Goal: Task Accomplishment & Management: Complete application form

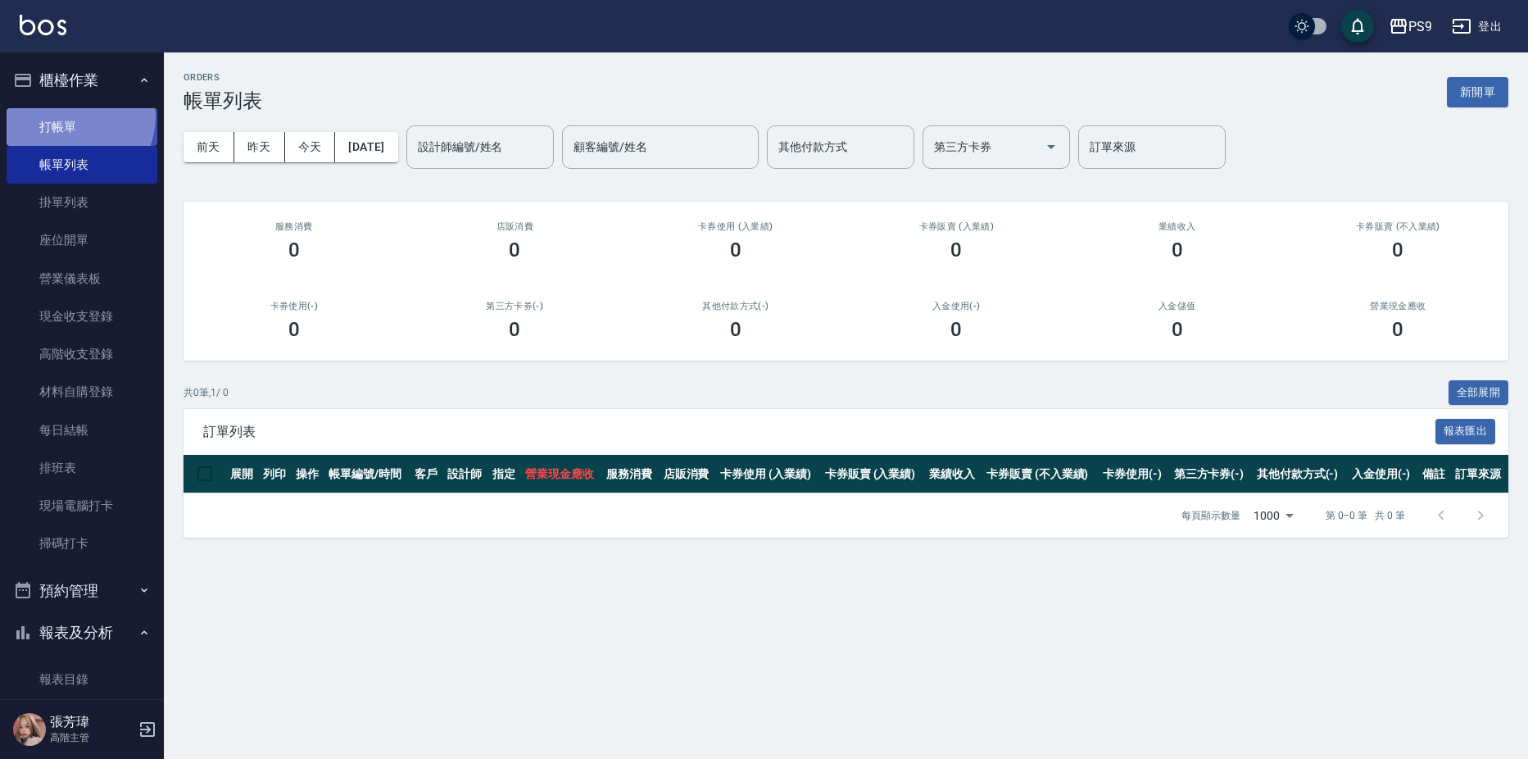
click at [73, 116] on link "打帳單" at bounding box center [82, 127] width 151 height 38
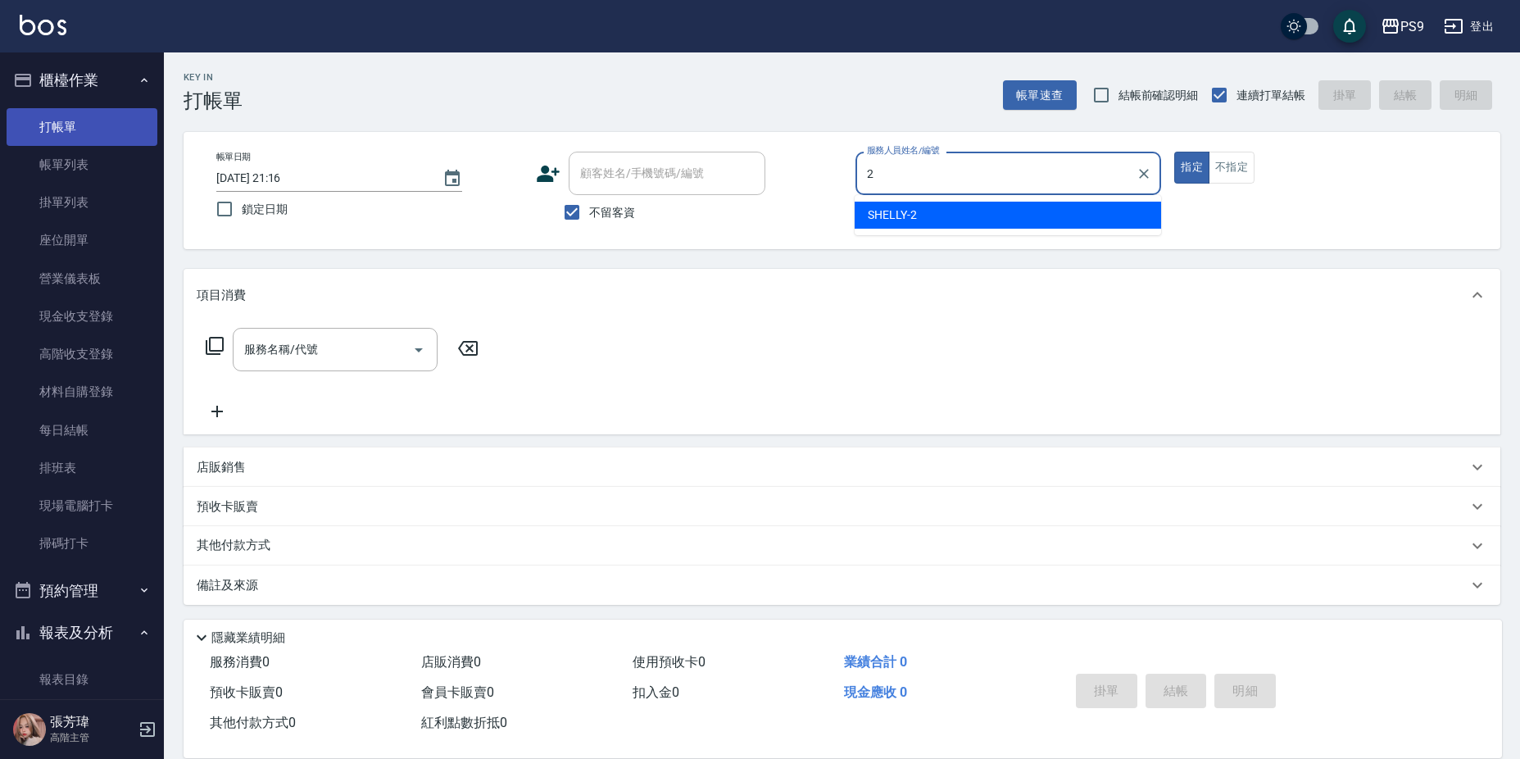
type input "SHELLY-2"
type button "true"
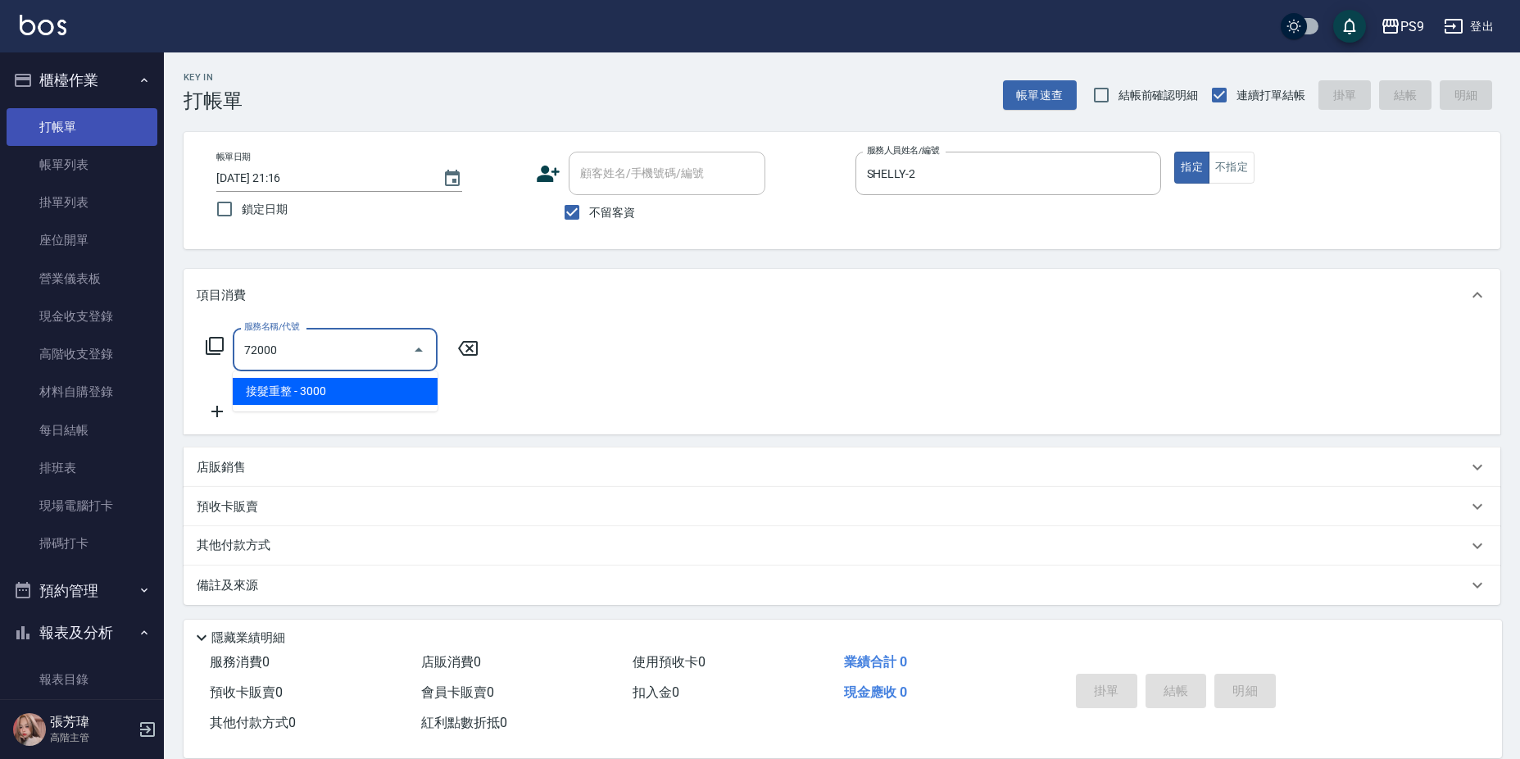
type input "接髮重整(72000)"
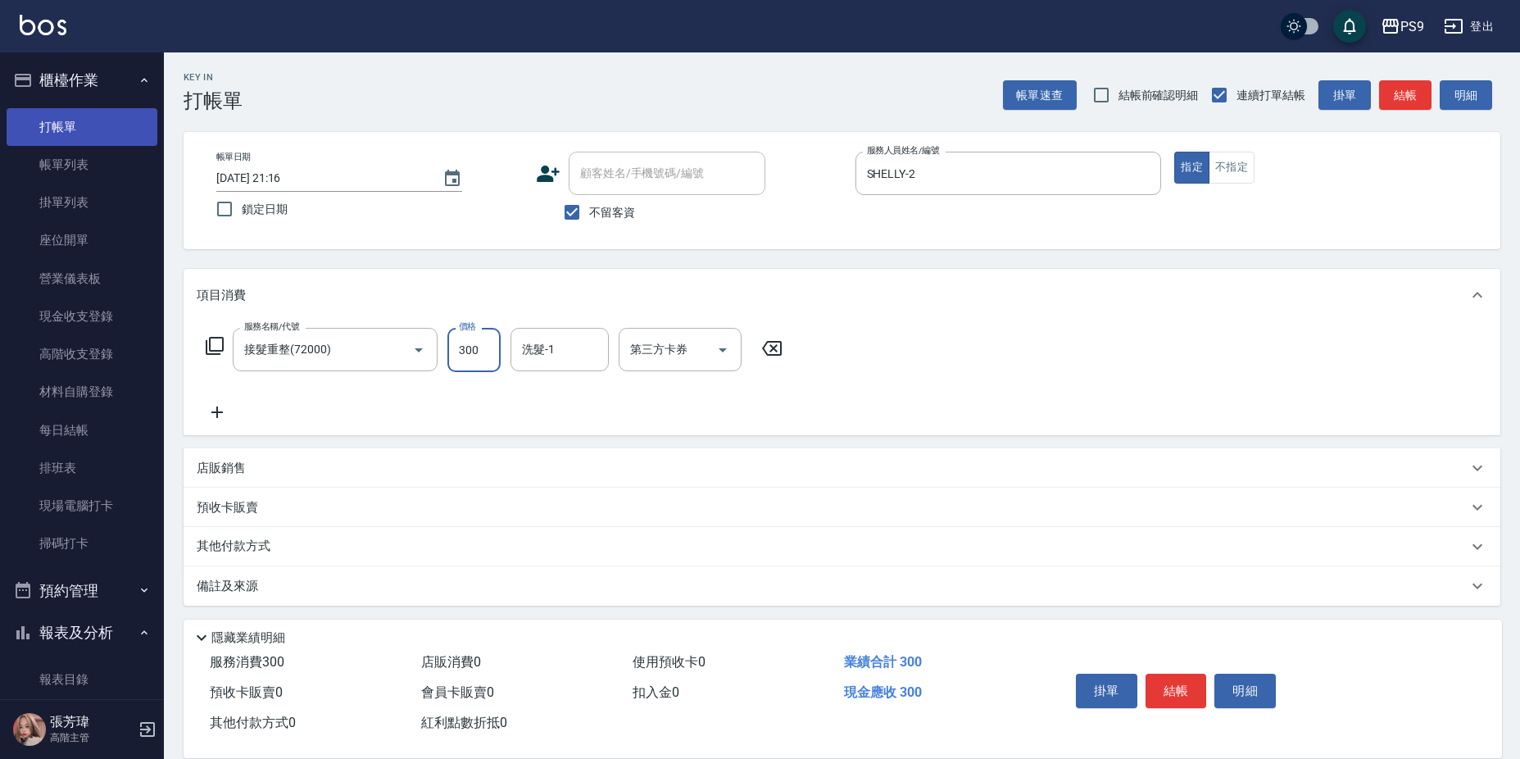
type input "3000"
type input "[PERSON_NAME]-28"
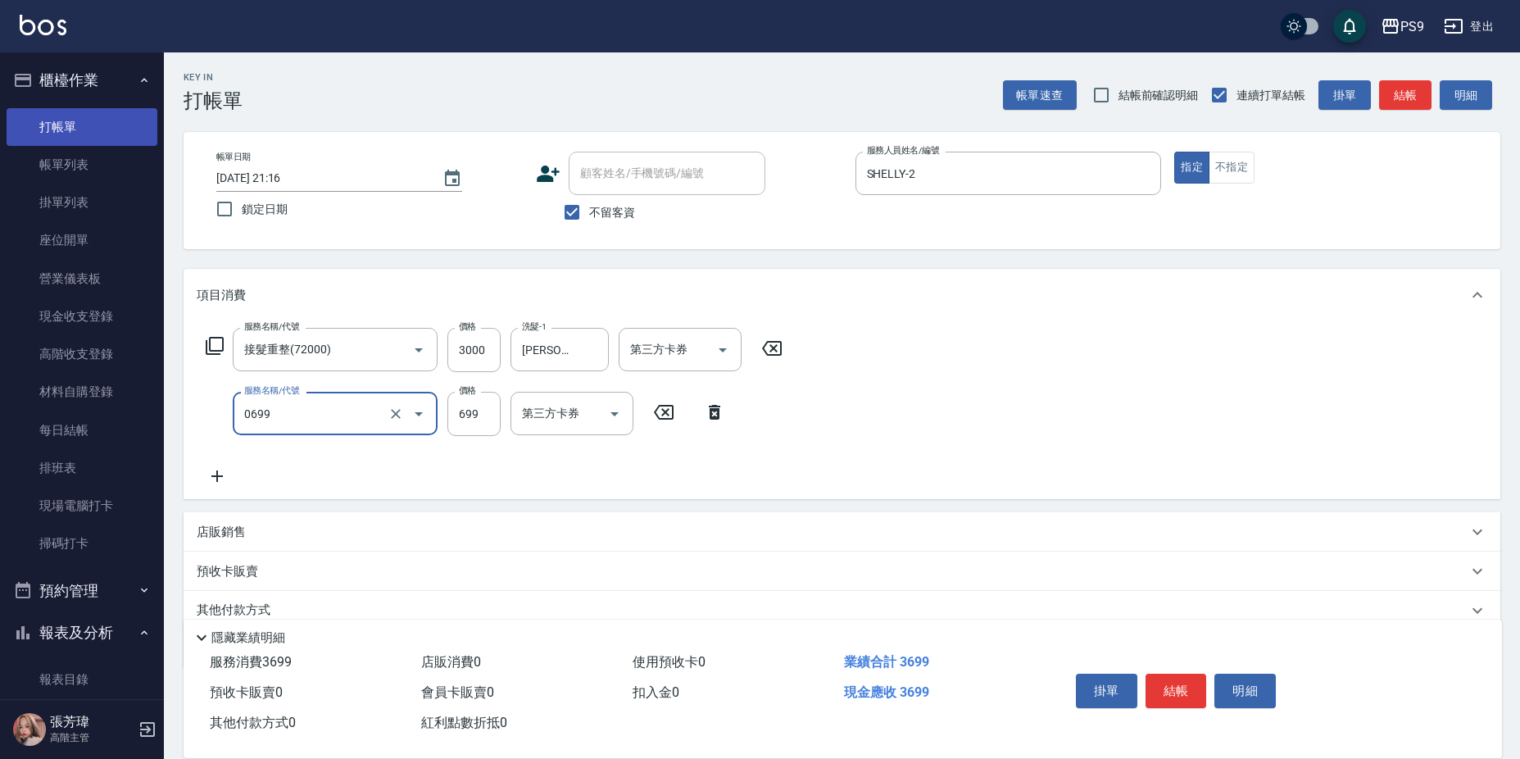
type input "699精油(0699)"
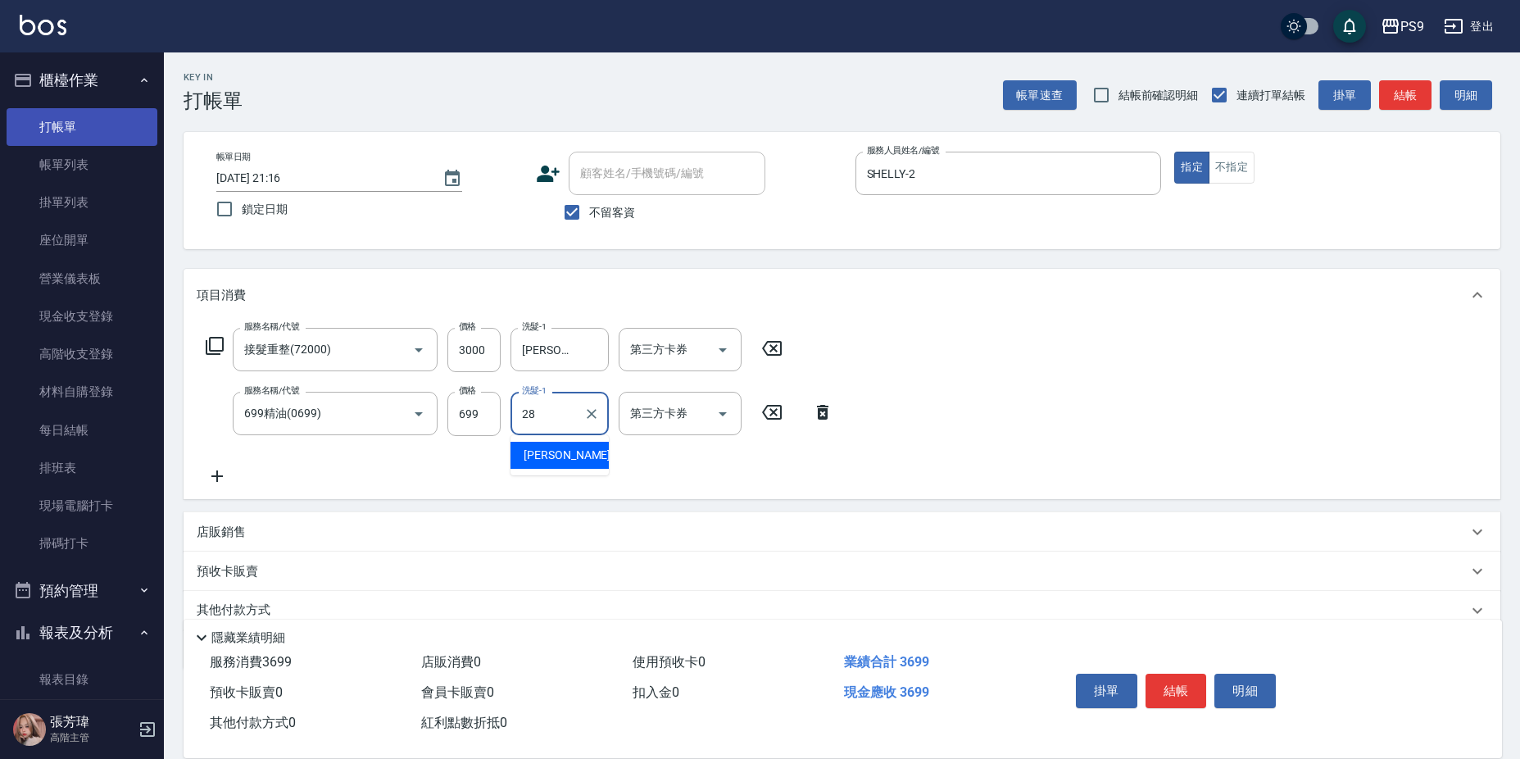
type input "[PERSON_NAME]-28"
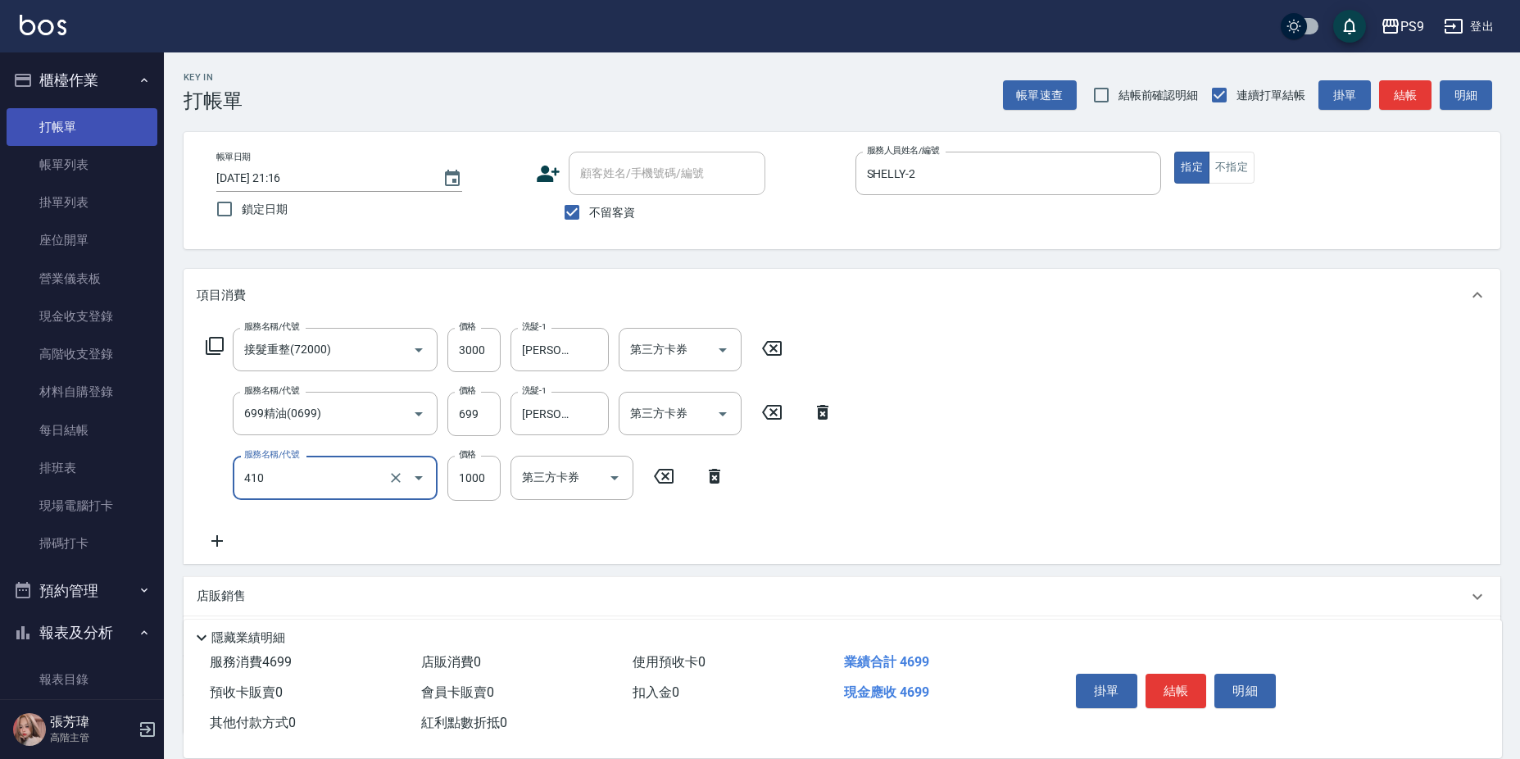
type input "鏡面護髮(燙染)(410)"
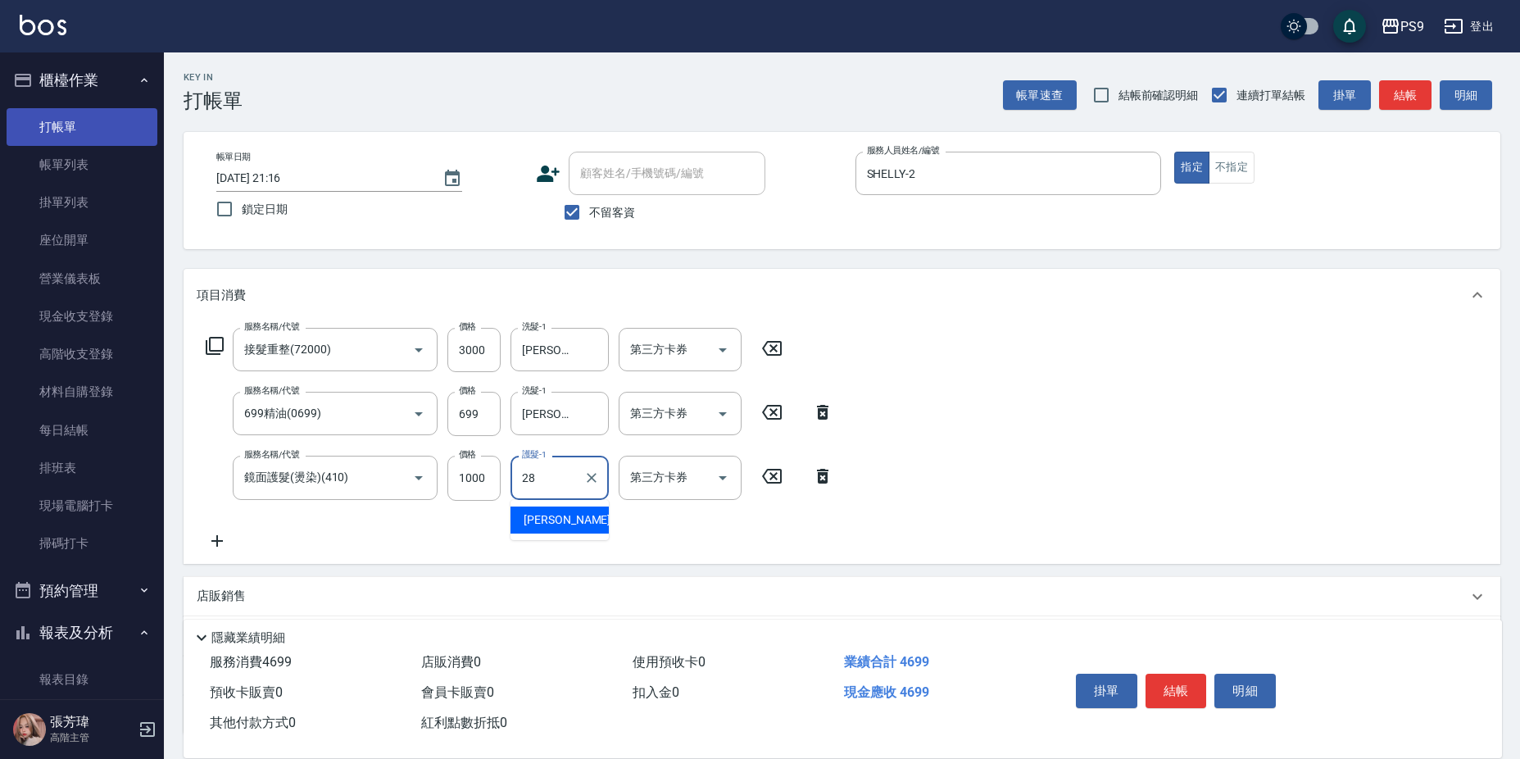
type input "[PERSON_NAME]-28"
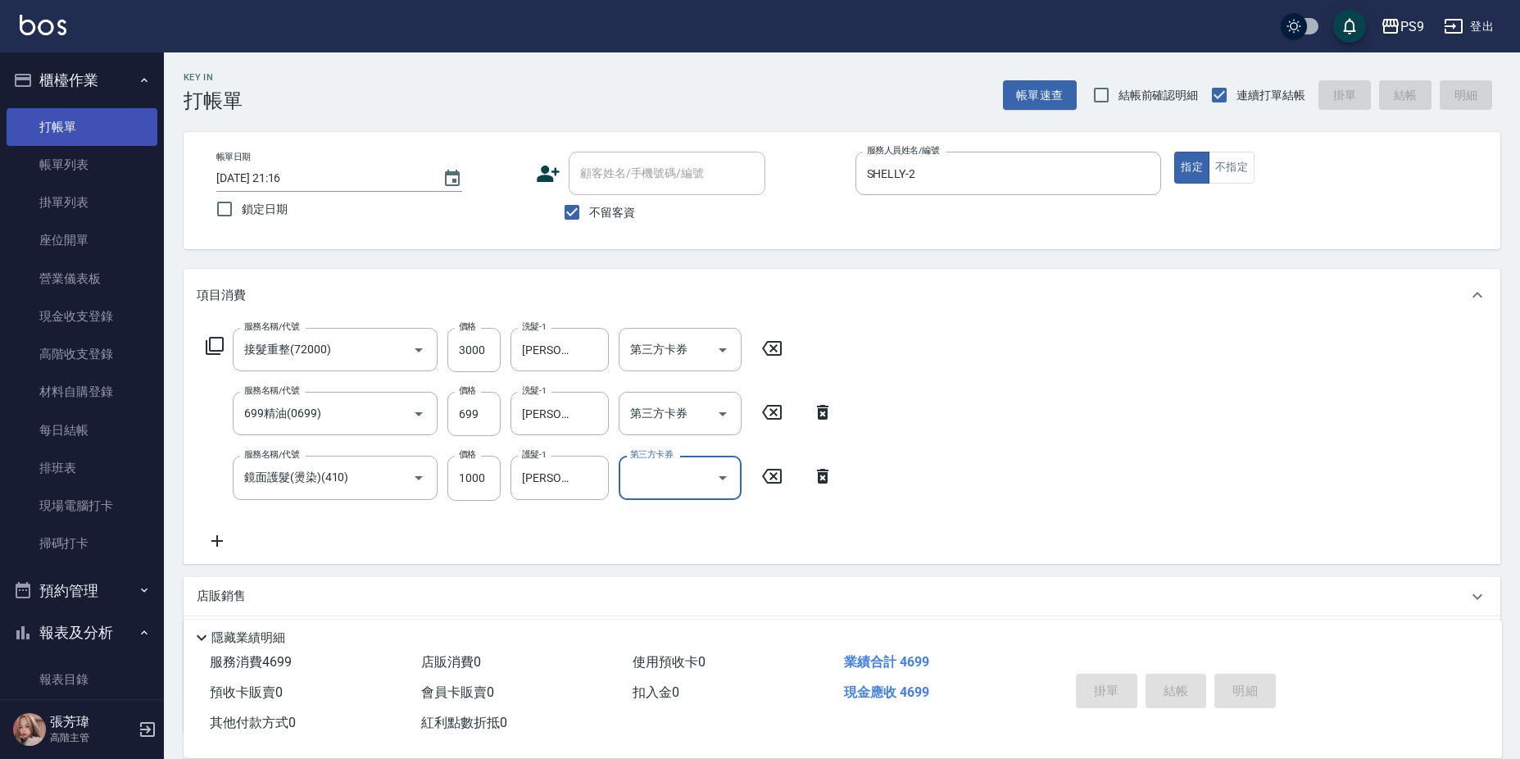
type input "[DATE] 21:17"
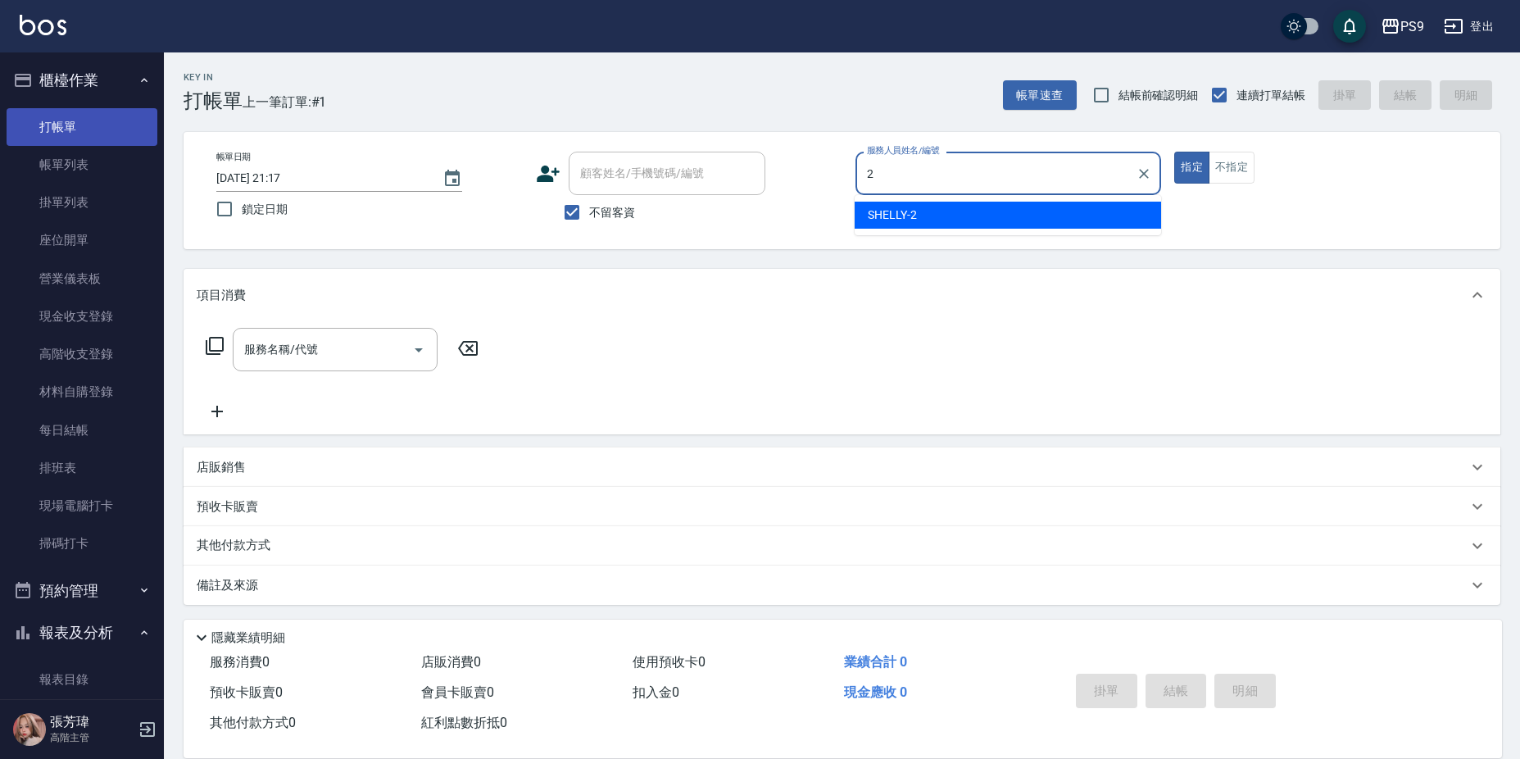
type input "SHELLY-2"
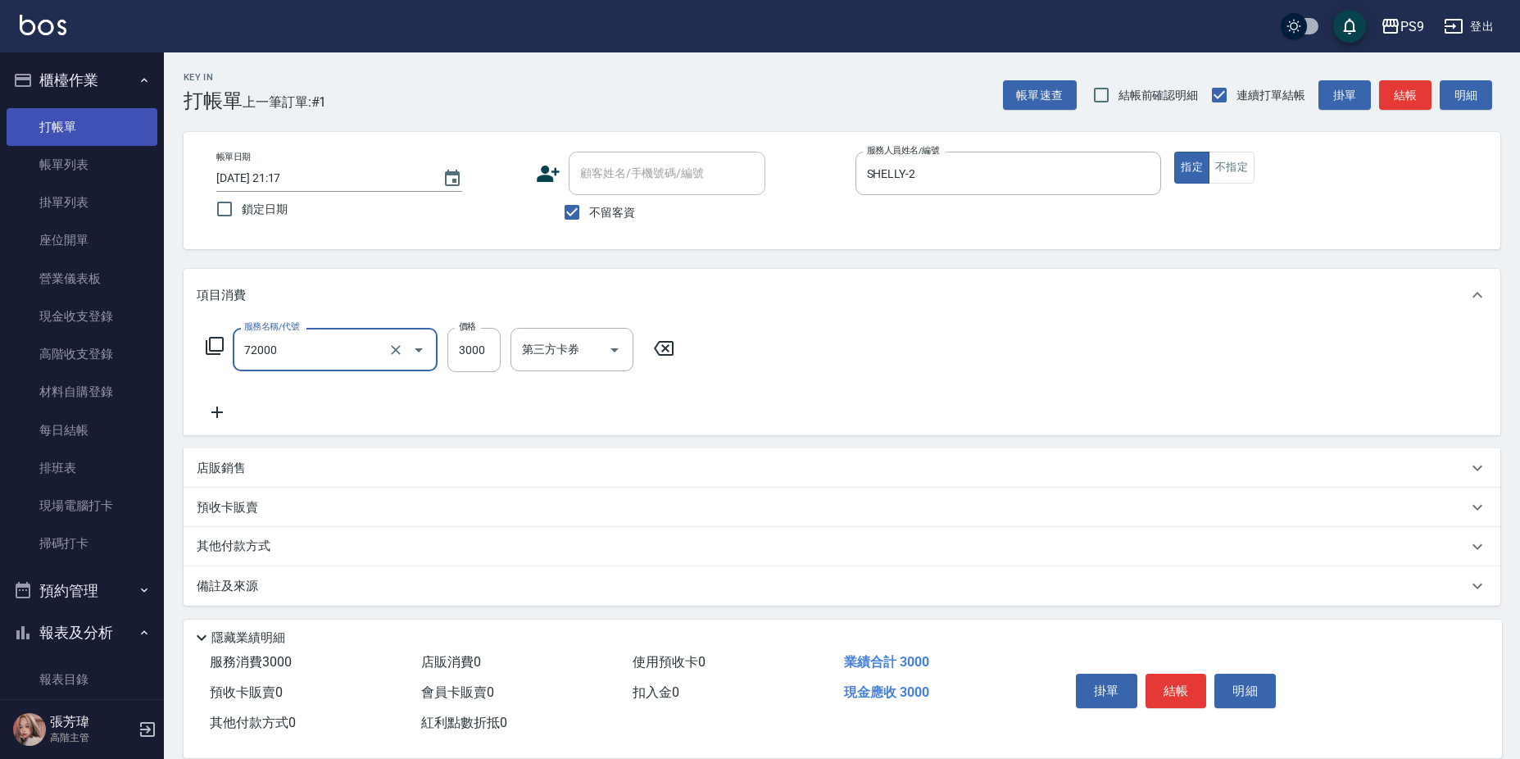
type input "接髮重整(72000)"
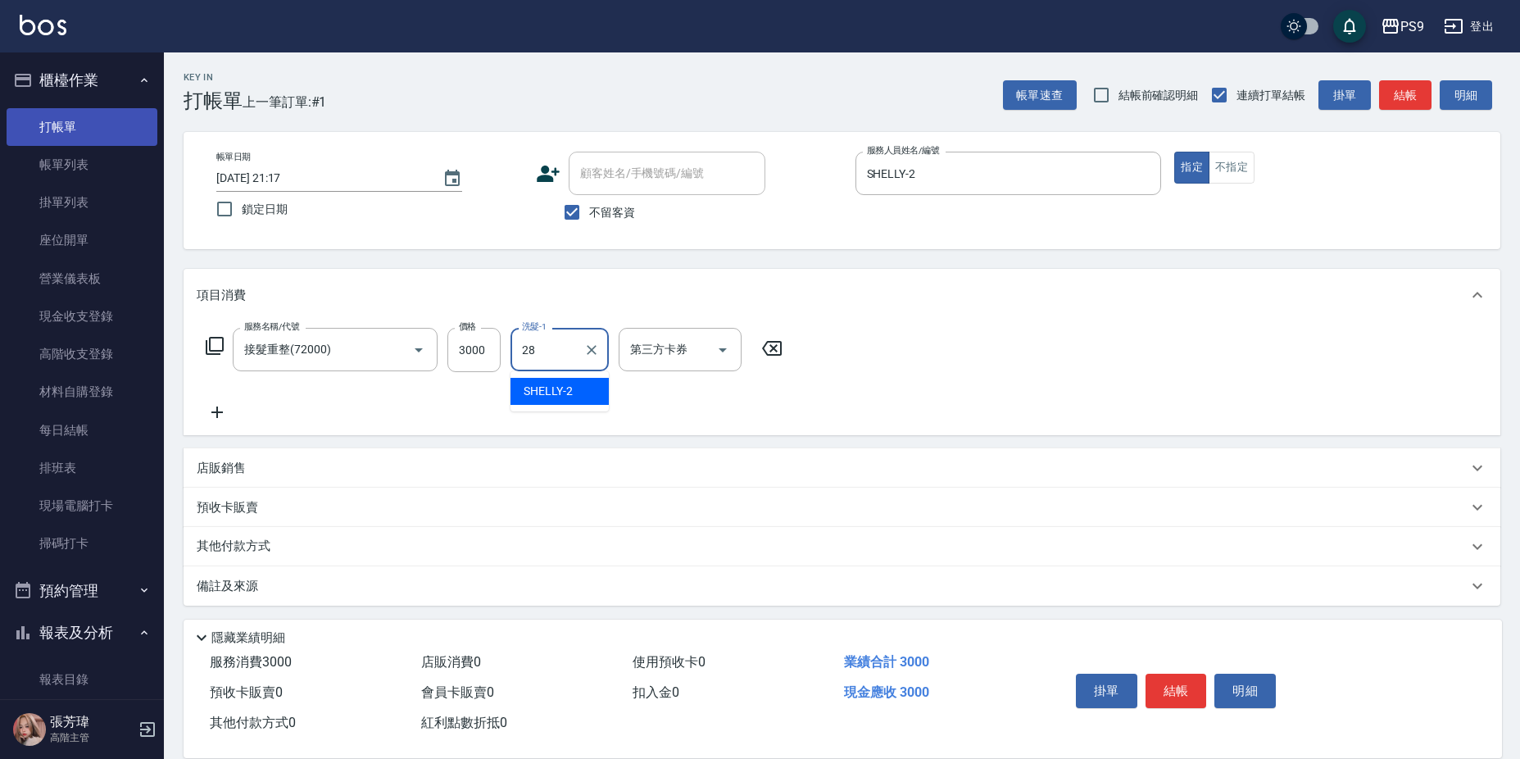
type input "[PERSON_NAME]-28"
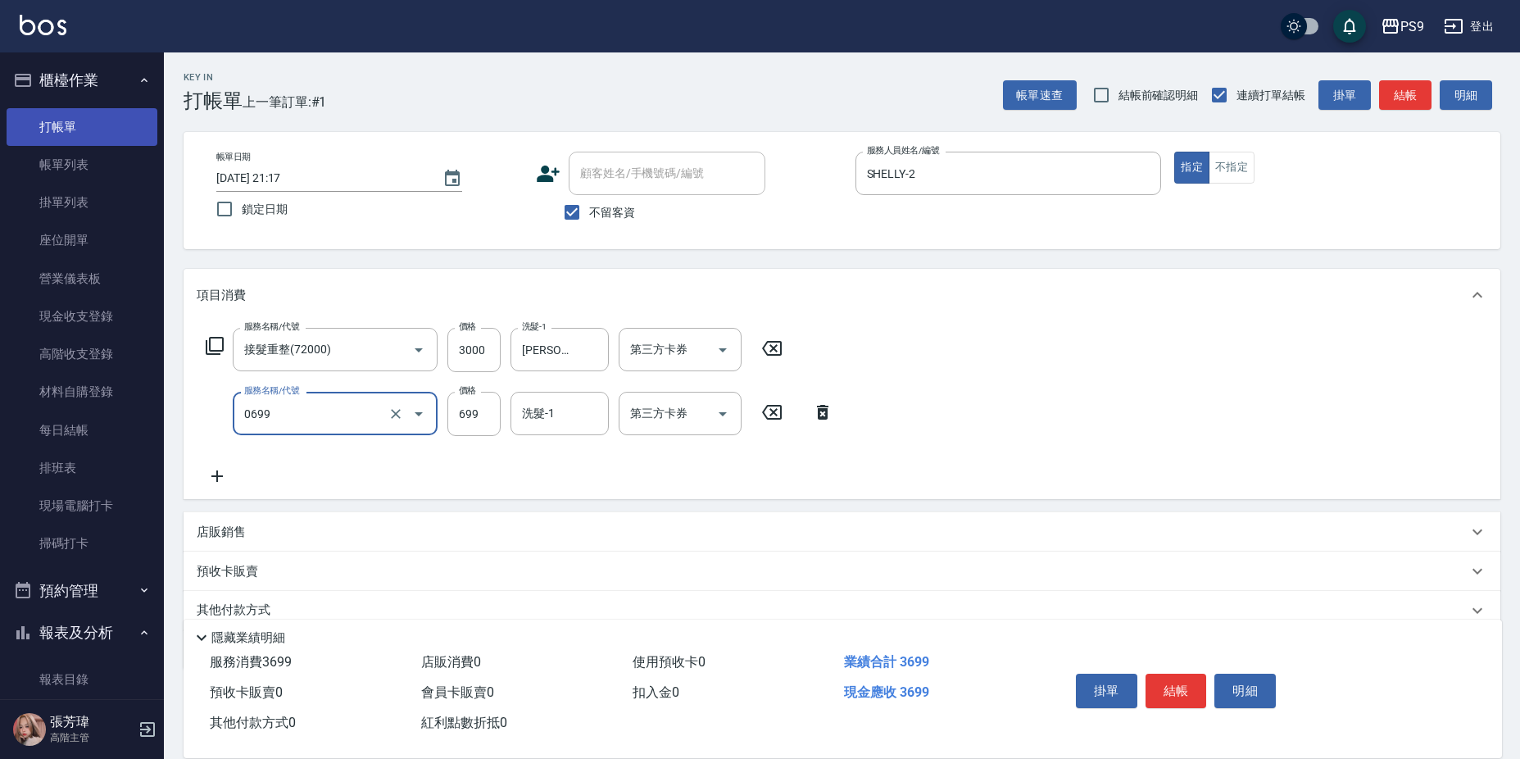
type input "699精油(0699)"
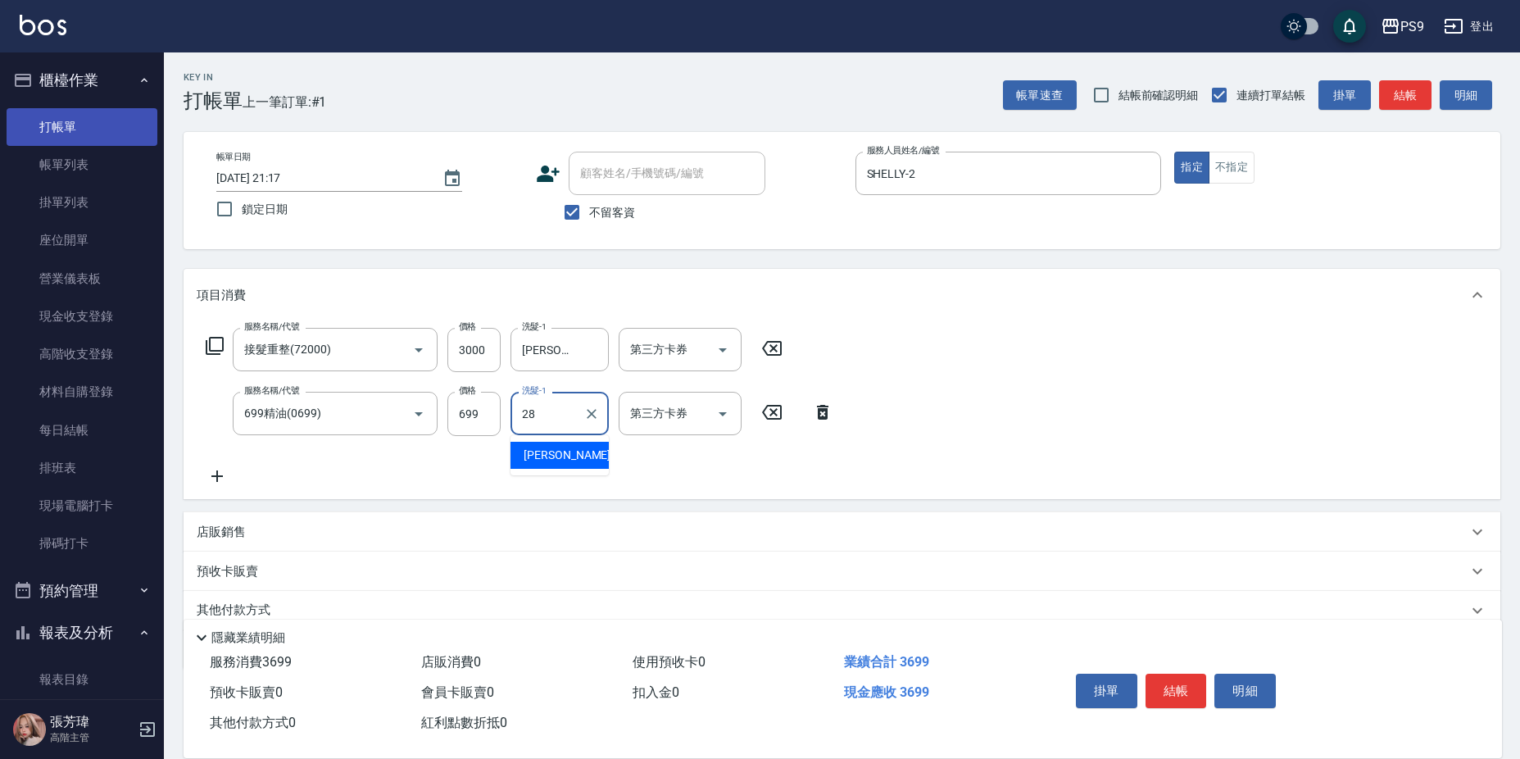
type input "[PERSON_NAME]-28"
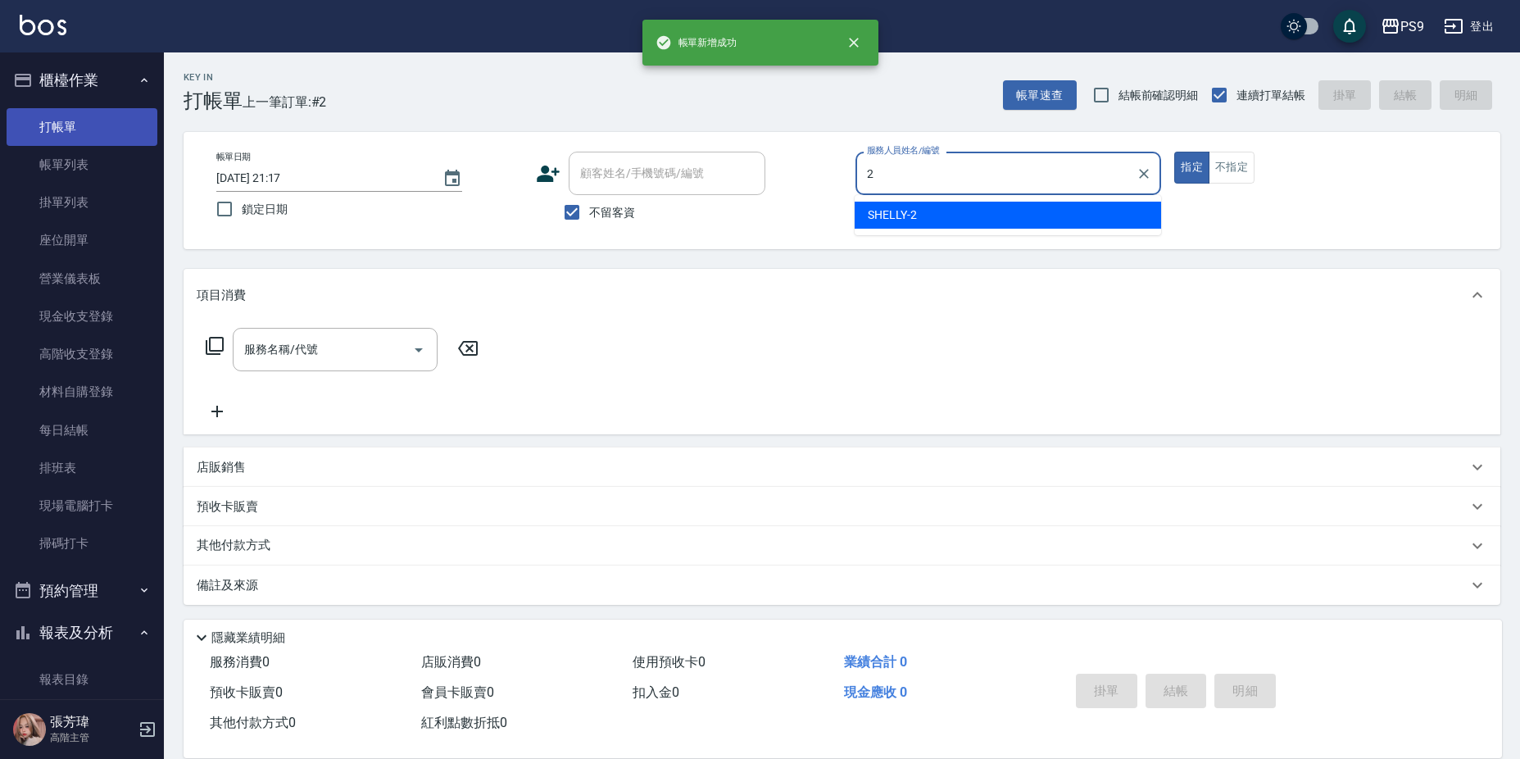
type input "SHELLY-2"
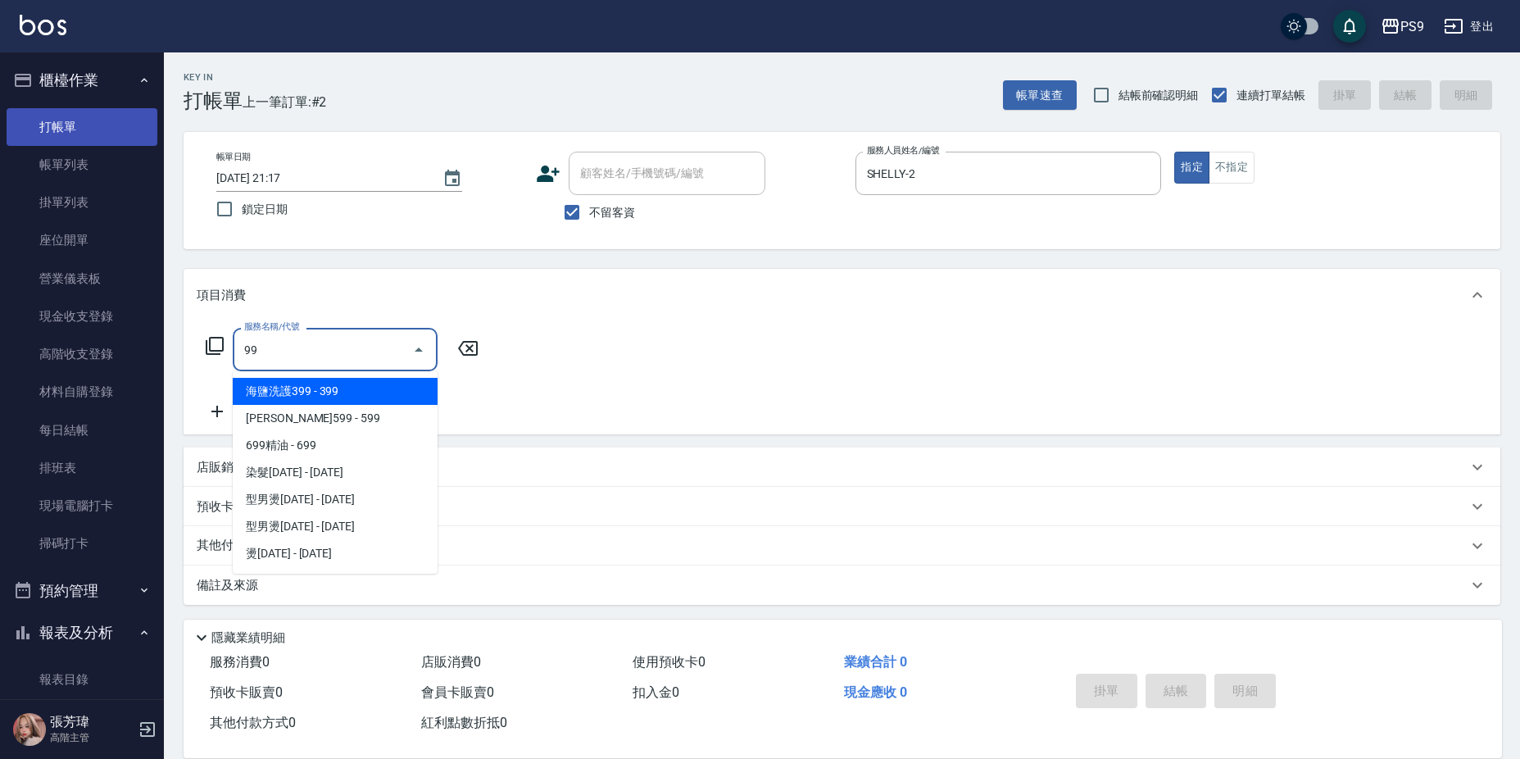
type input "9"
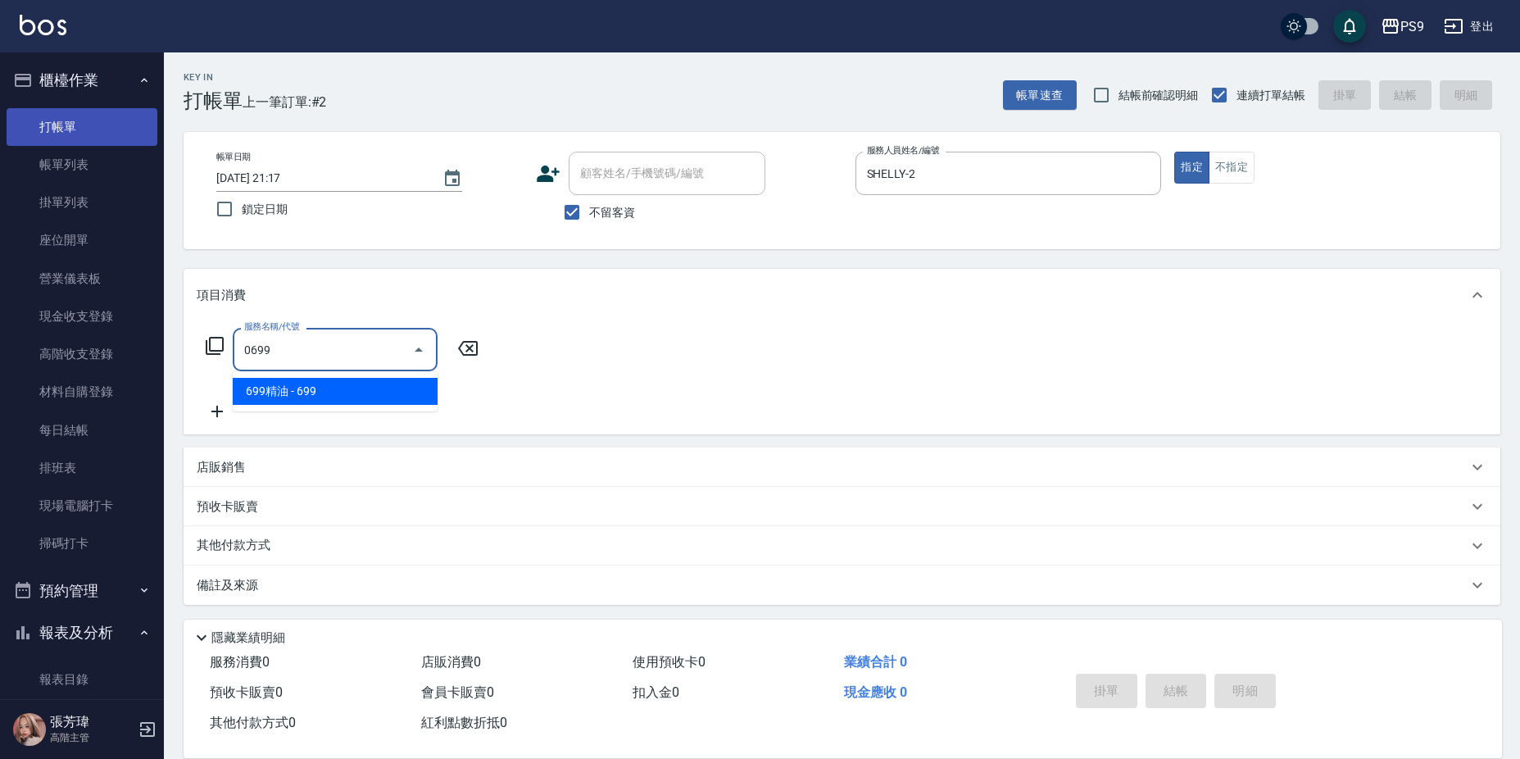
type input "699精油(0699)"
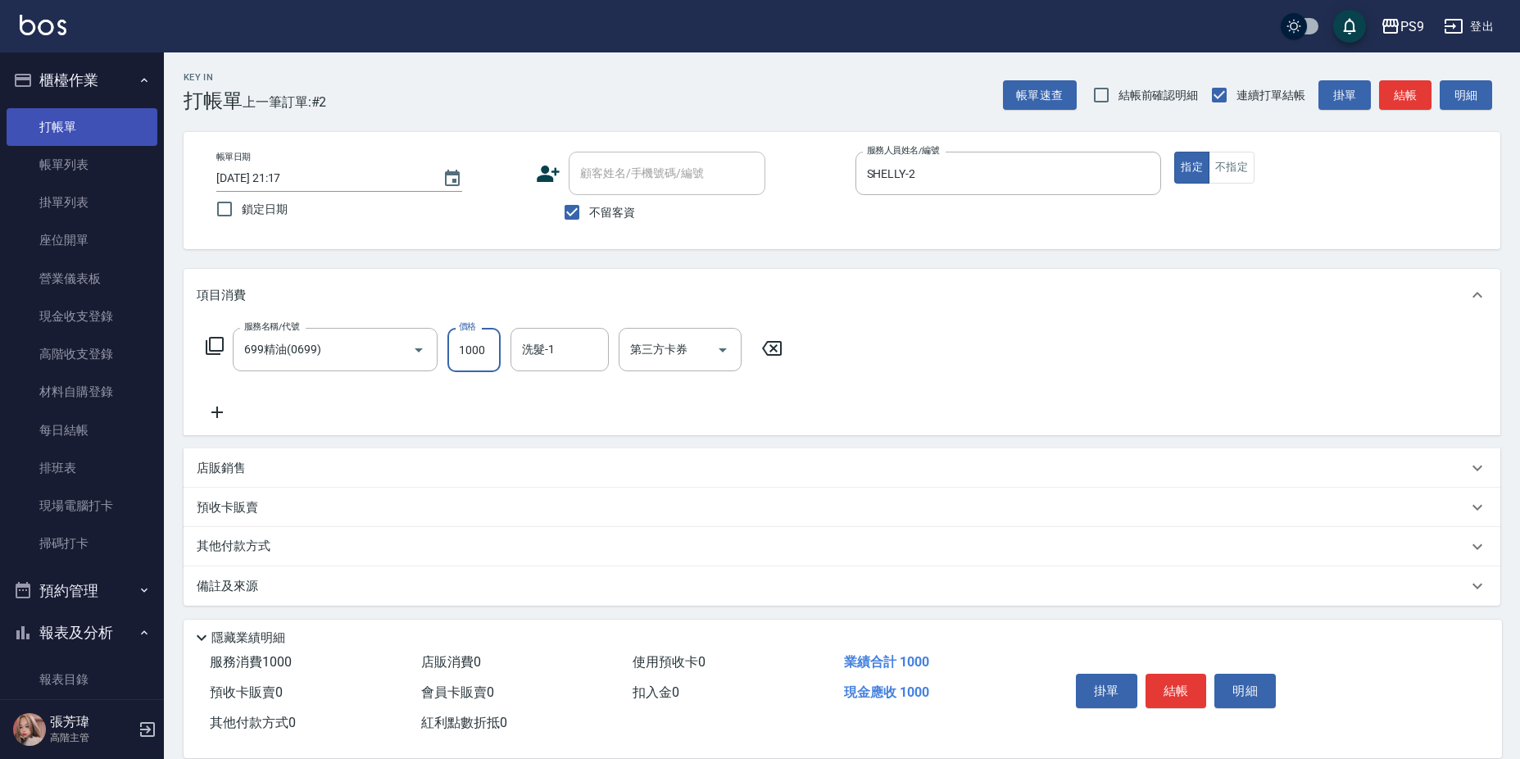
type input "1000"
type input "[PERSON_NAME]-28"
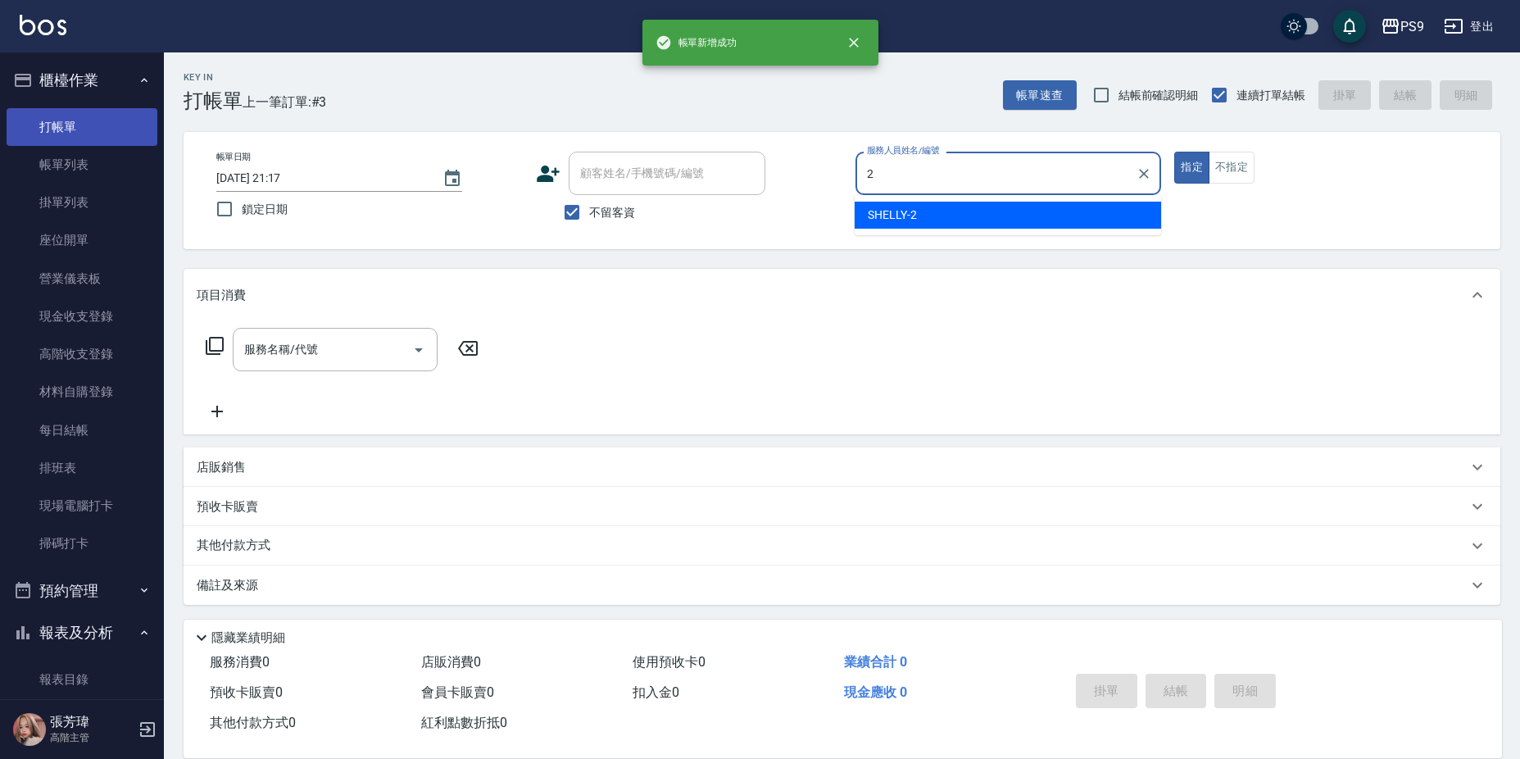
type input "SHELLY-2"
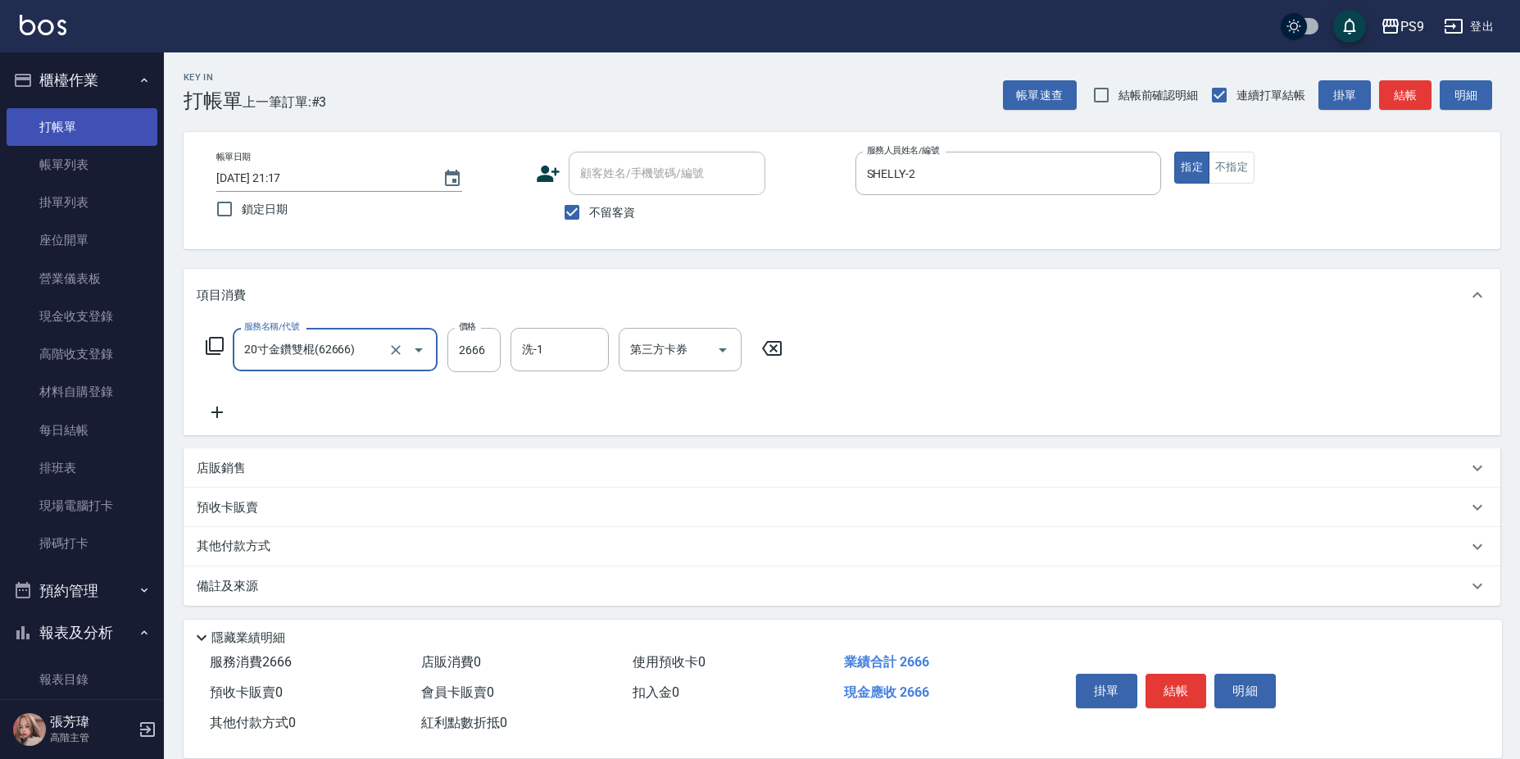
type input "20寸金鑽雙棍(62666)"
type input "[PERSON_NAME]-28"
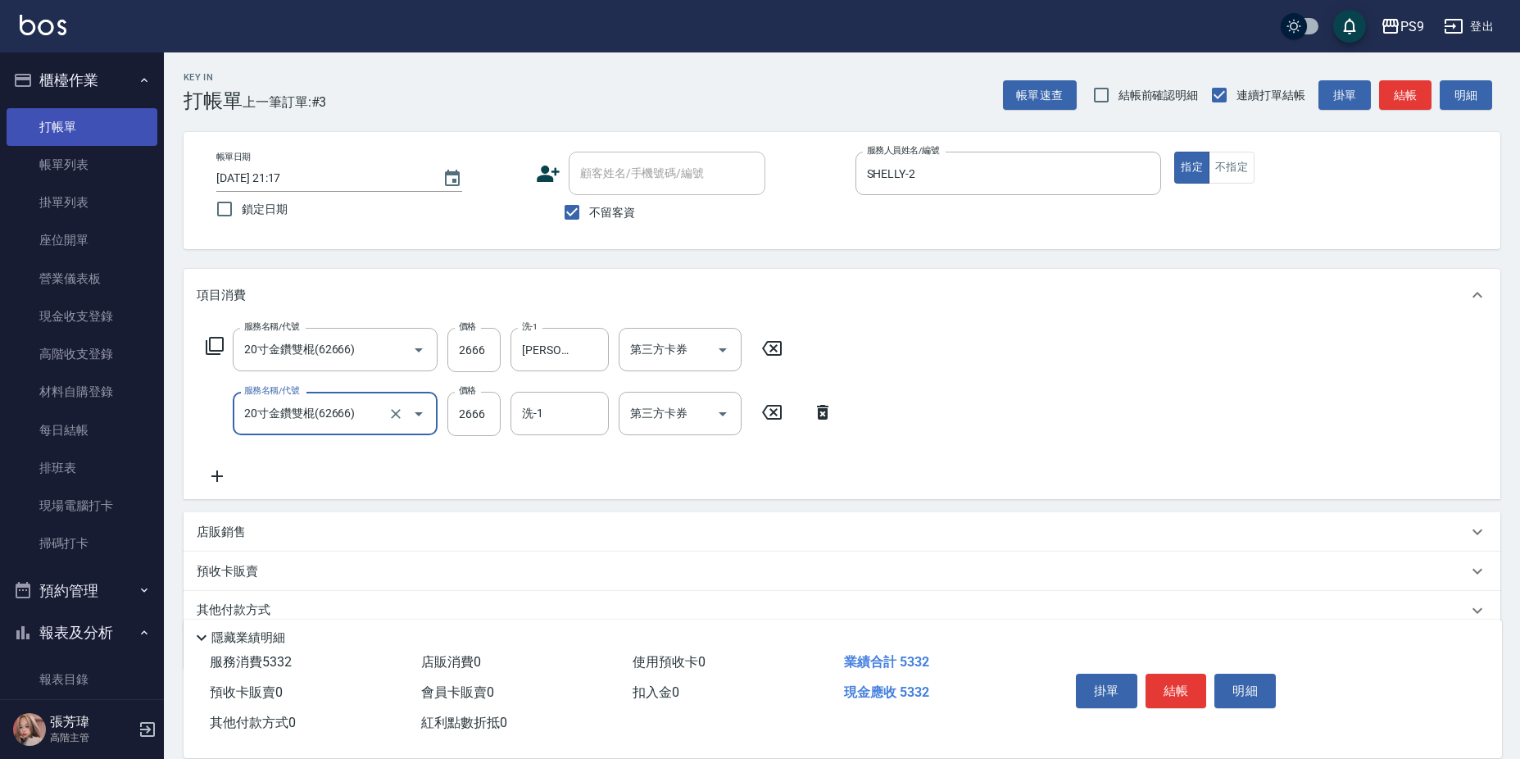
type input "20寸金鑽雙棍(62666)"
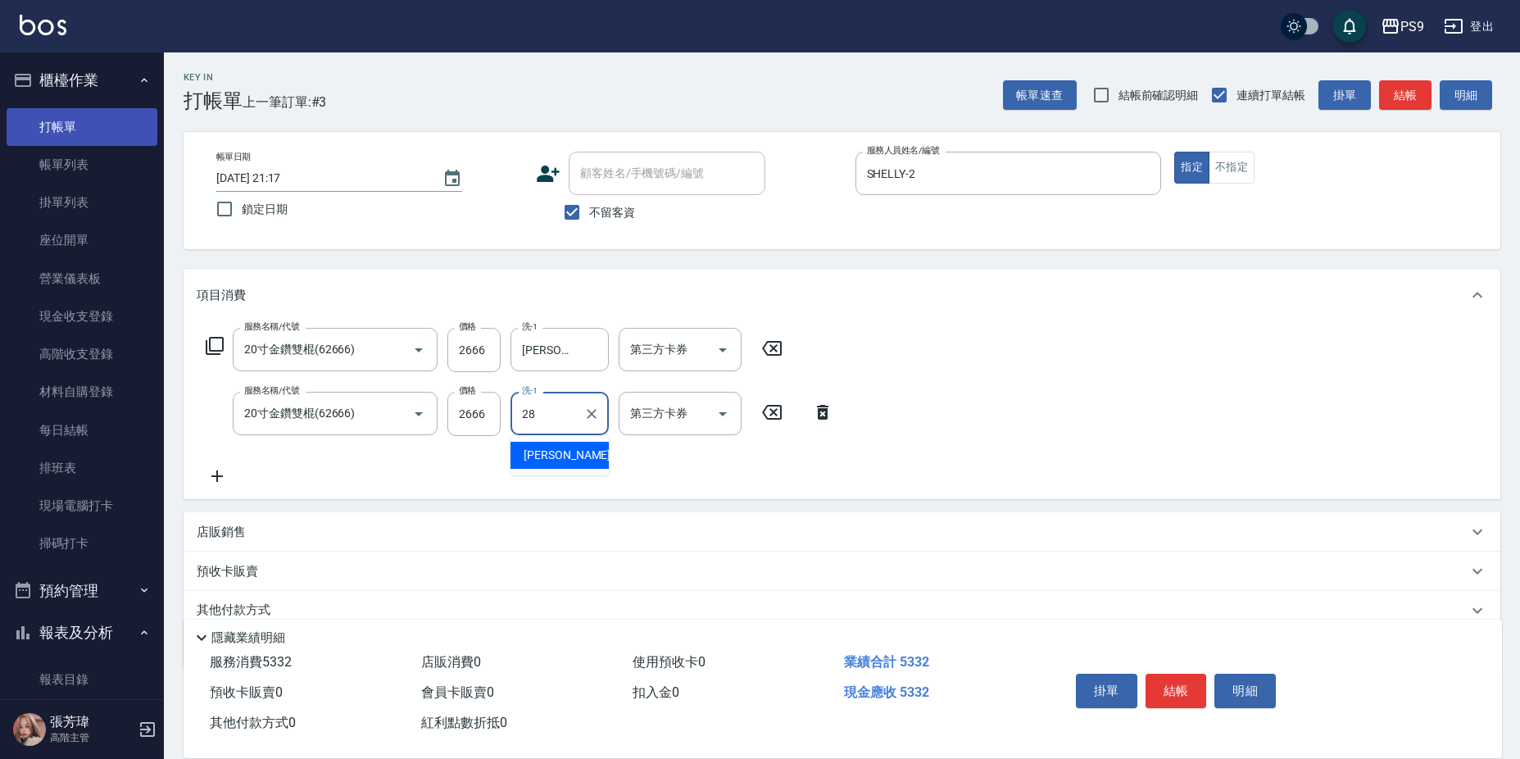
type input "[PERSON_NAME]-28"
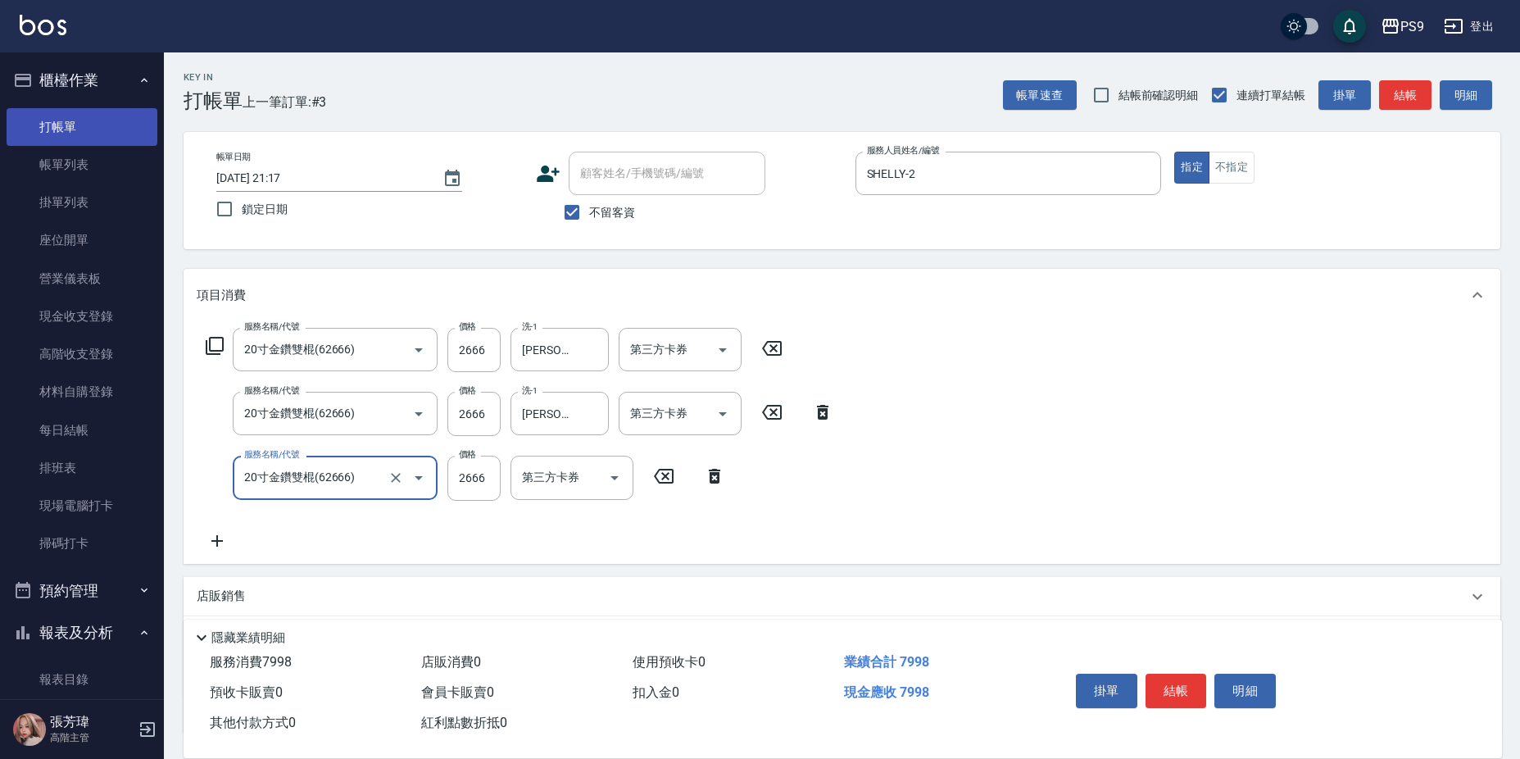
type input "20寸金鑽雙棍(62666)"
type input "3667"
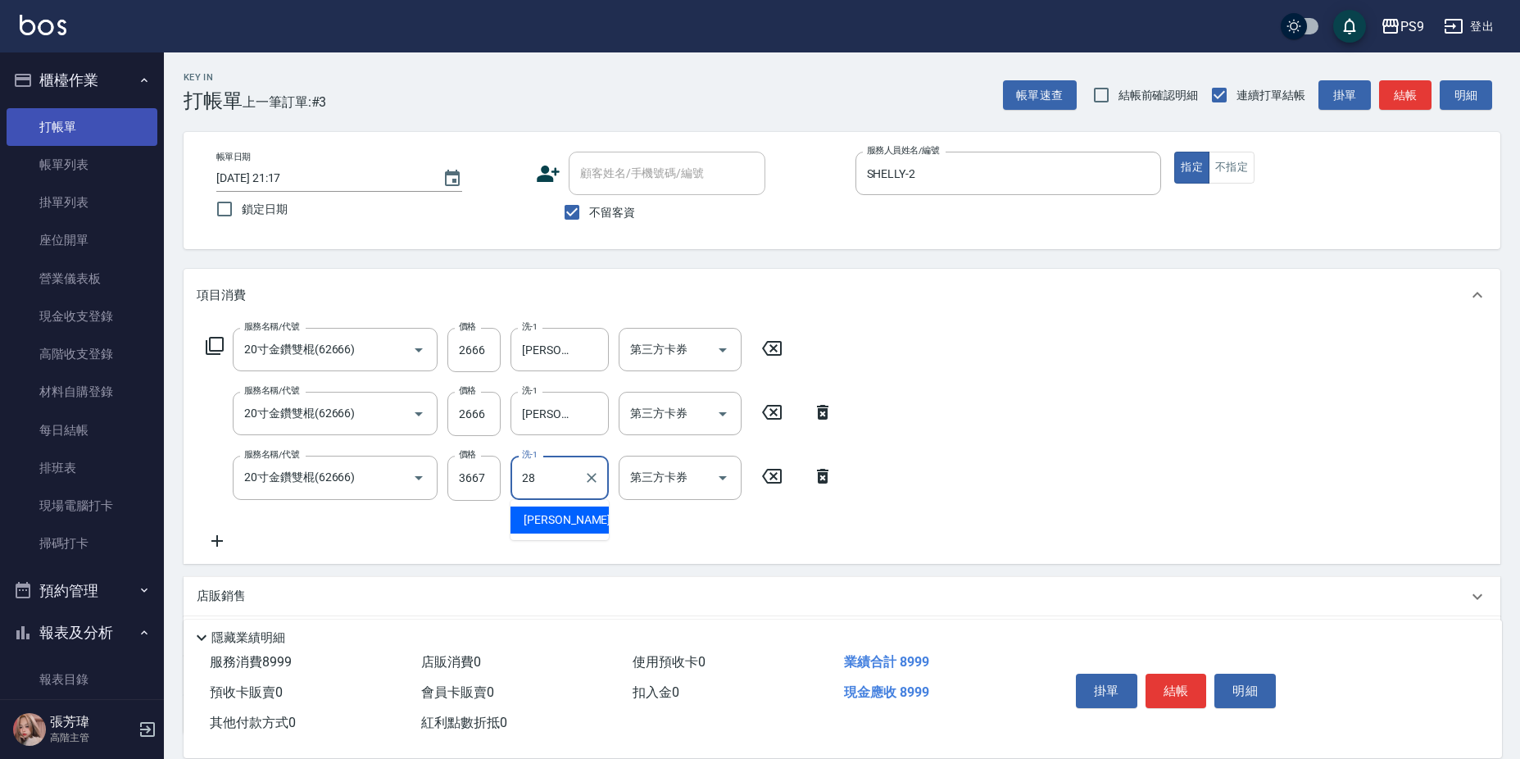
type input "[PERSON_NAME]-28"
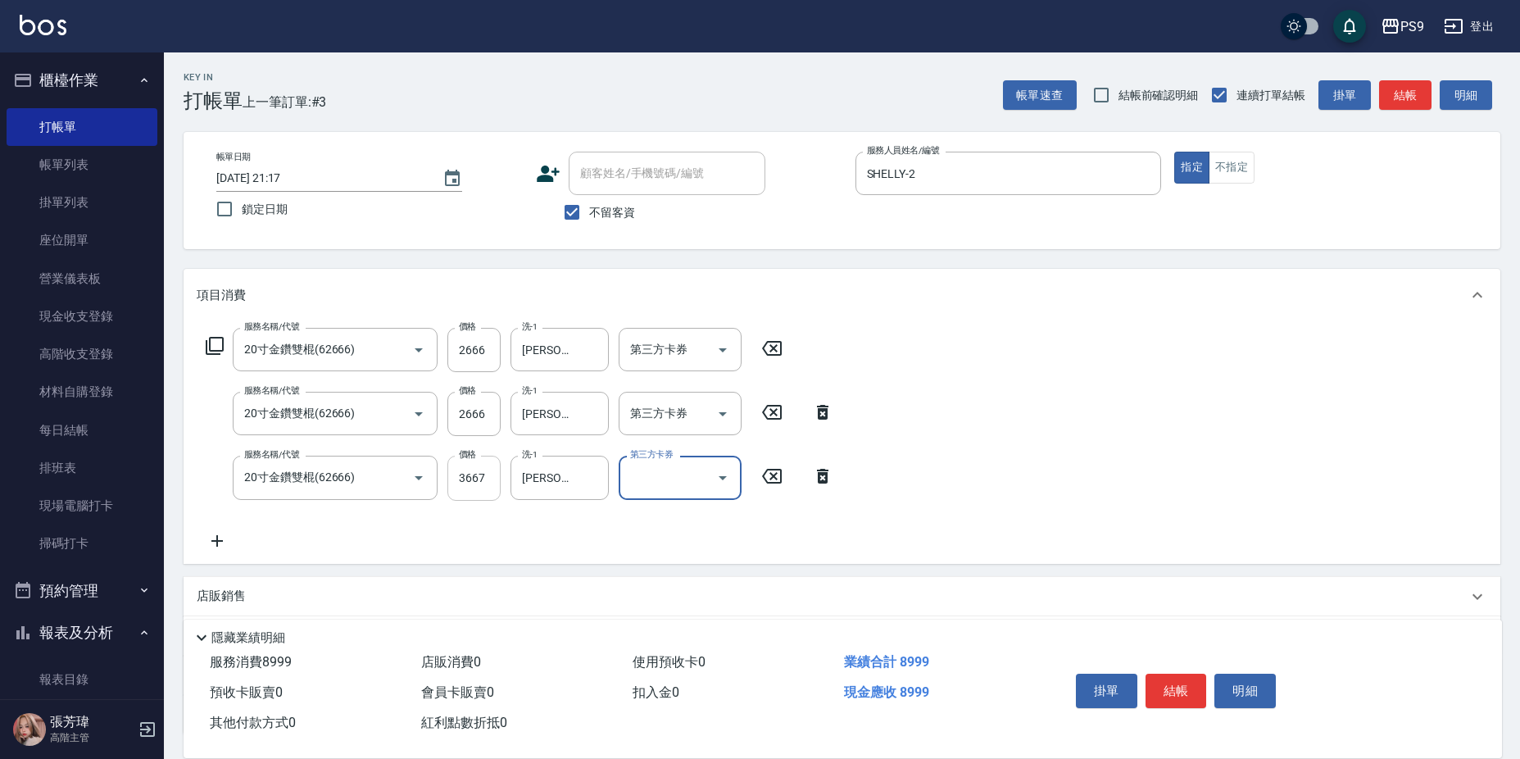
click at [450, 477] on input "3667" at bounding box center [473, 478] width 53 height 44
type input "2667"
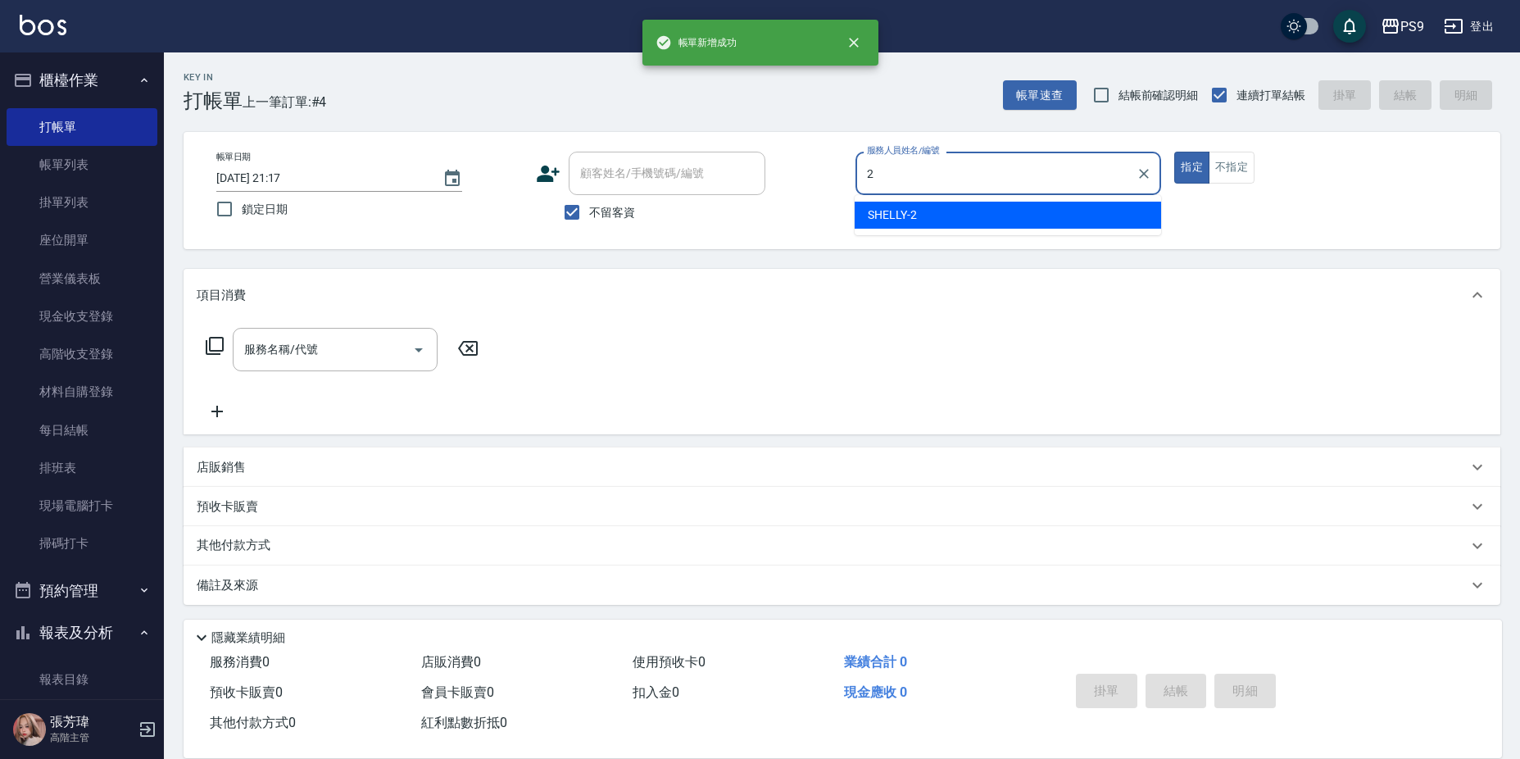
type input "SHELLY-2"
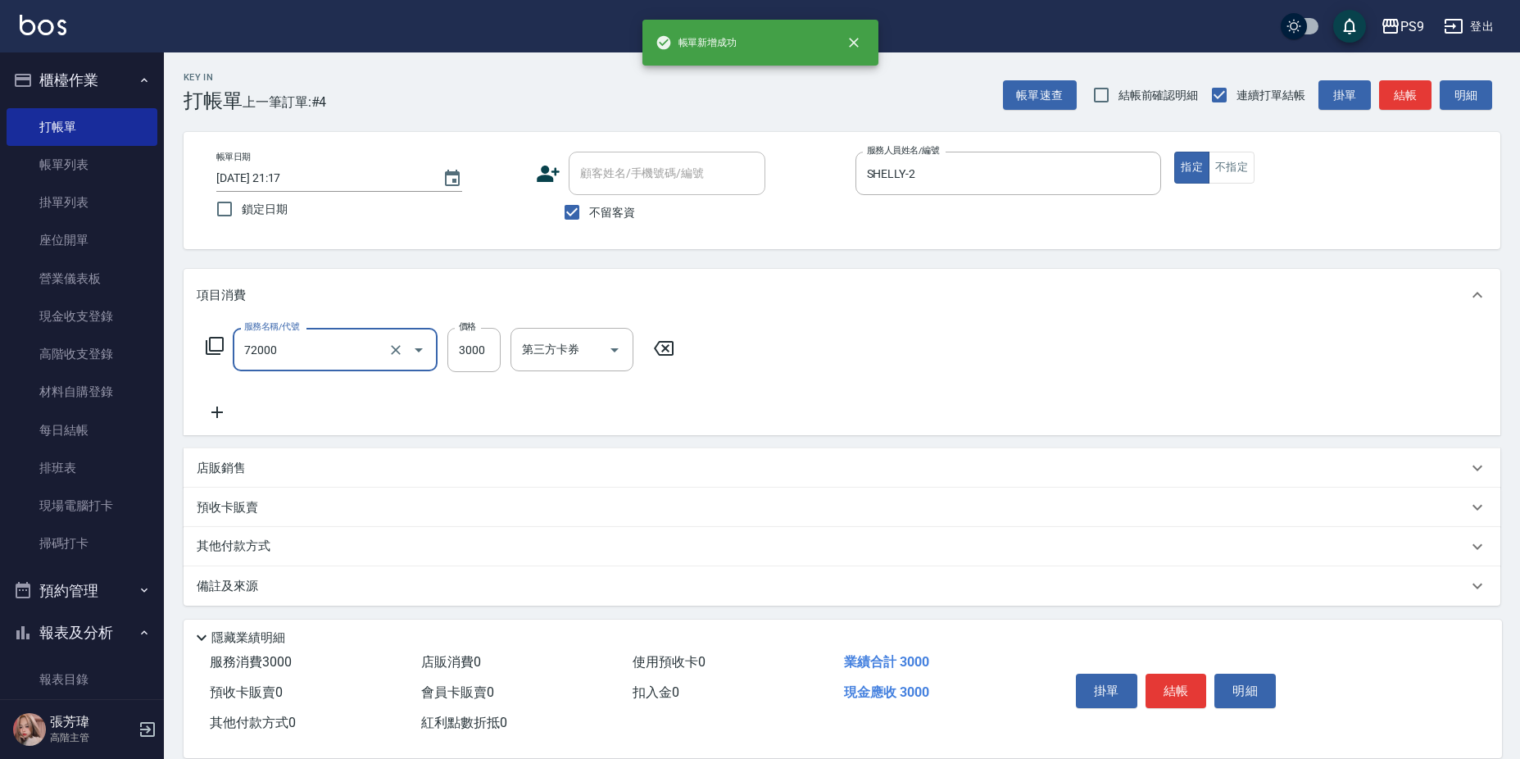
type input "接髮重整(72000)"
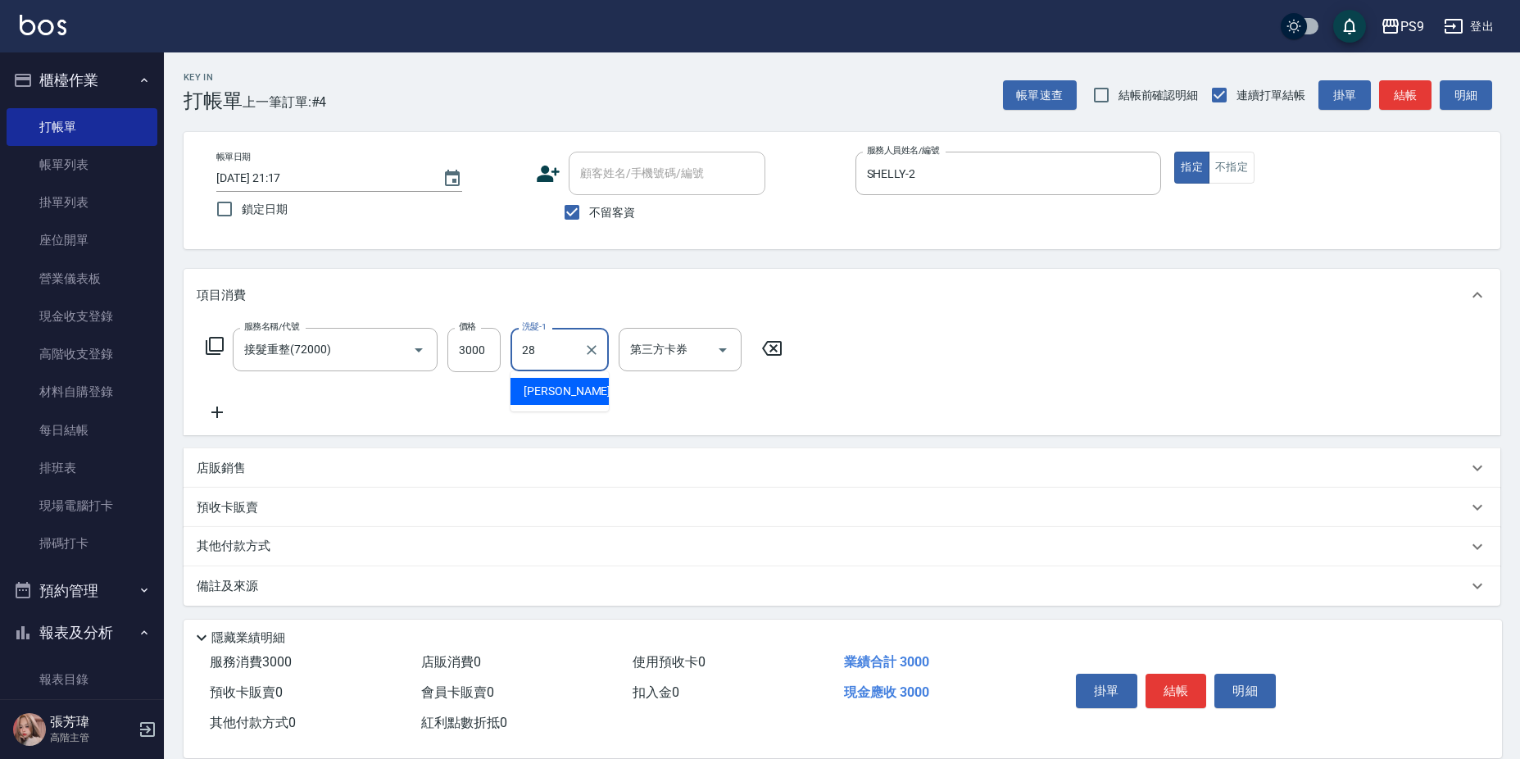
type input "[PERSON_NAME]-28"
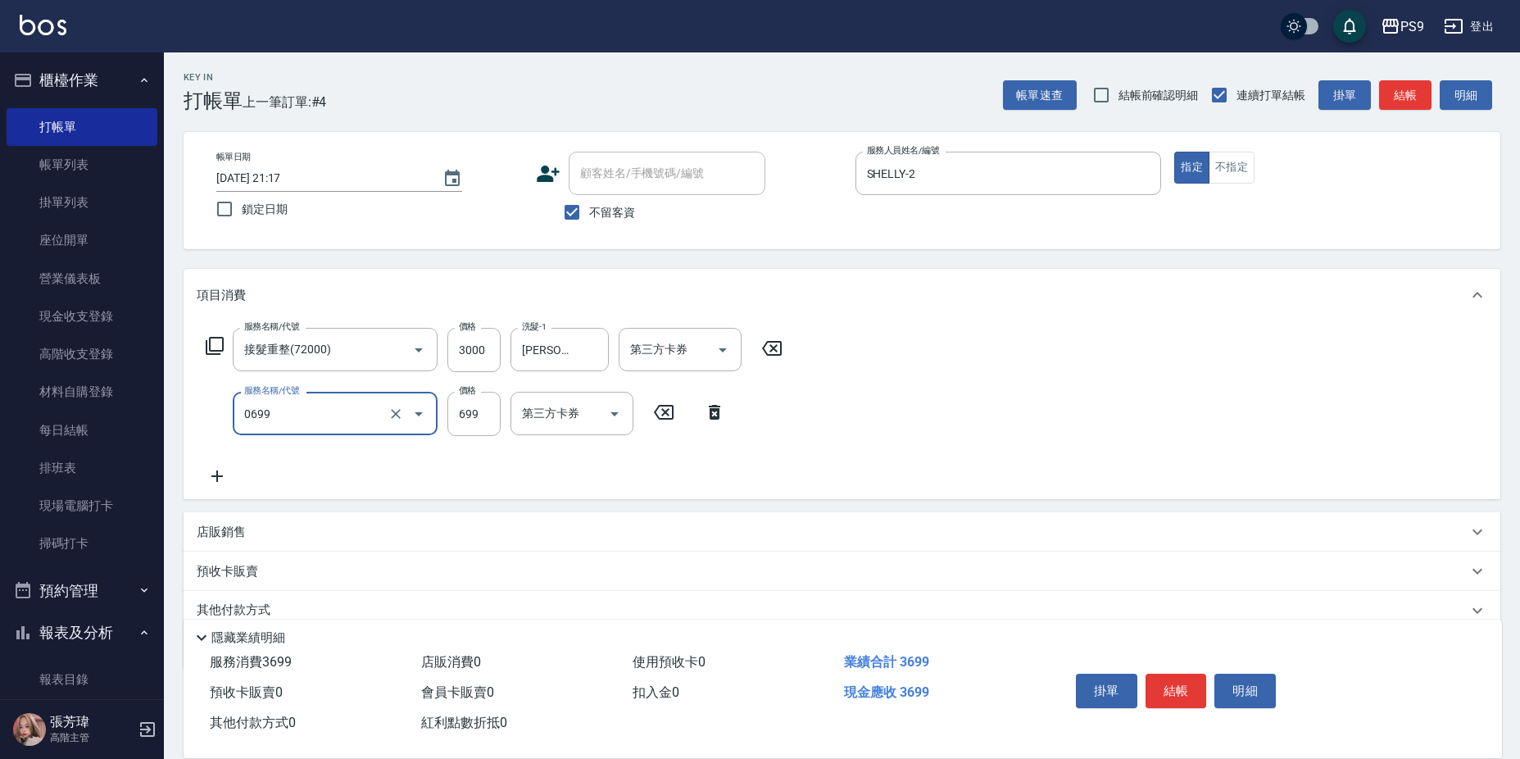
type input "699精油(0699)"
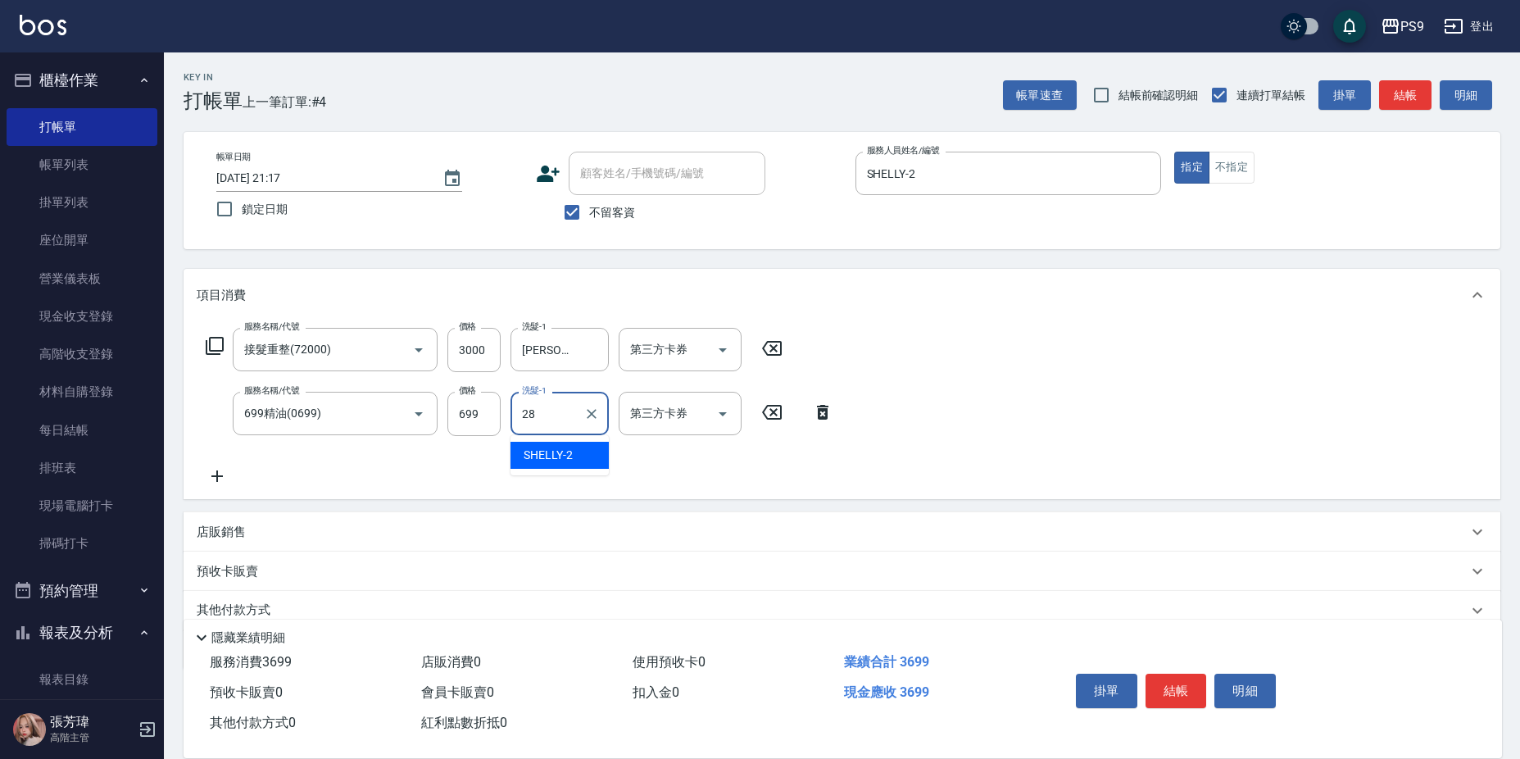
type input "[PERSON_NAME]-28"
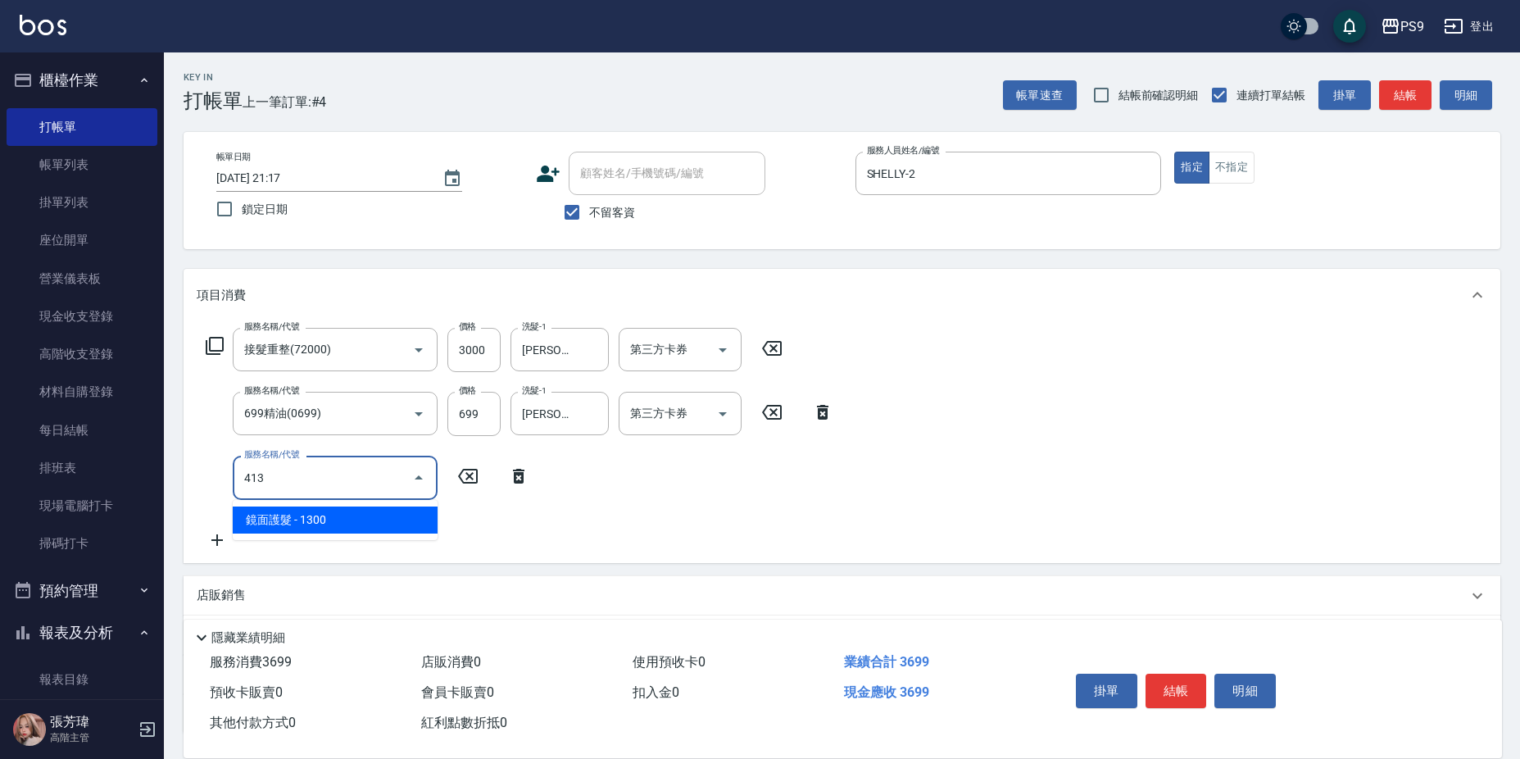
type input "鏡面護髮(413)"
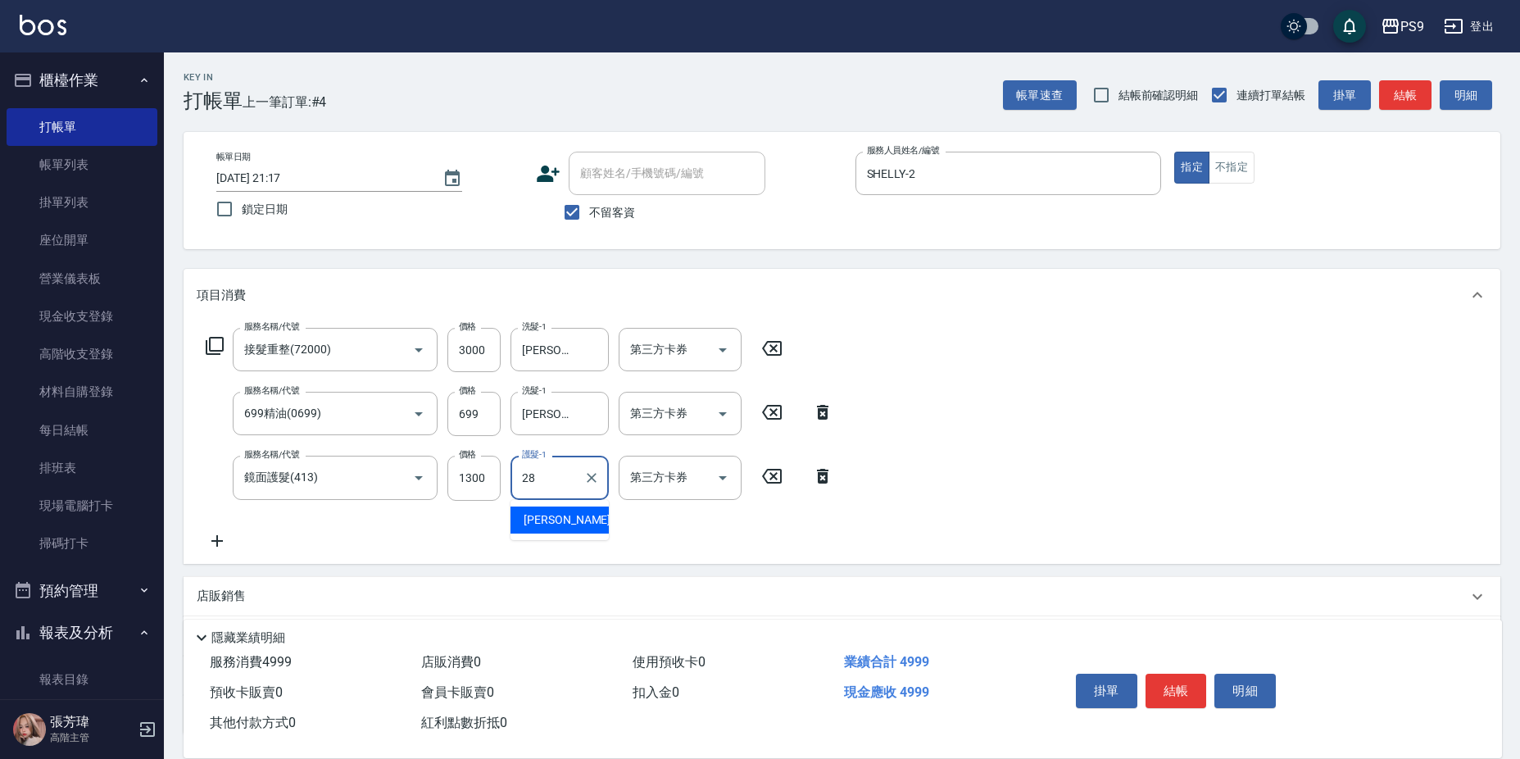
type input "[PERSON_NAME]-28"
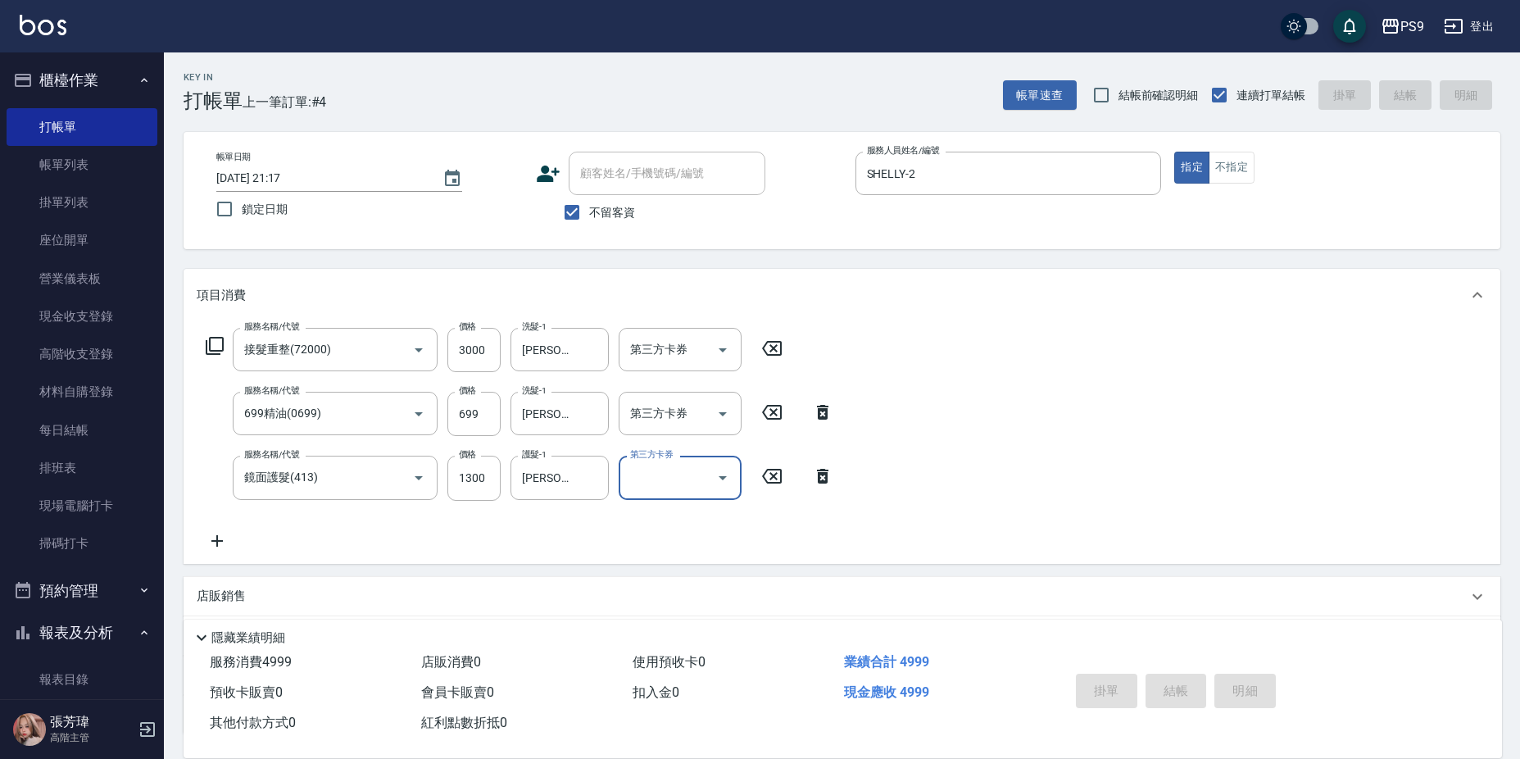
type input "[DATE] 21:18"
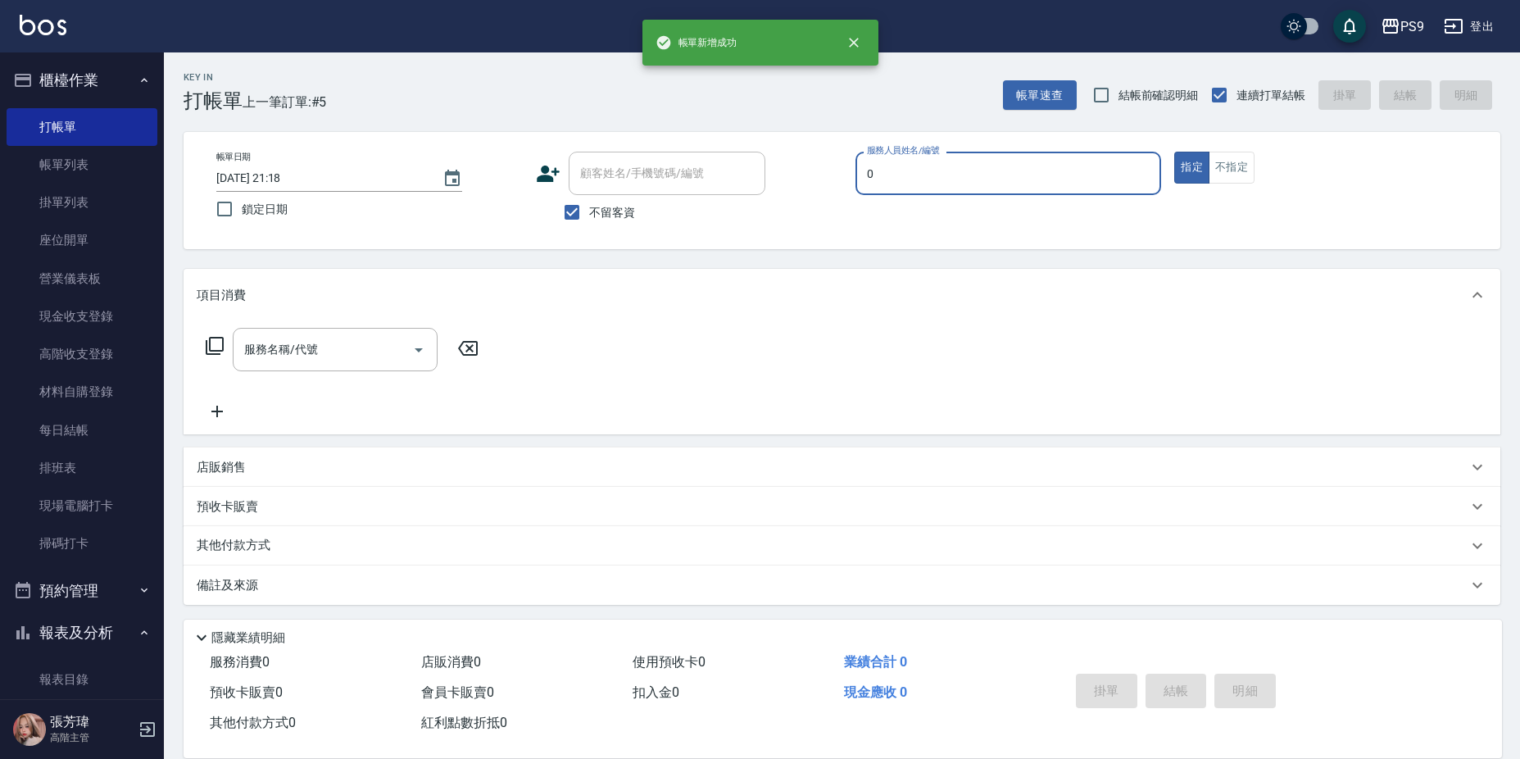
type input "JHIN-0"
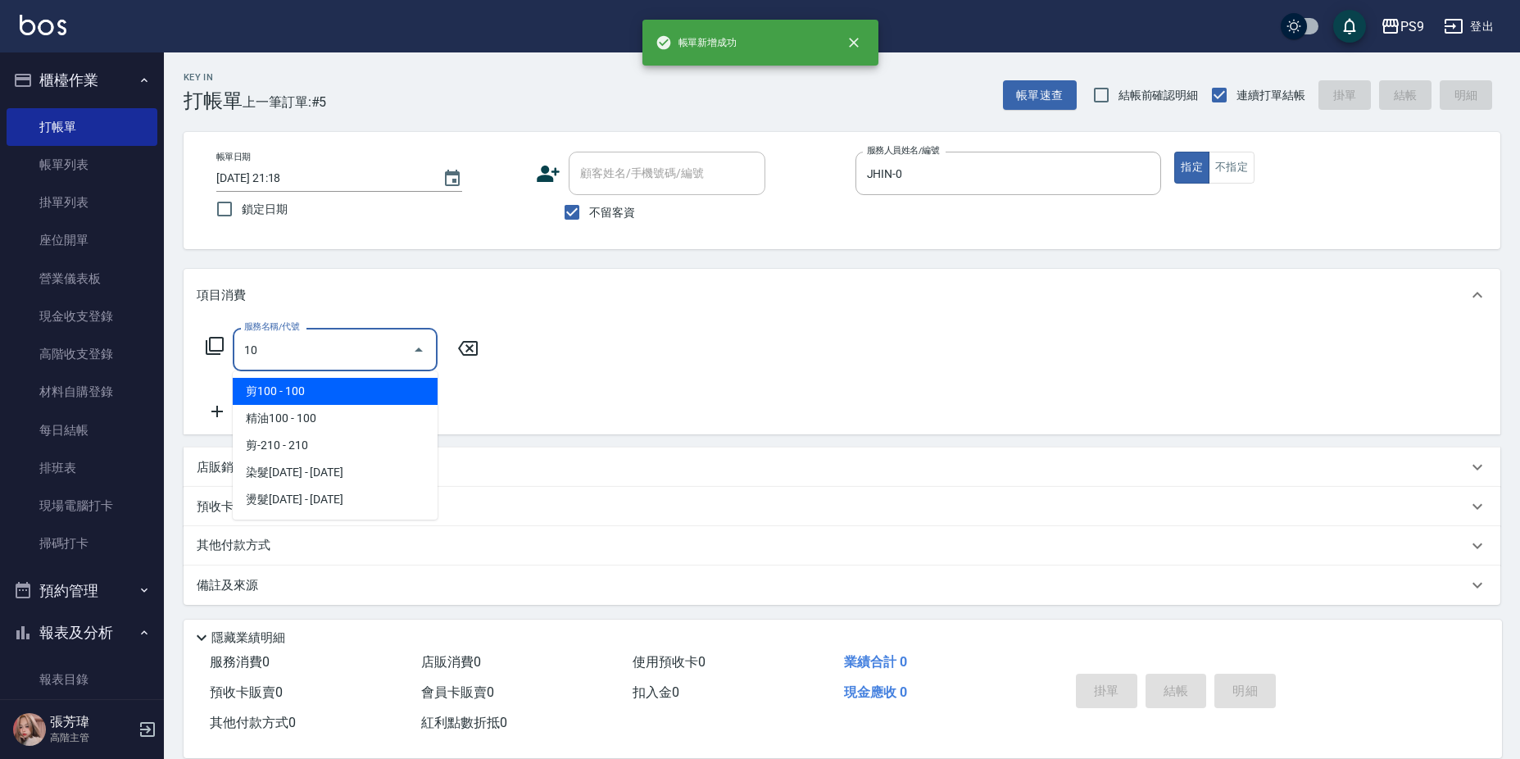
type input "1"
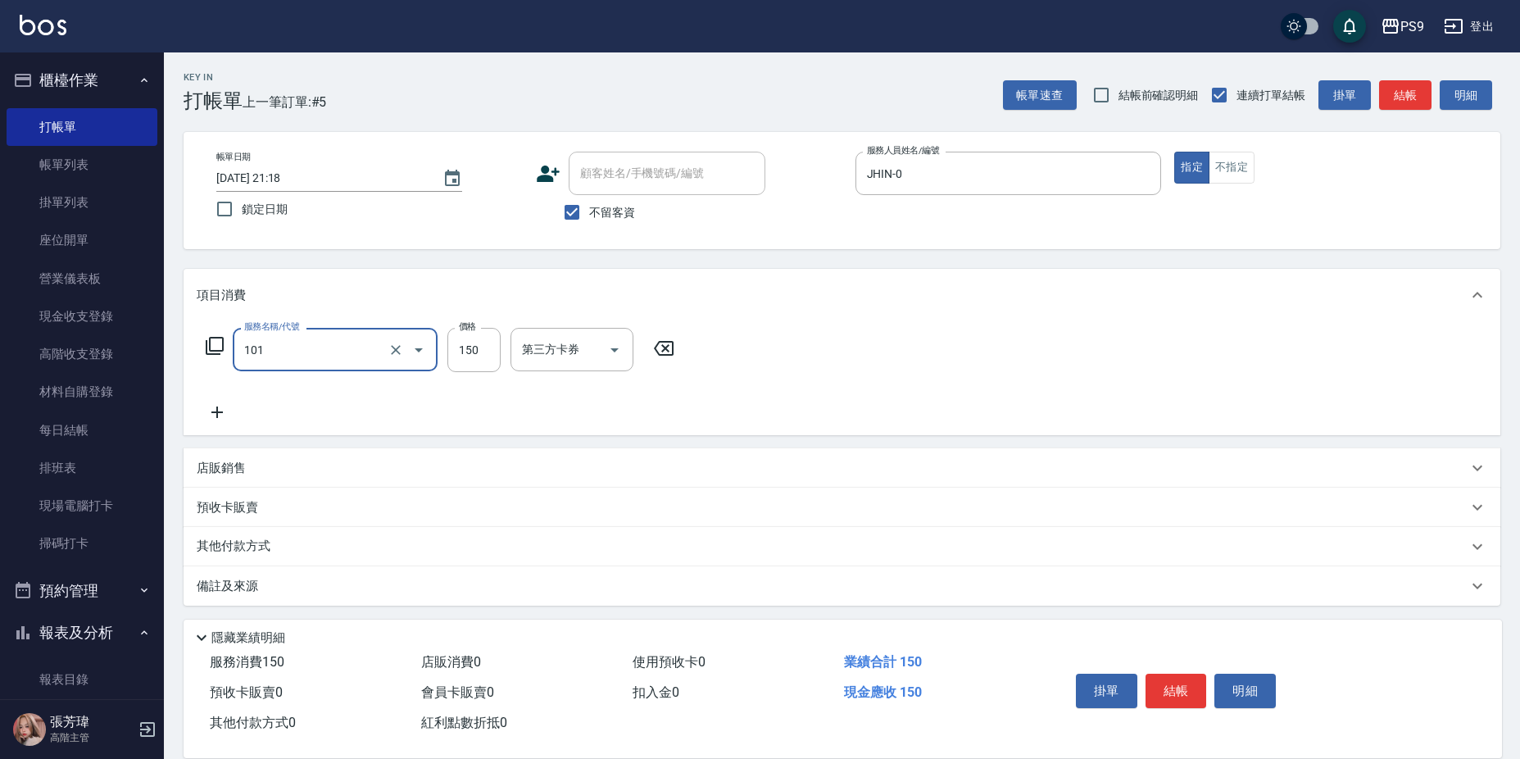
type input "洗髮(101)"
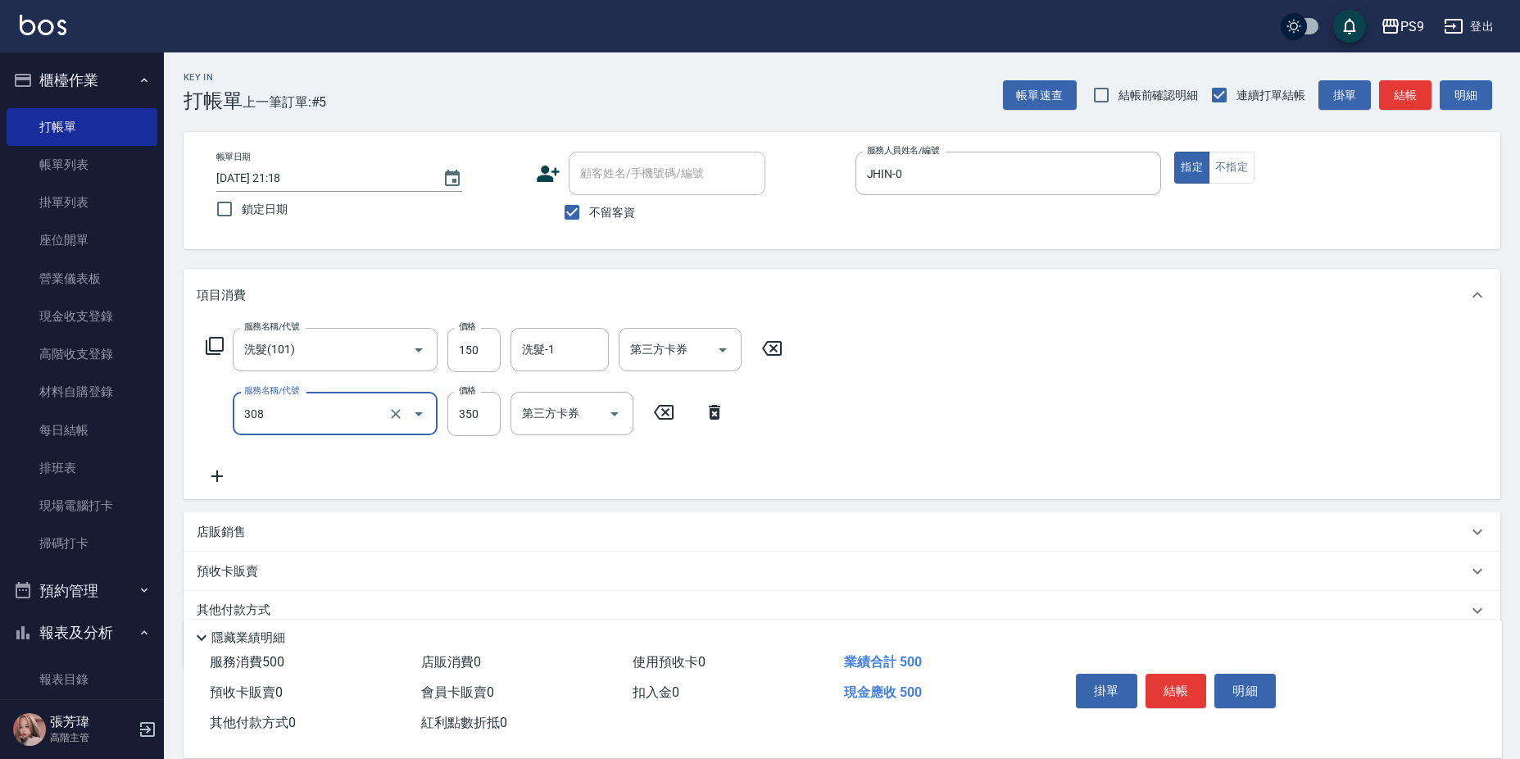
type input "剪-350(308)"
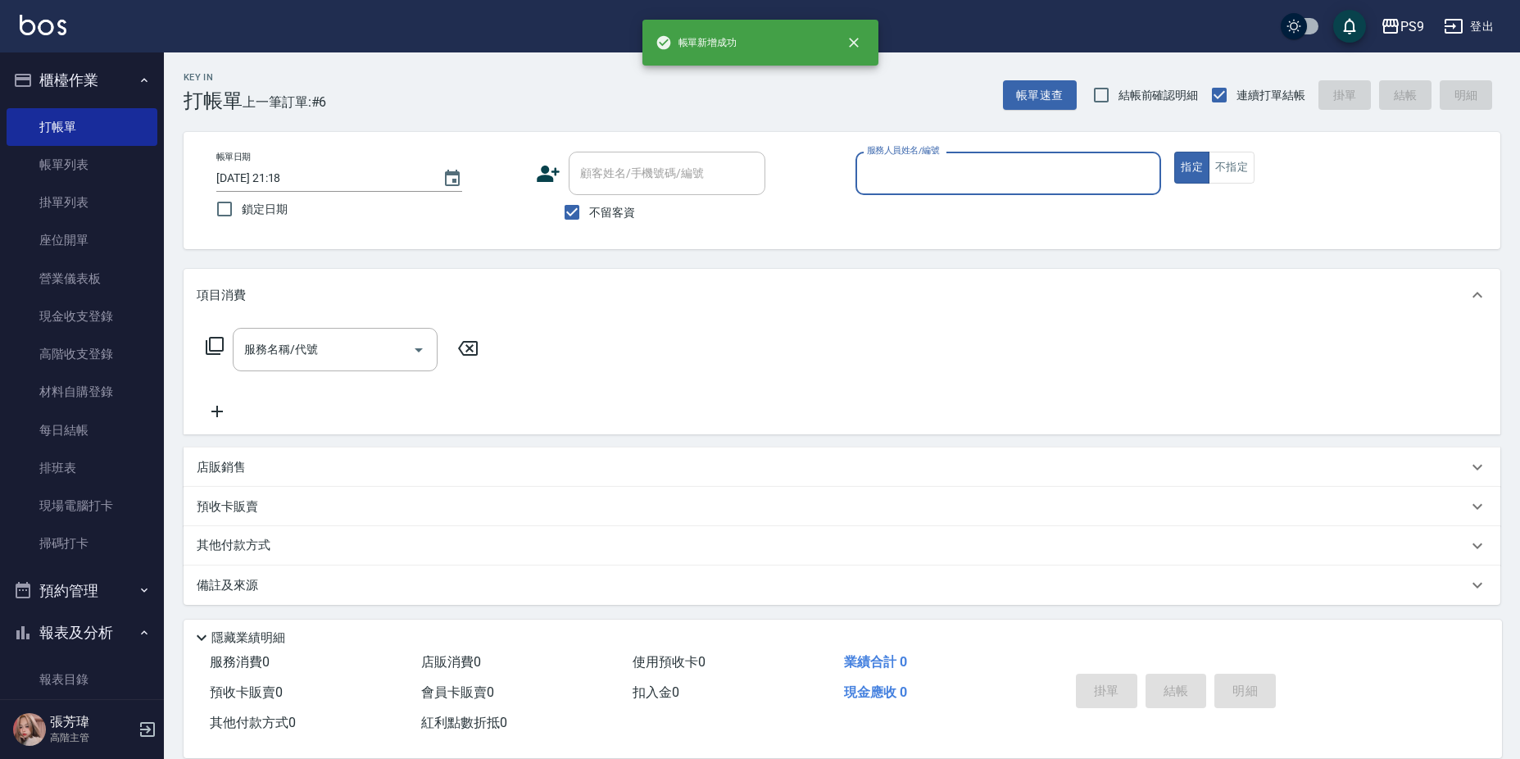
click at [629, 212] on span "不留客資" at bounding box center [612, 212] width 46 height 17
click at [589, 212] on input "不留客資" at bounding box center [572, 212] width 34 height 34
checkbox input "false"
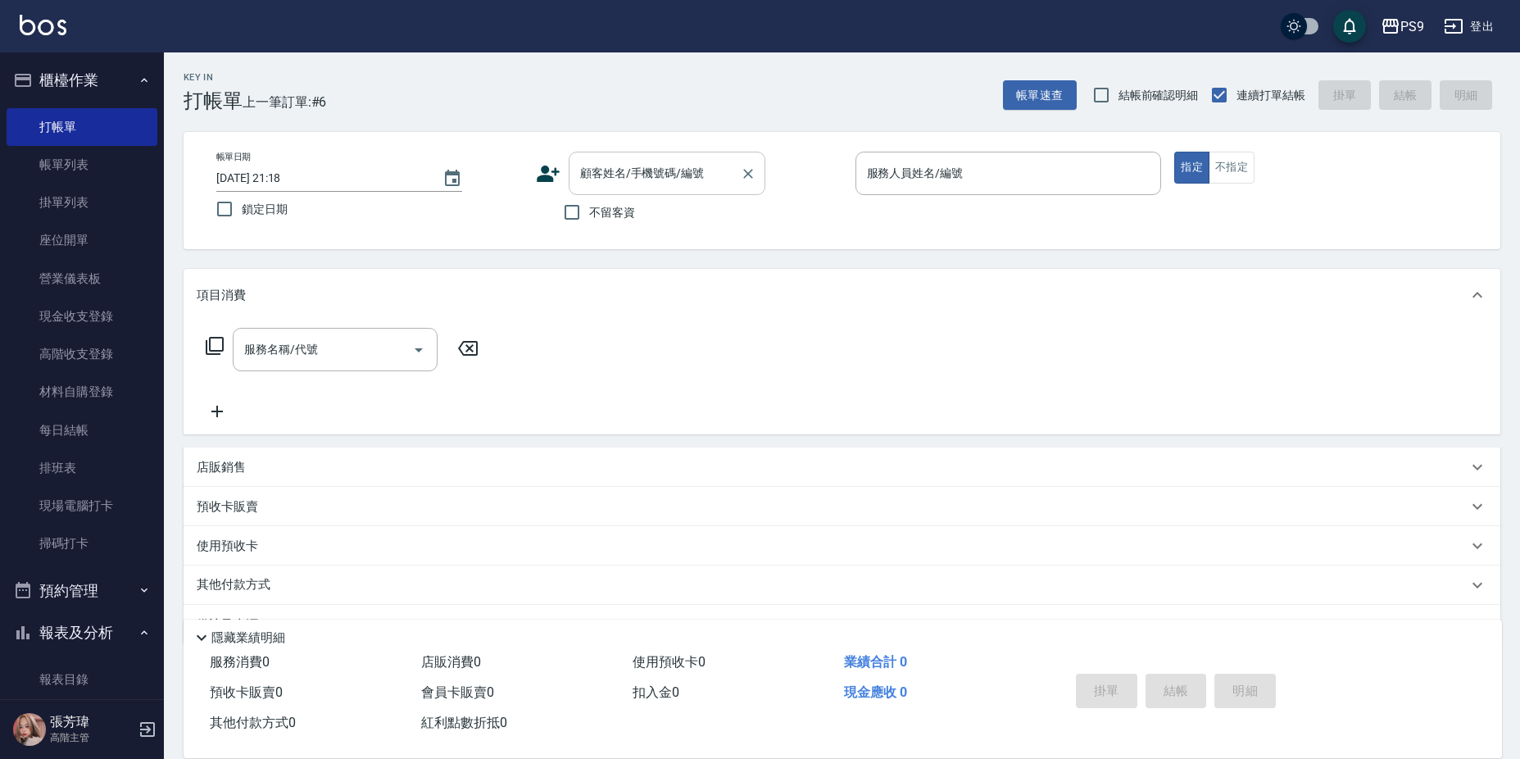
click at [625, 175] on input "顧客姓名/手機號碼/編號" at bounding box center [654, 173] width 157 height 29
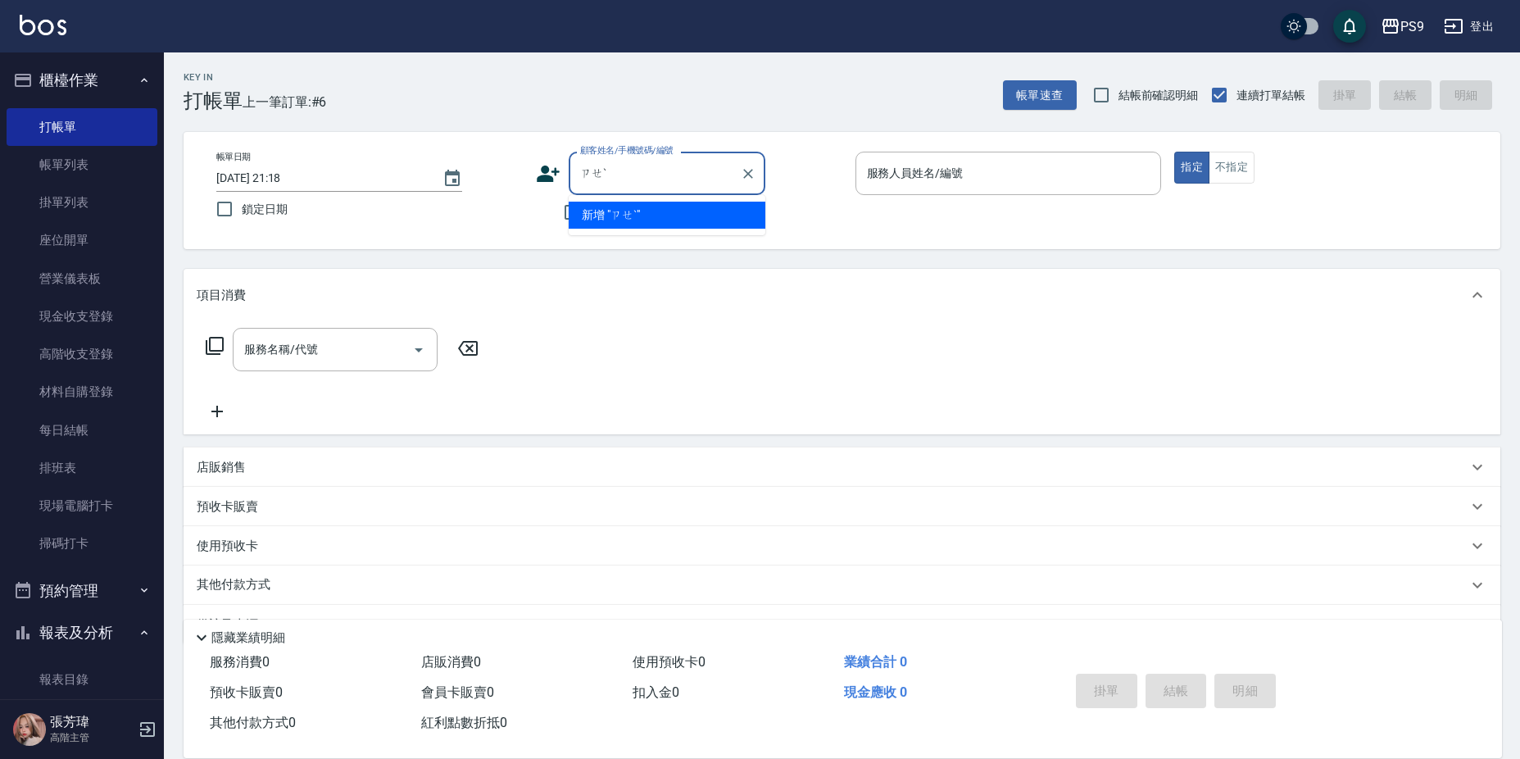
type input "ㄗ"
type input "ㄔ"
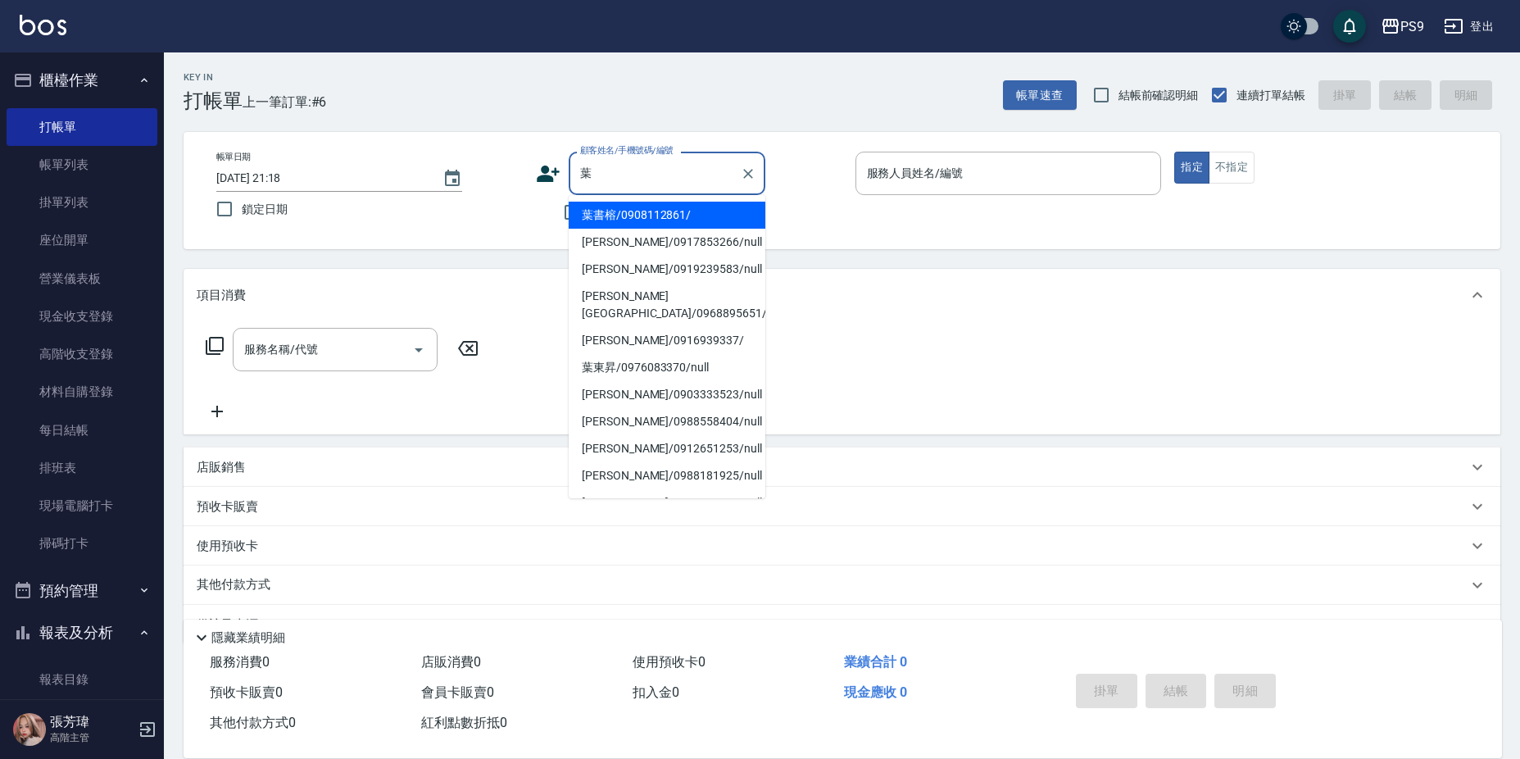
click at [645, 247] on li "[PERSON_NAME]/0917853266/null" at bounding box center [667, 242] width 197 height 27
type input "[PERSON_NAME]/0917853266/null"
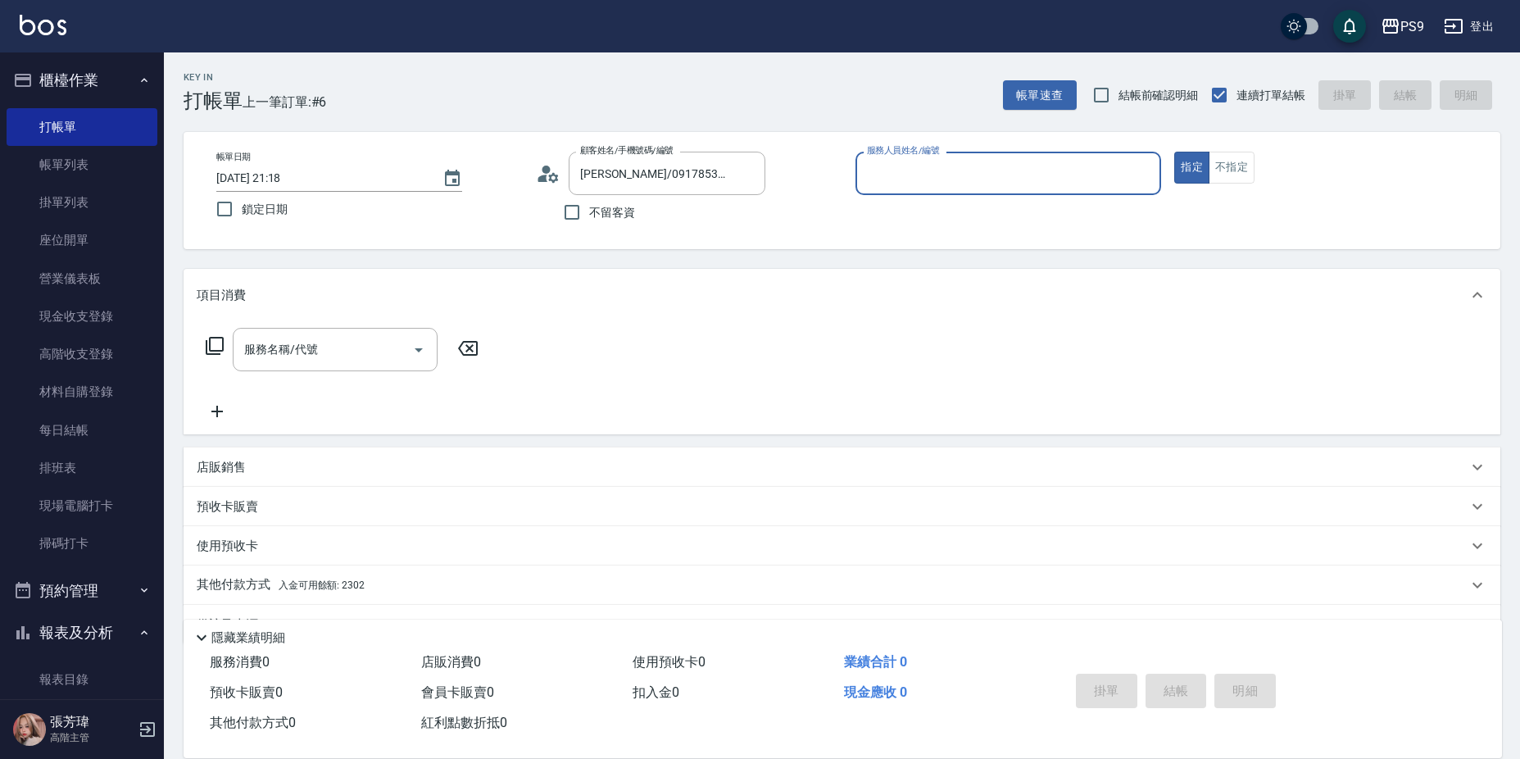
type input "JHIN-0"
click at [1174, 152] on button "指定" at bounding box center [1191, 168] width 35 height 32
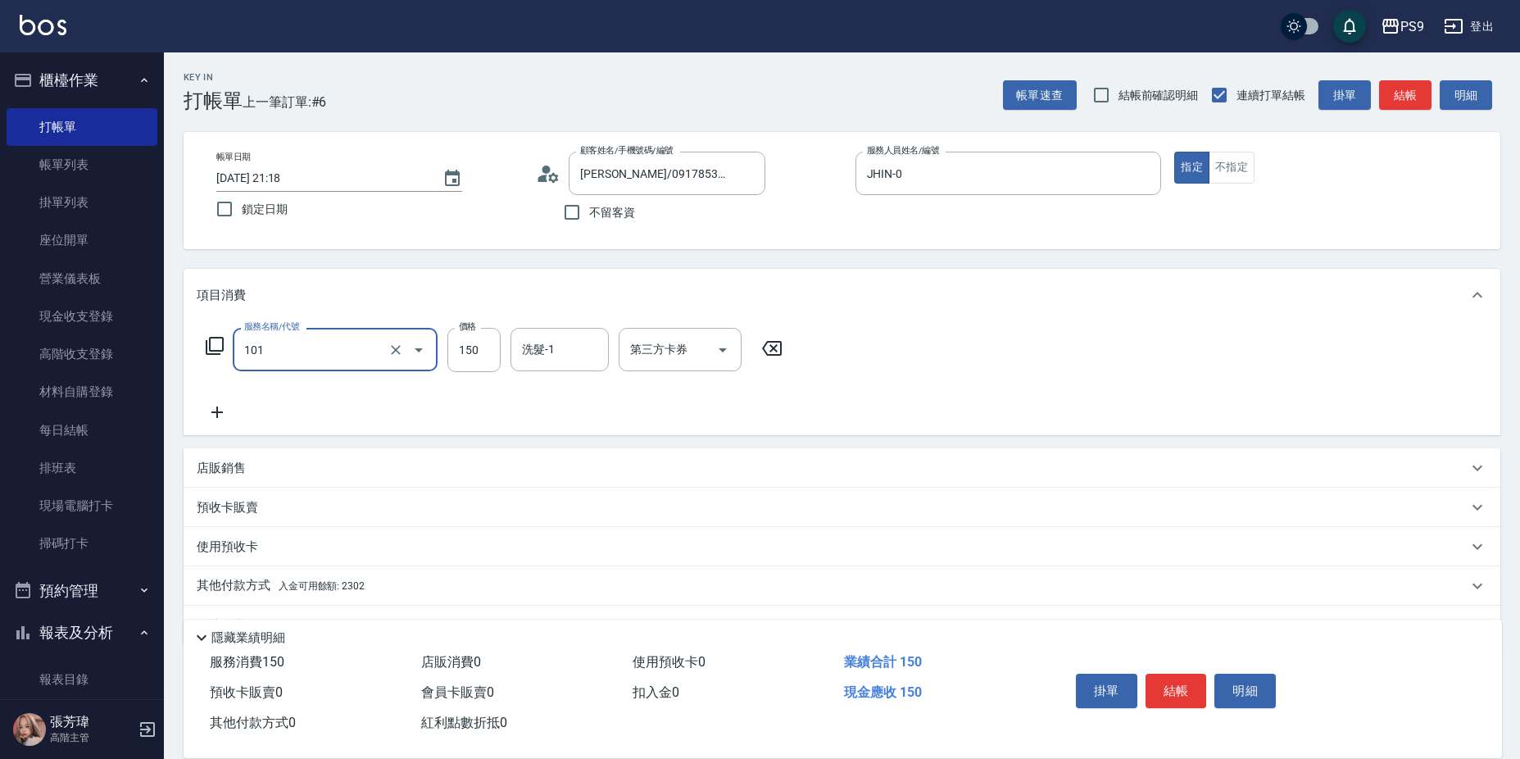
type input "洗髮(101)"
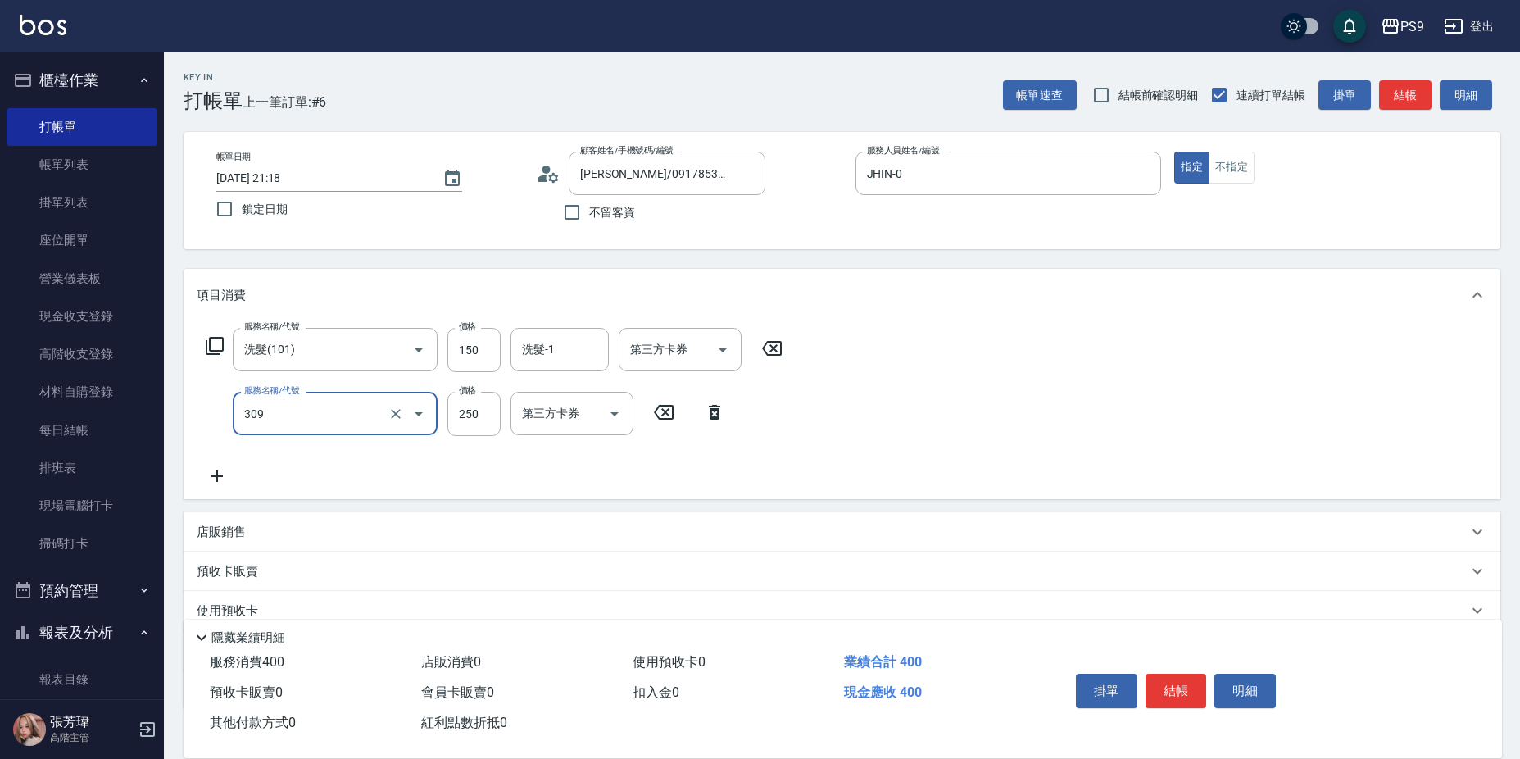
type input "剪-250(309)"
click at [733, 349] on button "Open" at bounding box center [723, 350] width 26 height 26
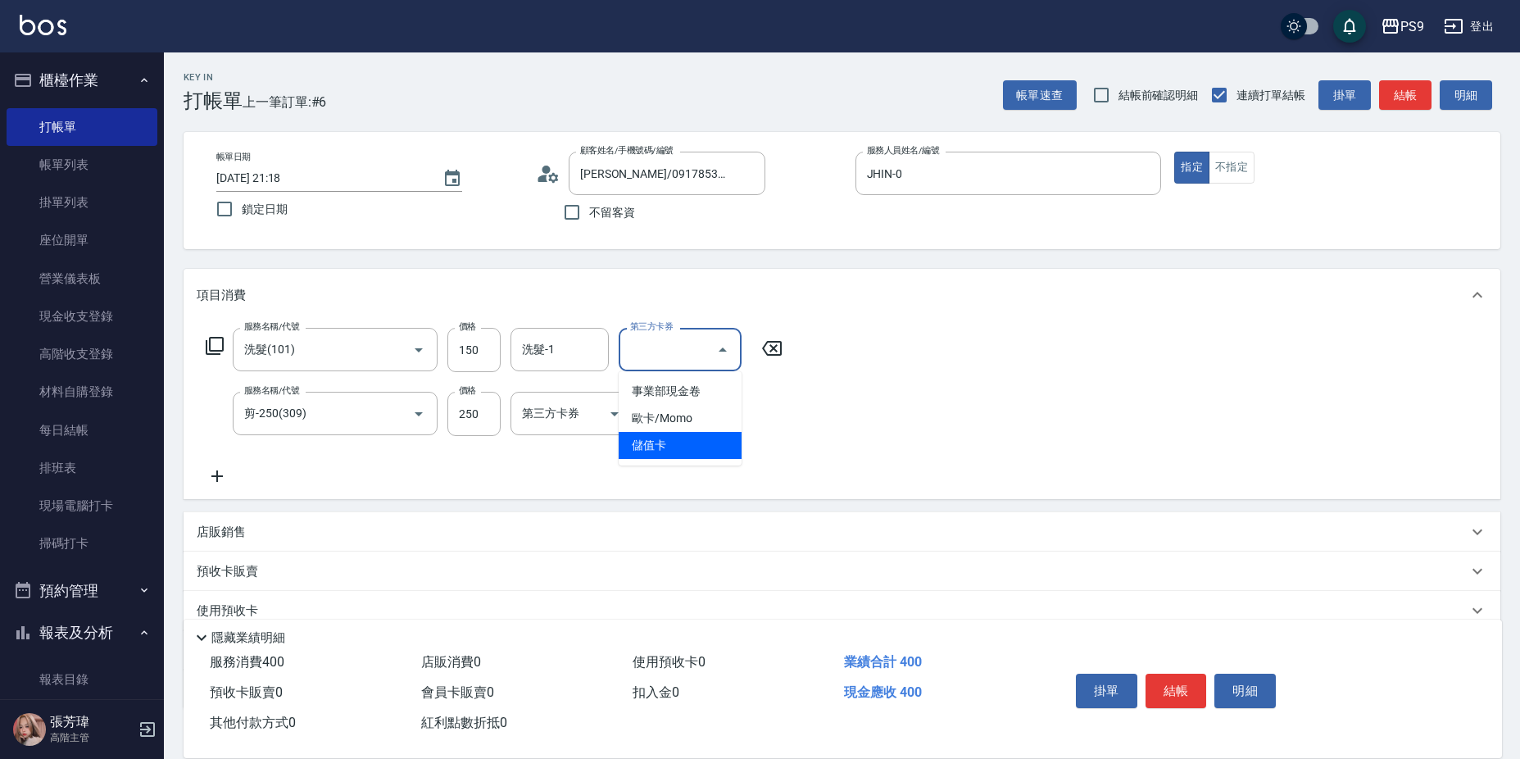
click at [701, 454] on span "儲值卡" at bounding box center [680, 445] width 123 height 27
type input "儲值卡"
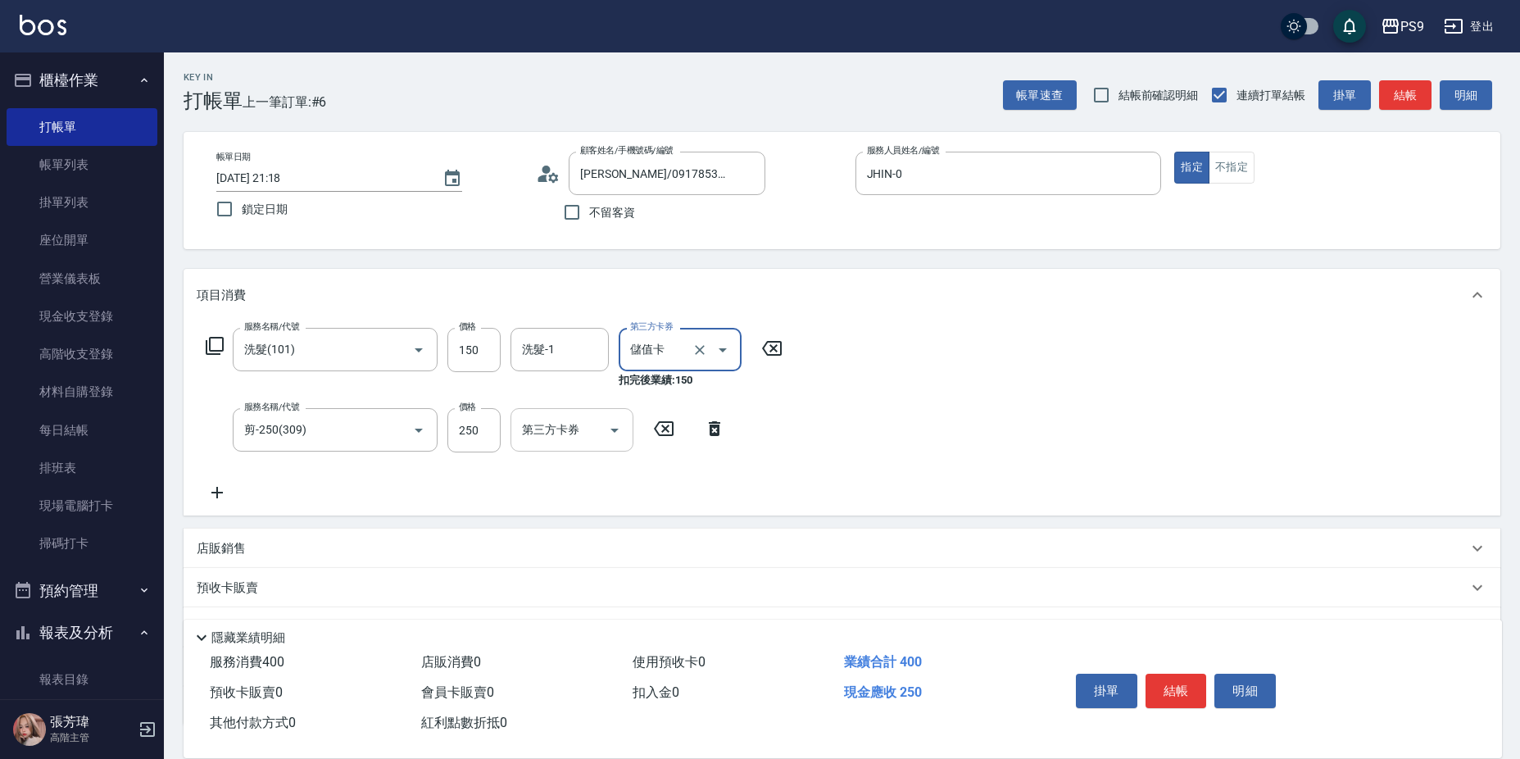
click at [594, 438] on input "第三方卡券" at bounding box center [560, 429] width 84 height 29
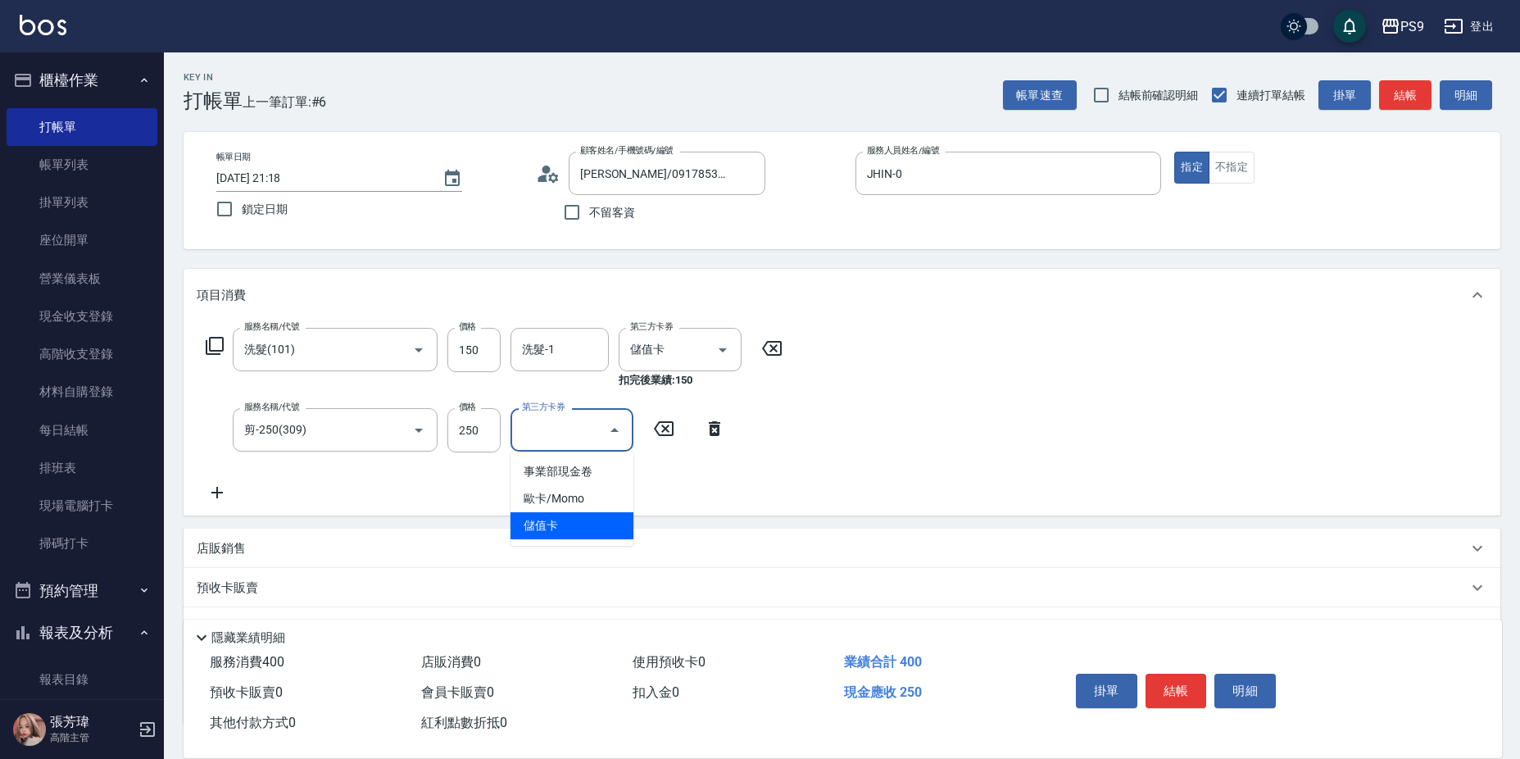
click at [553, 524] on span "儲值卡" at bounding box center [572, 525] width 123 height 27
type input "儲值卡"
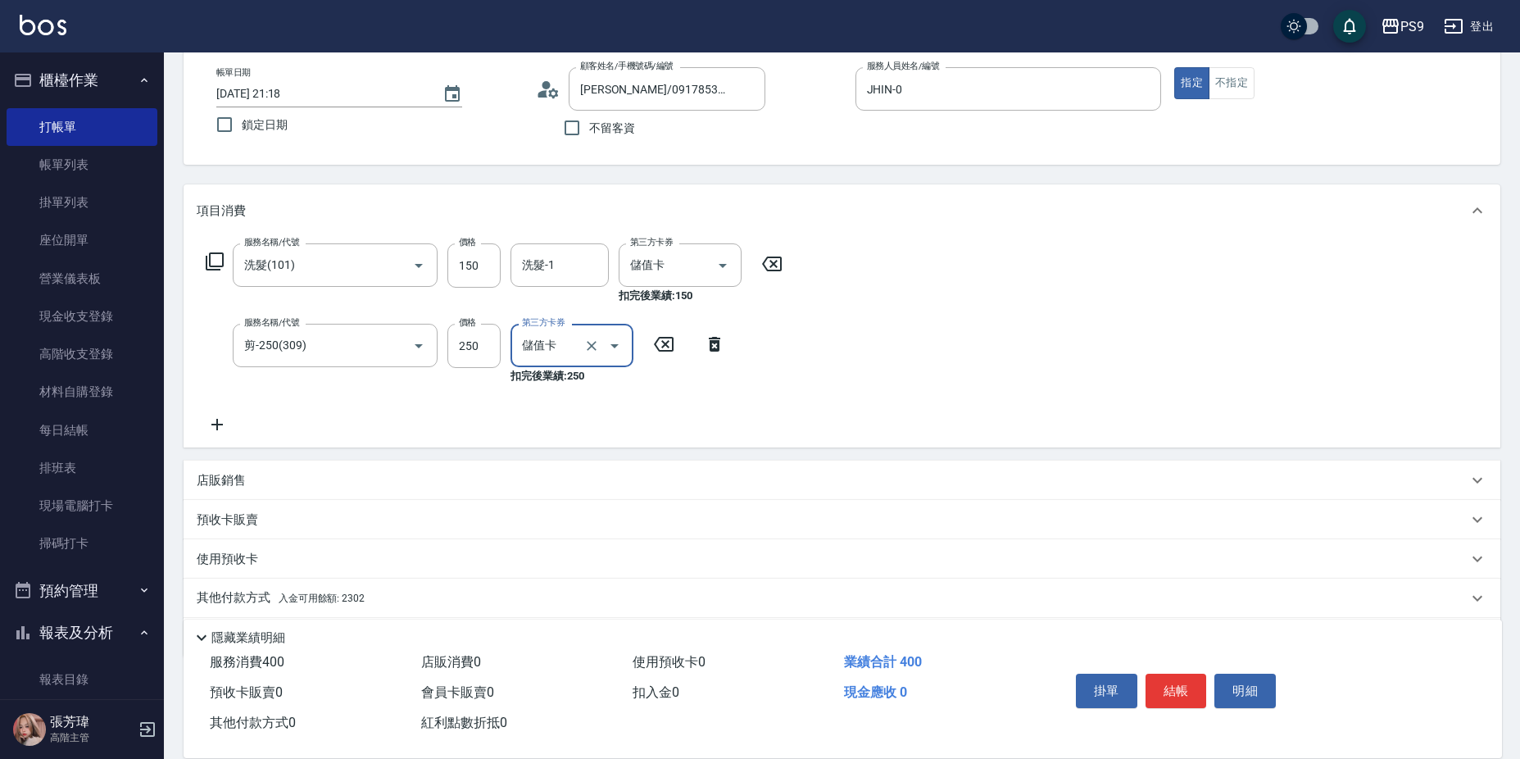
scroll to position [140, 0]
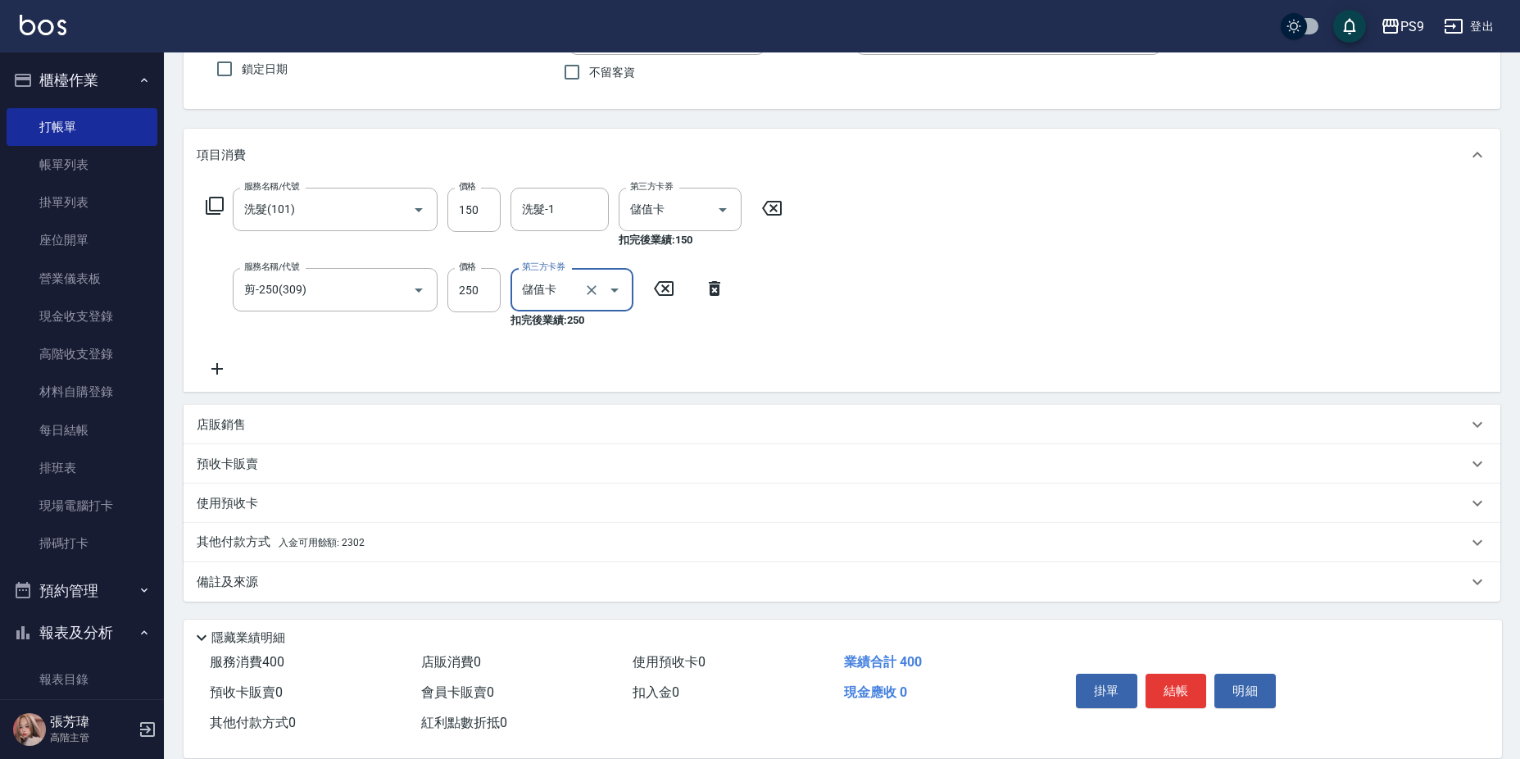
click at [323, 550] on p "其他付款方式 入金可用餘額: 2302" at bounding box center [281, 542] width 168 height 18
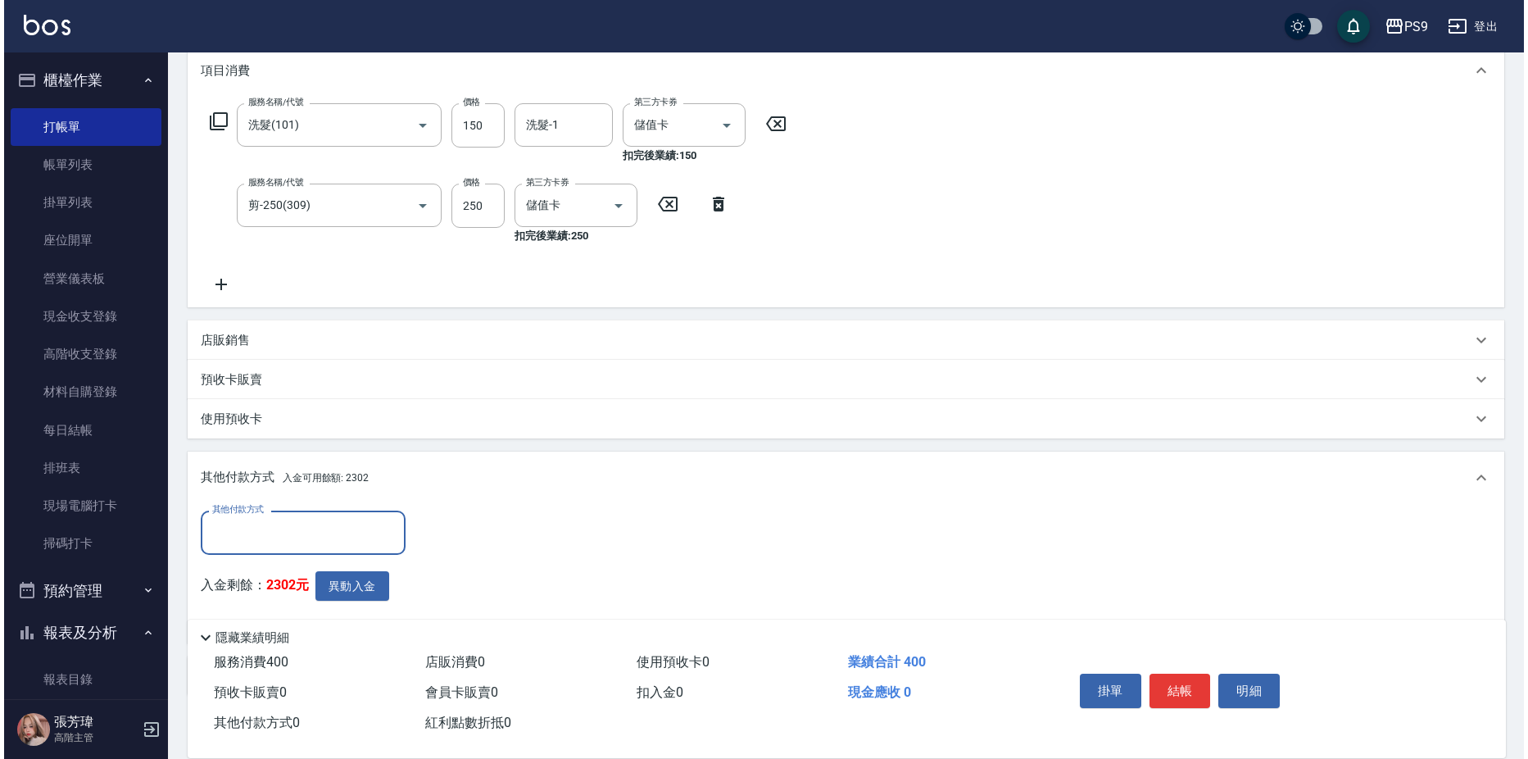
scroll to position [304, 0]
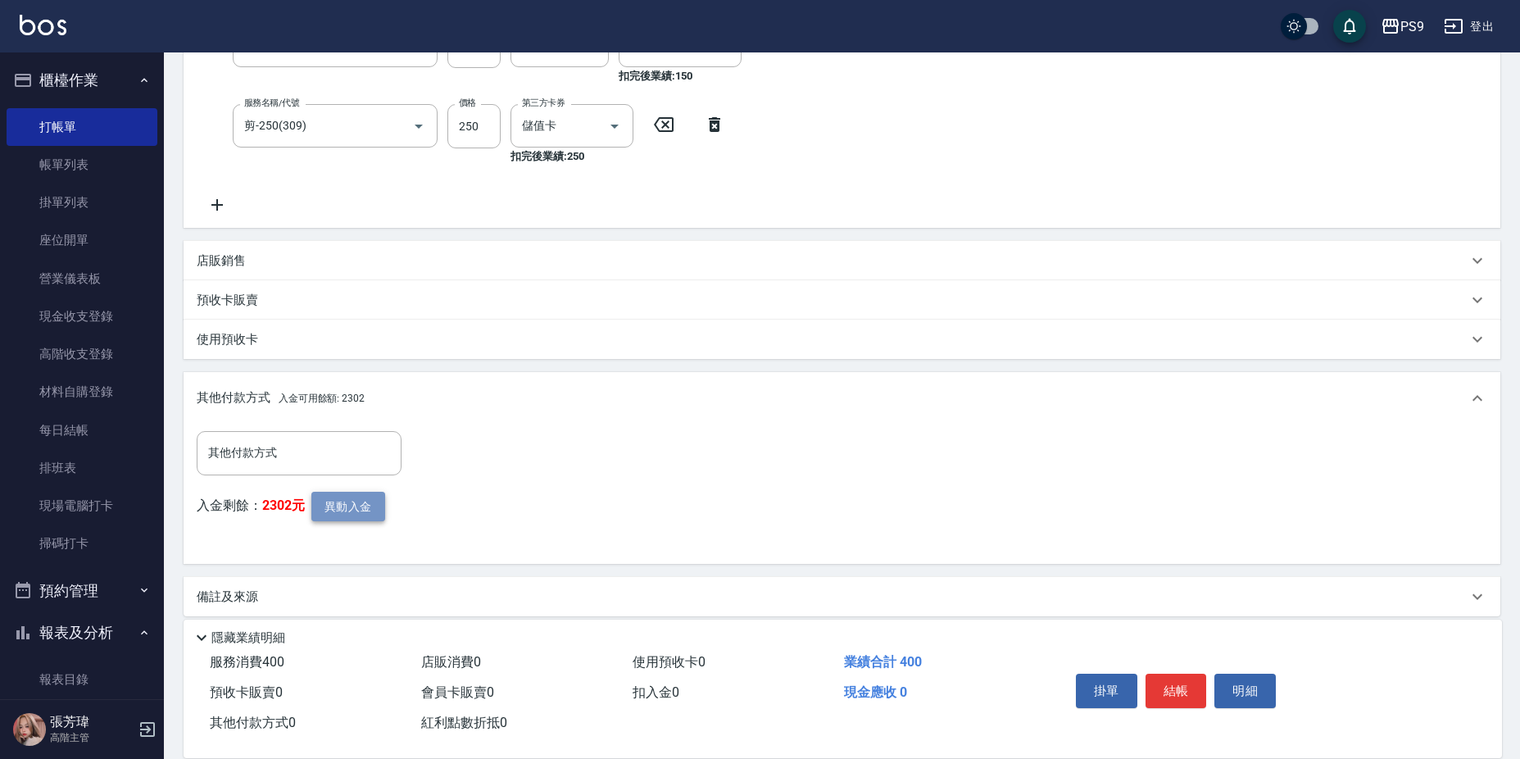
click at [351, 506] on button "異動入金" at bounding box center [348, 507] width 74 height 30
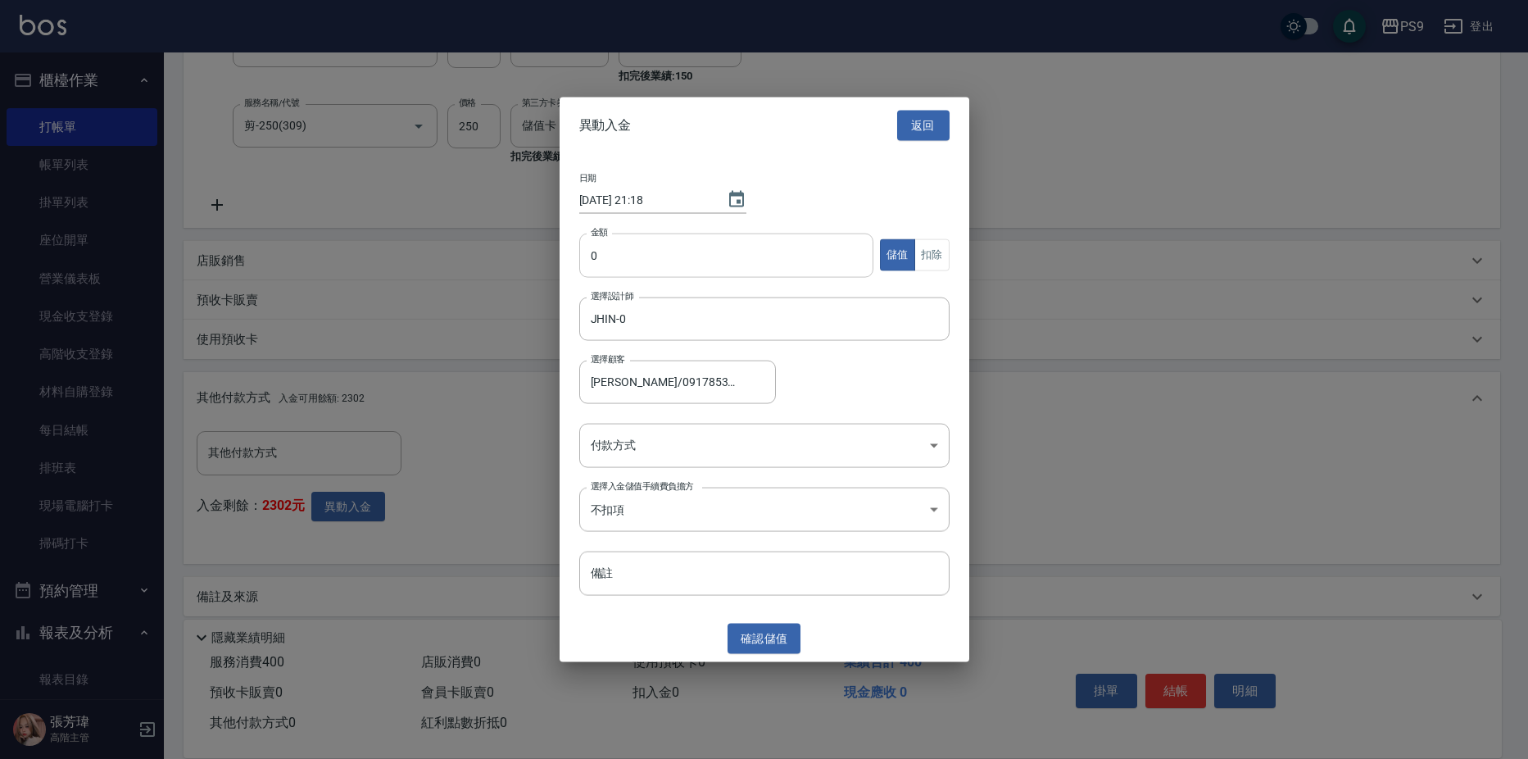
click at [722, 259] on input "0" at bounding box center [726, 255] width 295 height 44
type input "400"
click at [928, 248] on button "扣除" at bounding box center [932, 255] width 35 height 32
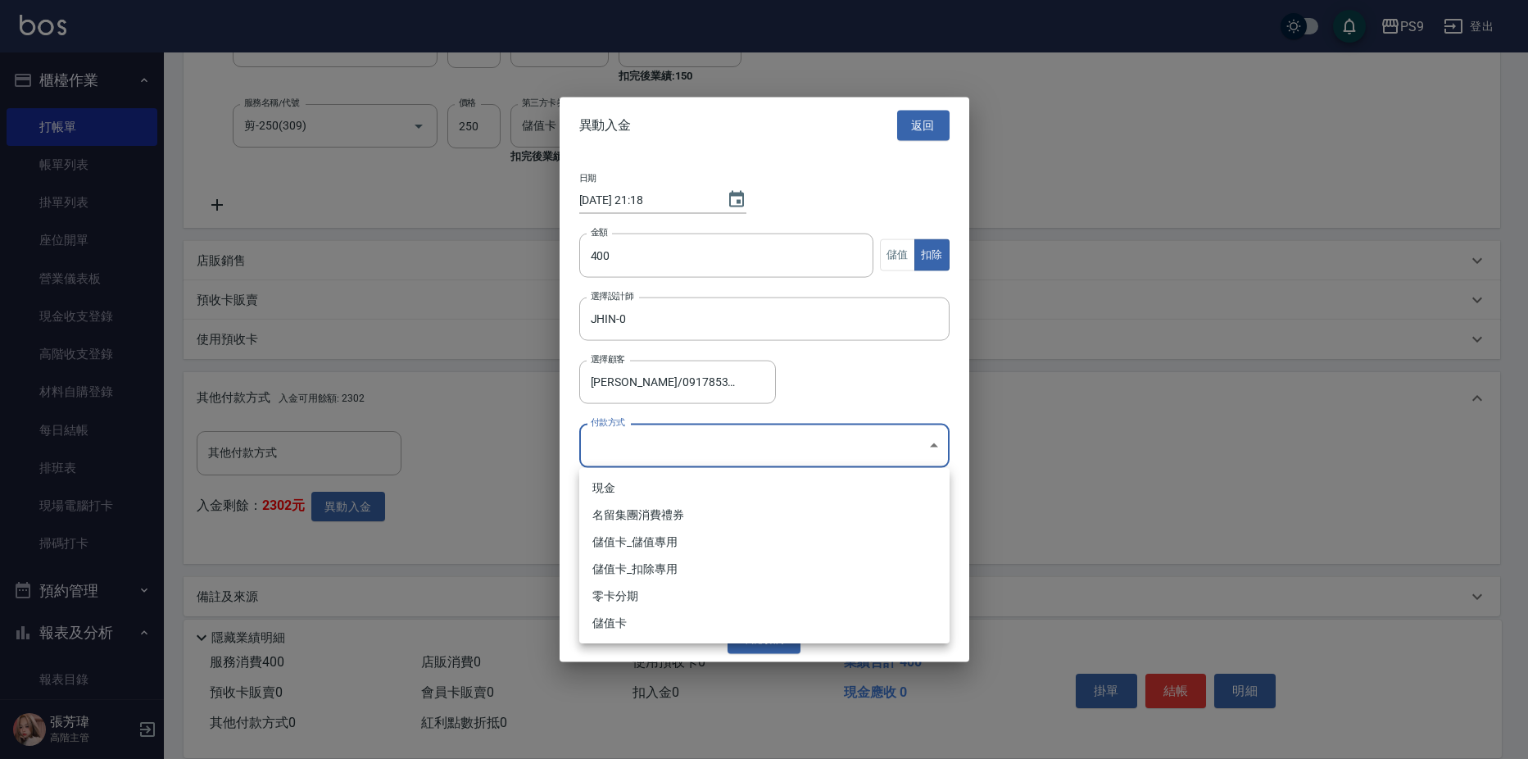
click at [822, 456] on body "PS9 登出 櫃檯作業 打帳單 帳單列表 掛單列表 座位開單 營業儀表板 現金收支登錄 高階收支登錄 材料自購登錄 每日結帳 排班表 現場電腦打卡 掃碼打卡 …" at bounding box center [764, 235] width 1528 height 1078
click at [697, 566] on li "儲值卡_扣除專用" at bounding box center [764, 569] width 370 height 27
type input "儲值卡_扣除專用"
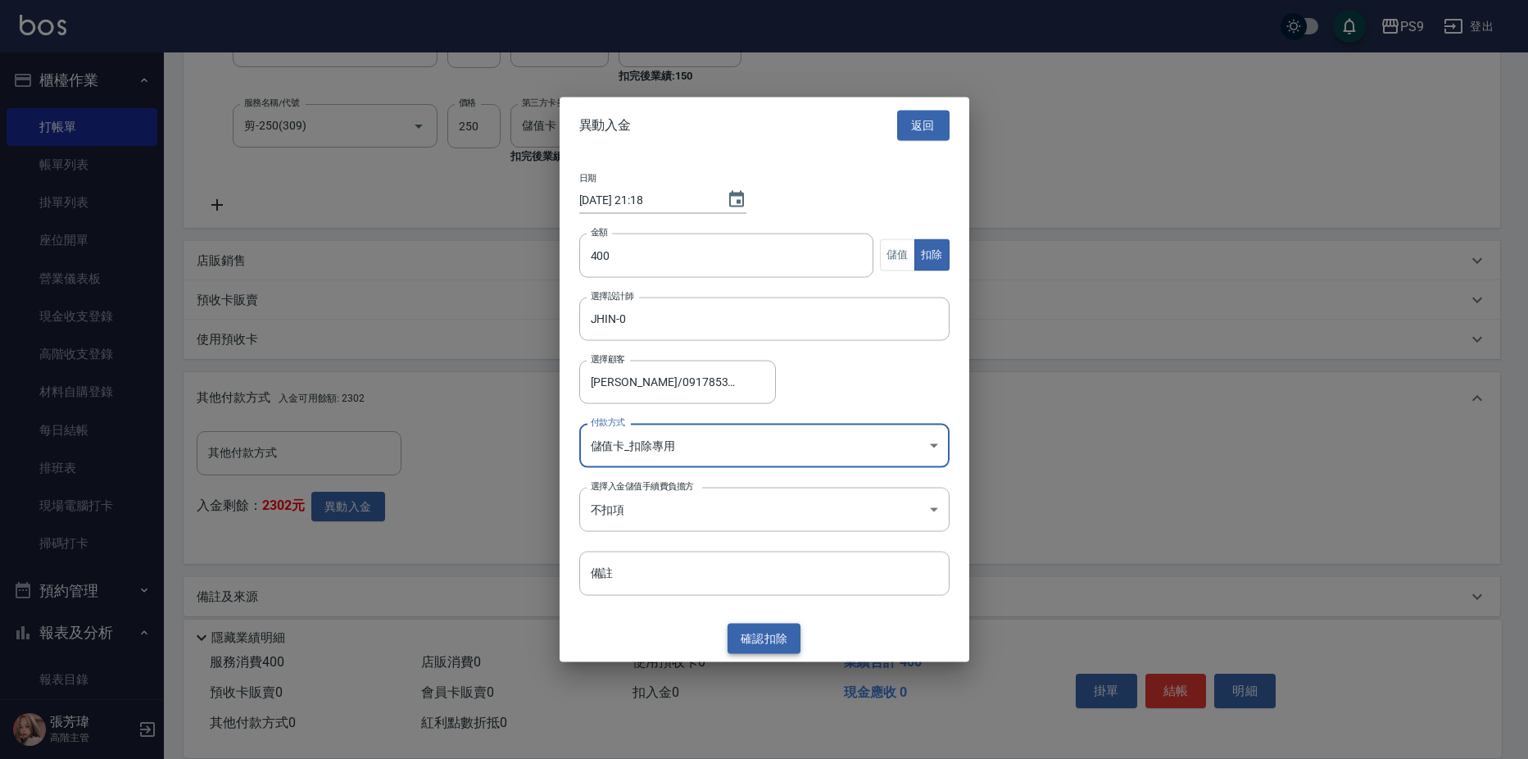
click at [758, 629] on button "確認 扣除" at bounding box center [765, 639] width 74 height 30
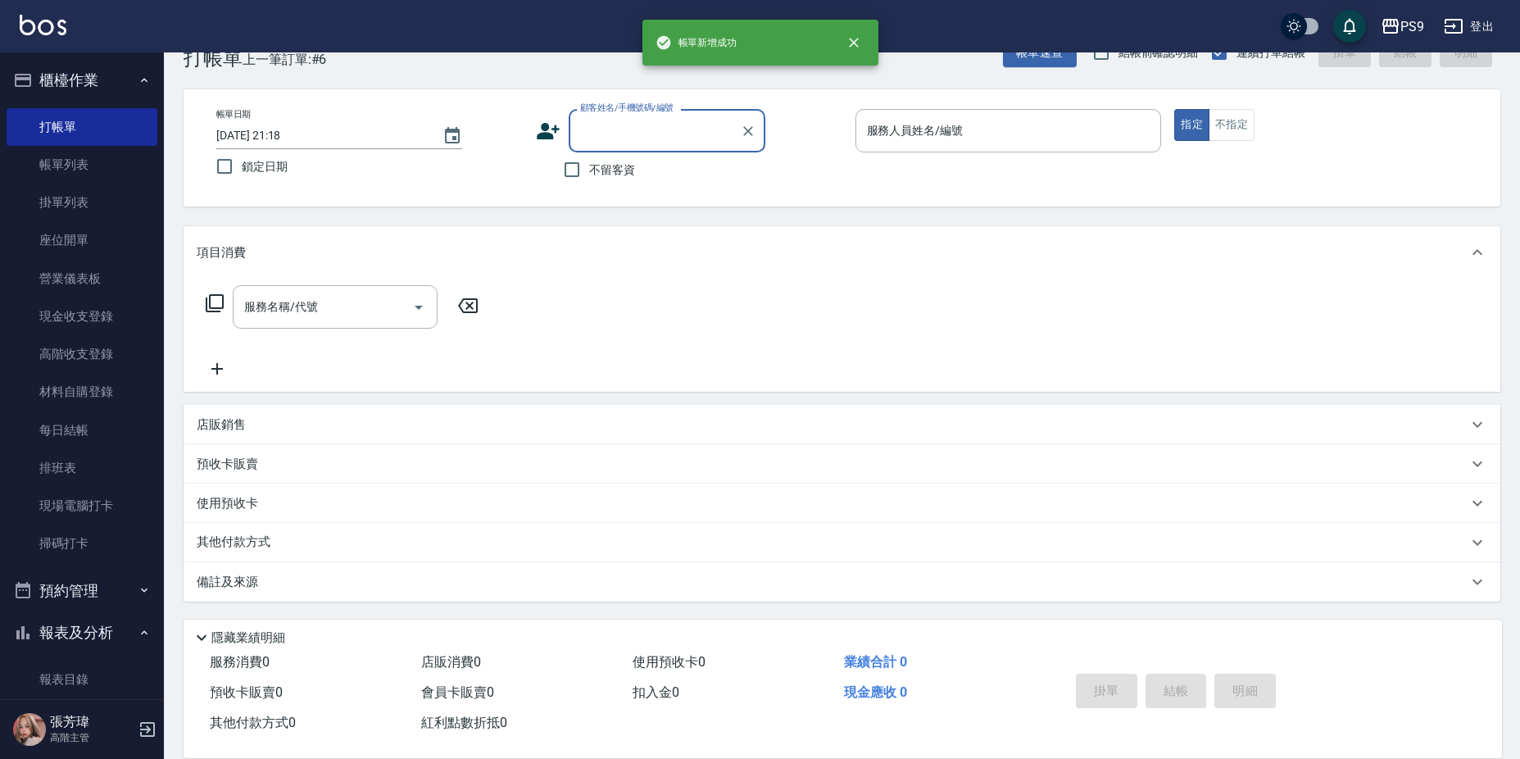
scroll to position [0, 0]
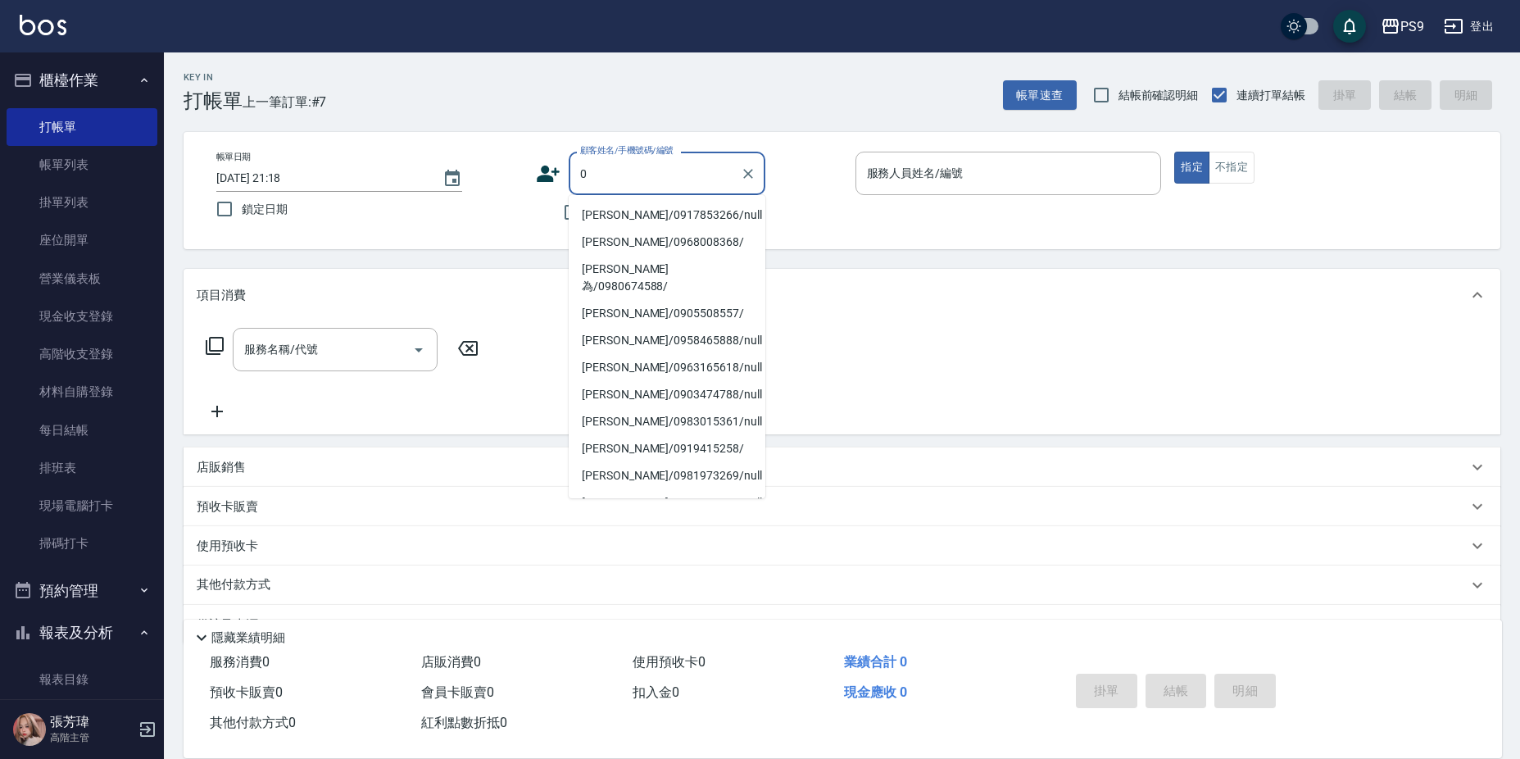
type input "0"
drag, startPoint x: 846, startPoint y: 258, endPoint x: 816, endPoint y: 257, distance: 29.5
click at [845, 259] on div "Key In 打帳單 上一筆訂單:#7 帳單速查 結帳前確認明細 連續打單結帳 掛單 結帳 明細 帳單日期 [DATE] 21:18 鎖定日期 顧客姓名/手機…" at bounding box center [842, 426] width 1356 height 749
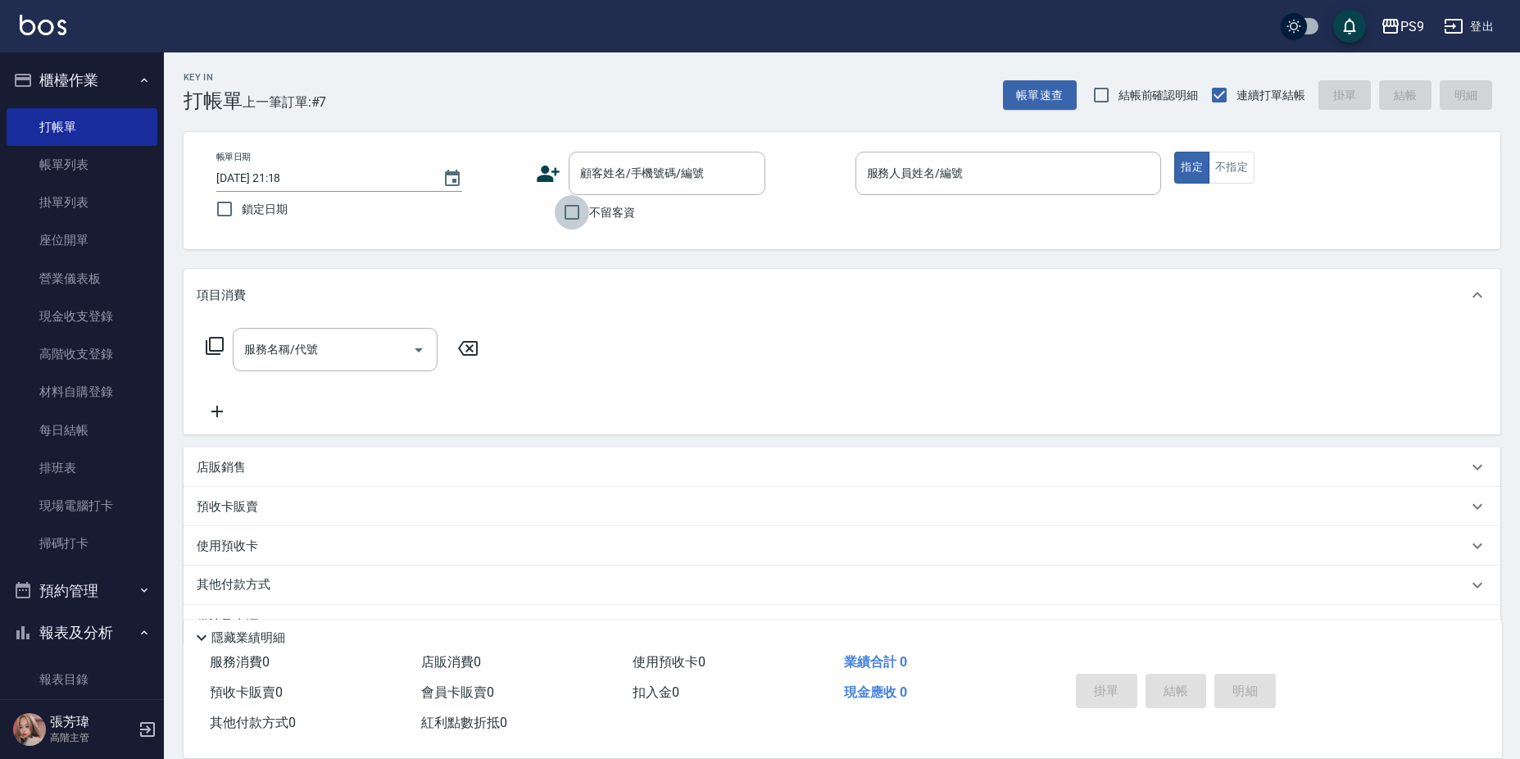
click at [588, 197] on input "不留客資" at bounding box center [572, 212] width 34 height 34
checkbox input "true"
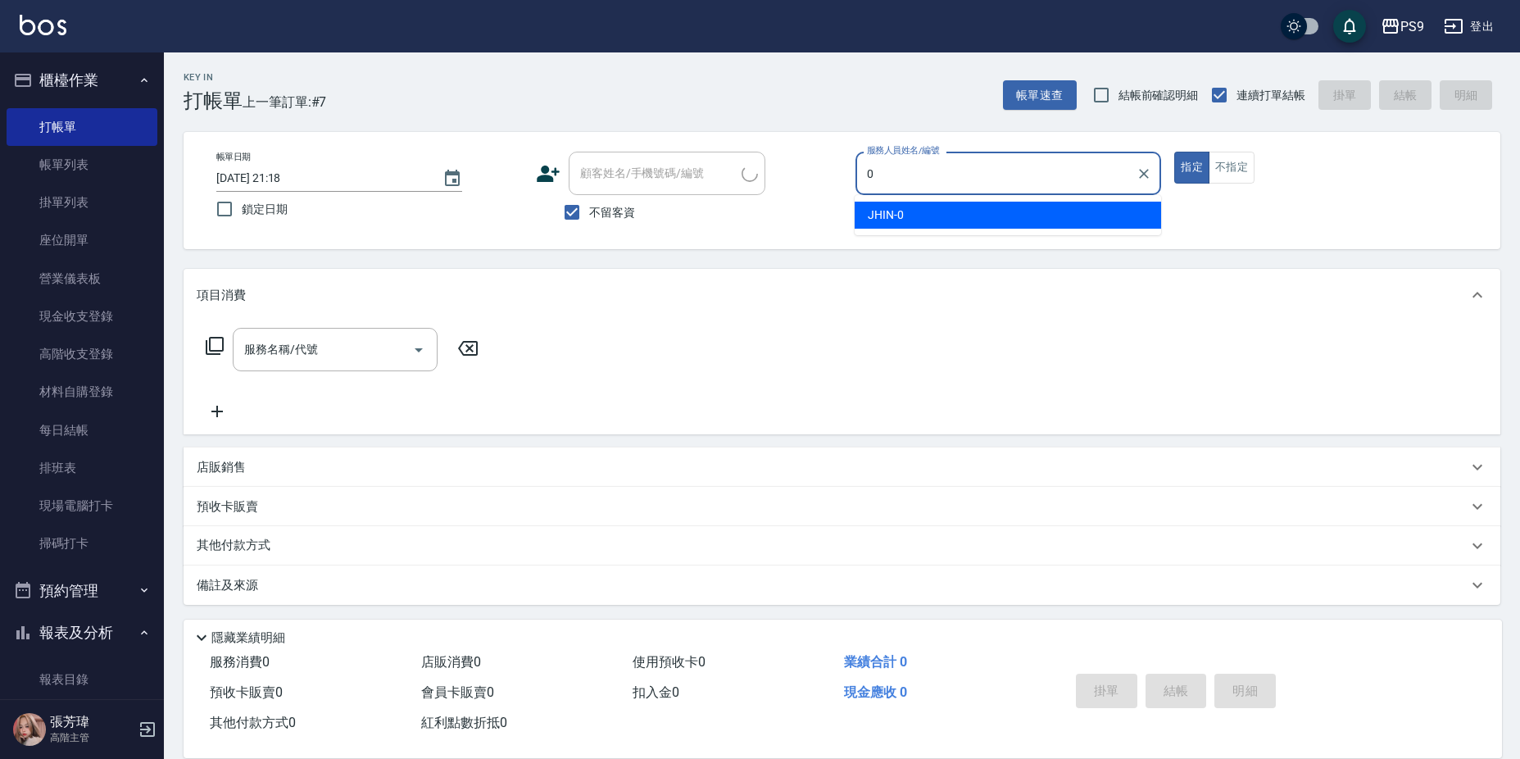
type input "JHIN-0"
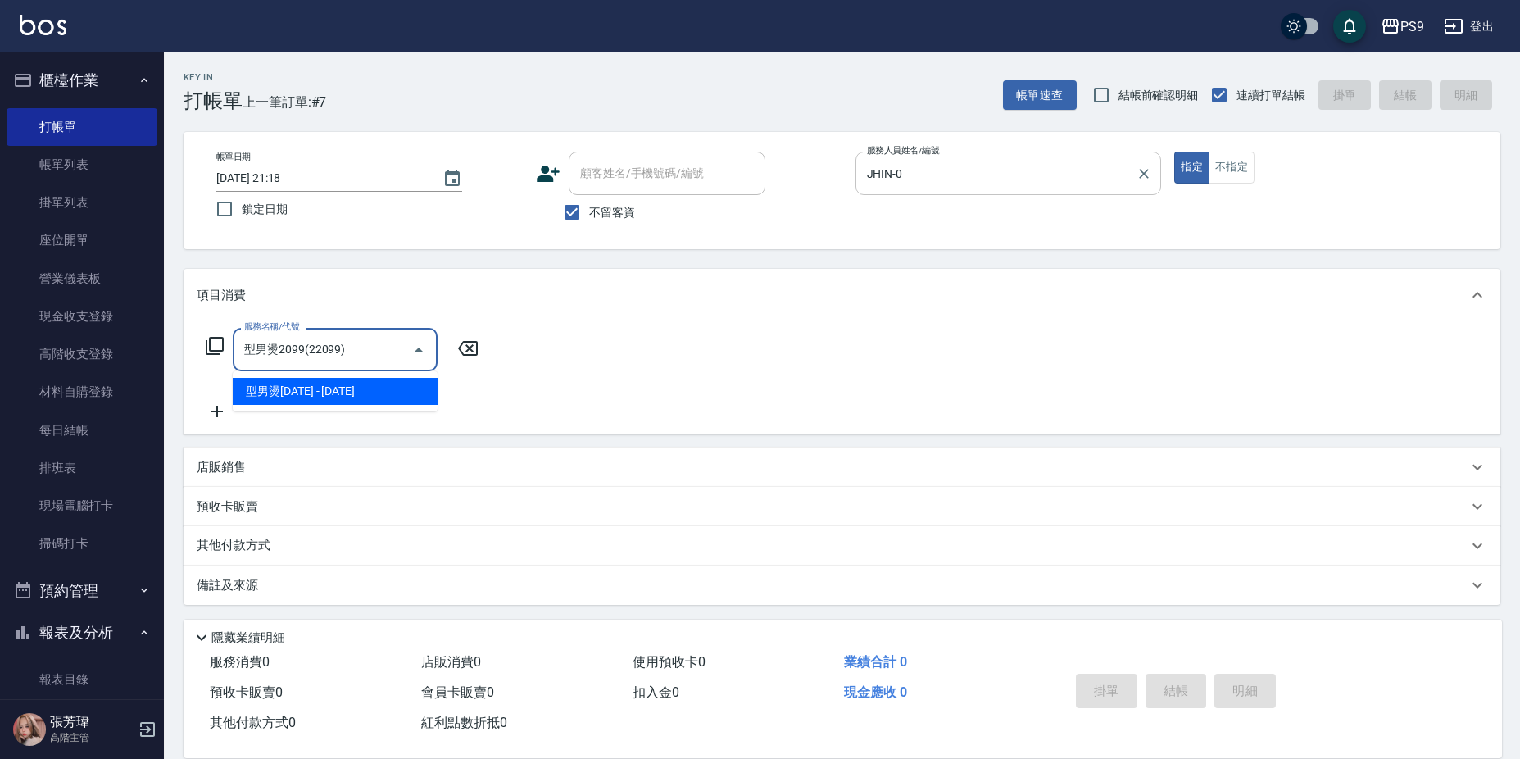
type input "型男燙2099(22099)"
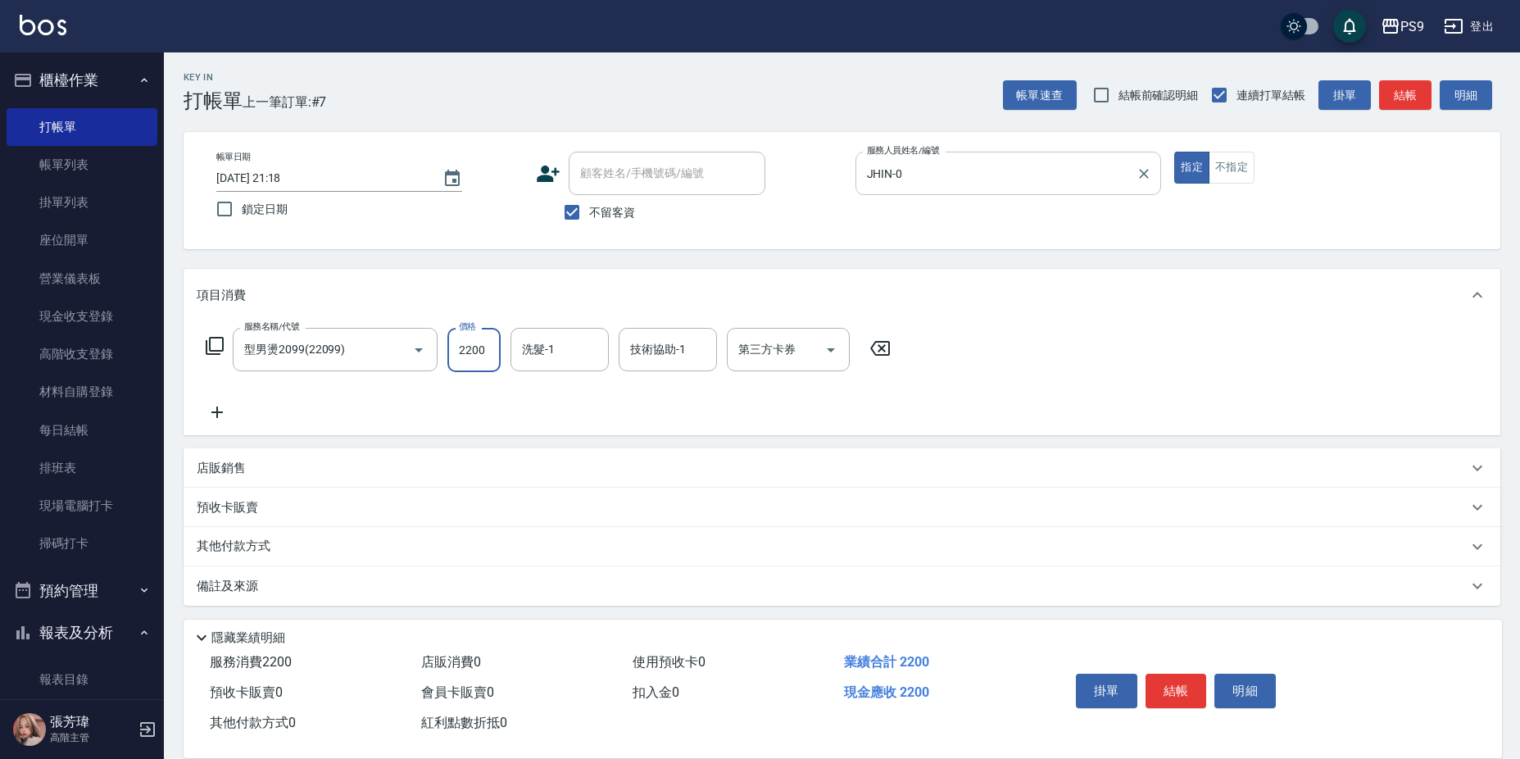
type input "2200"
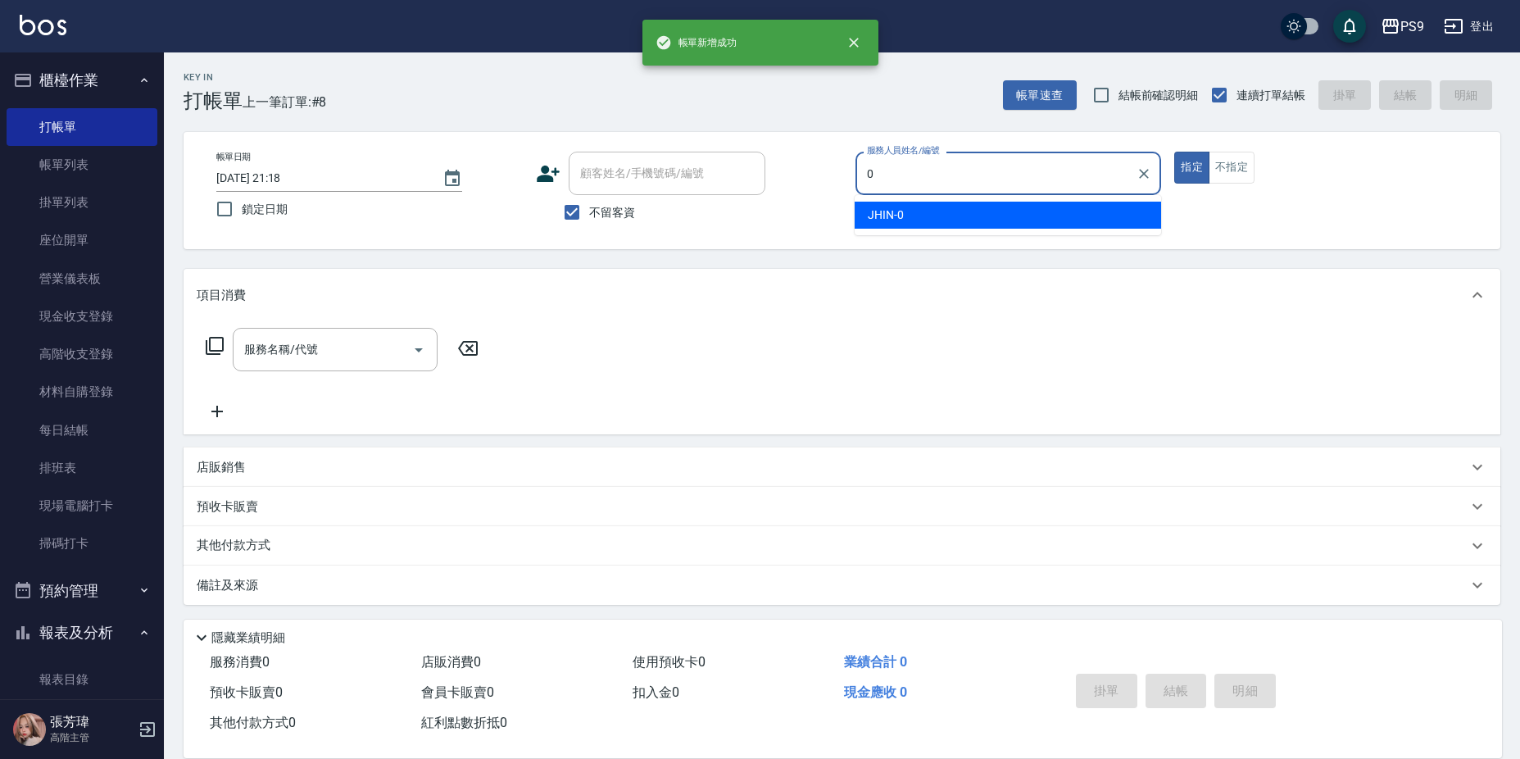
type input "JHIN-0"
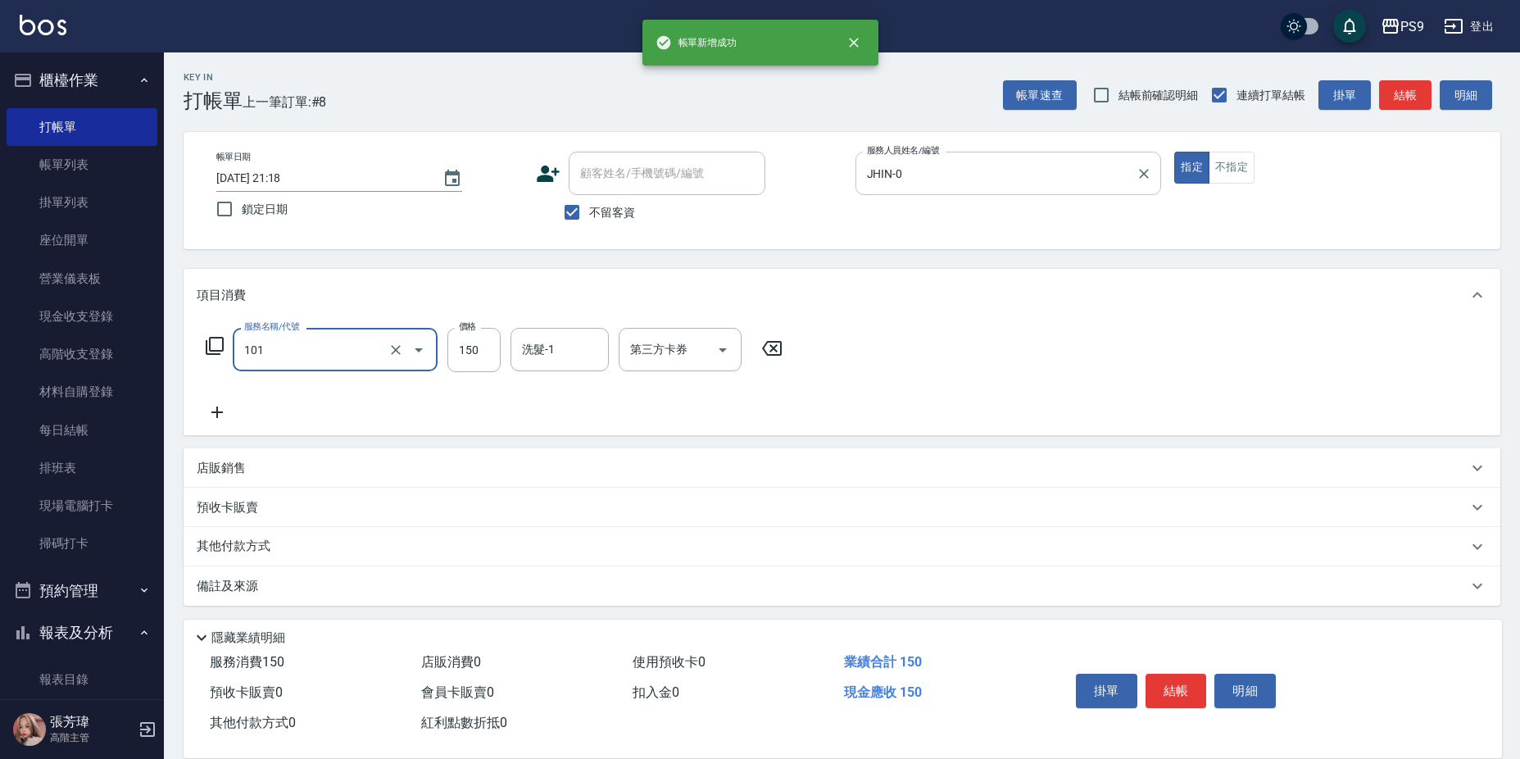
type input "洗髮(101)"
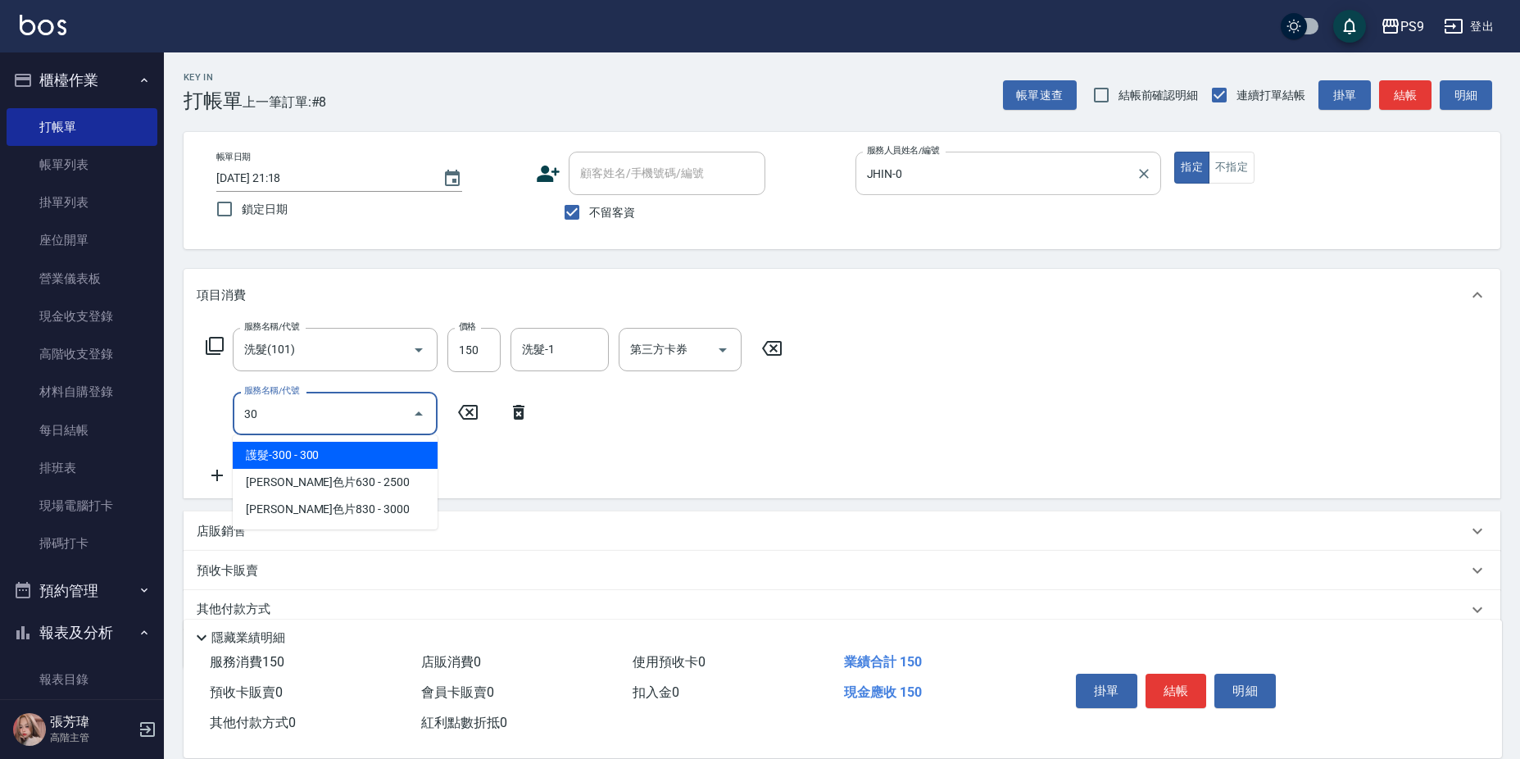
type input "護髮-300(403)"
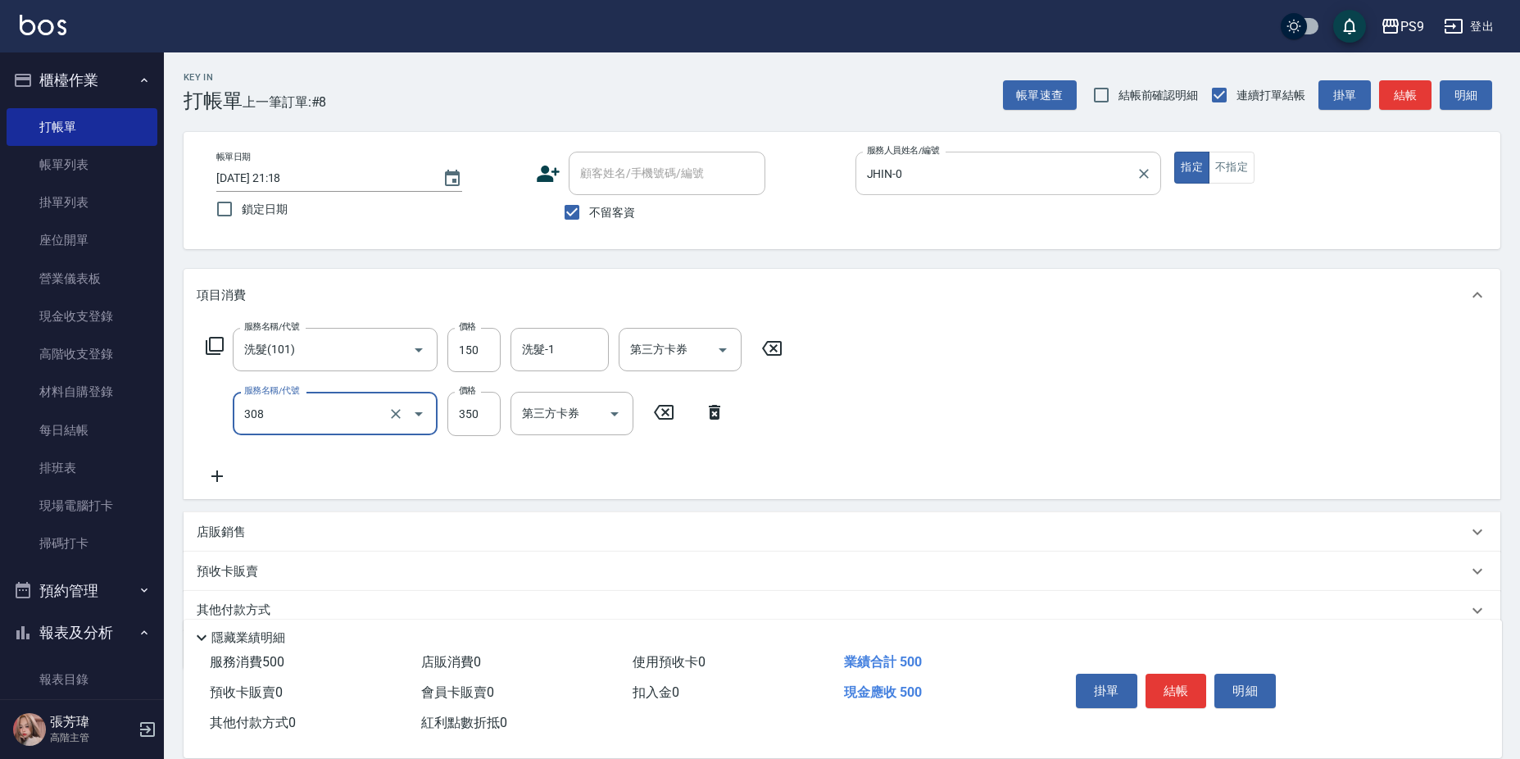
type input "剪-350(308)"
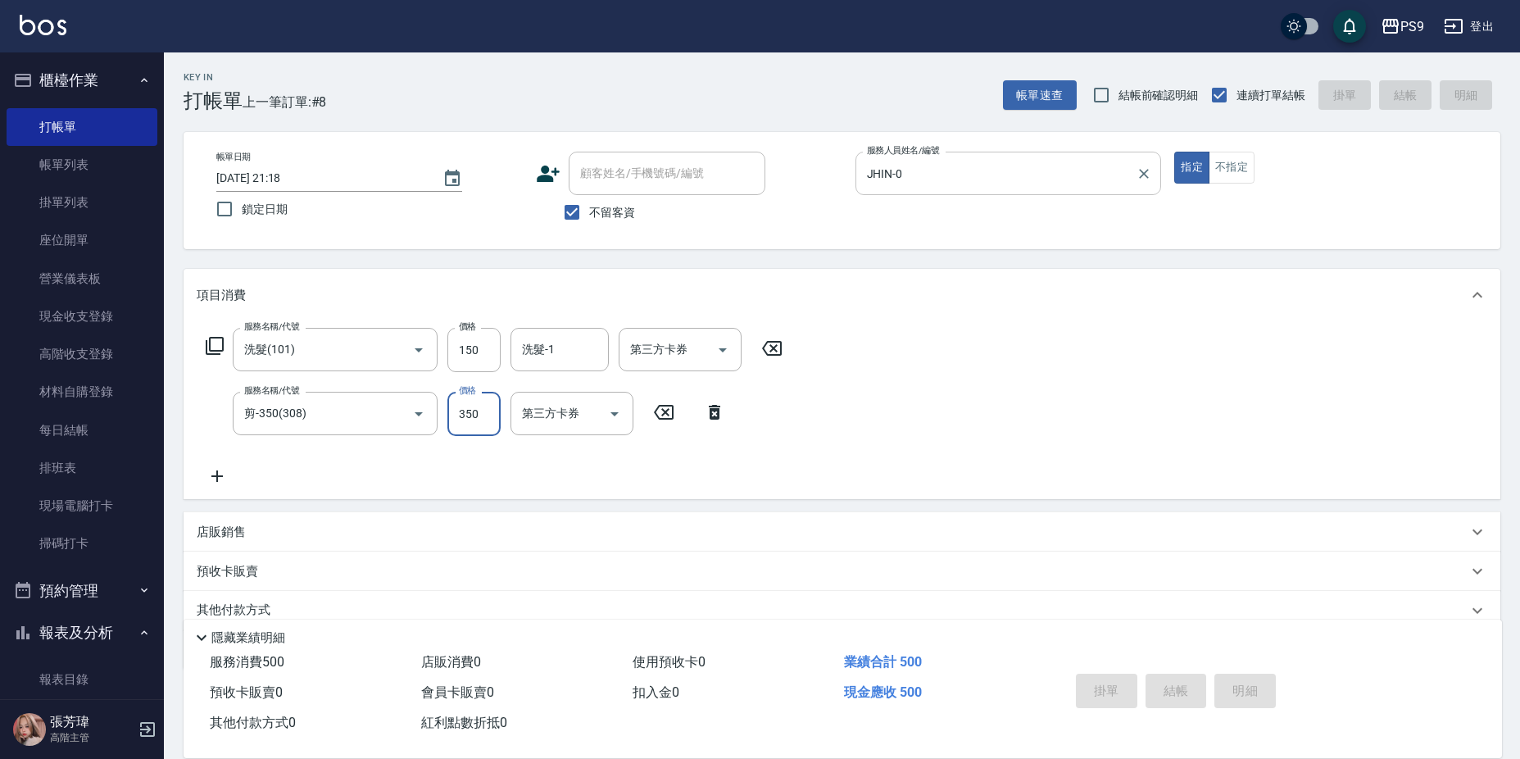
type input "[DATE] 21:19"
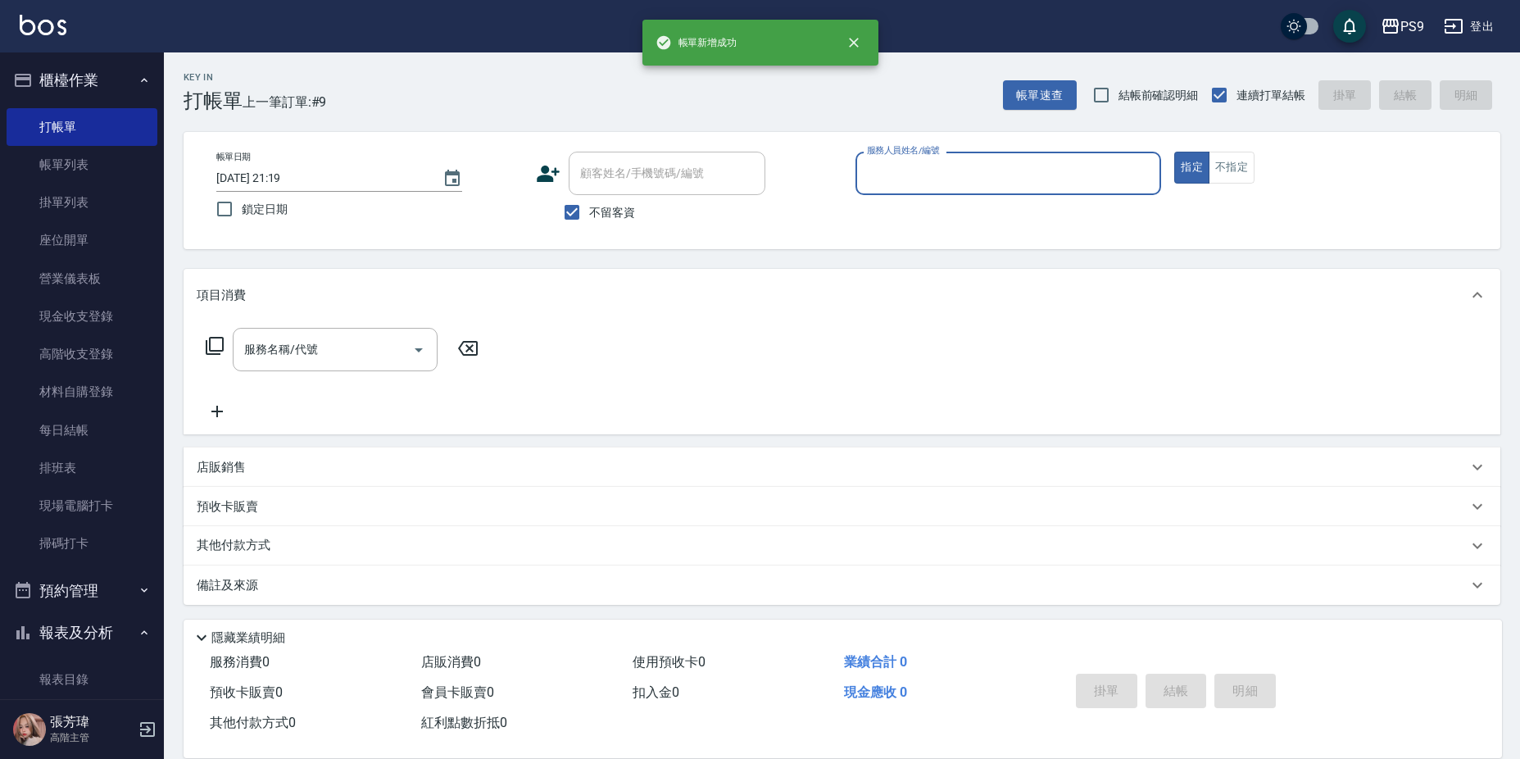
click at [610, 211] on span "不留客資" at bounding box center [612, 212] width 46 height 17
click at [589, 211] on input "不留客資" at bounding box center [572, 212] width 34 height 34
checkbox input "false"
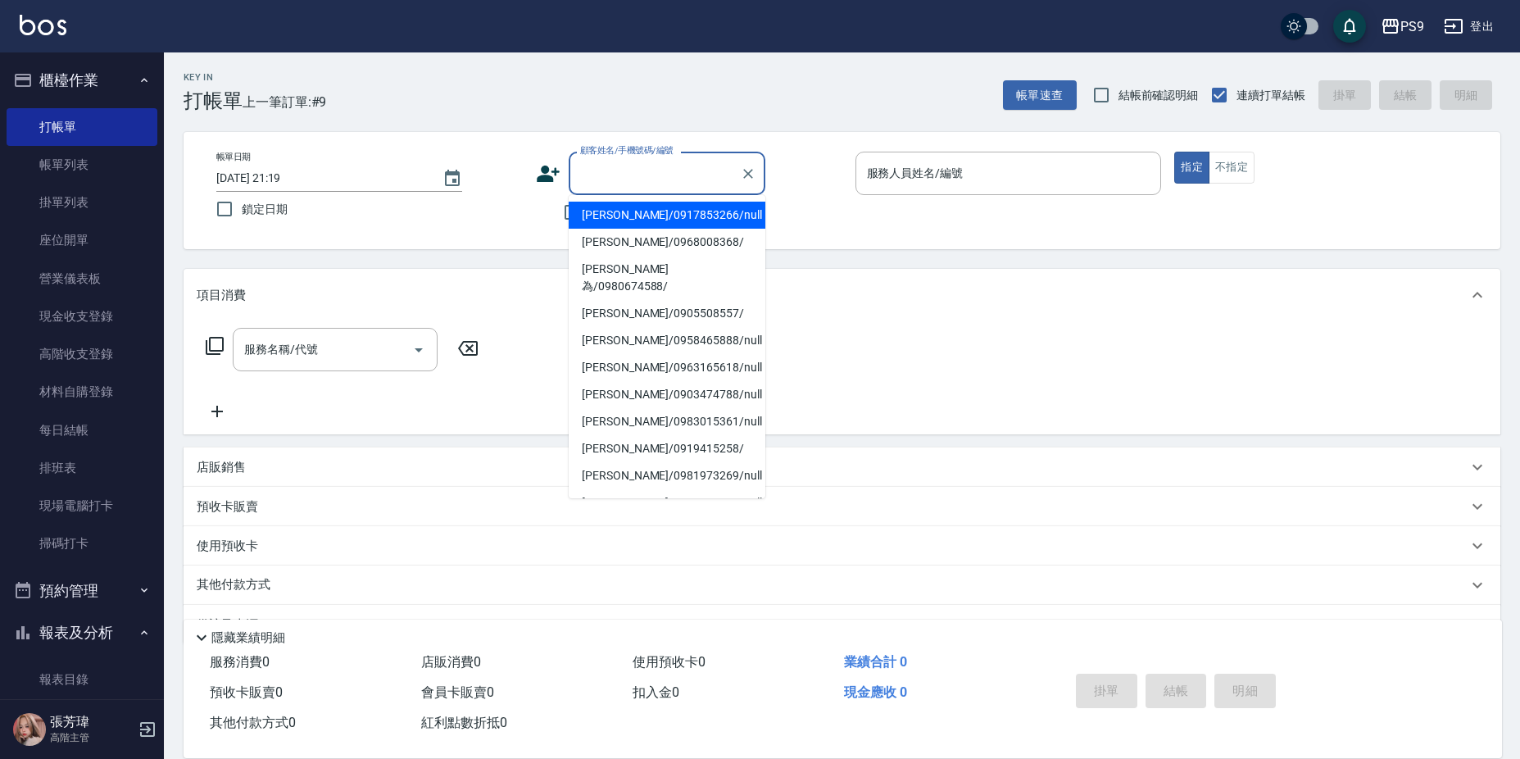
click at [632, 176] on input "顧客姓名/手機號碼/編號" at bounding box center [654, 173] width 157 height 29
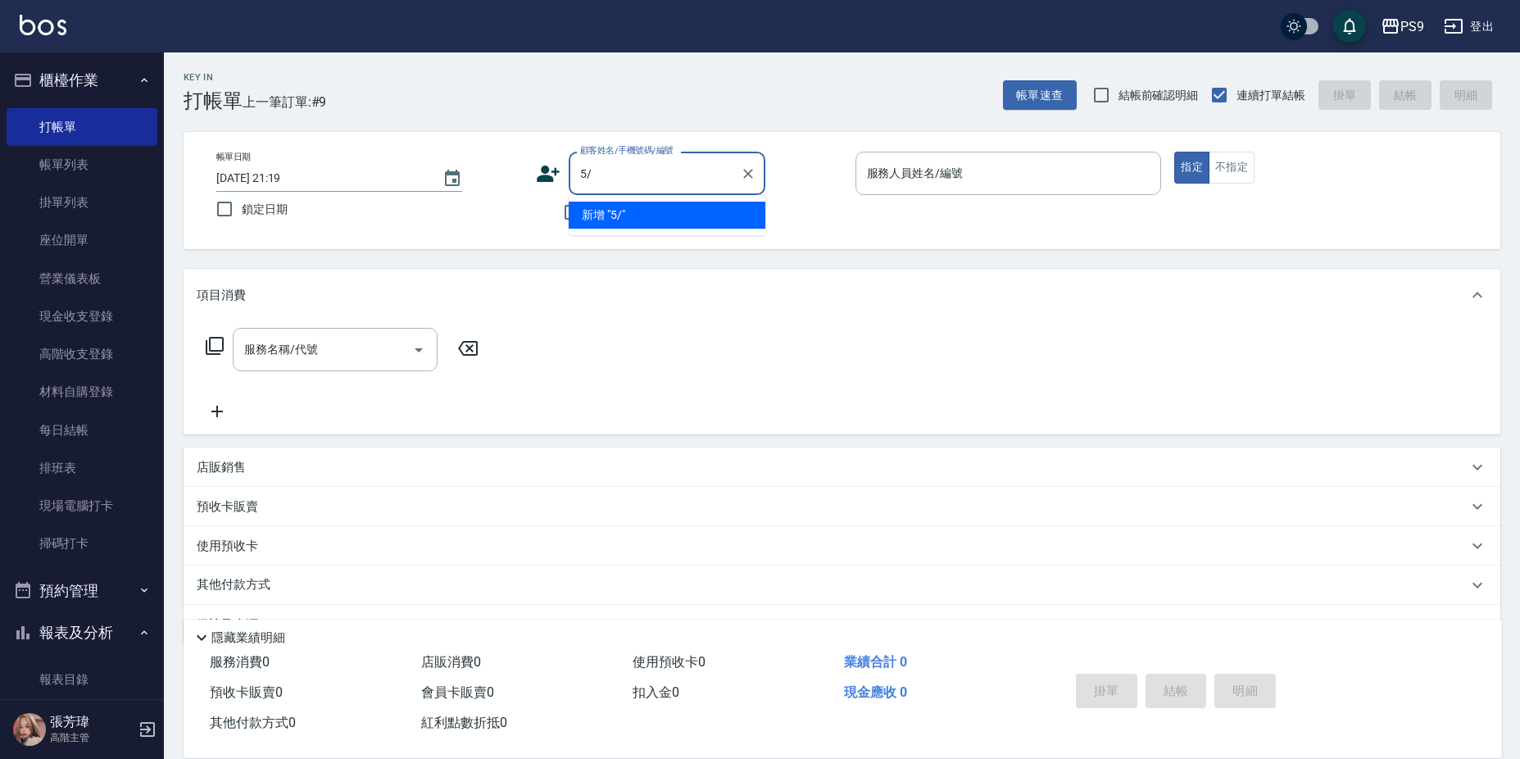
type input "5"
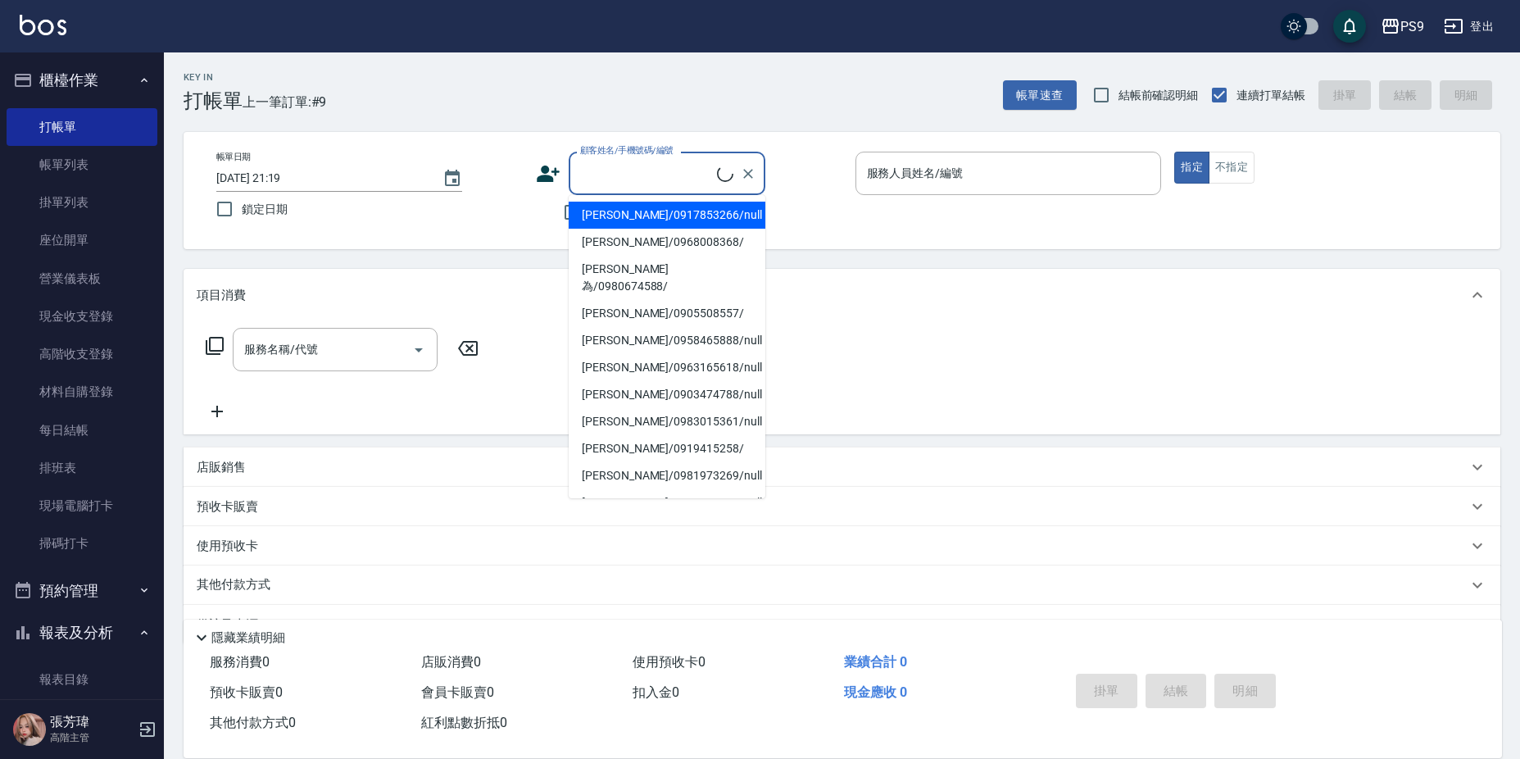
type input "5"
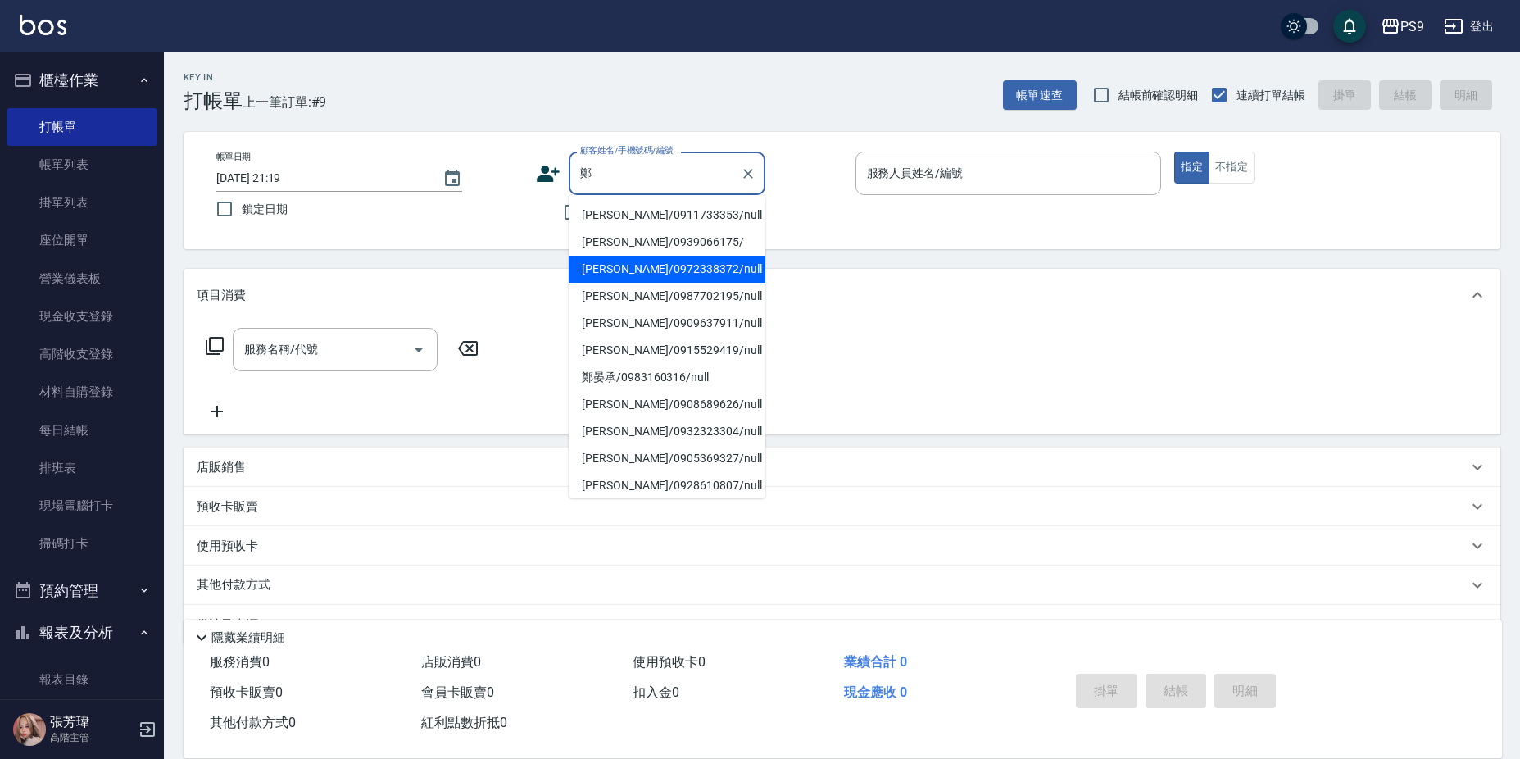
click at [653, 275] on li "[PERSON_NAME]/0972338372/null" at bounding box center [667, 269] width 197 height 27
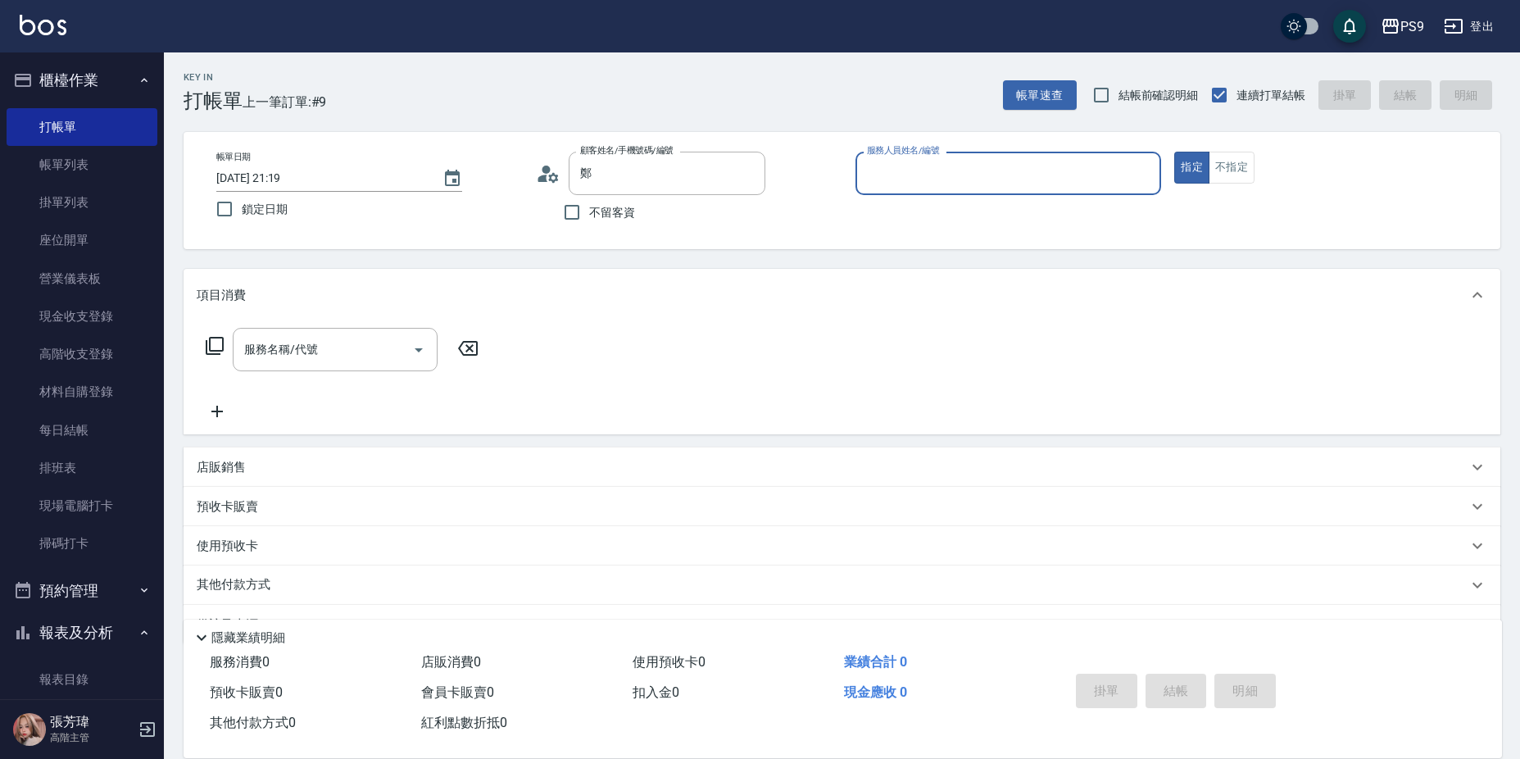
type input "[PERSON_NAME]/0972338372/null"
type input "JHIN-0"
click at [1174, 152] on button "指定" at bounding box center [1191, 168] width 35 height 32
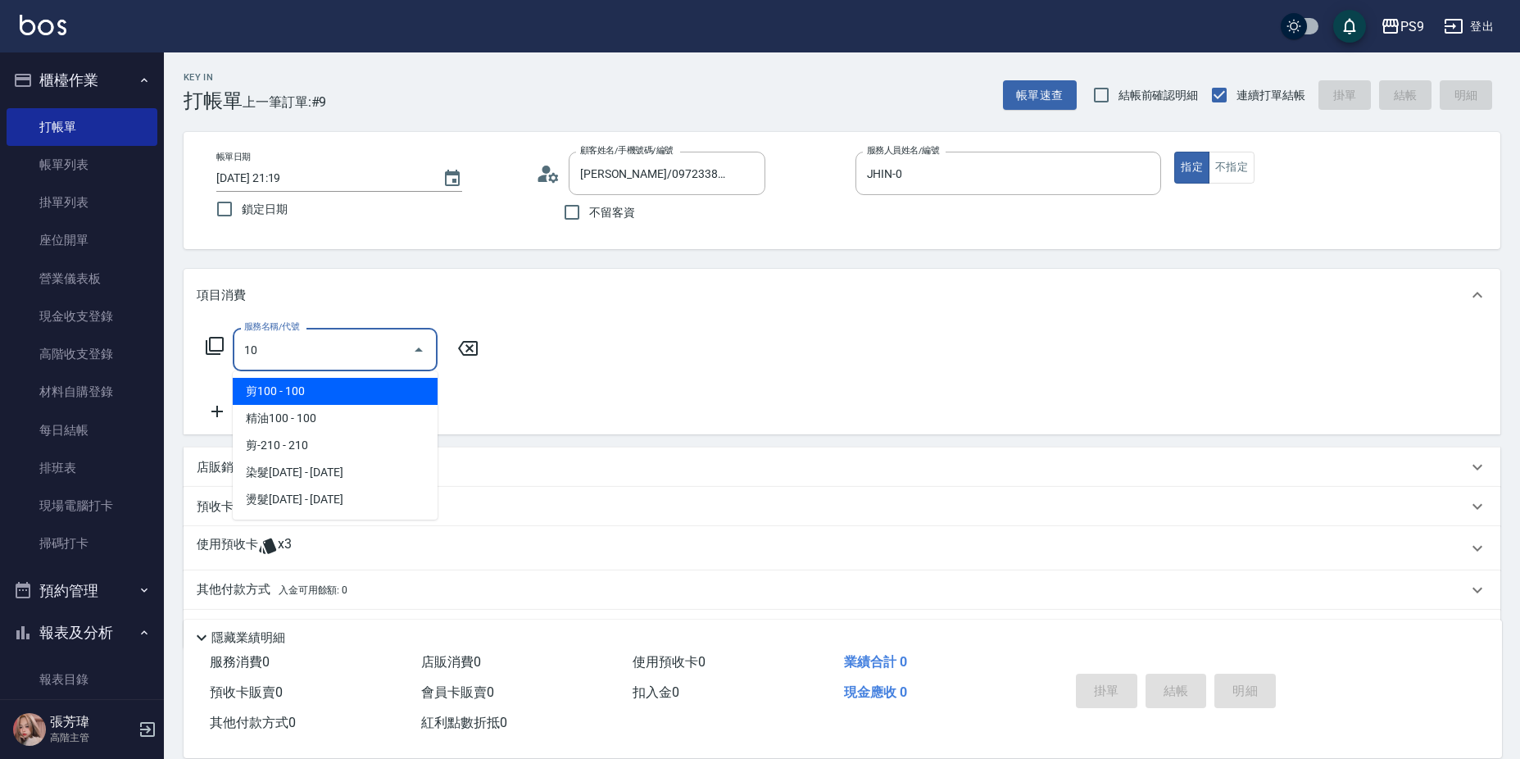
type input "1"
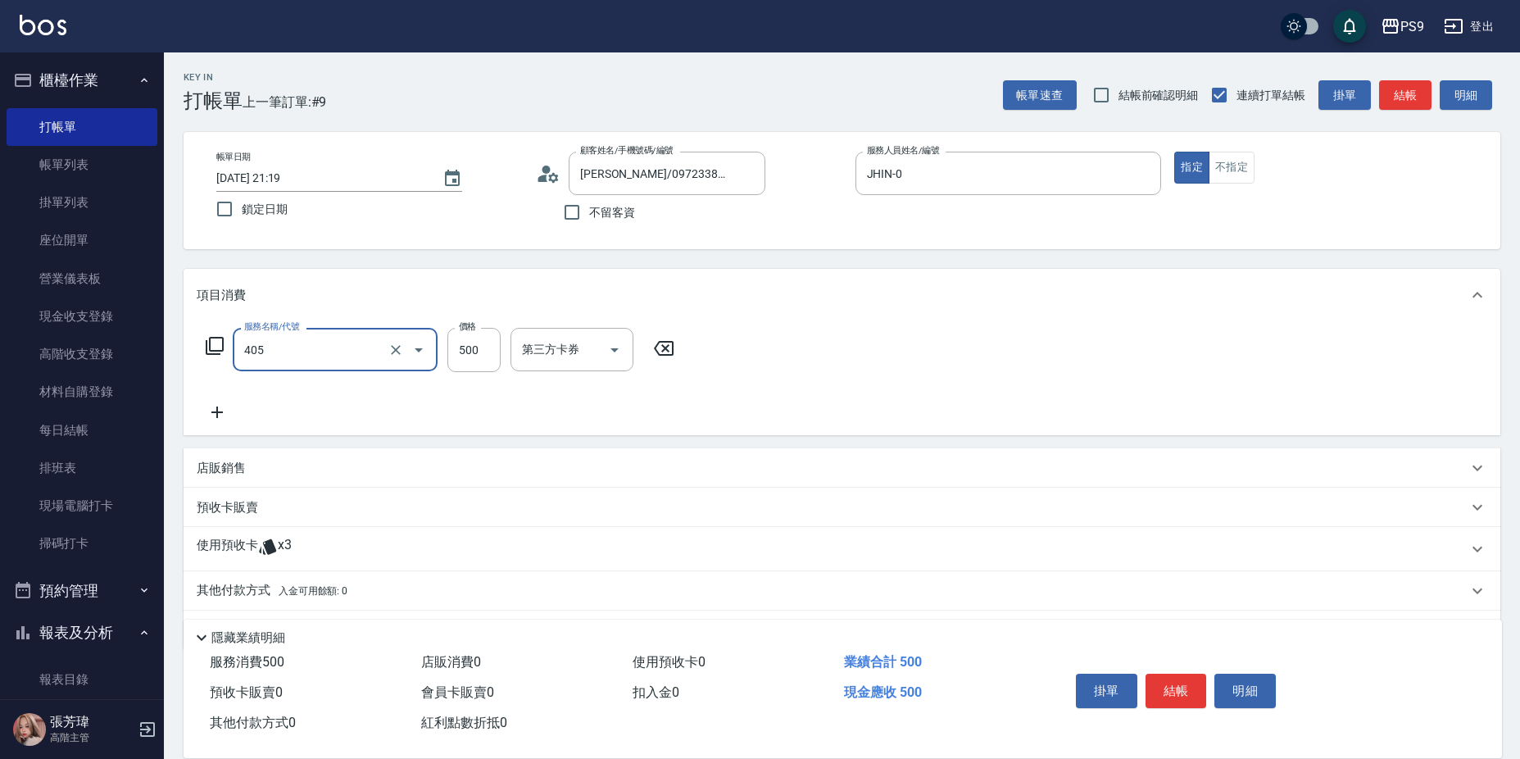
type input "護-500(405)"
click at [351, 556] on div "使用預收卡 x3" at bounding box center [832, 549] width 1271 height 25
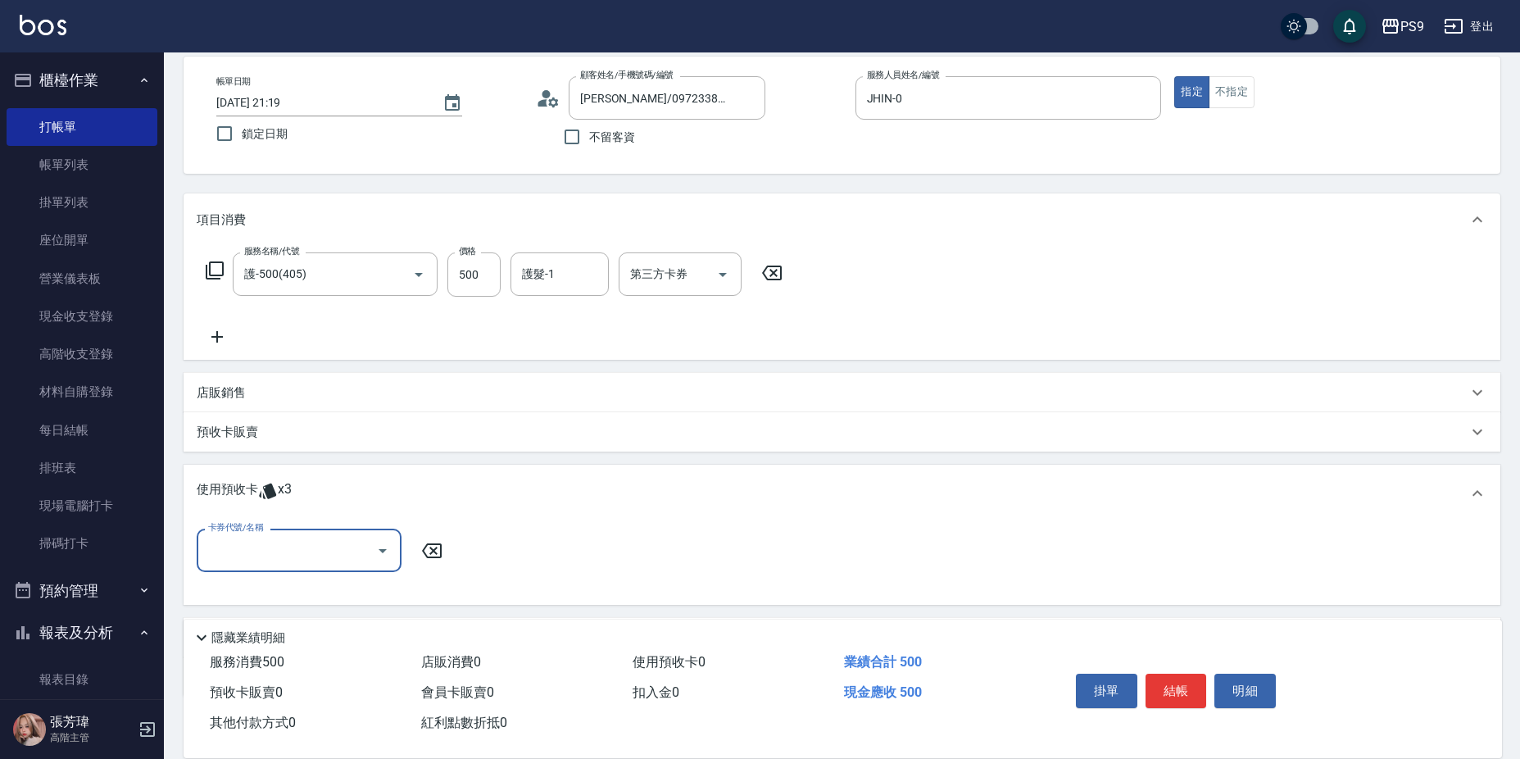
scroll to position [164, 0]
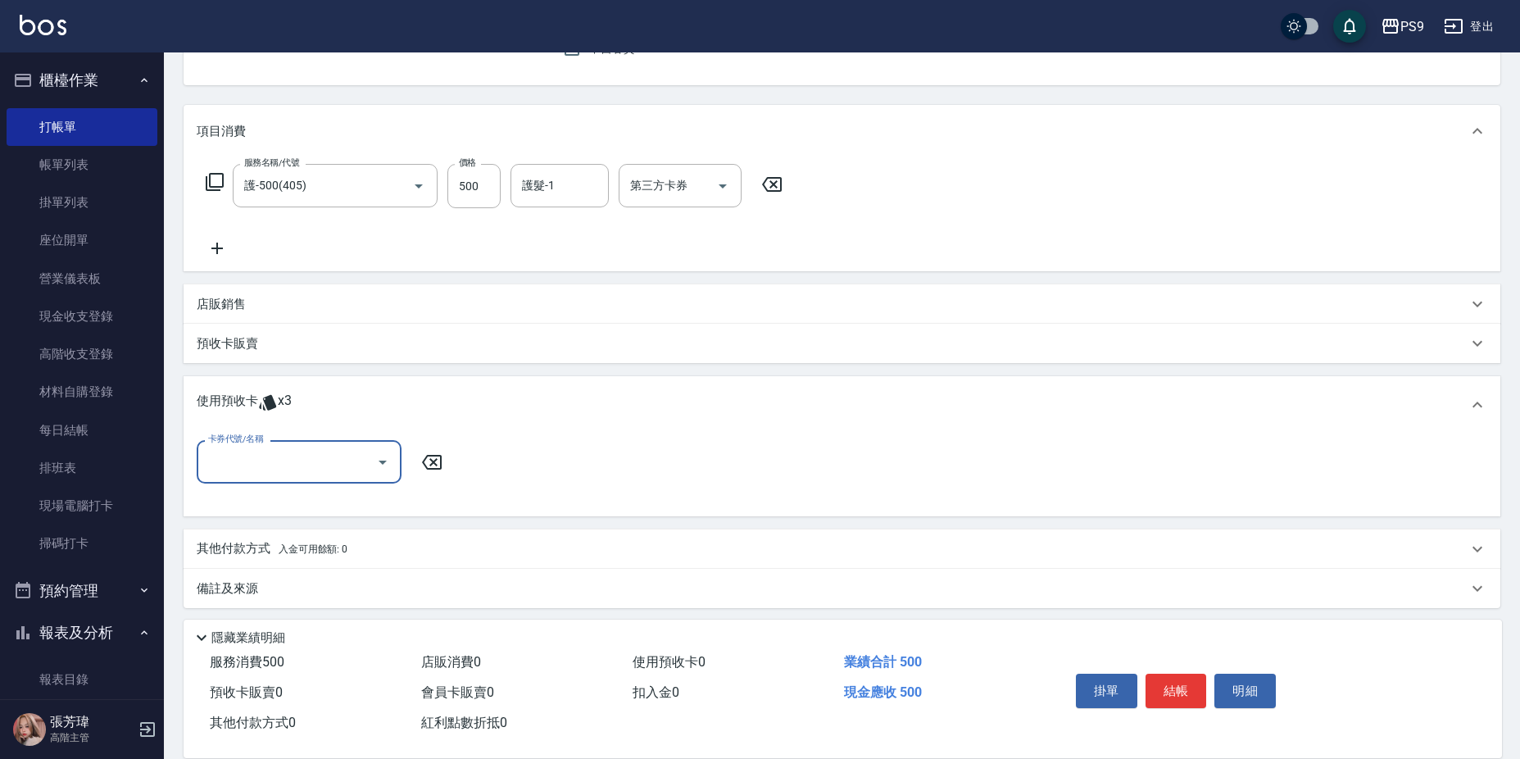
click at [317, 481] on div "卡券代號/名稱" at bounding box center [299, 461] width 205 height 43
click at [310, 499] on div "包卡 剩餘3張" at bounding box center [299, 503] width 205 height 27
type input "包卡"
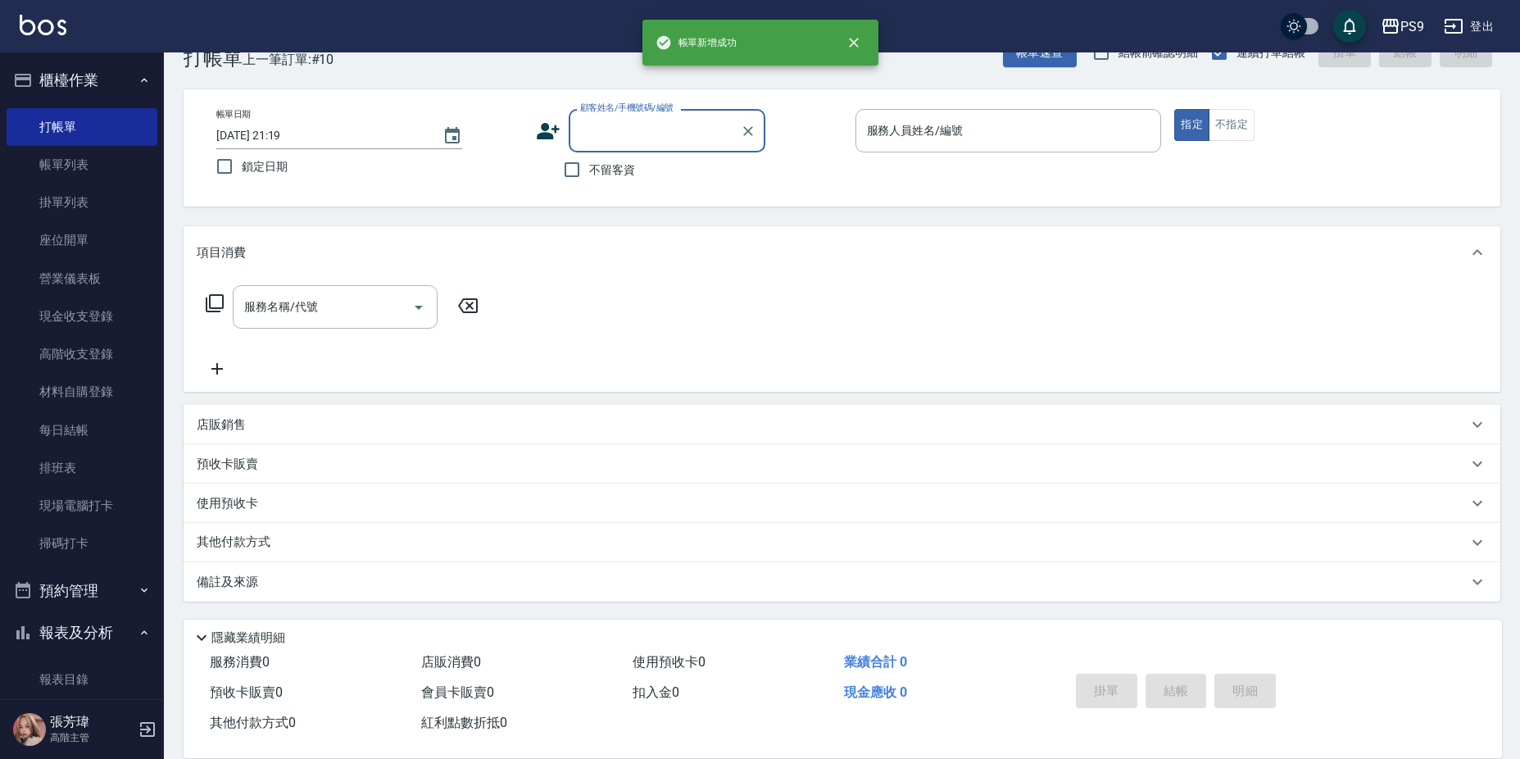
scroll to position [43, 0]
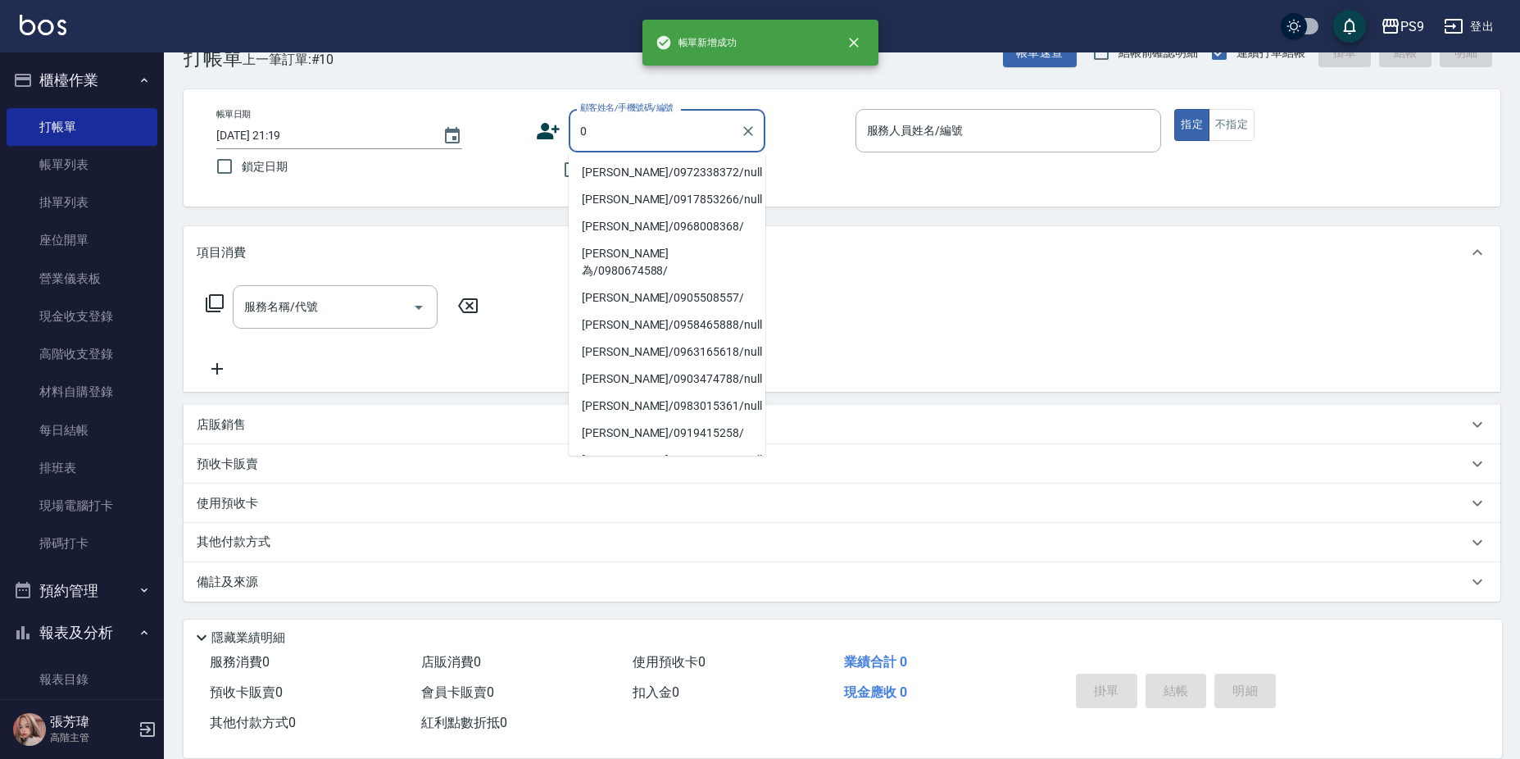
type input "0"
click at [911, 252] on div "項目消費" at bounding box center [832, 252] width 1271 height 17
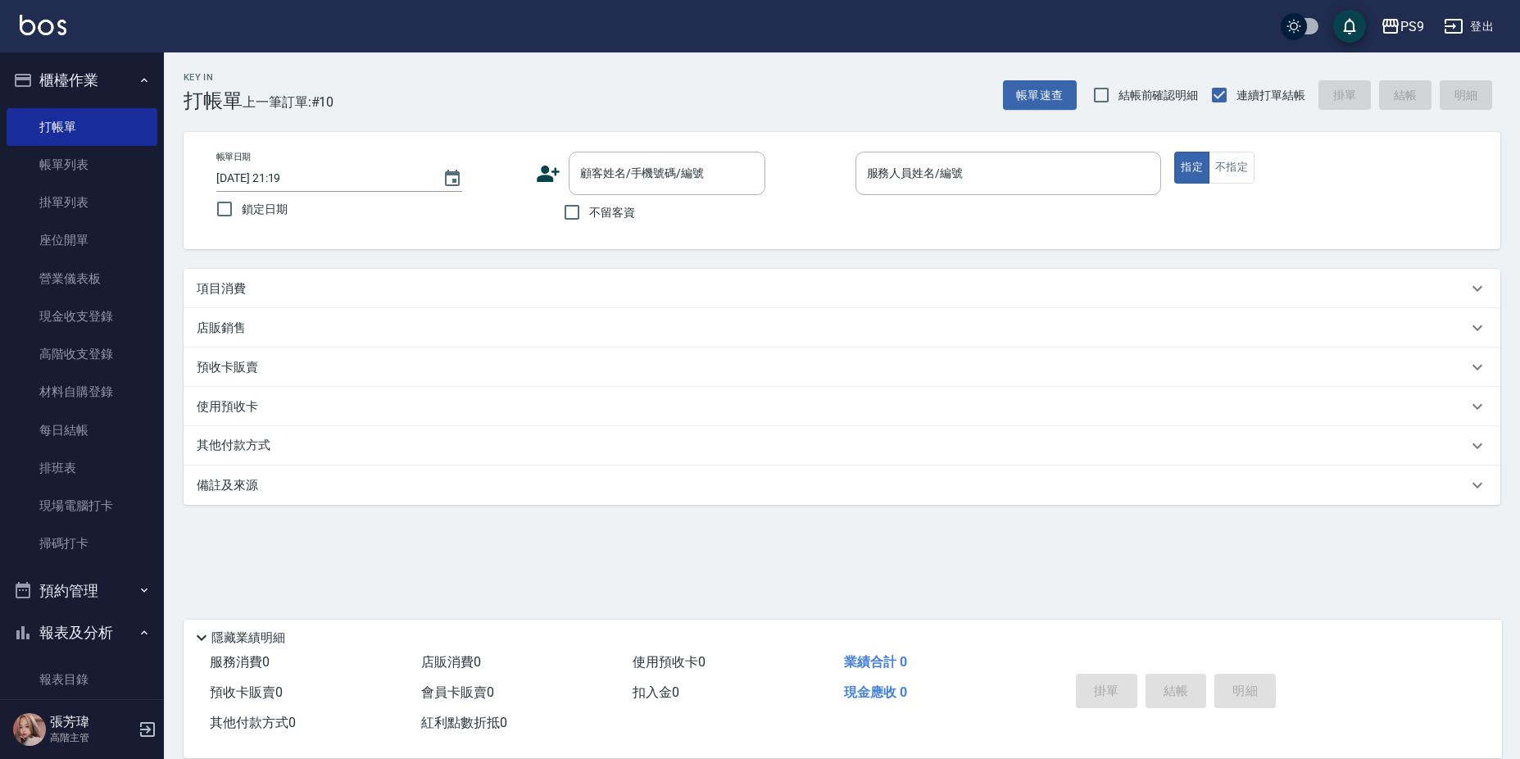
scroll to position [0, 0]
drag, startPoint x: 593, startPoint y: 213, endPoint x: 609, endPoint y: 215, distance: 15.7
click at [600, 213] on span "不留客資" at bounding box center [614, 212] width 46 height 17
click at [585, 215] on input "不留客資" at bounding box center [573, 212] width 34 height 34
checkbox input "true"
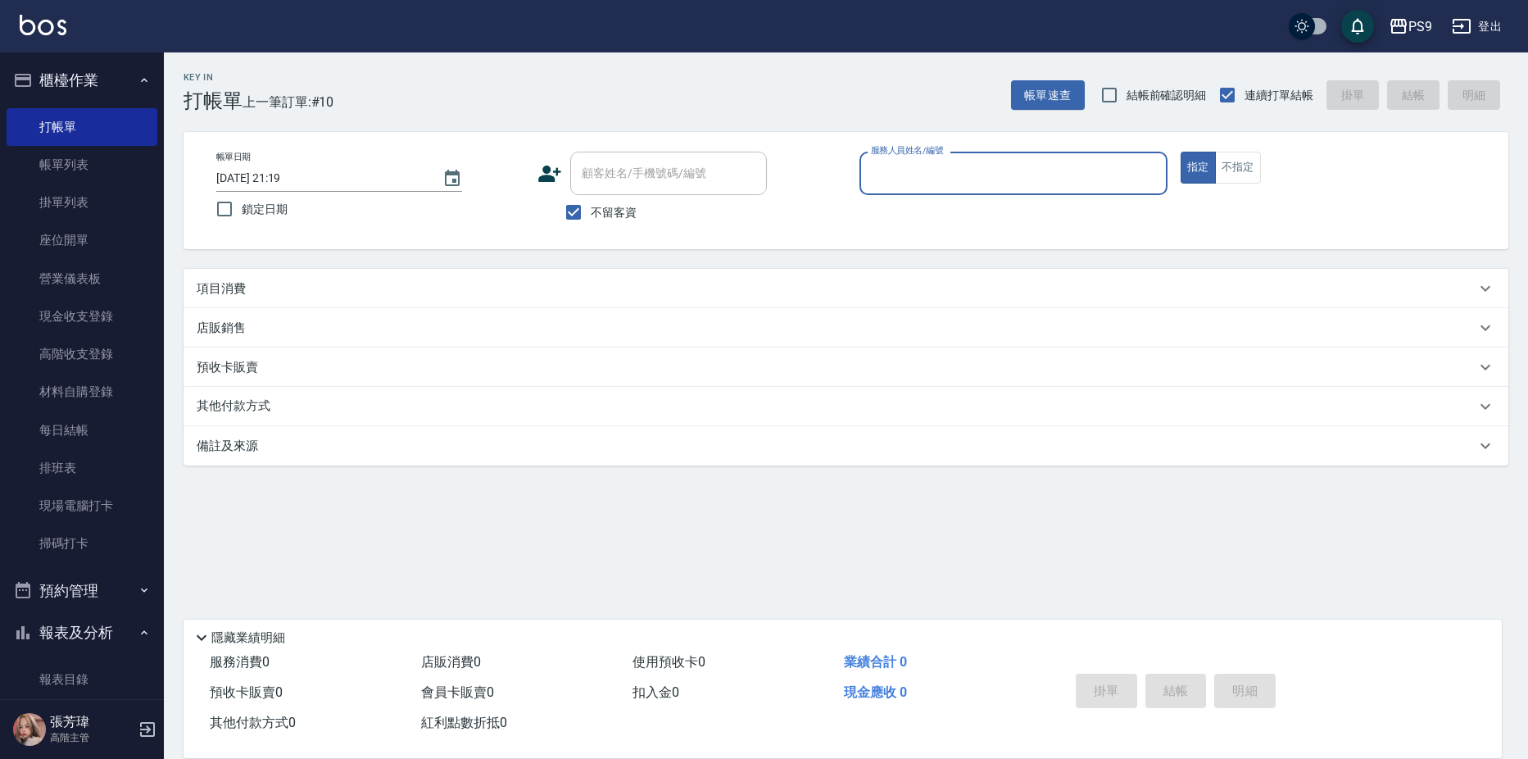
drag, startPoint x: 983, startPoint y: 183, endPoint x: 428, endPoint y: 264, distance: 560.7
click at [978, 184] on input "服務人員姓名/編號" at bounding box center [1013, 173] width 293 height 29
click at [377, 264] on div "Key In 打帳單 上一筆訂單:#10 帳單速查 結帳前確認明細 連續打單結帳 掛單 結帳 明細 帳單日期 [DATE] 21:19 鎖定日期 顧客姓名/手…" at bounding box center [846, 337] width 1364 height 570
drag, startPoint x: 384, startPoint y: 287, endPoint x: 429, endPoint y: 290, distance: 45.2
click at [413, 290] on div "項目消費" at bounding box center [836, 288] width 1279 height 17
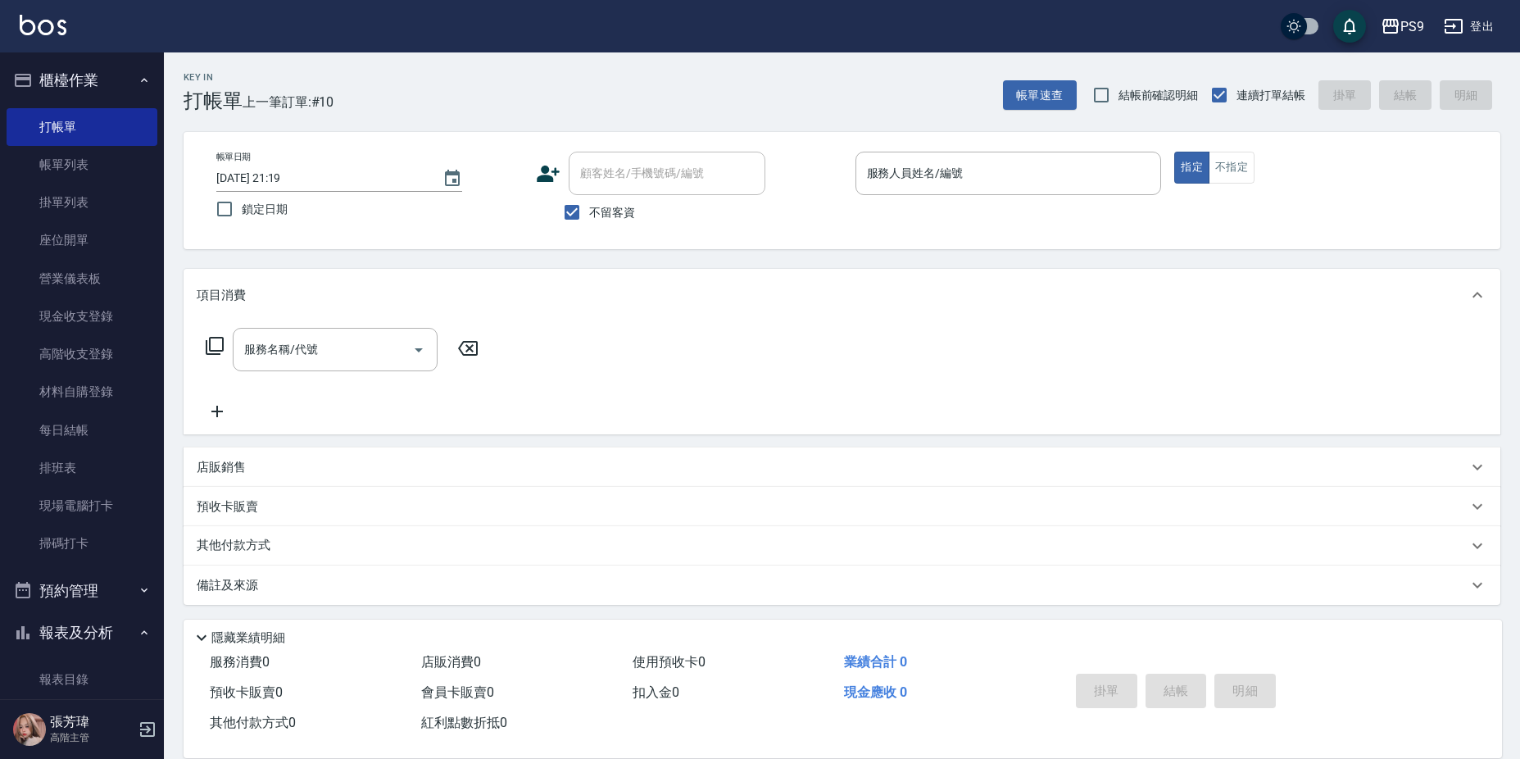
click at [1019, 196] on p at bounding box center [1009, 203] width 306 height 17
click at [1024, 169] on input "服務人員姓名/編號" at bounding box center [1009, 173] width 292 height 29
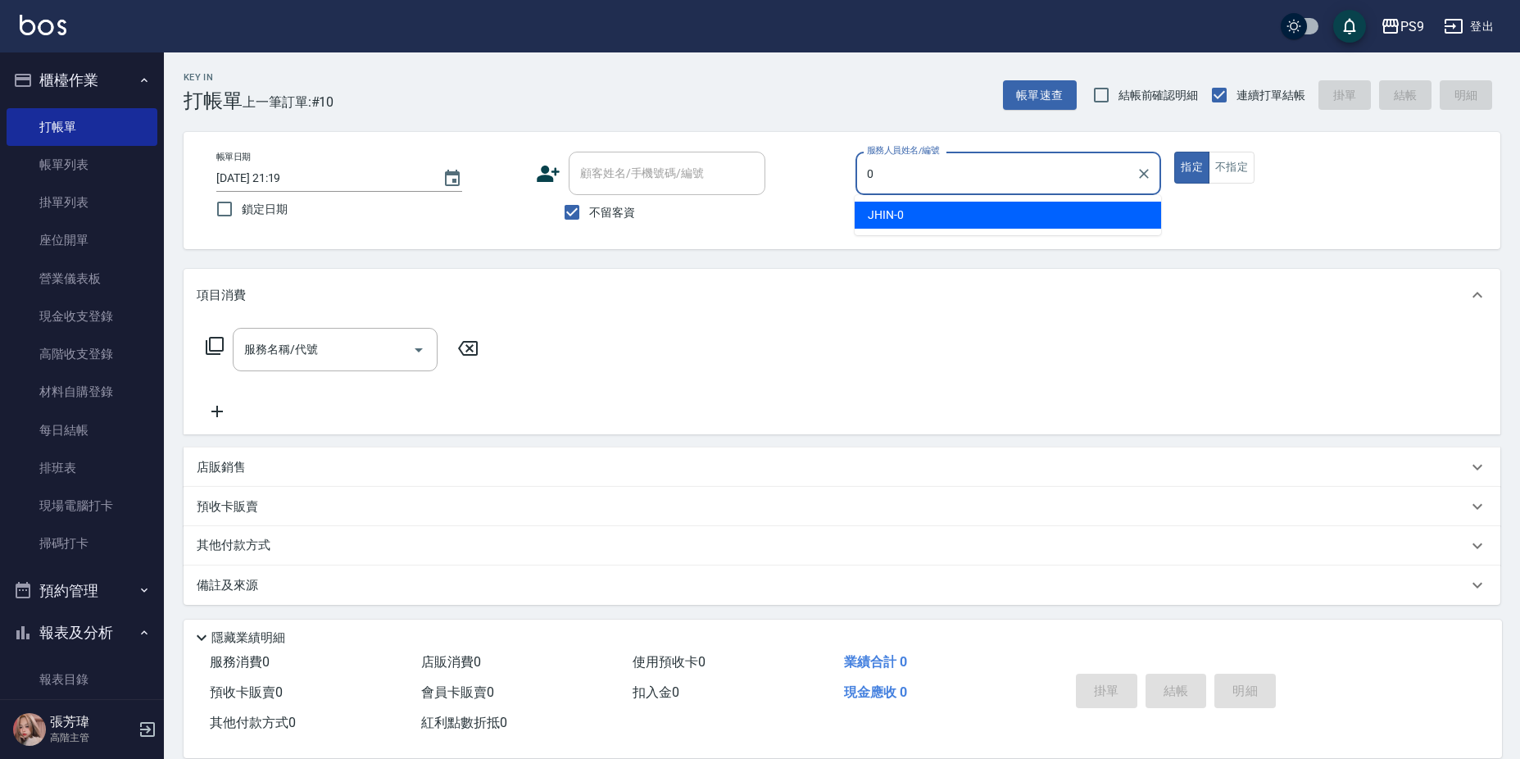
type input "JHIN-0"
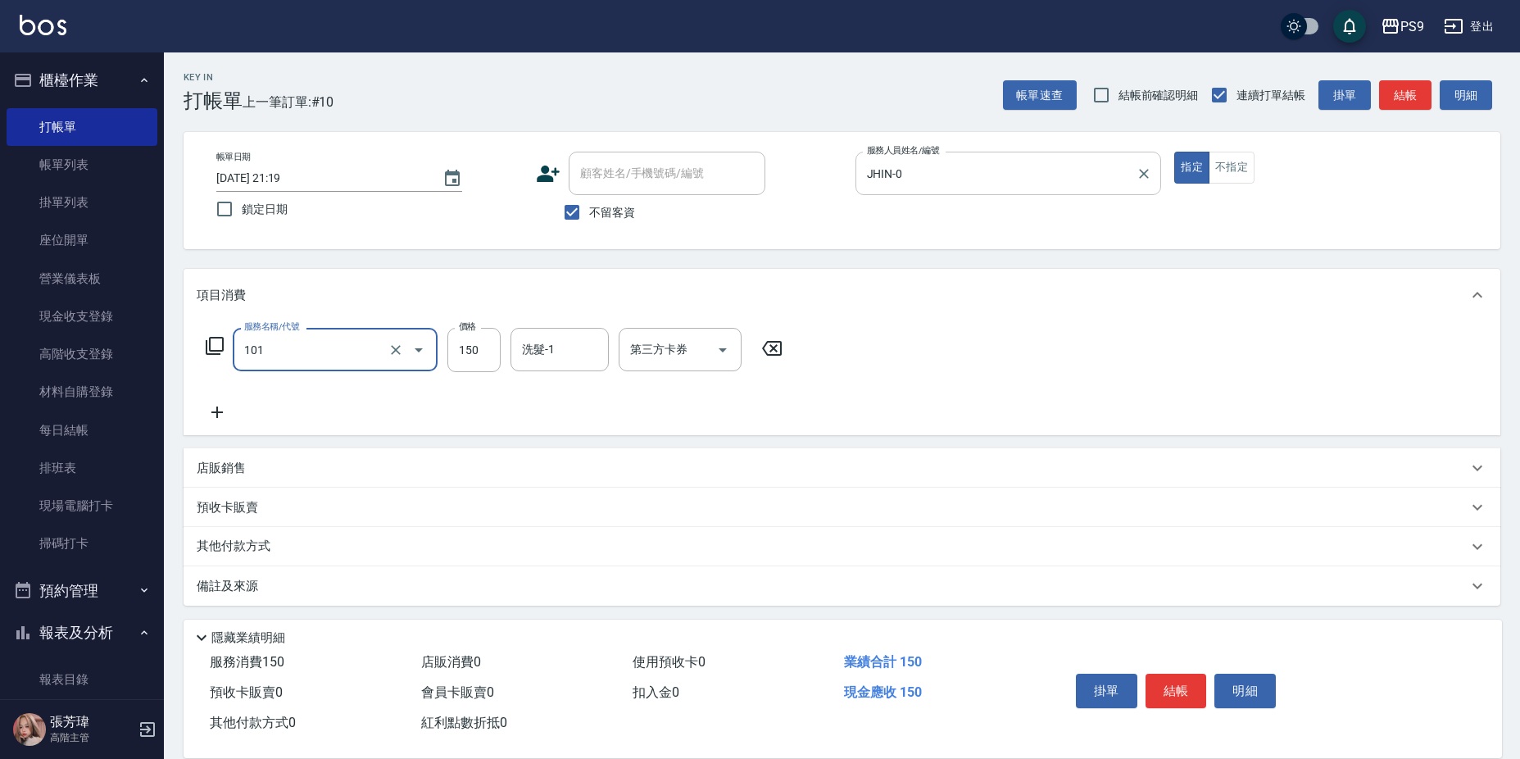
type input "洗髮(101)"
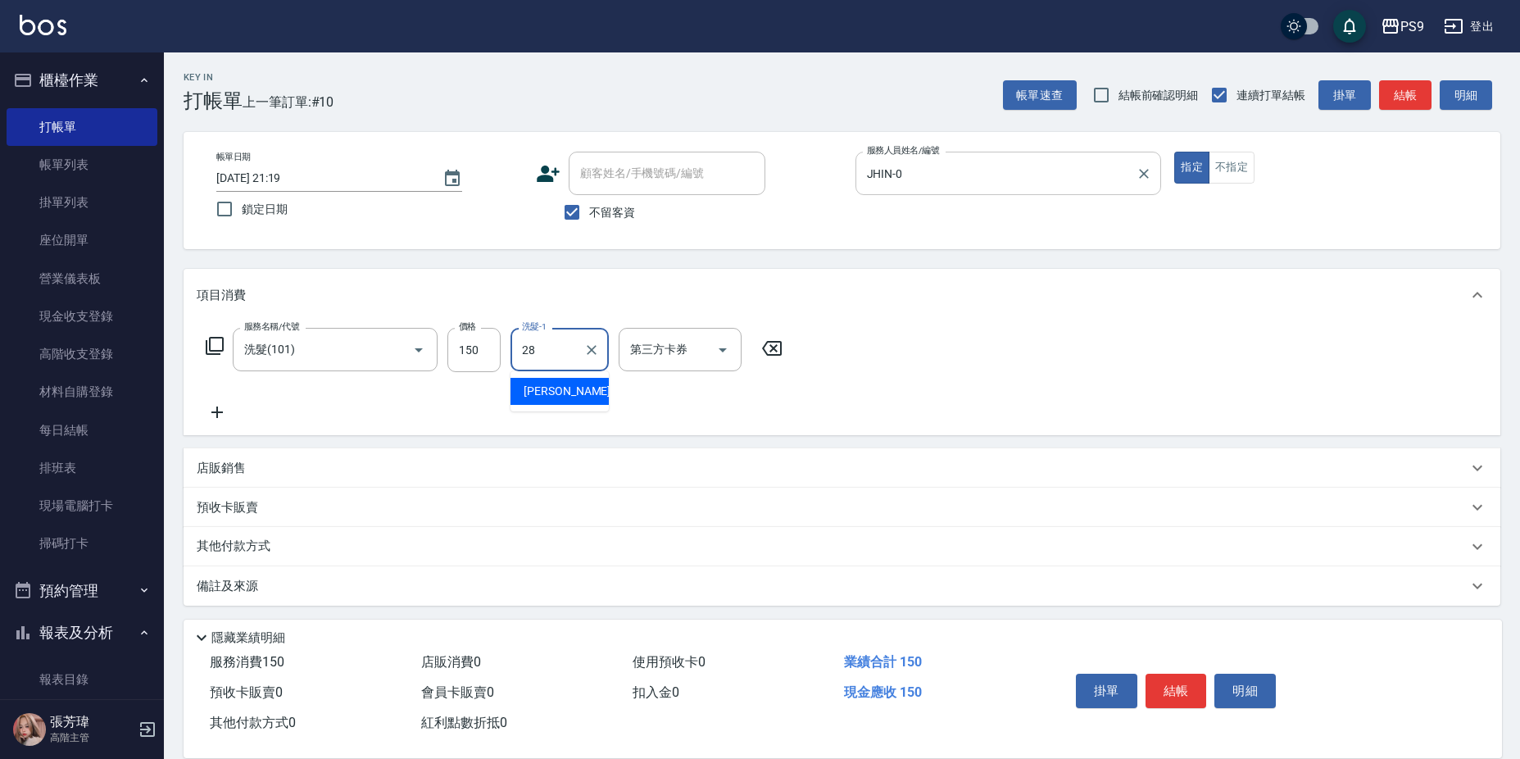
type input "[PERSON_NAME]-28"
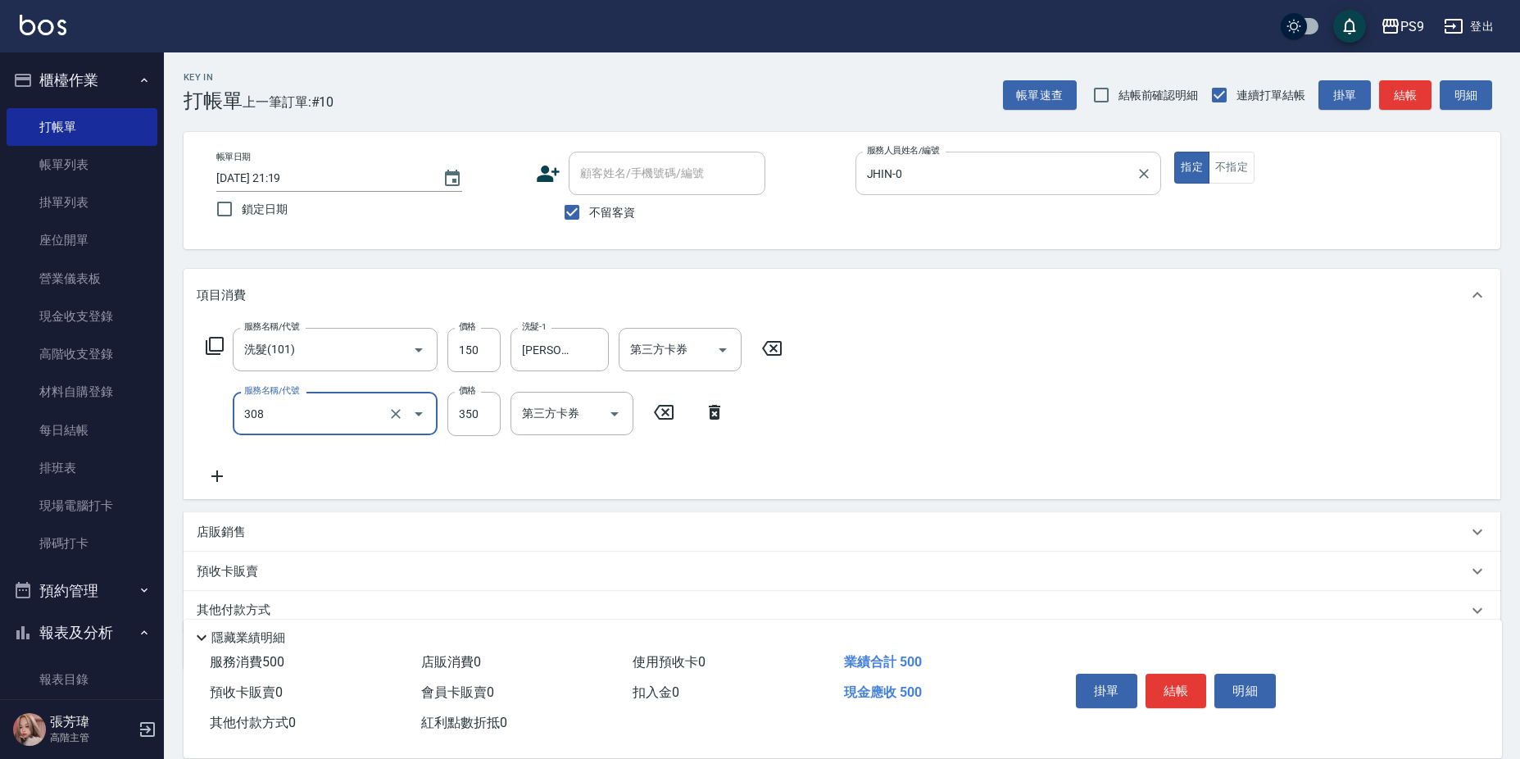
type input "剪-350(308)"
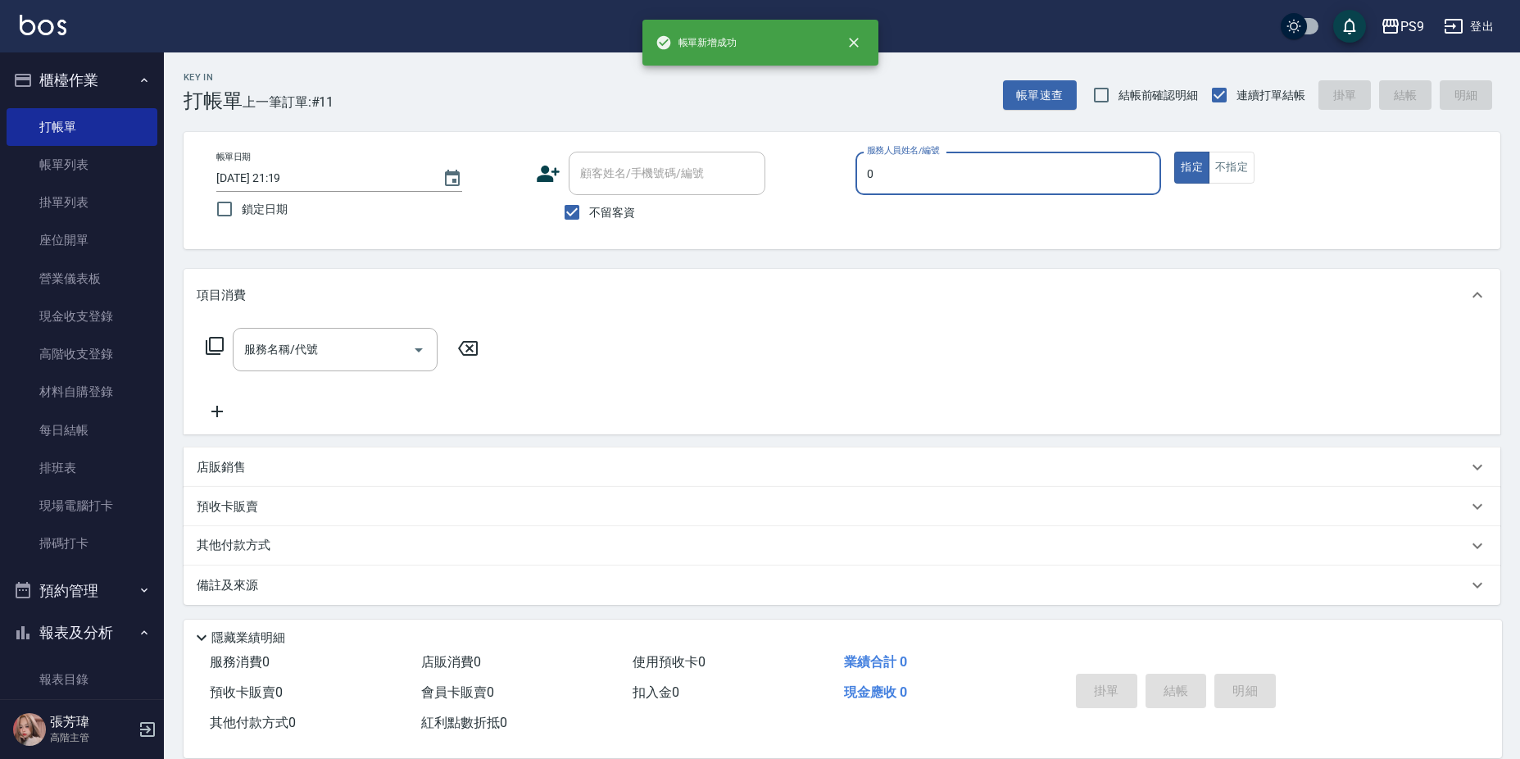
type input "JHIN-0"
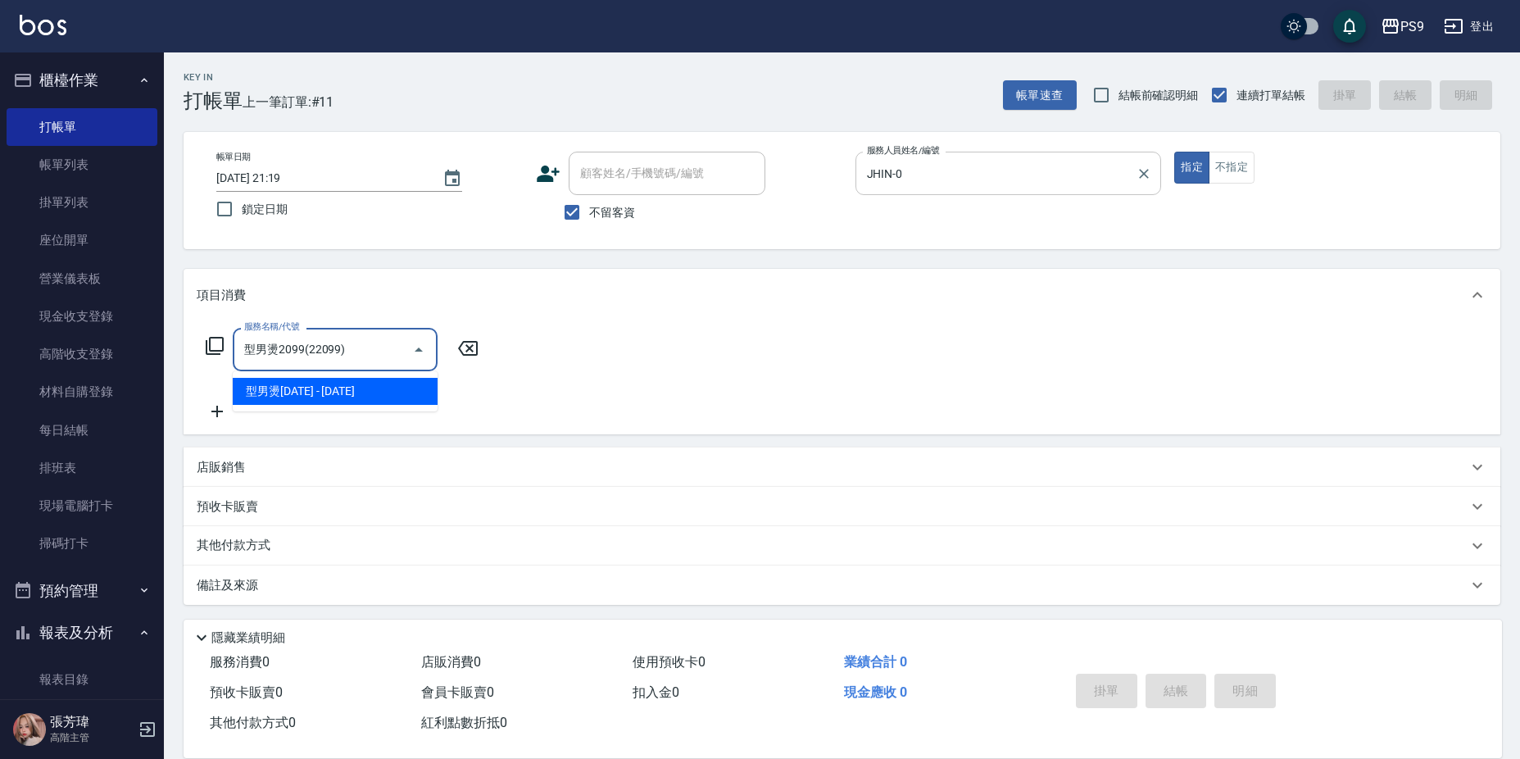
type input "型男燙2099(22099)"
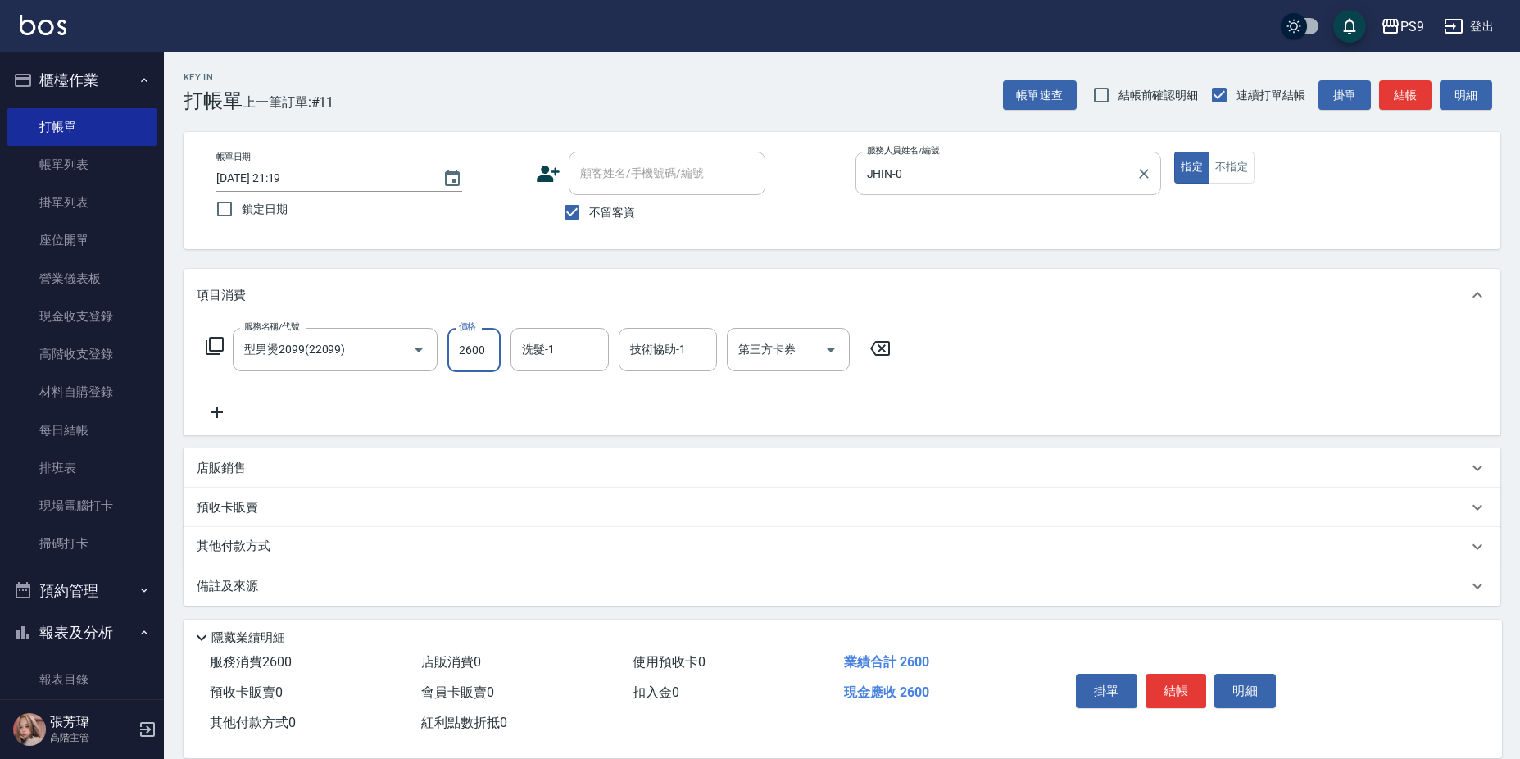
type input "2600"
type input "[PERSON_NAME]-28"
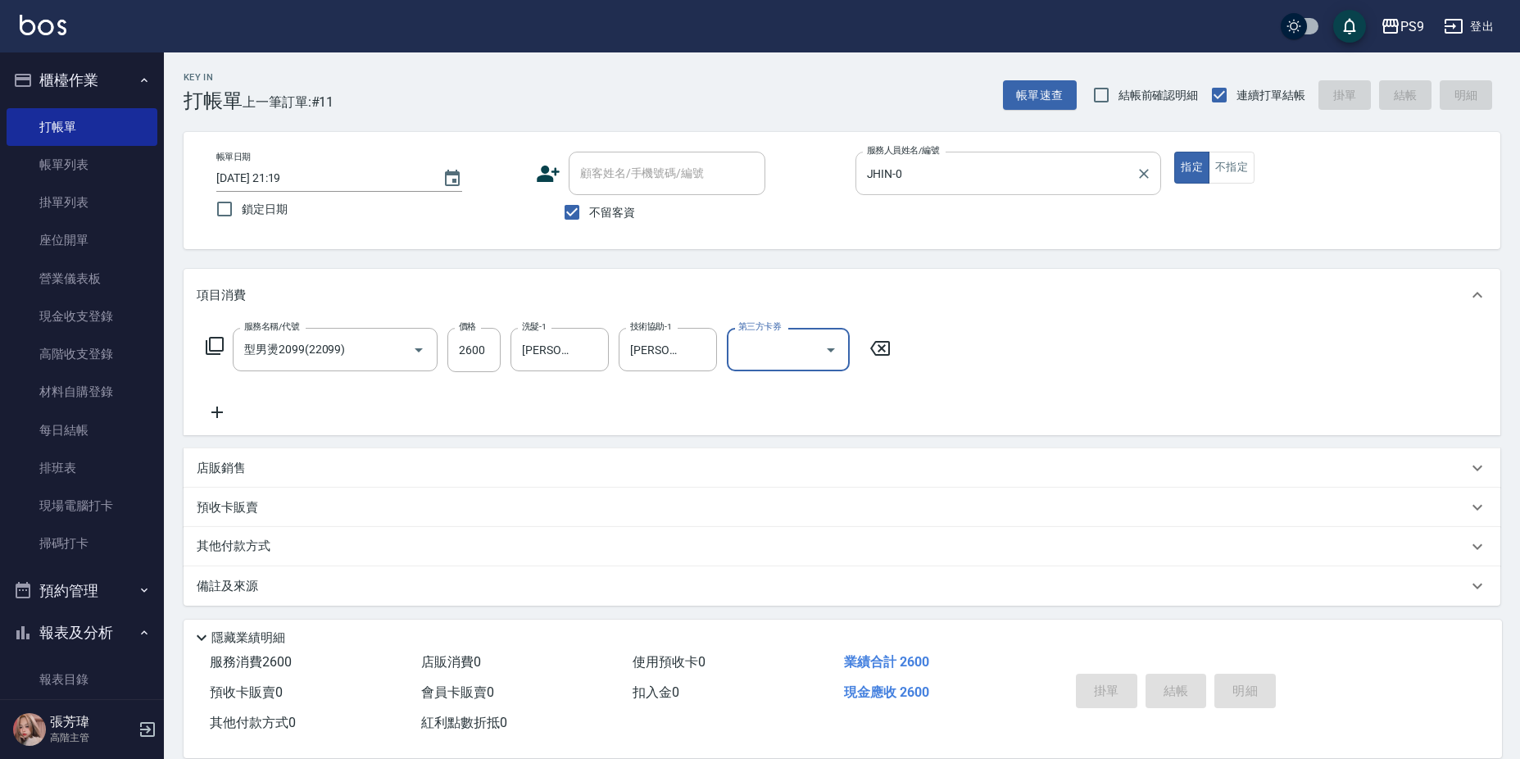
type input "[DATE] 21:20"
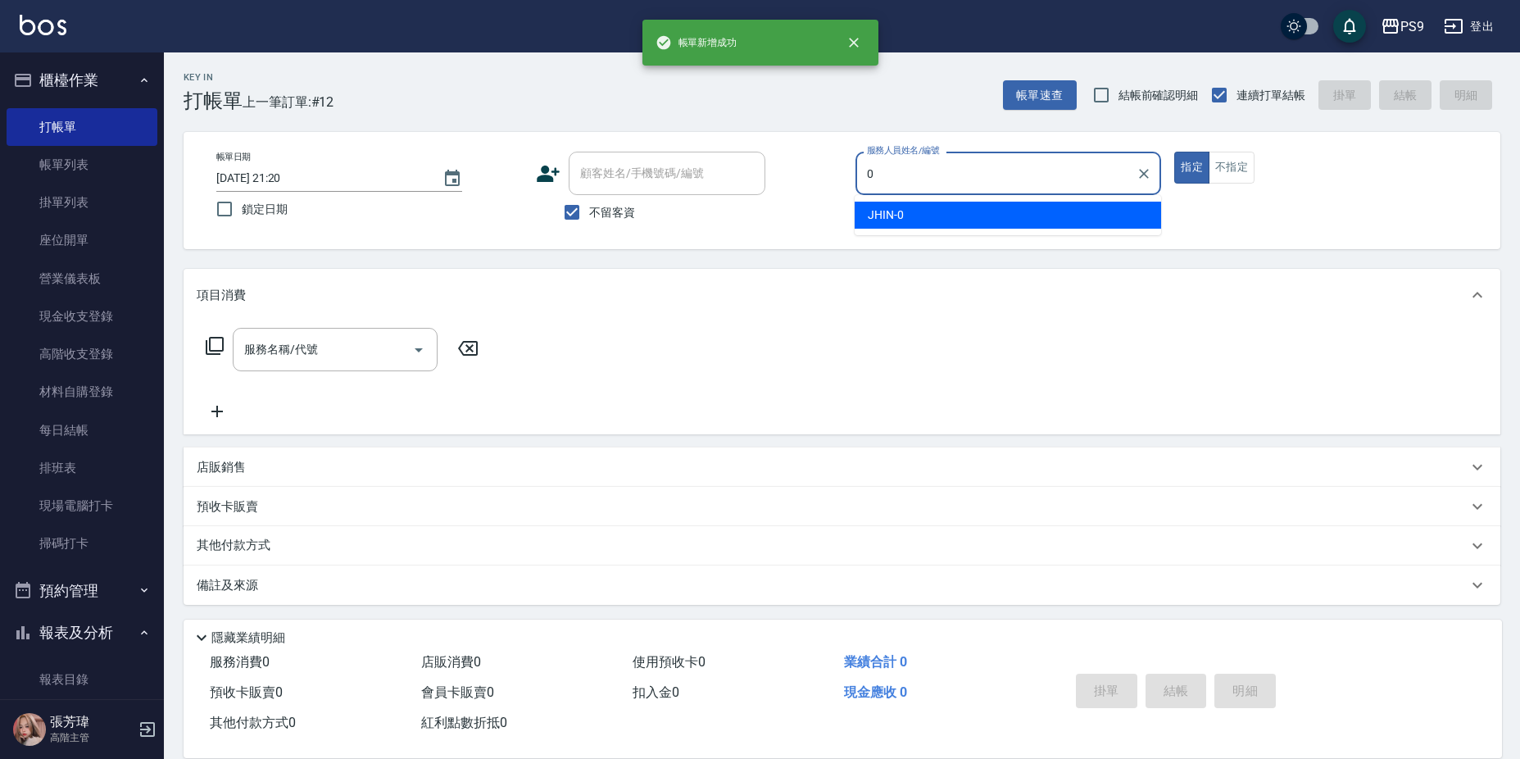
type input "JHIN-0"
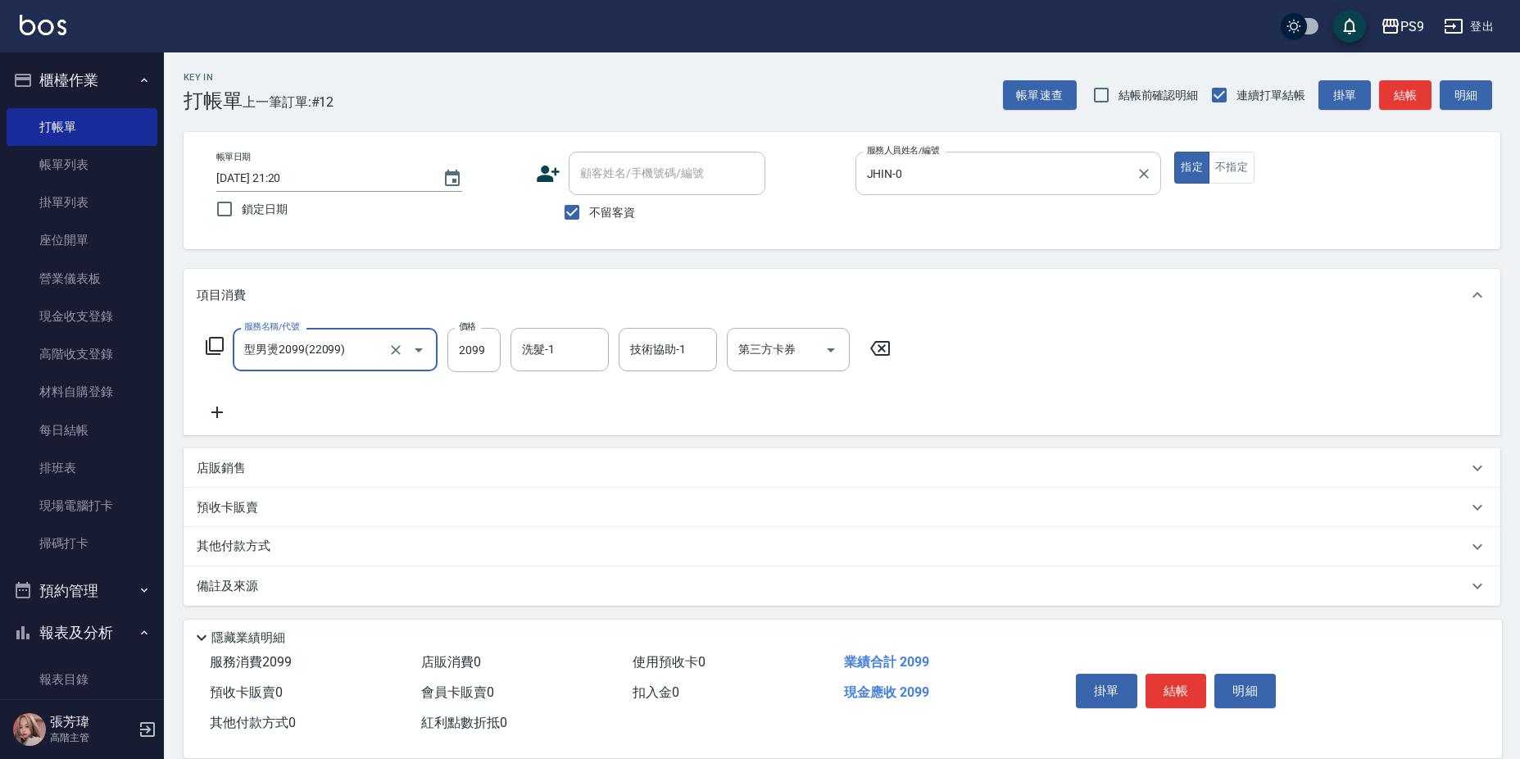
type input "型男燙2099(22099)"
type input "3200"
type input "[PERSON_NAME]-28"
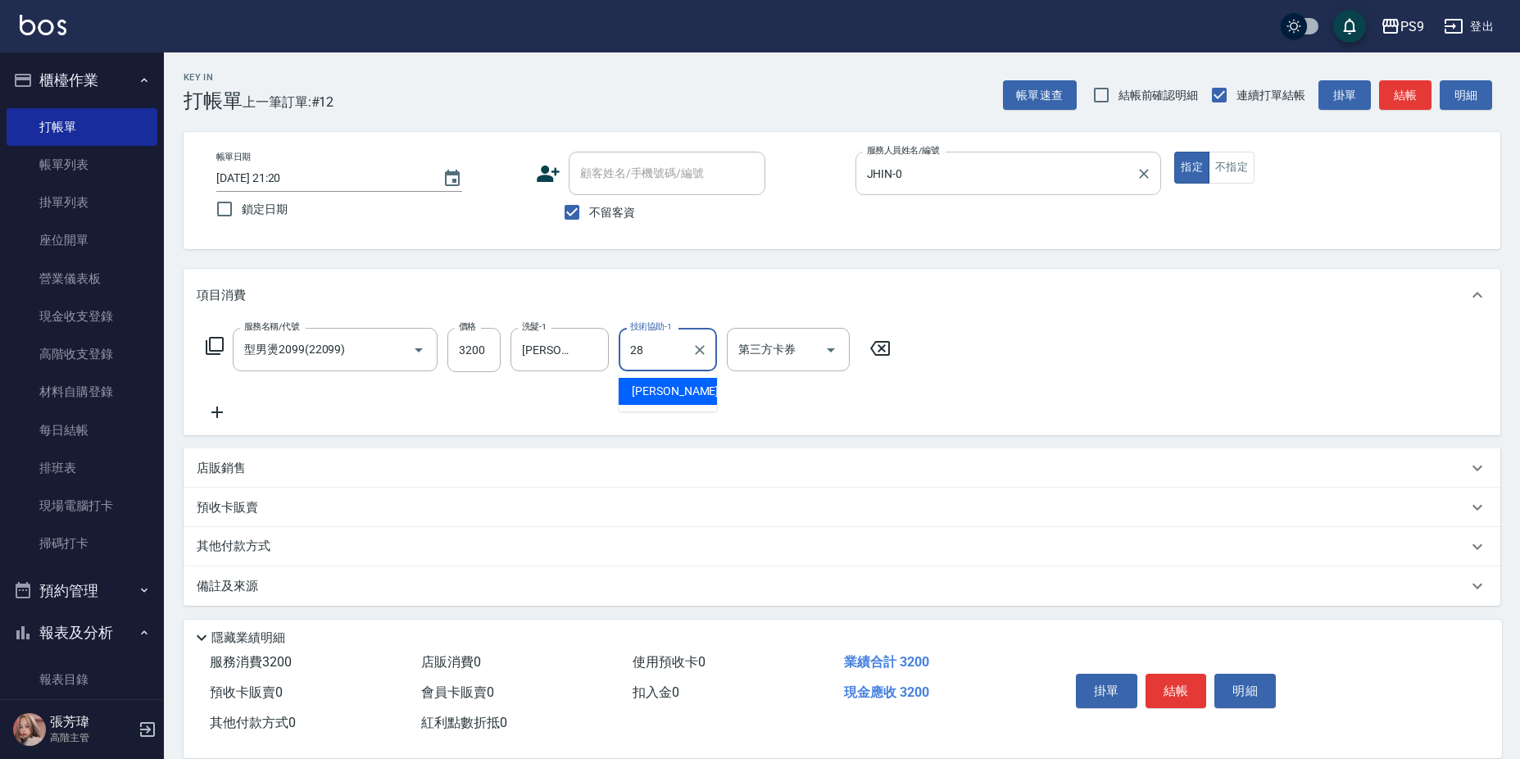
type input "[PERSON_NAME]-28"
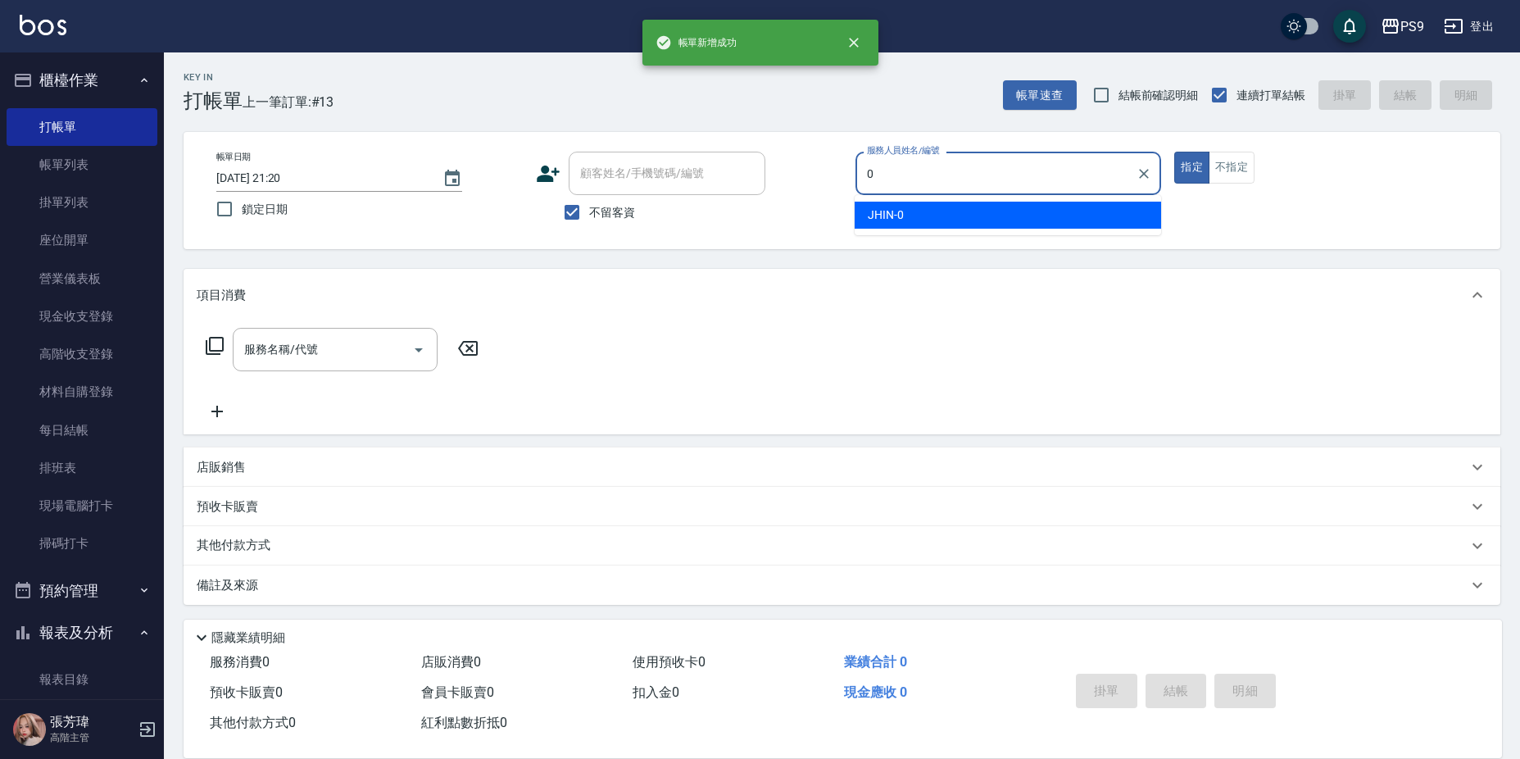
type input "JHIN-0"
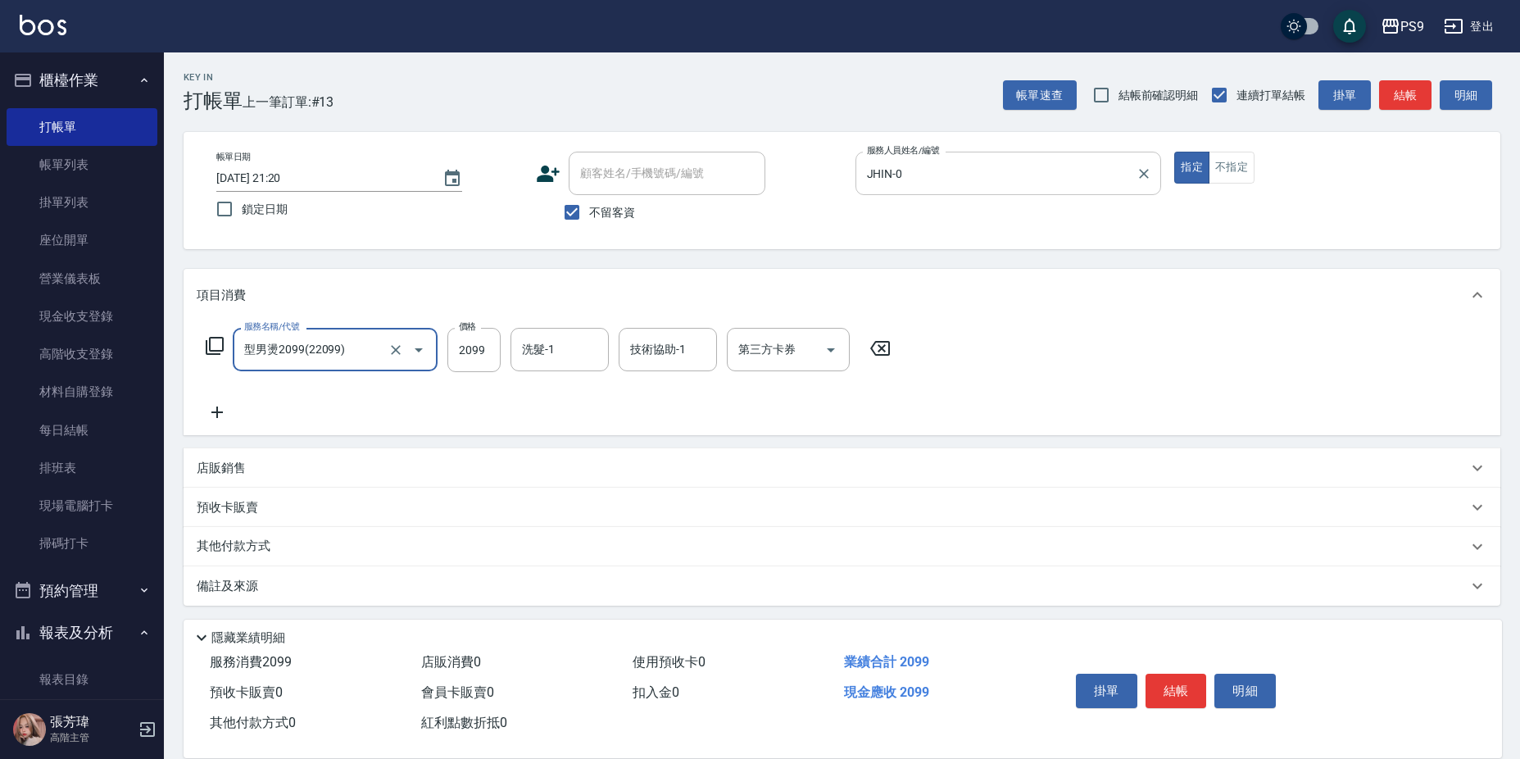
type input "型男燙2099(22099)"
click at [468, 344] on input "22600" at bounding box center [473, 350] width 53 height 44
type input "2600"
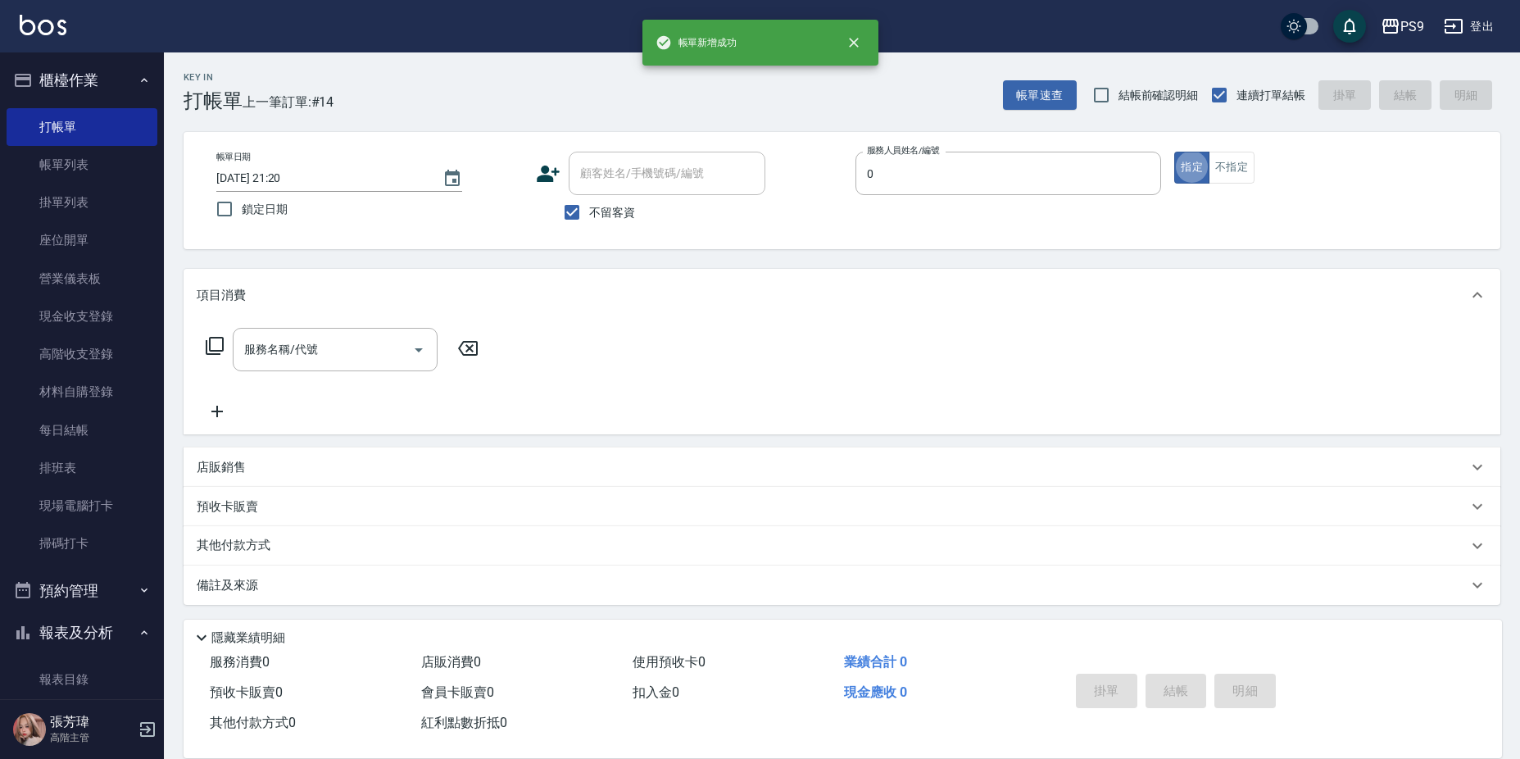
type input "JHIN-0"
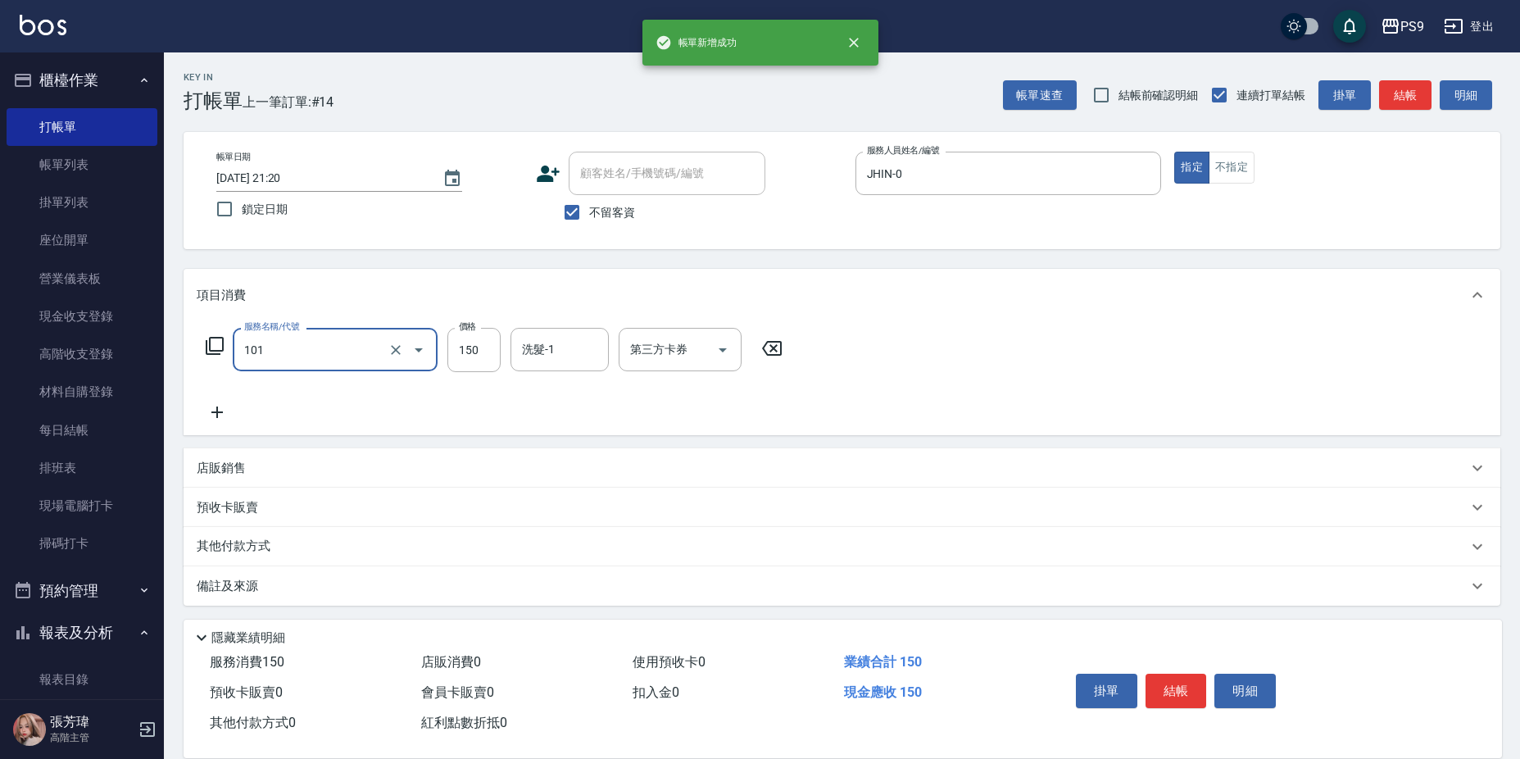
type input "洗髮(101)"
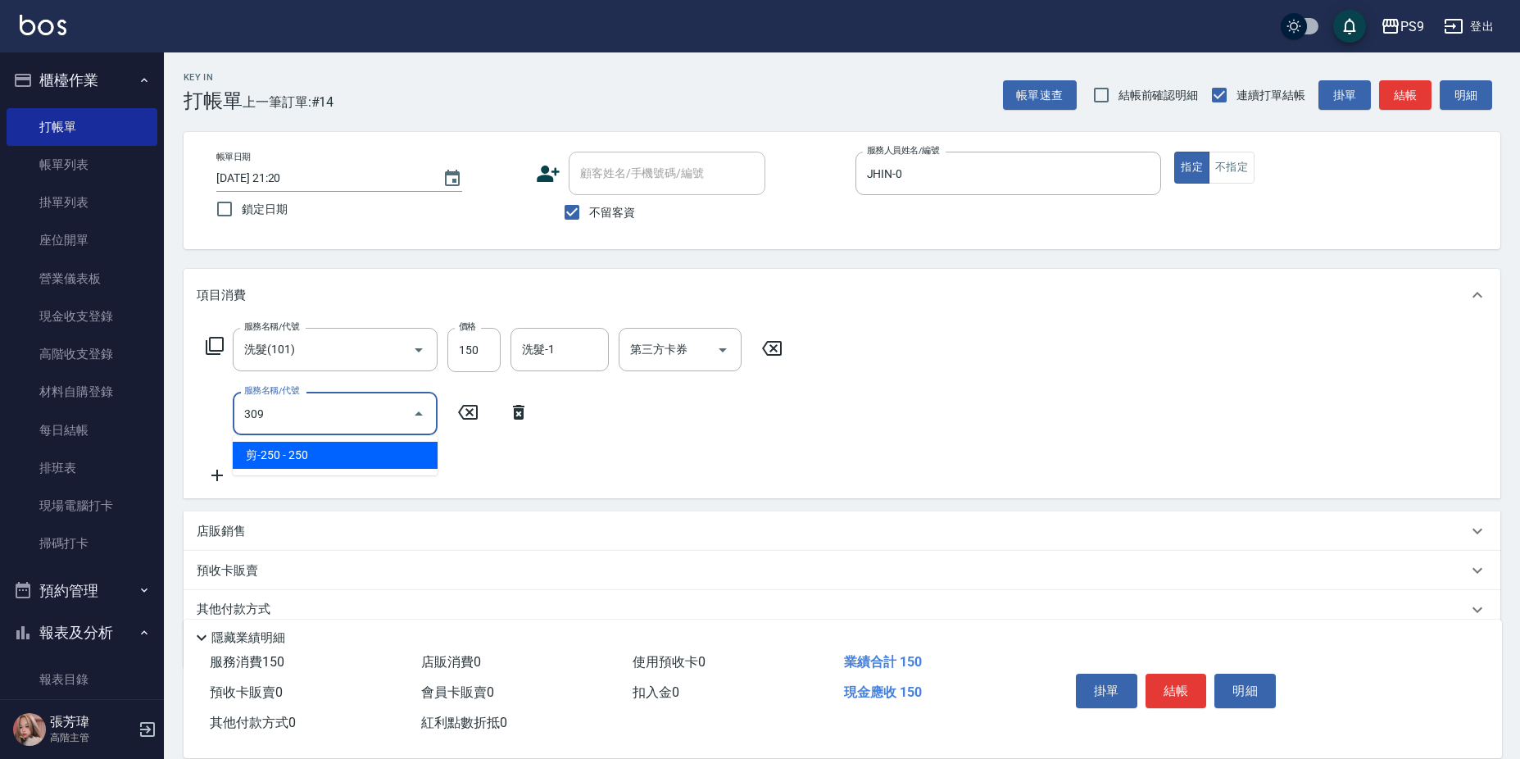
type input "剪-250(309)"
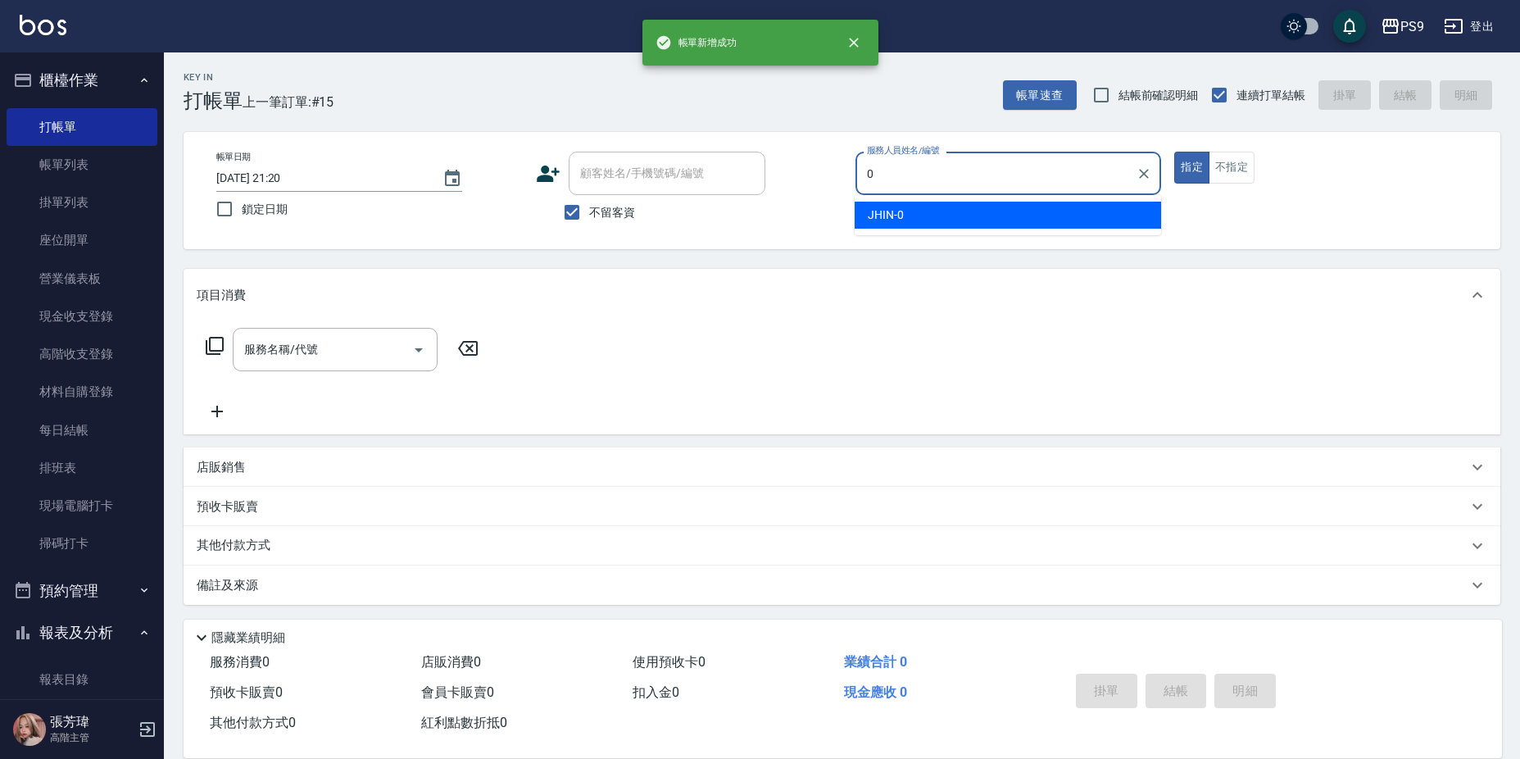
type input "JHIN-0"
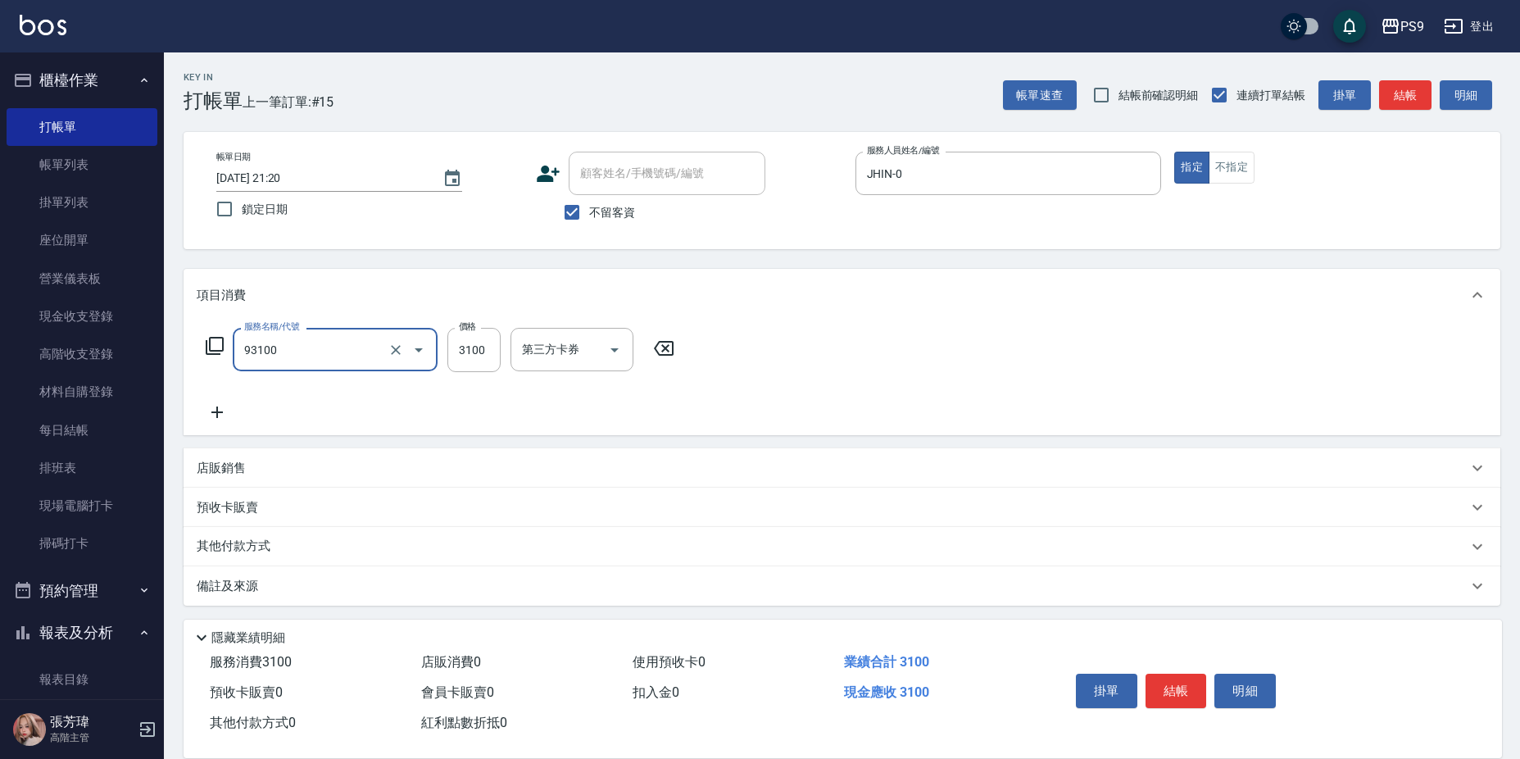
type input "過年-染A(93100)"
type input "3500"
drag, startPoint x: 343, startPoint y: 342, endPoint x: 347, endPoint y: 332, distance: 10.7
click at [341, 338] on input "過年-染A(93100)" at bounding box center [312, 349] width 144 height 29
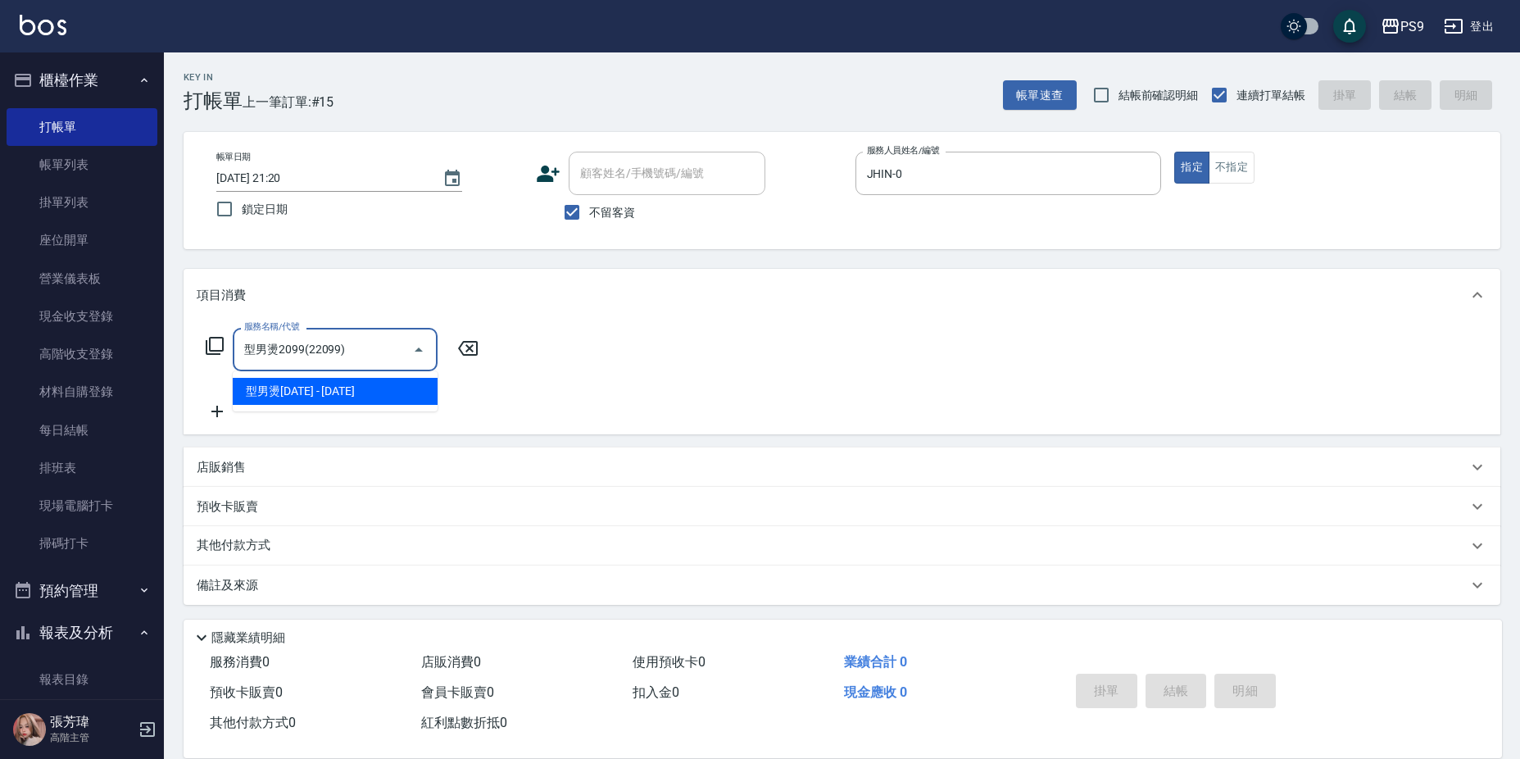
type input "型男燙2099(22099)"
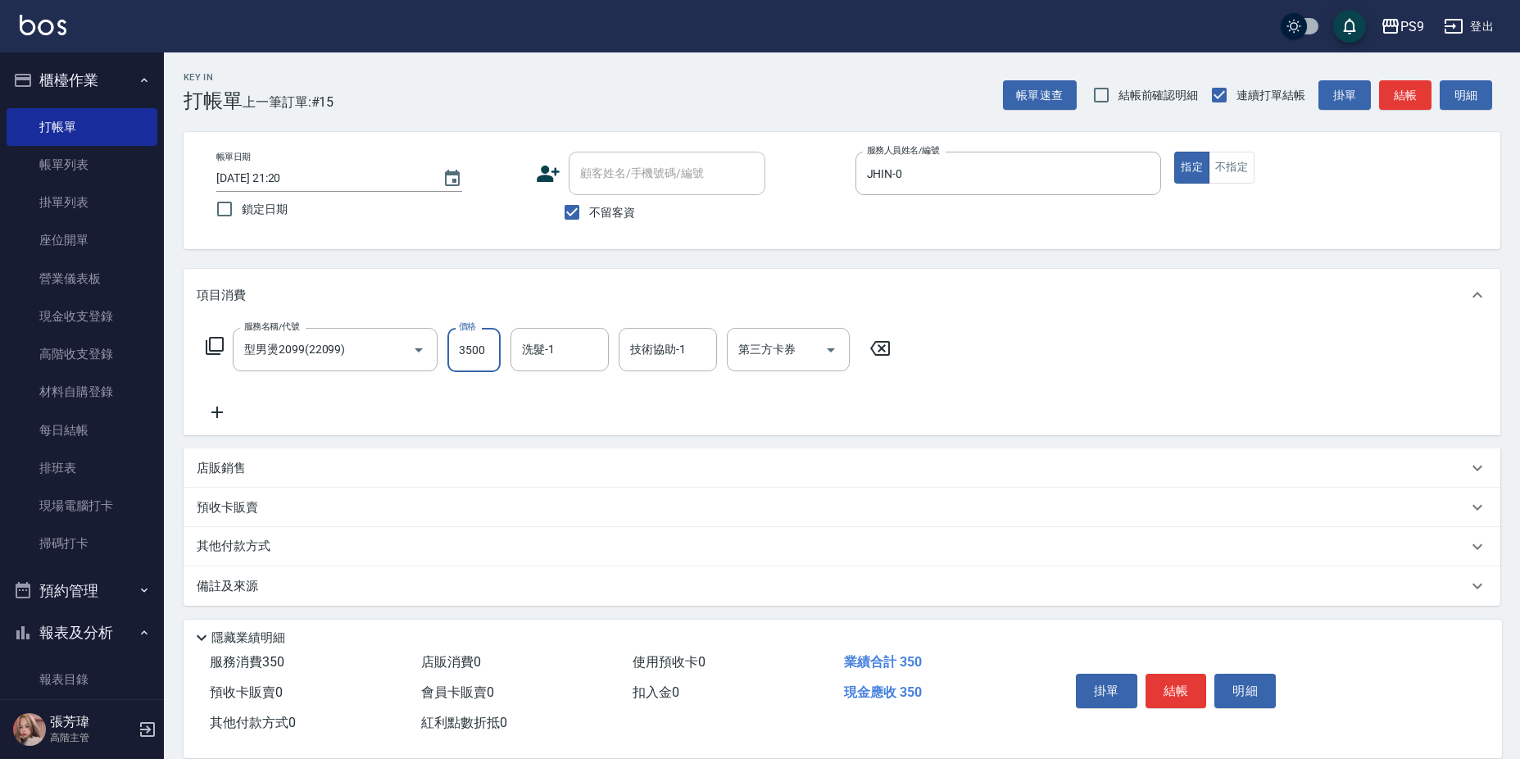
type input "3500"
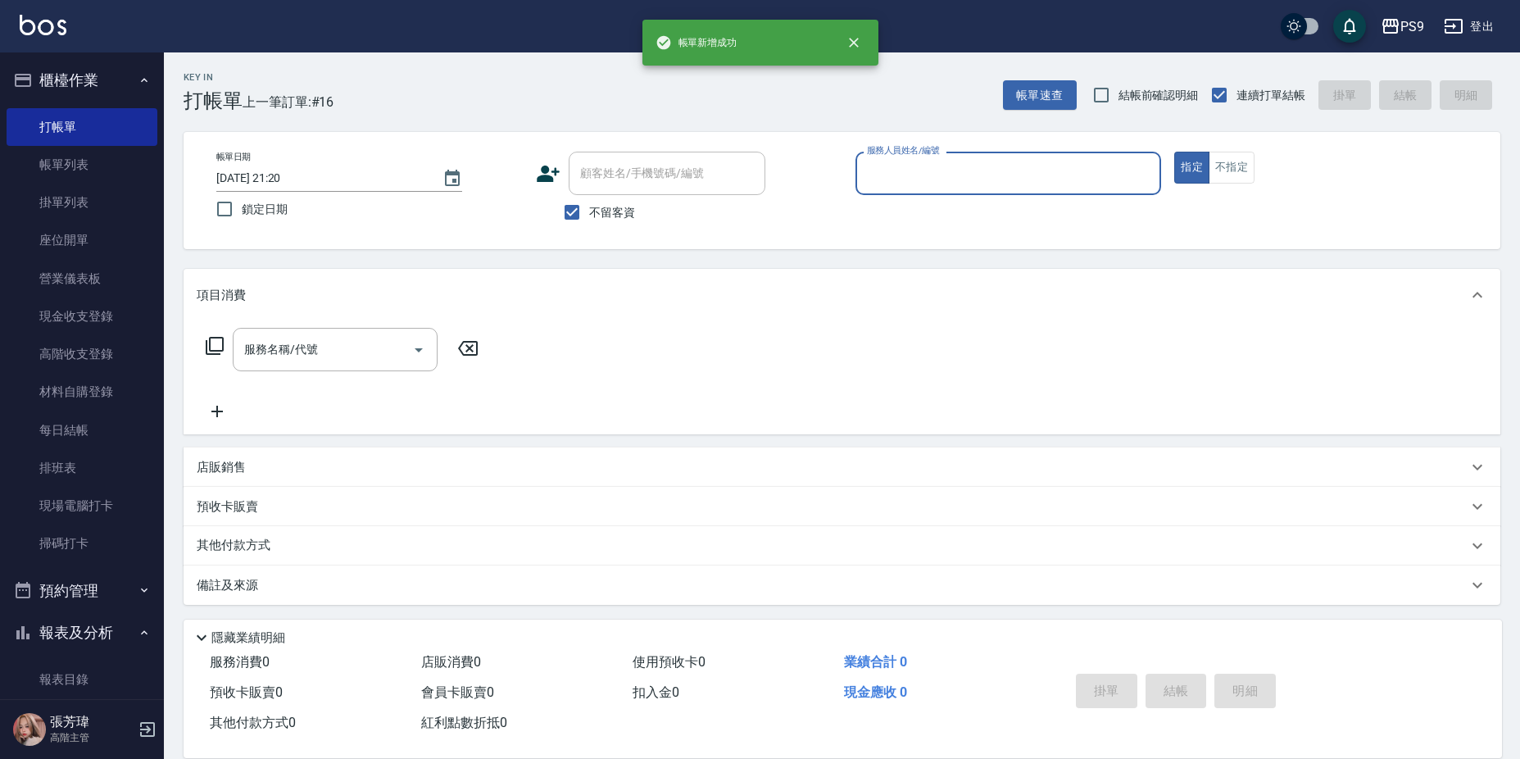
click at [610, 215] on span "不留客資" at bounding box center [612, 212] width 46 height 17
click at [589, 215] on input "不留客資" at bounding box center [572, 212] width 34 height 34
checkbox input "false"
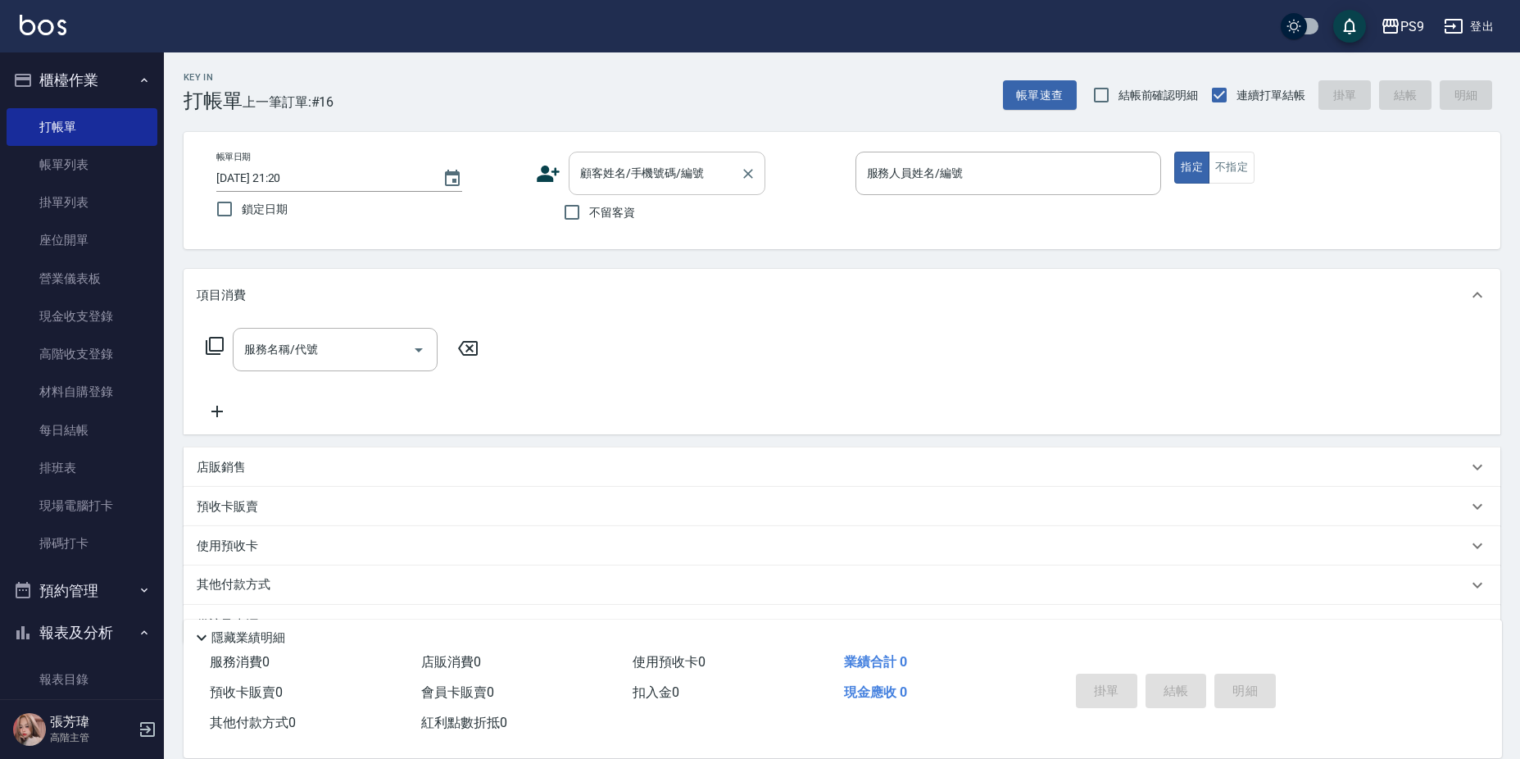
click at [618, 188] on div "顧客姓名/手機號碼/編號" at bounding box center [667, 173] width 197 height 43
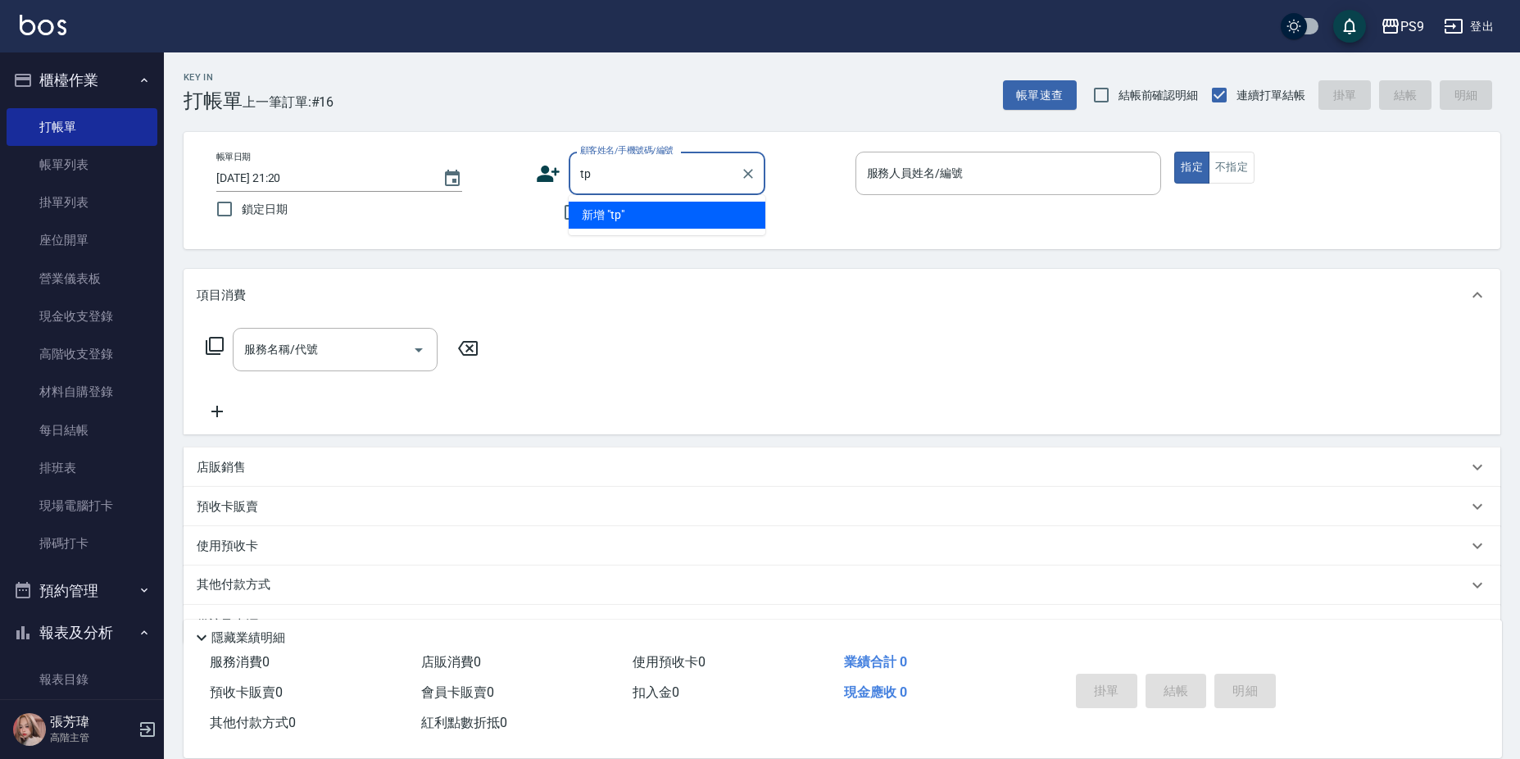
type input "t"
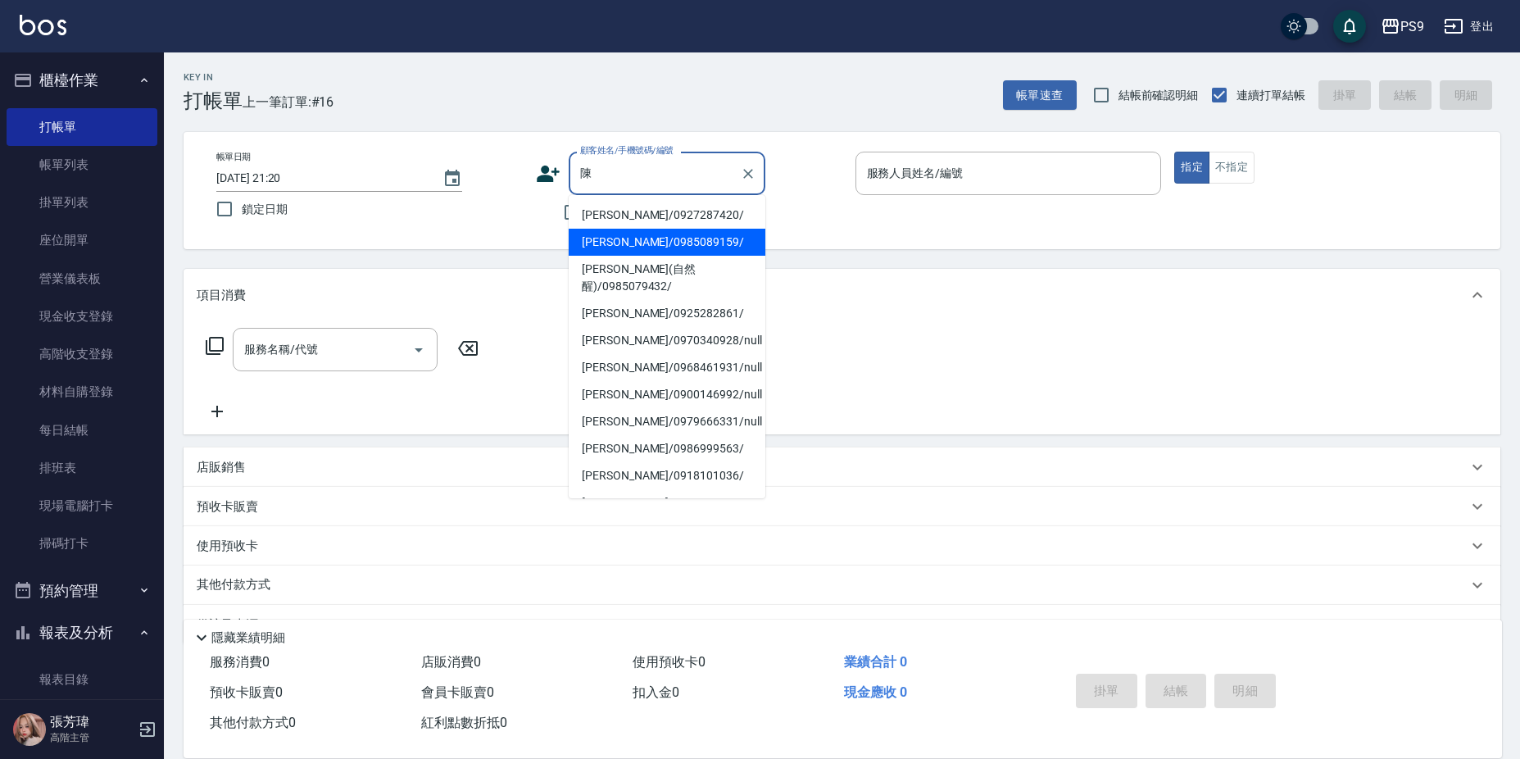
drag, startPoint x: 660, startPoint y: 234, endPoint x: 678, endPoint y: 234, distance: 17.2
click at [660, 233] on li "[PERSON_NAME]/0985089159/" at bounding box center [667, 242] width 197 height 27
type input "[PERSON_NAME]/0985089159/"
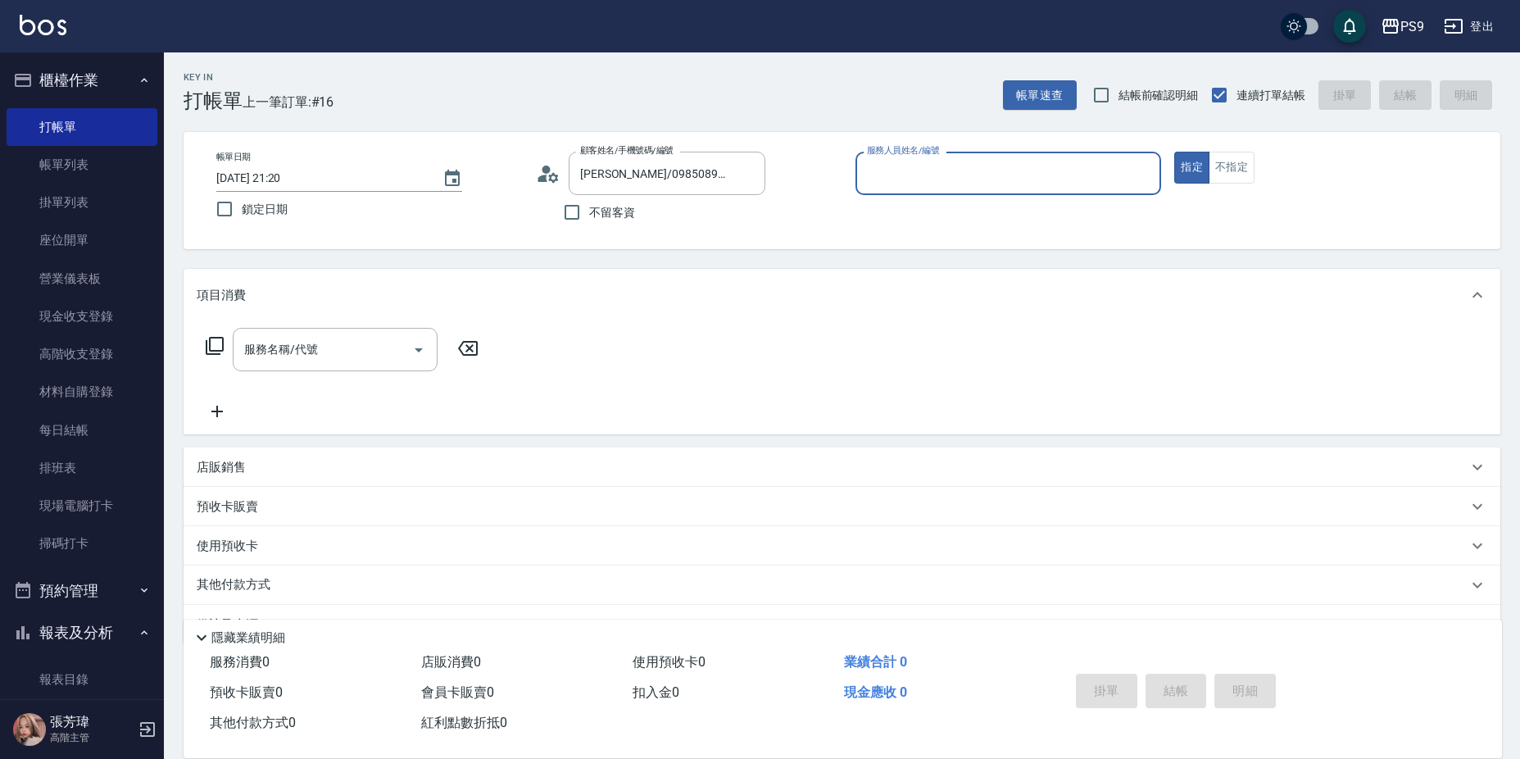
type input "JHIN-0"
click at [297, 357] on div "服務名稱/代號 服務名稱/代號" at bounding box center [335, 349] width 205 height 43
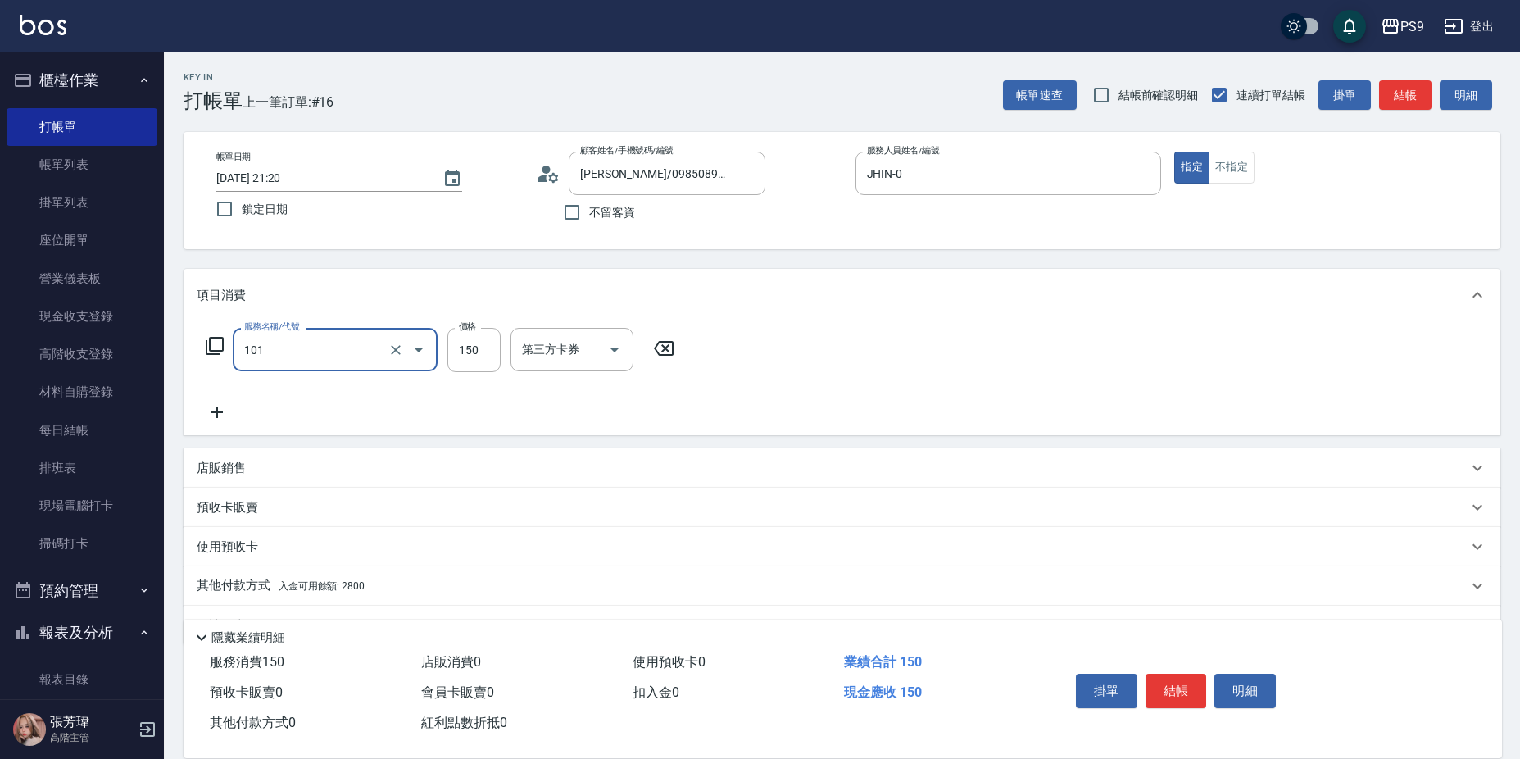
type input "洗髮(101)"
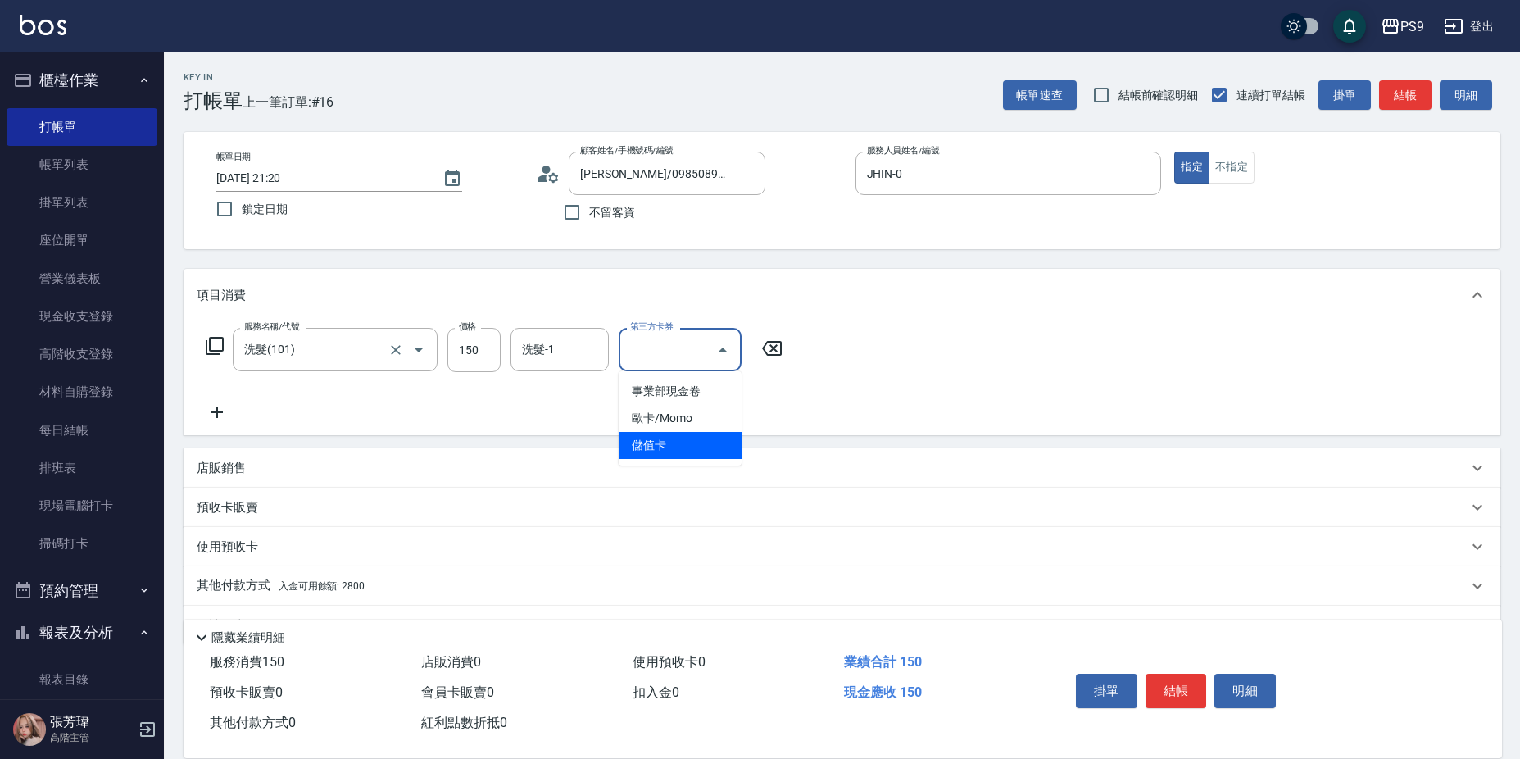
type input "儲值卡"
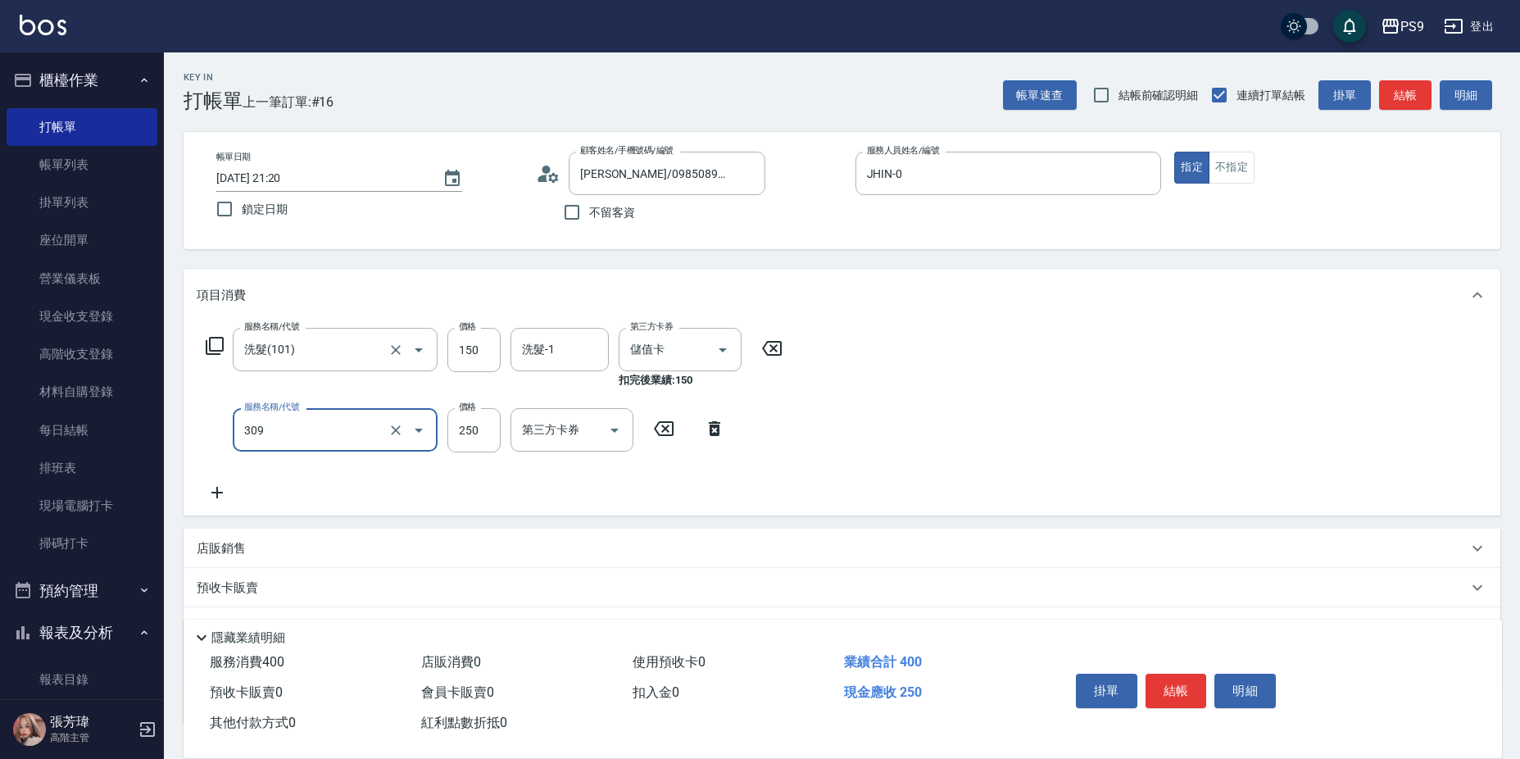
type input "剪-250(309)"
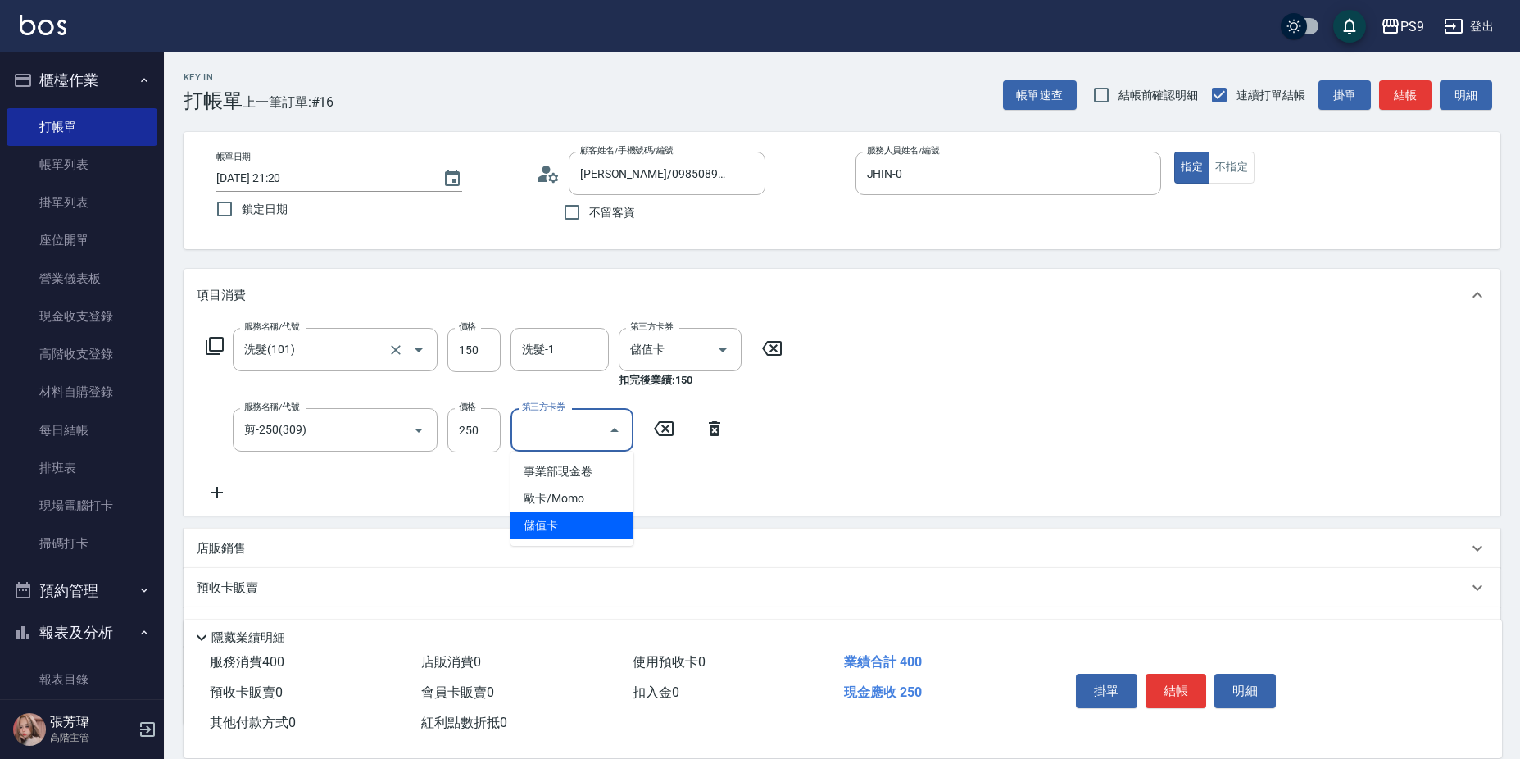
type input "儲值卡"
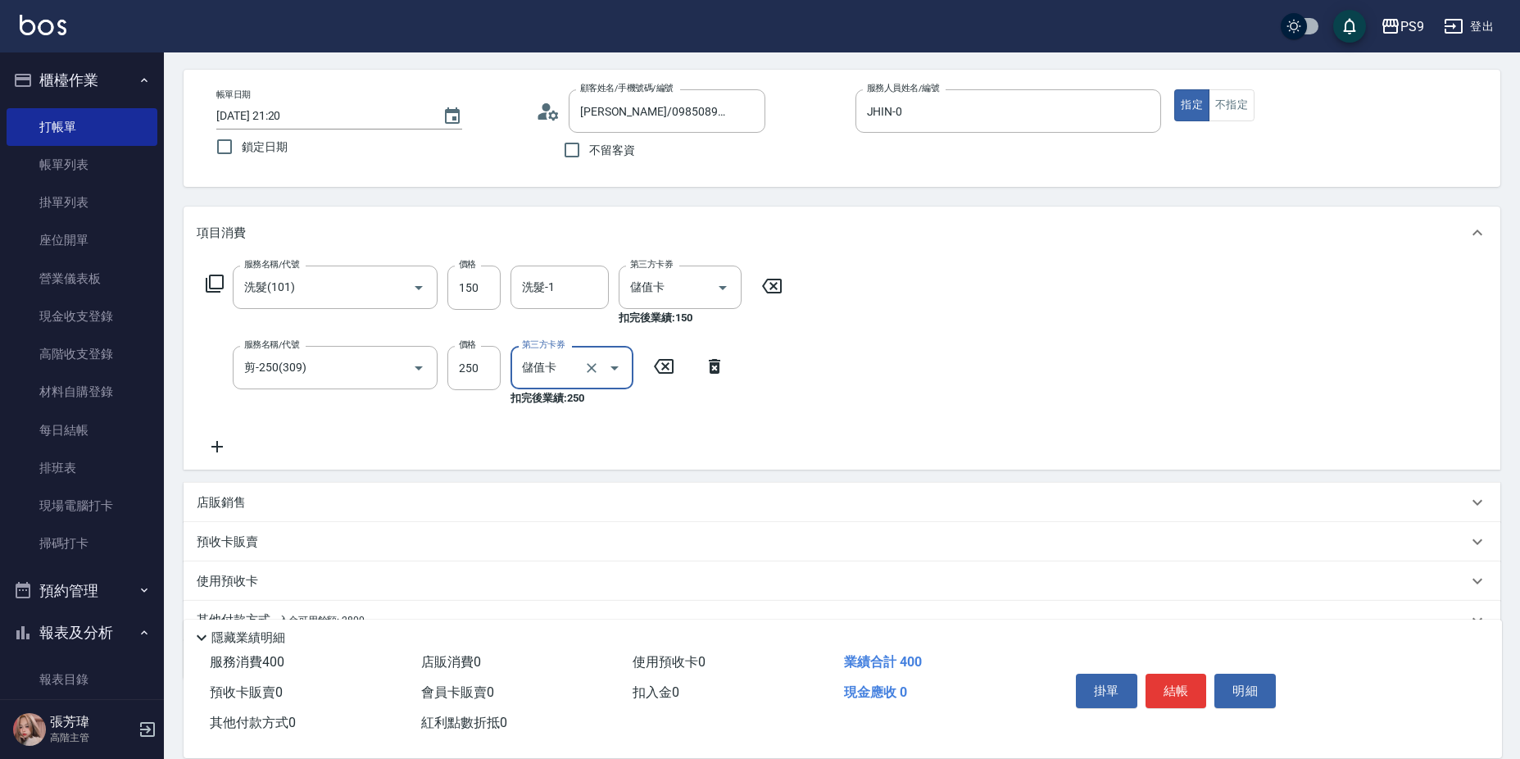
scroll to position [140, 0]
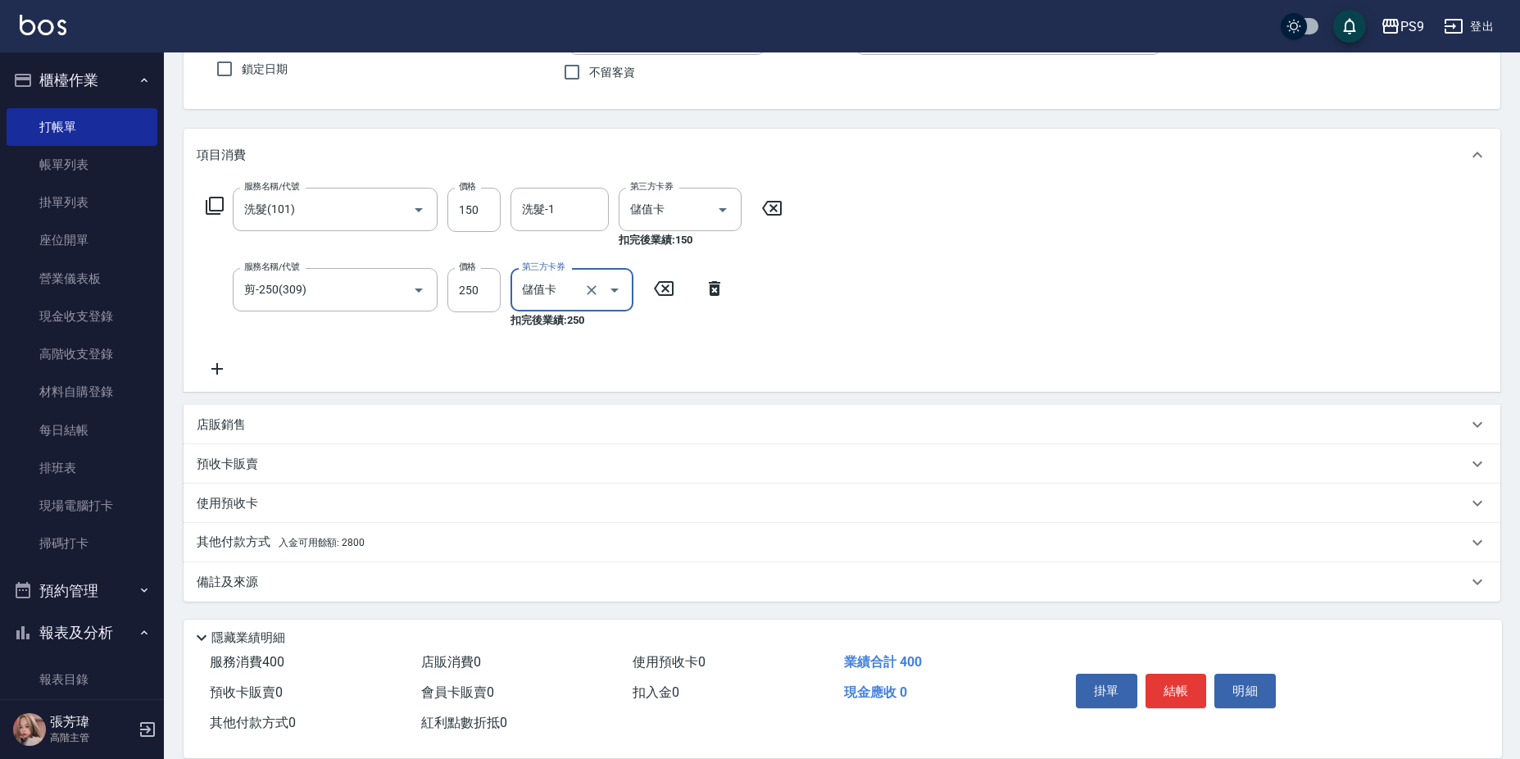
click at [296, 543] on span "入金可用餘額: 2800" at bounding box center [322, 542] width 86 height 11
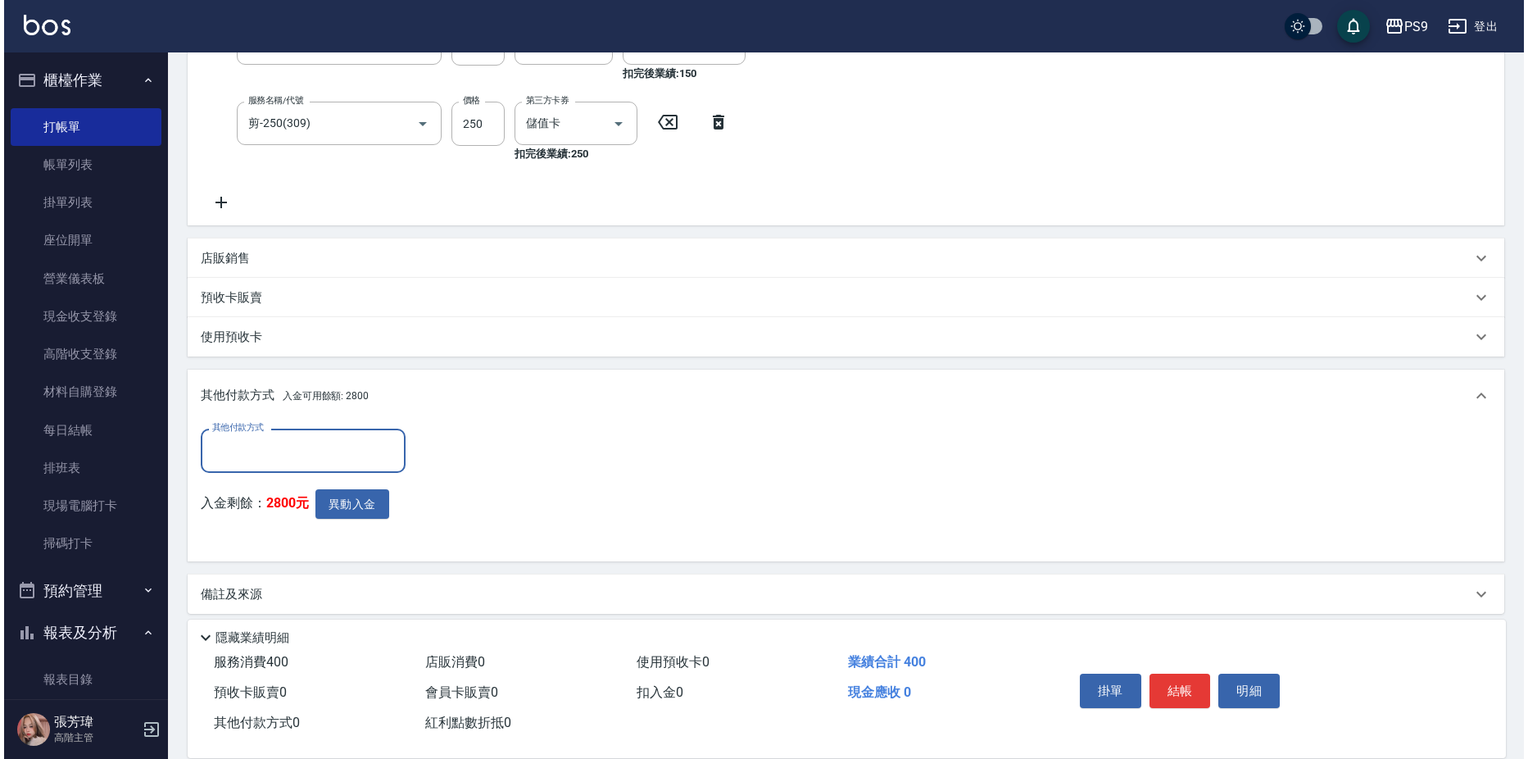
scroll to position [319, 0]
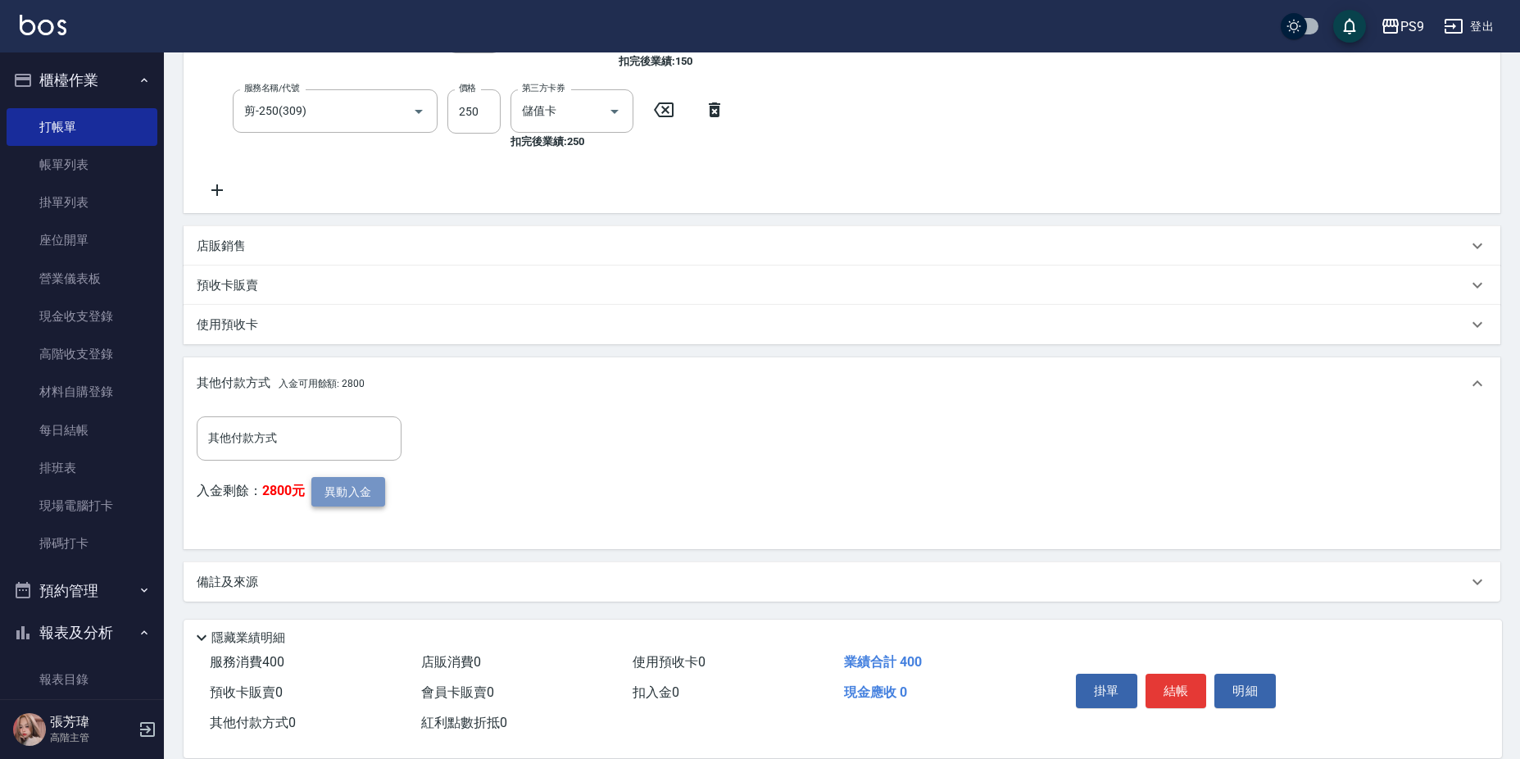
click at [366, 483] on button "異動入金" at bounding box center [348, 492] width 74 height 30
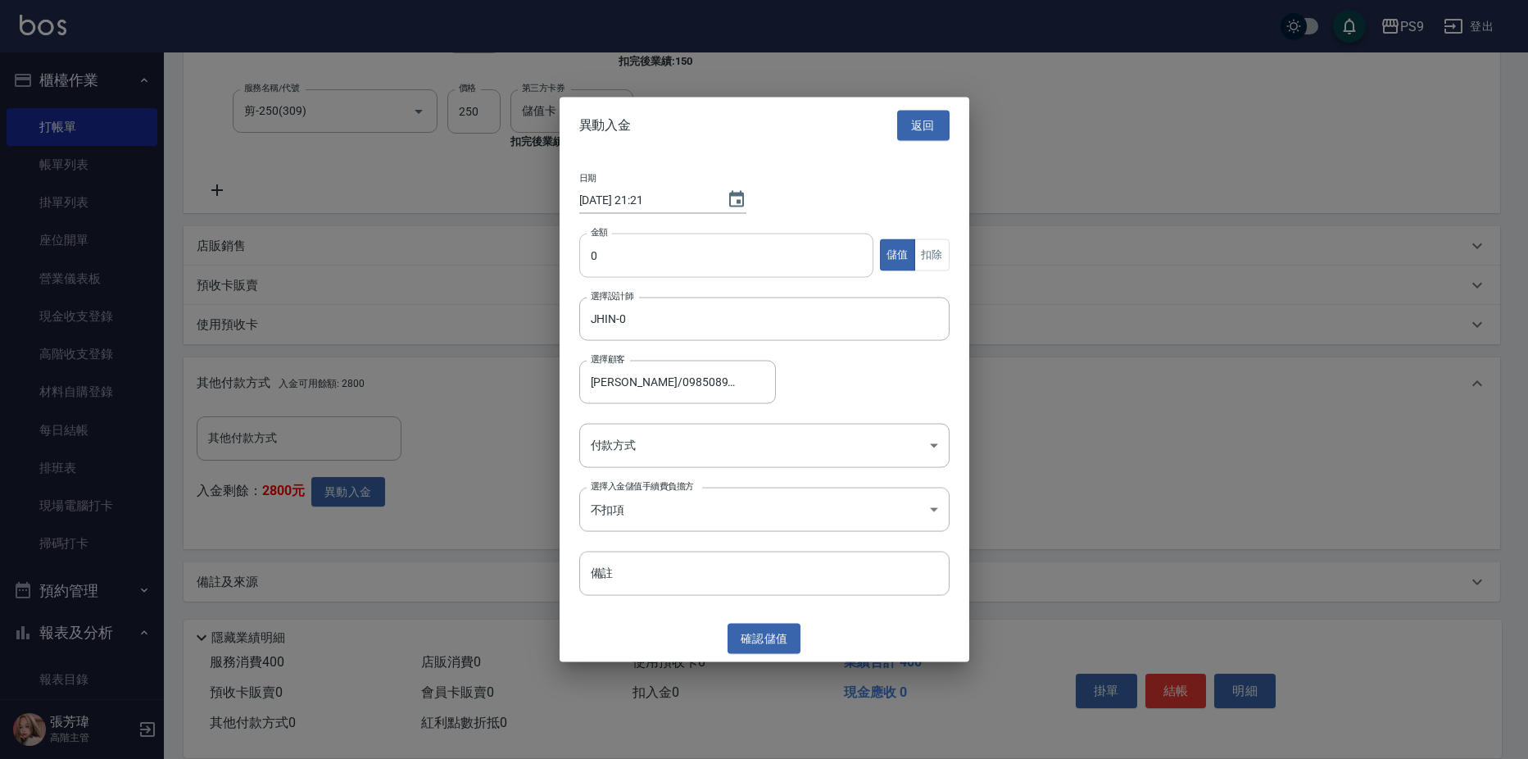
click at [694, 257] on input "0" at bounding box center [726, 255] width 295 height 44
type input "400"
drag, startPoint x: 923, startPoint y: 252, endPoint x: 955, endPoint y: 534, distance: 284.6
click at [927, 259] on button "扣除" at bounding box center [932, 255] width 35 height 32
click at [825, 452] on body "PS9 登出 櫃檯作業 打帳單 帳單列表 掛單列表 座位開單 營業儀表板 現金收支登錄 高階收支登錄 材料自購登錄 每日結帳 排班表 現場電腦打卡 掃碼打卡 …" at bounding box center [764, 220] width 1528 height 1078
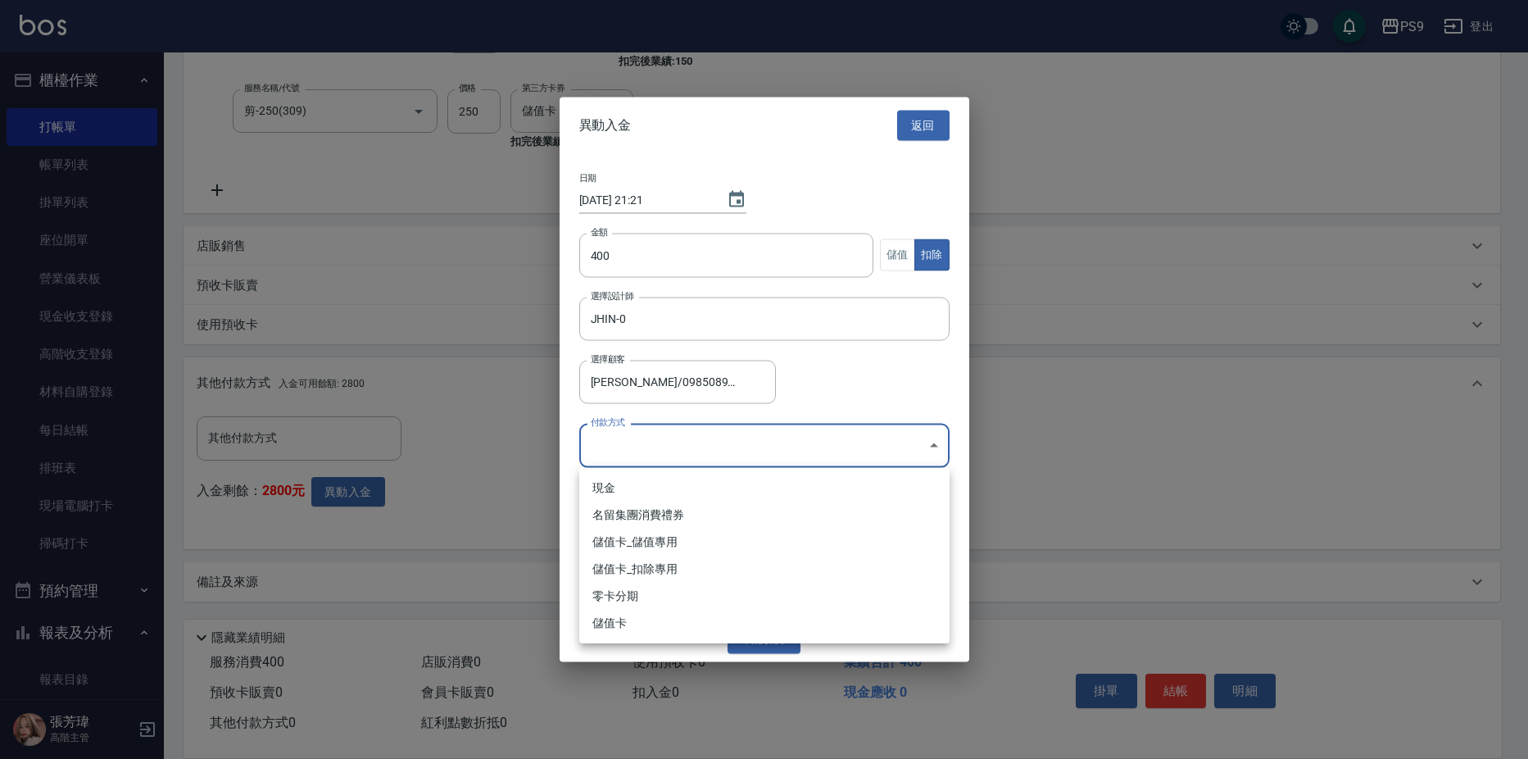
click at [732, 560] on li "儲值卡_扣除專用" at bounding box center [764, 569] width 370 height 27
type input "儲值卡_扣除專用"
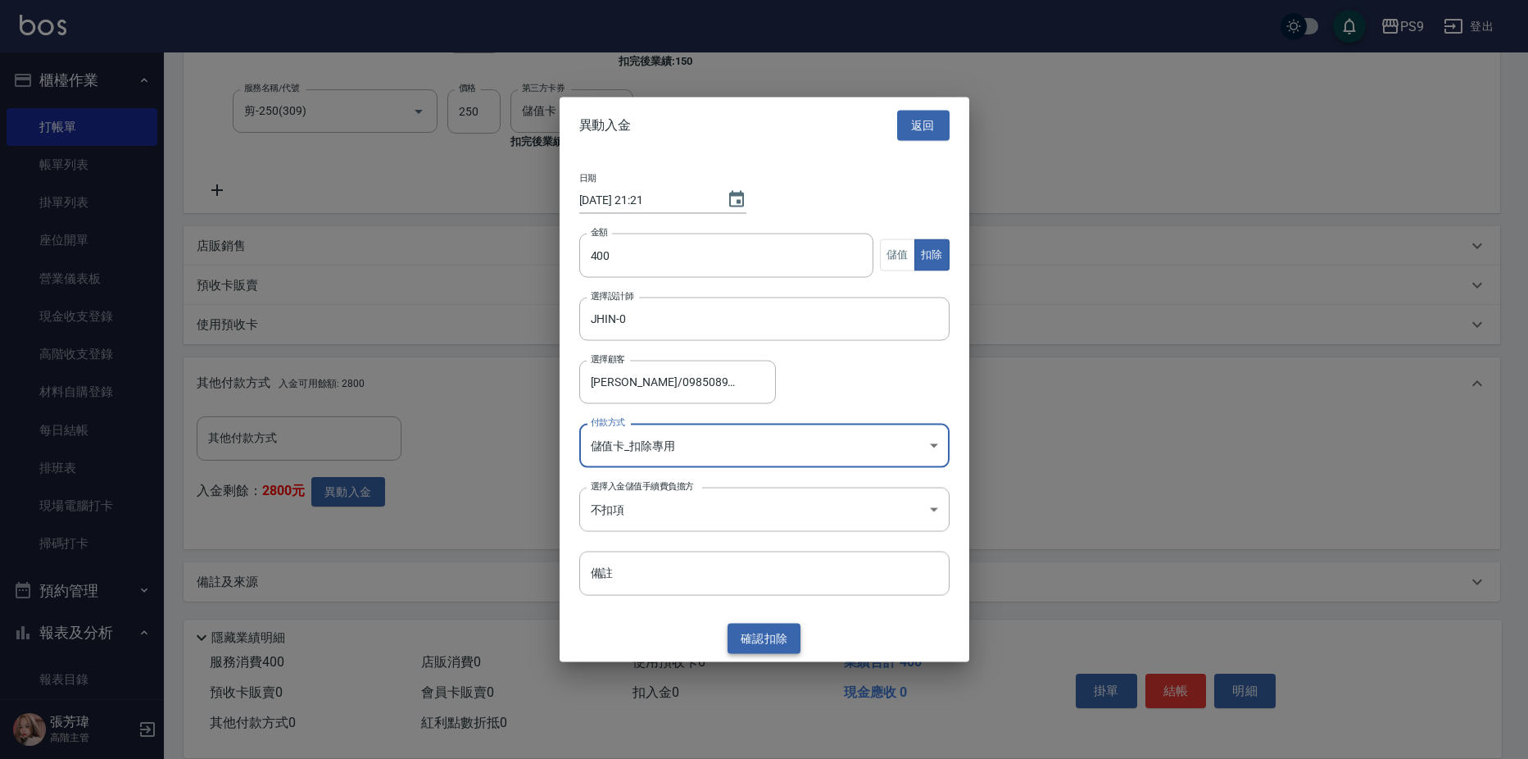
click at [766, 638] on button "確認 扣除" at bounding box center [765, 639] width 74 height 30
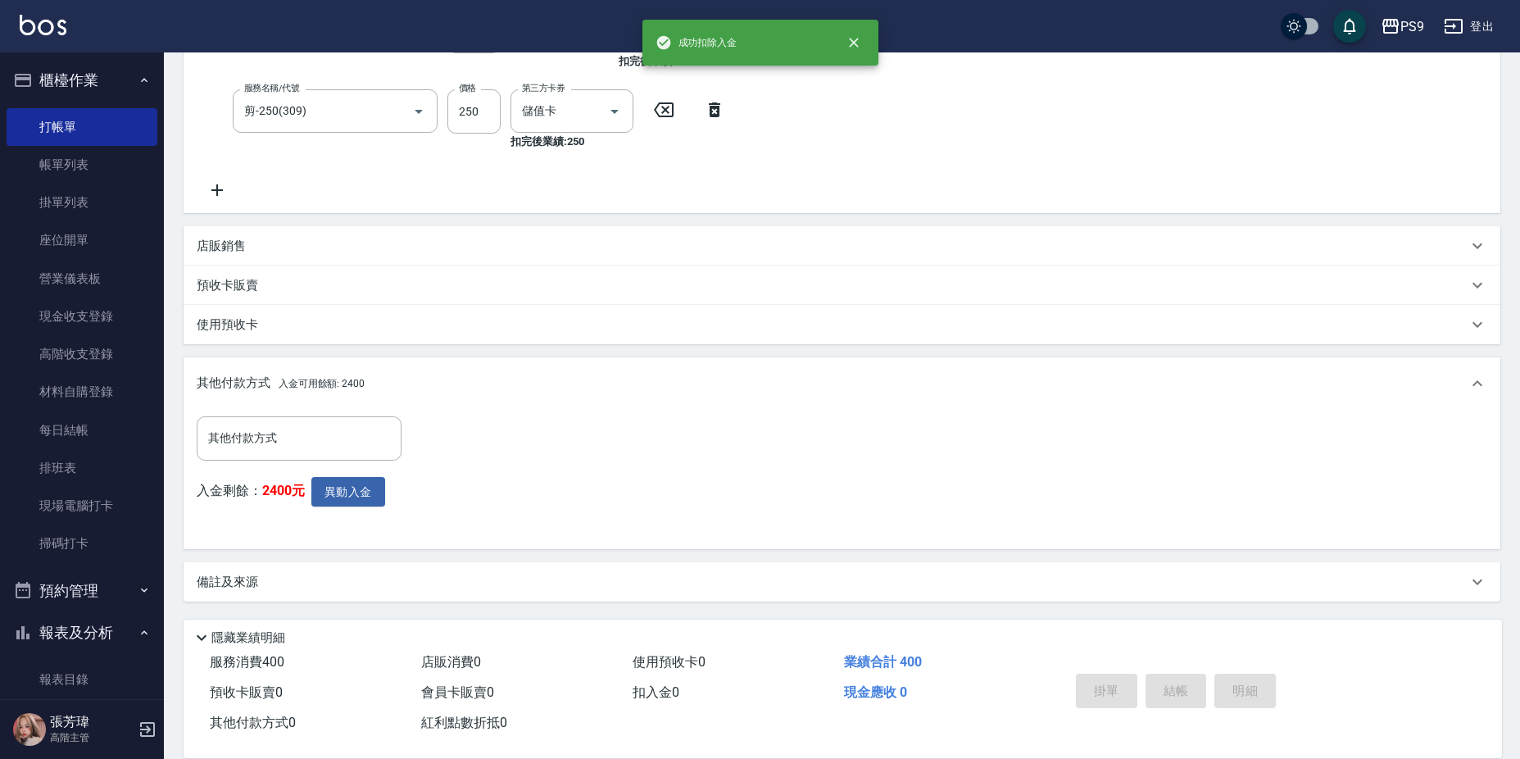
type input "[DATE] 21:21"
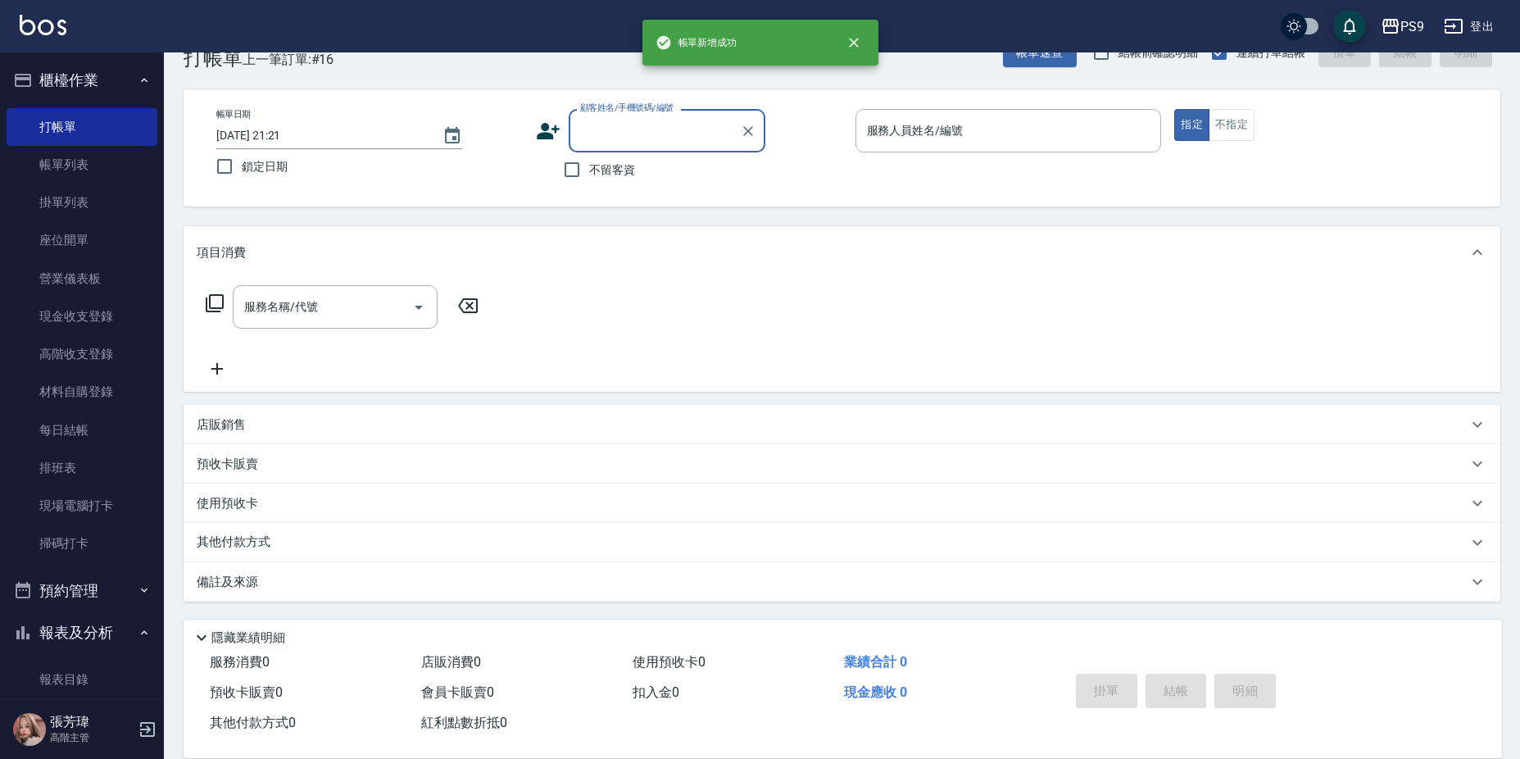
scroll to position [0, 0]
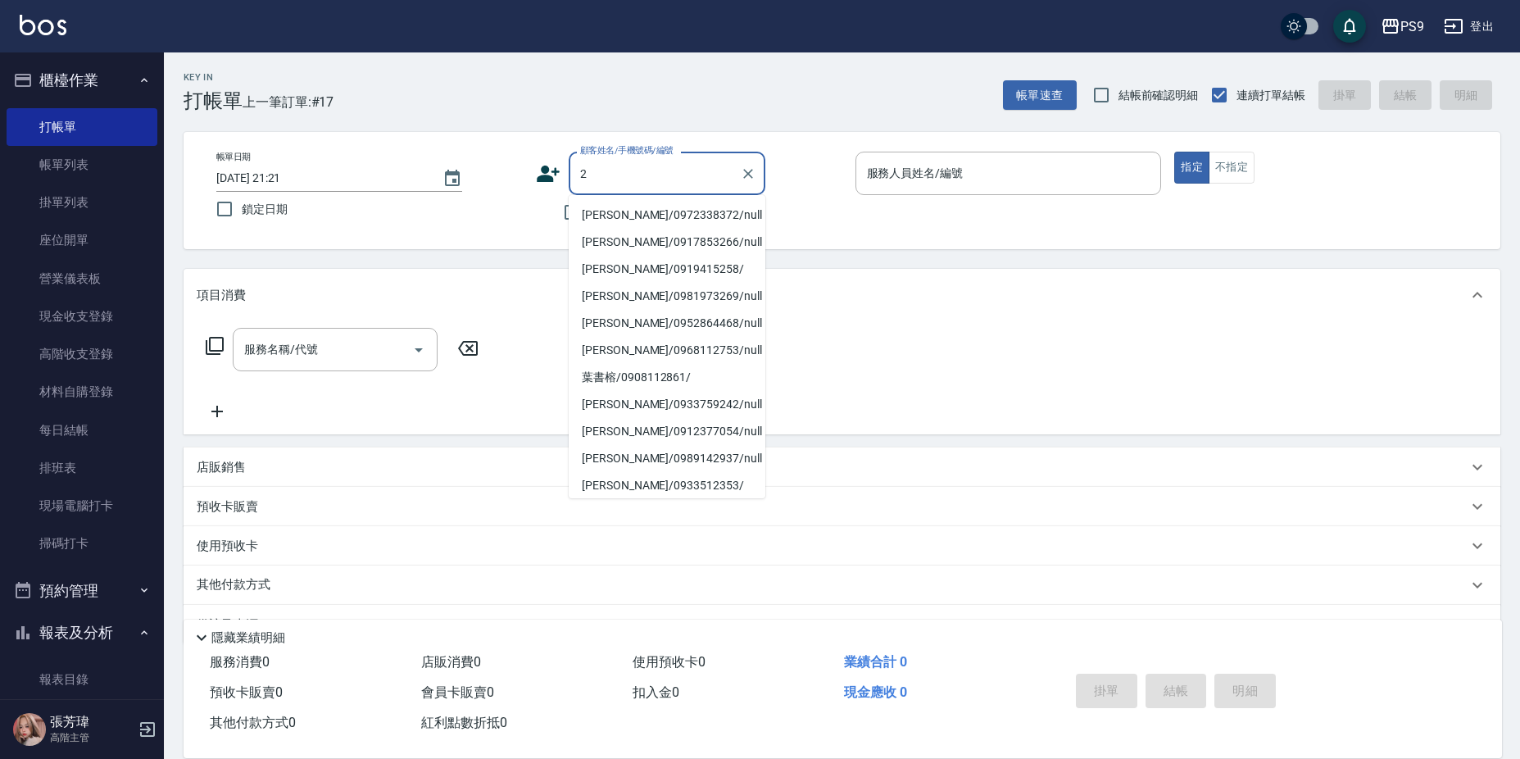
type input "2"
click at [951, 305] on div "項目消費" at bounding box center [842, 295] width 1317 height 52
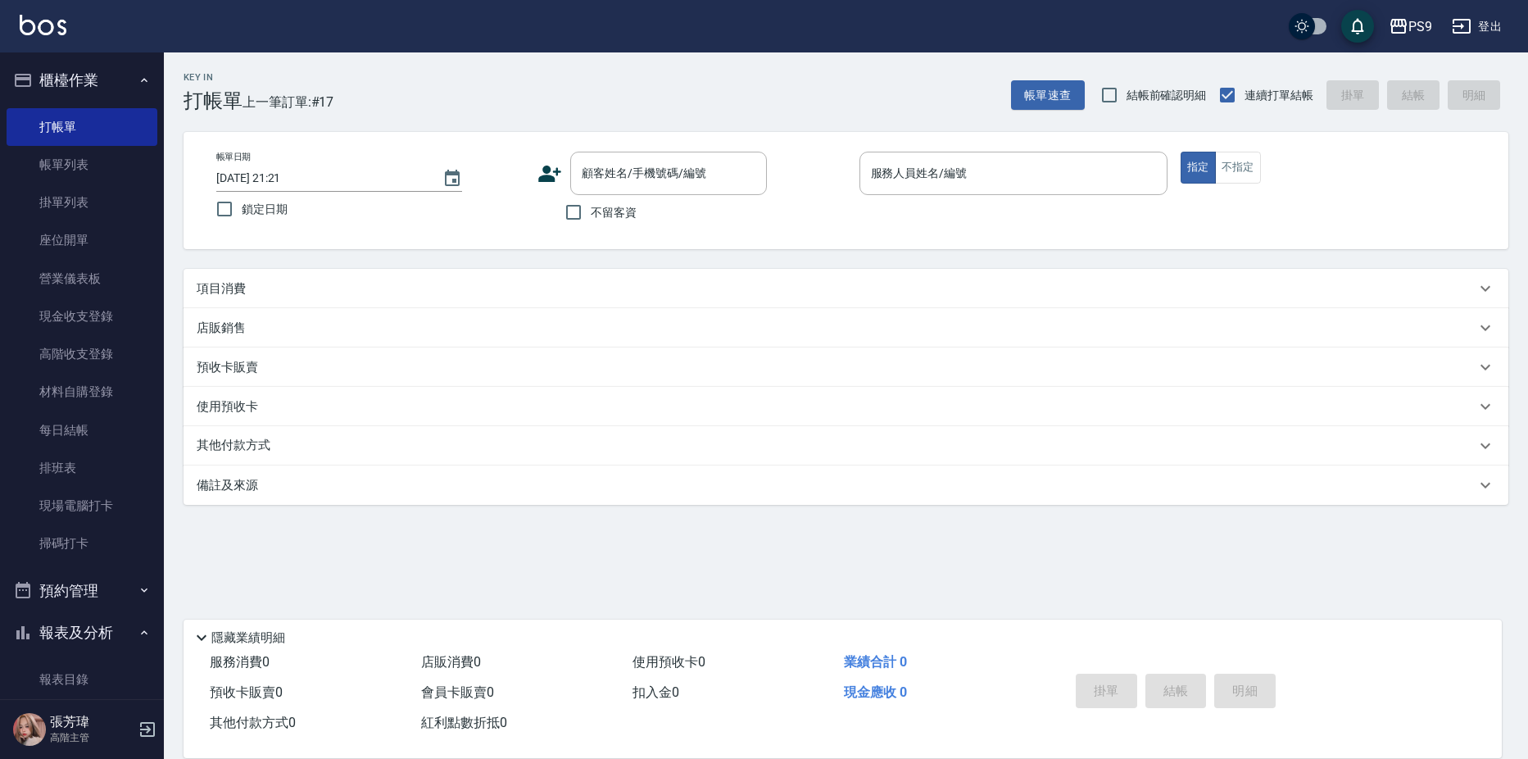
click at [622, 221] on label "不留客資" at bounding box center [596, 212] width 80 height 34
click at [591, 221] on input "不留客資" at bounding box center [573, 212] width 34 height 34
checkbox input "true"
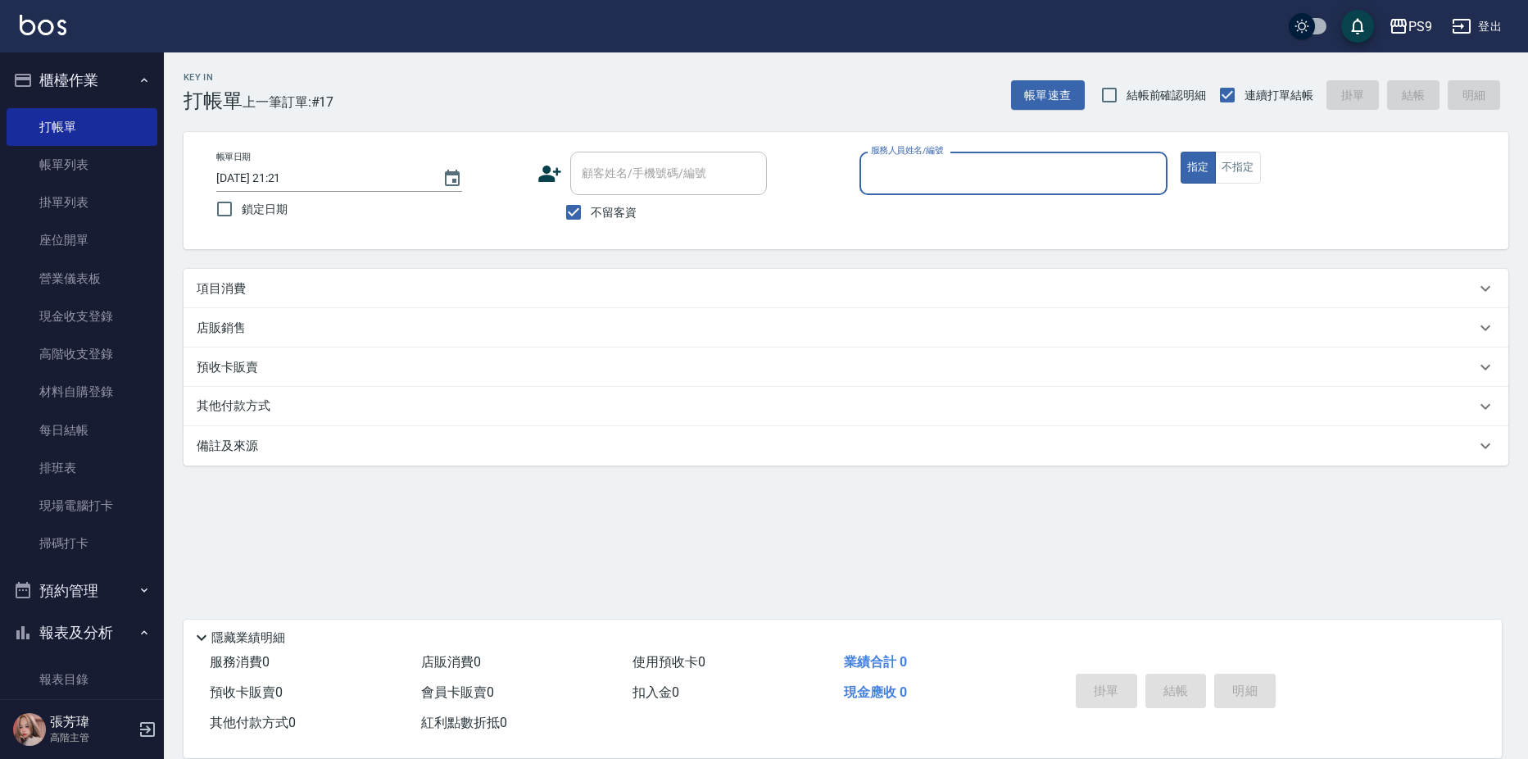
click at [466, 292] on div "項目消費" at bounding box center [836, 288] width 1279 height 17
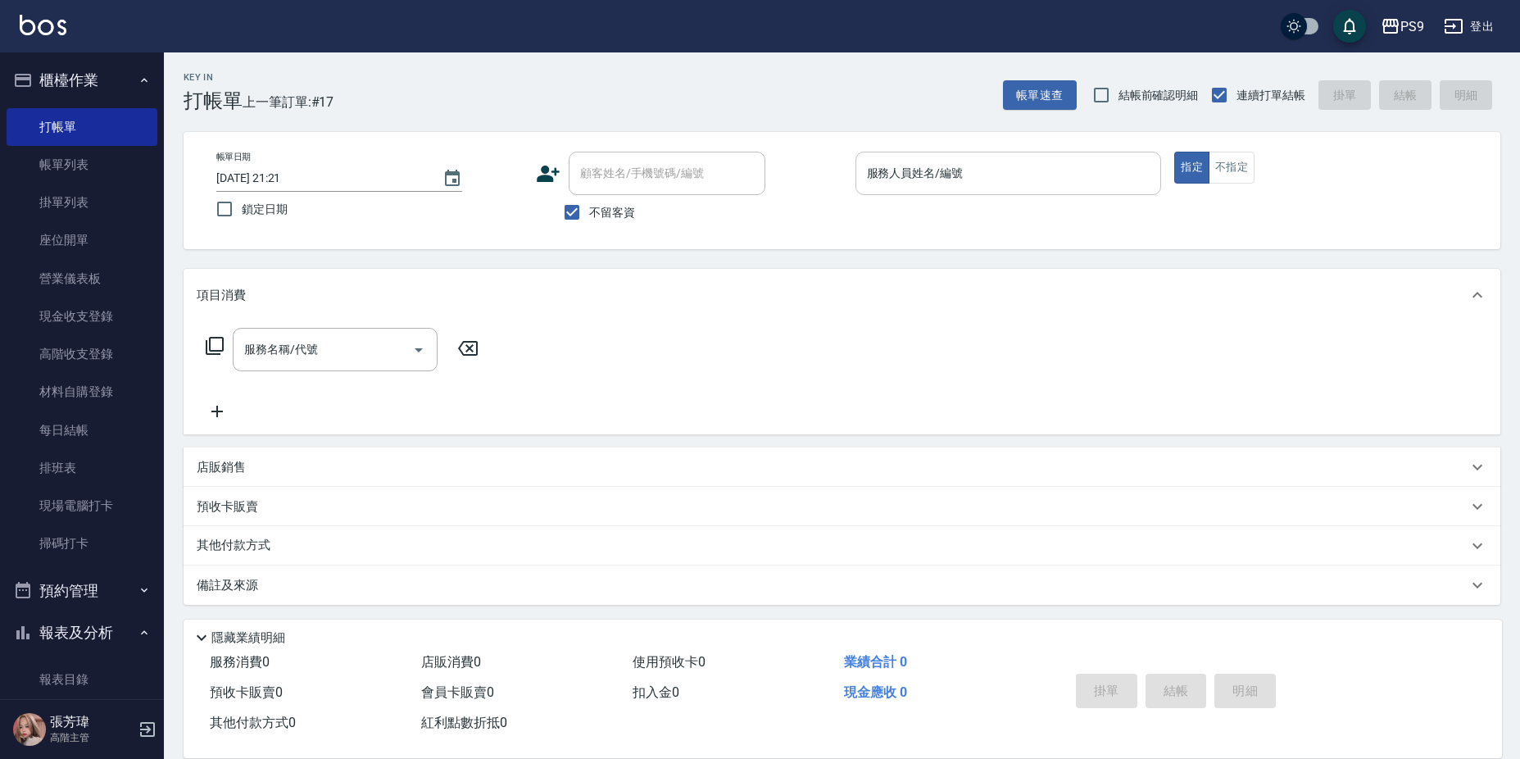
click at [930, 166] on input "服務人員姓名/編號" at bounding box center [1009, 173] width 292 height 29
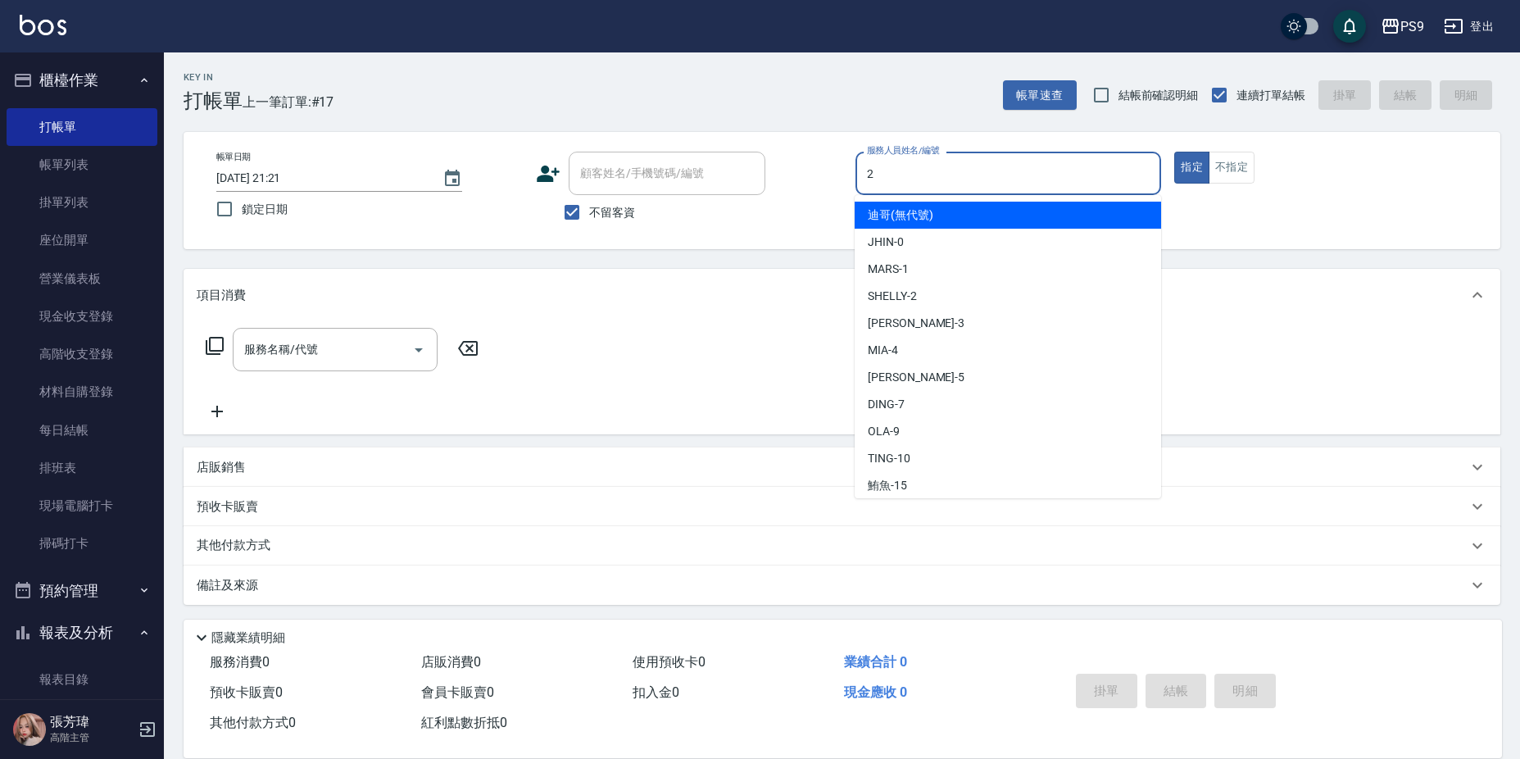
type input "SHELLY-2"
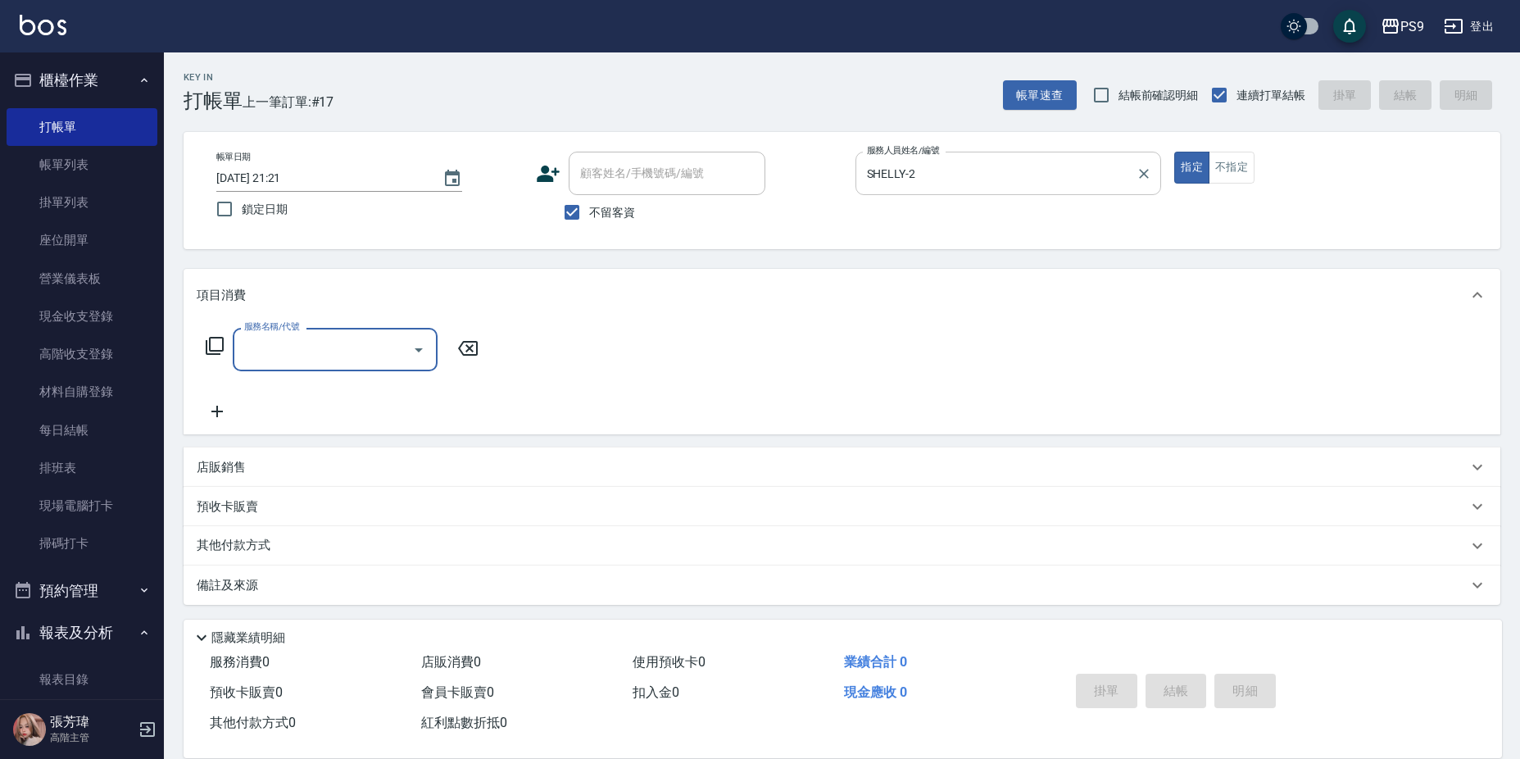
type input "1"
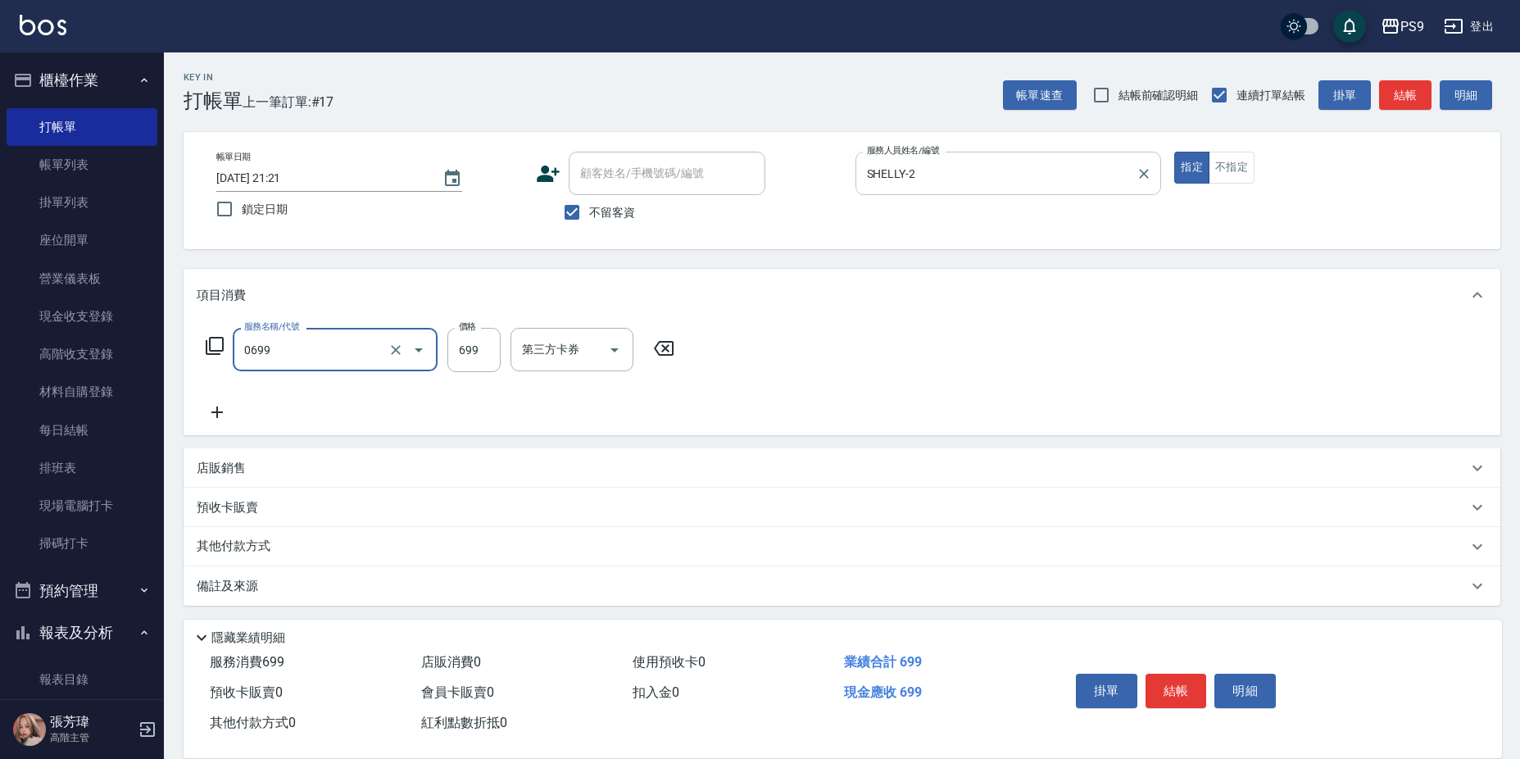
type input "699精油(0699)"
type input "1000"
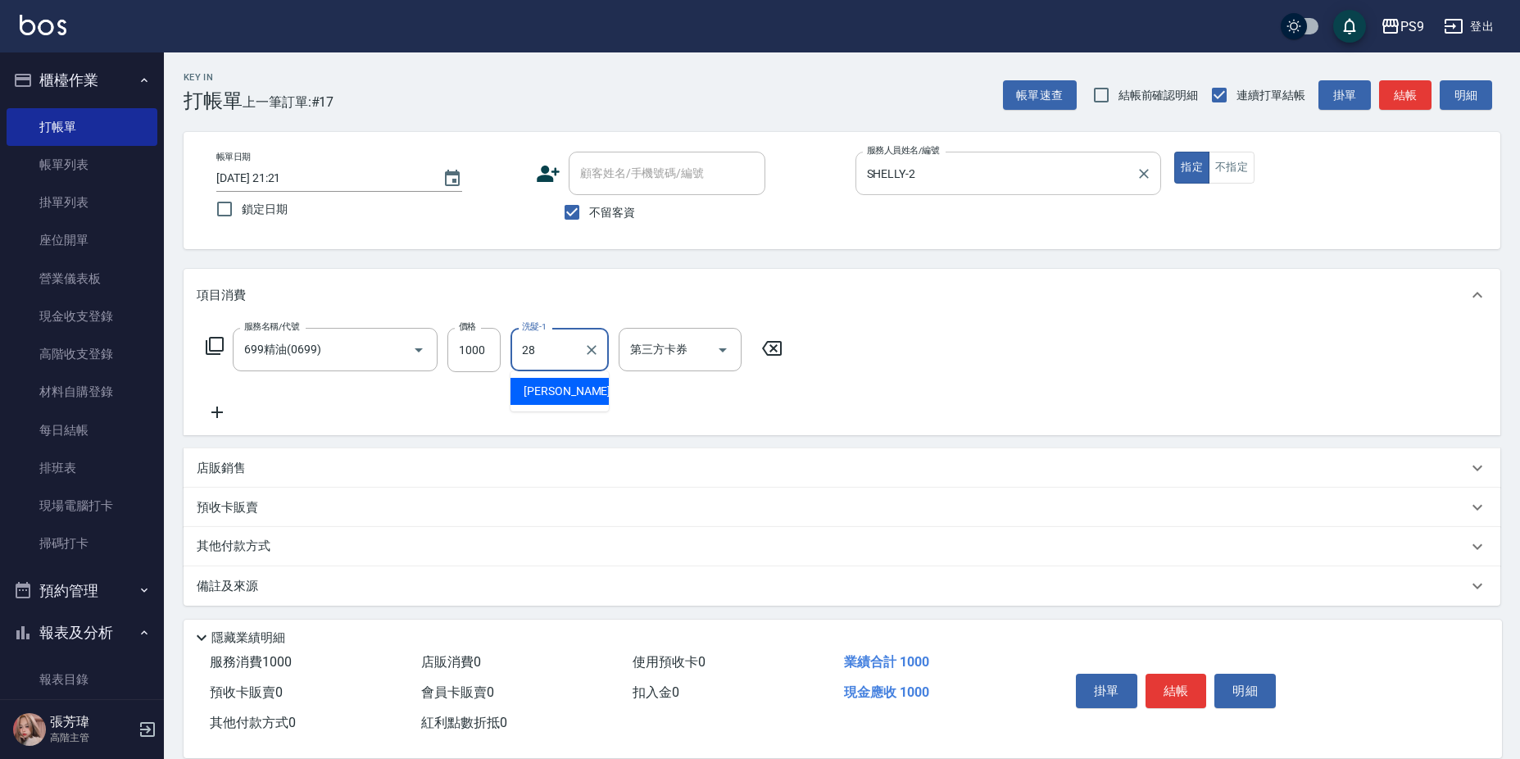
type input "[PERSON_NAME]-28"
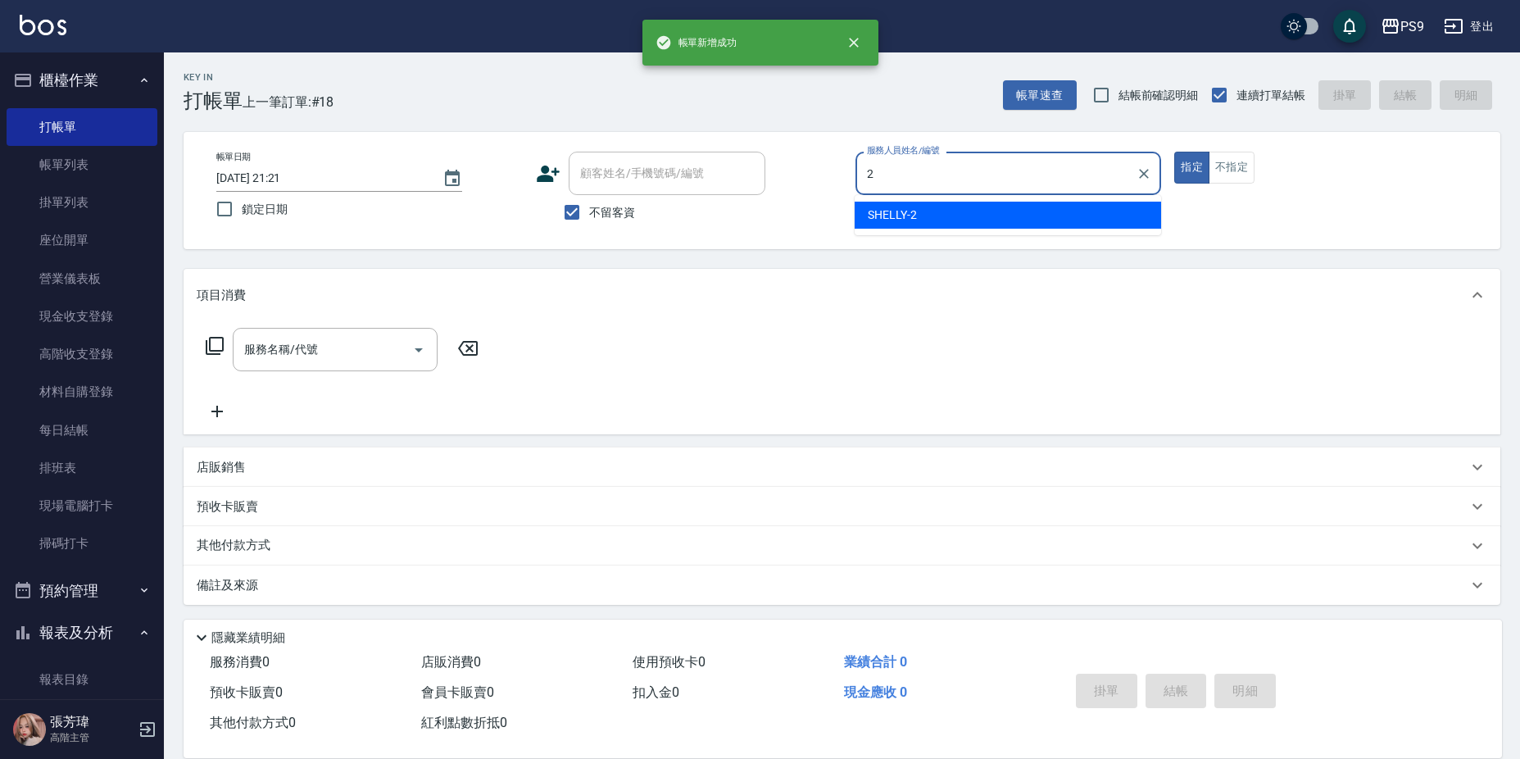
type input "SHELLY-2"
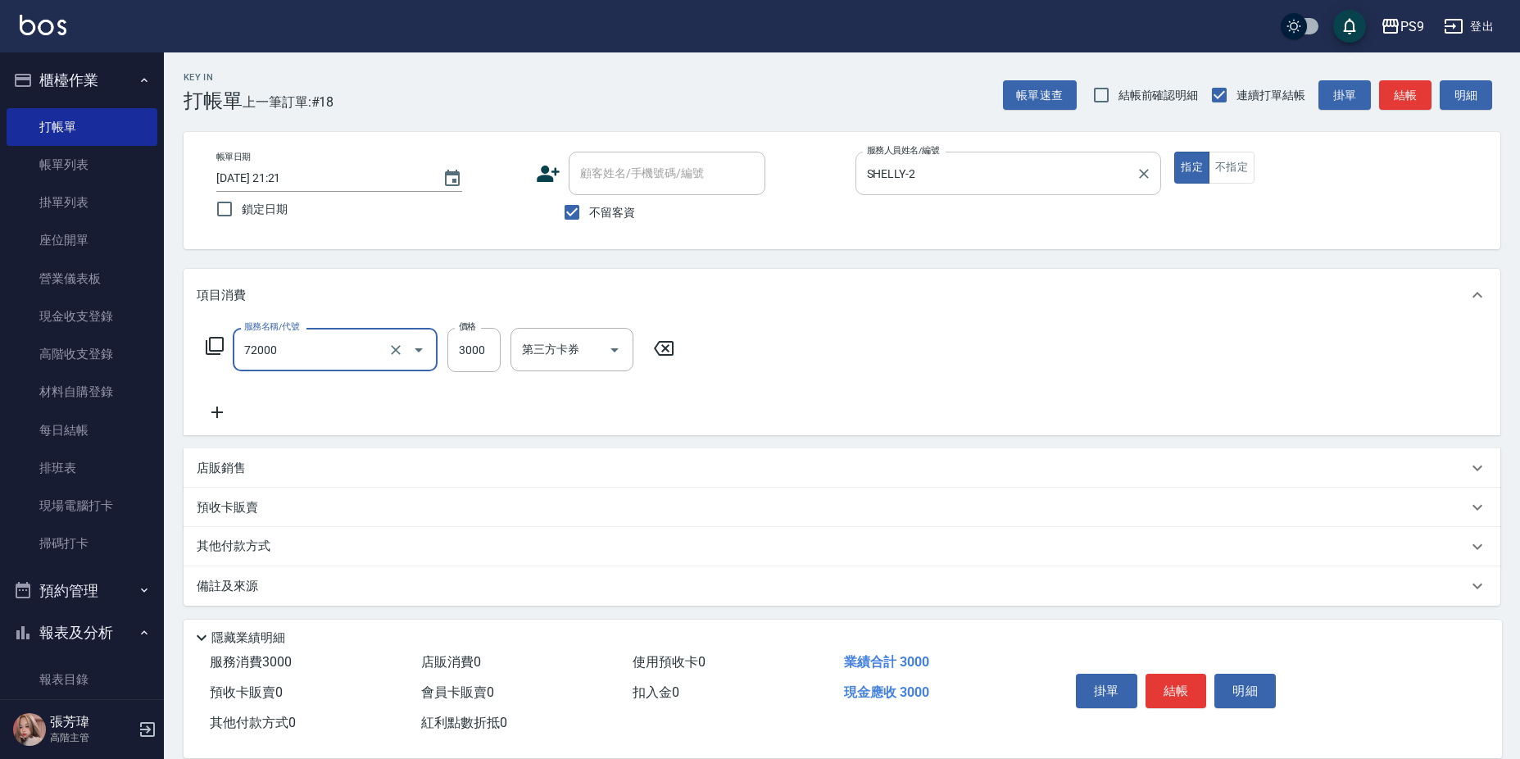
type input "接髮重整(72000)"
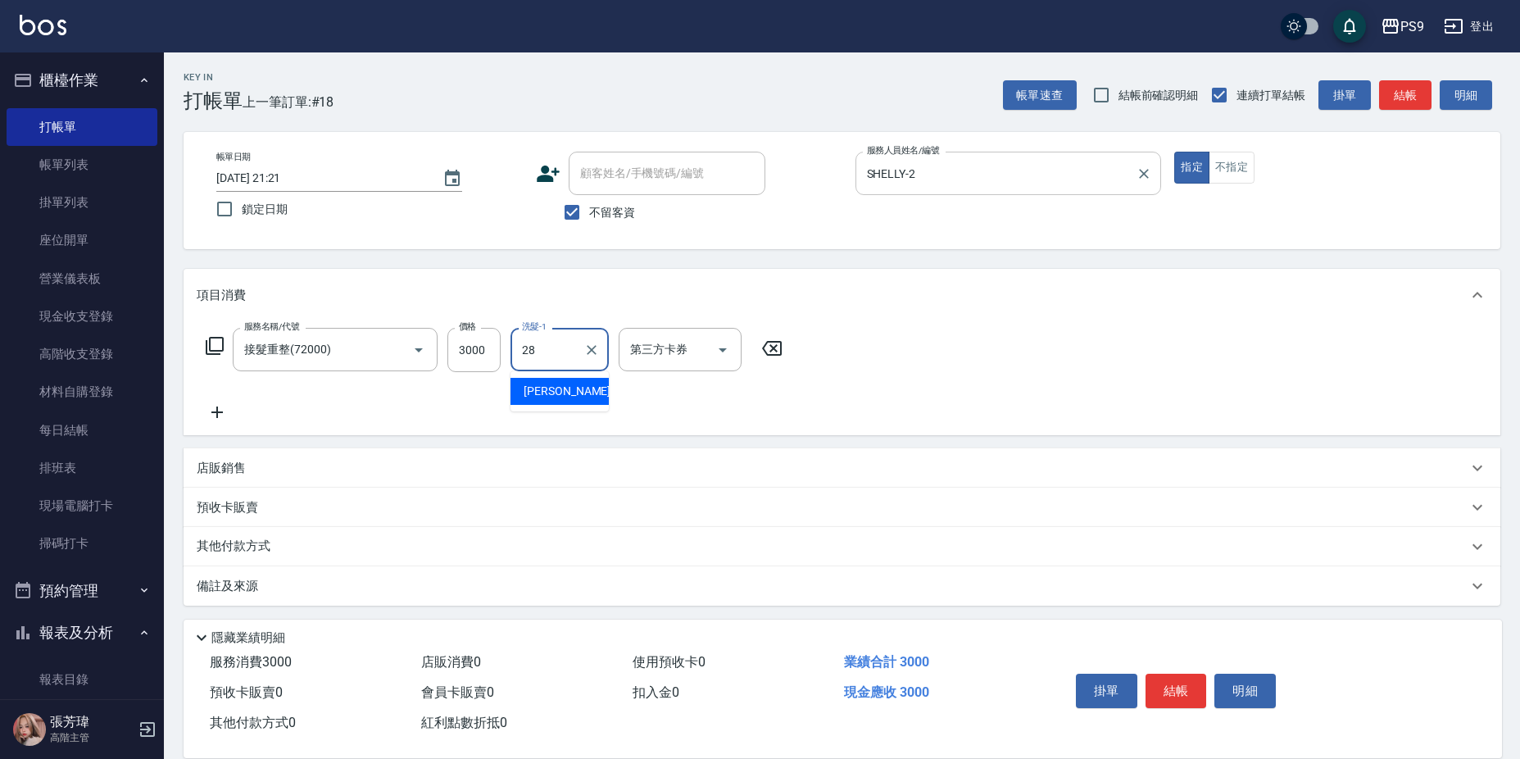
type input "[PERSON_NAME]-28"
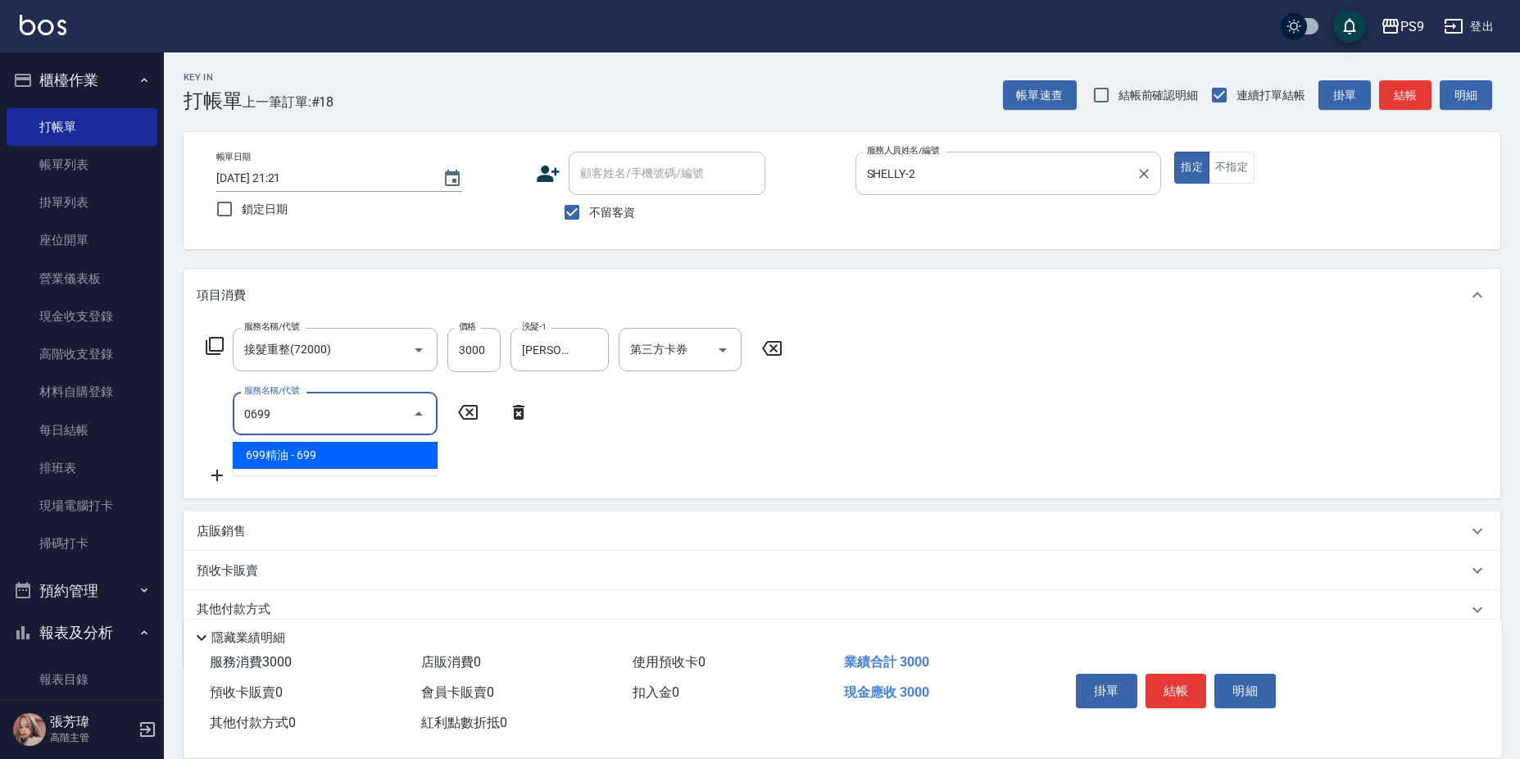
type input "699精油(0699)"
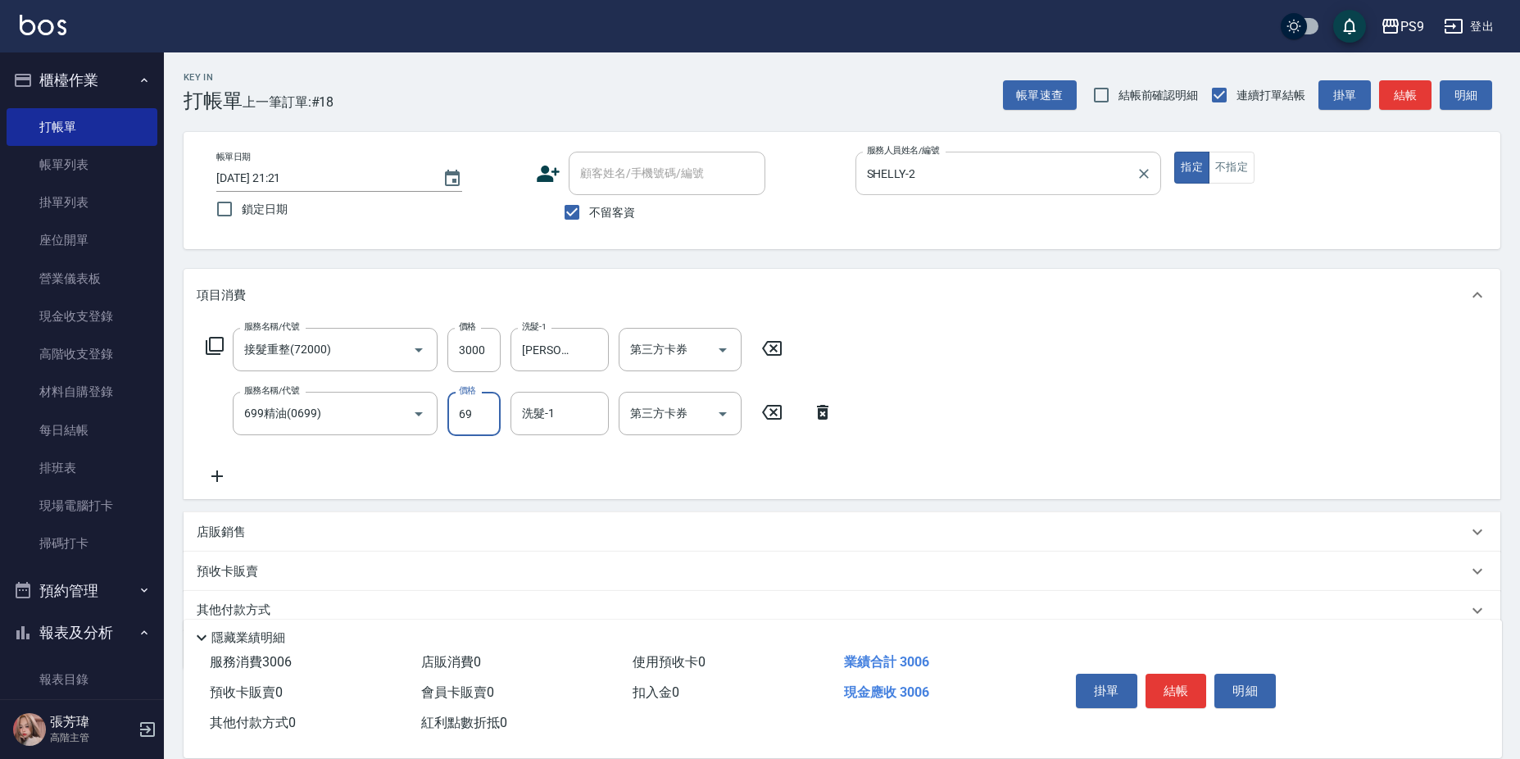
type input "699"
type input "[PERSON_NAME]-28"
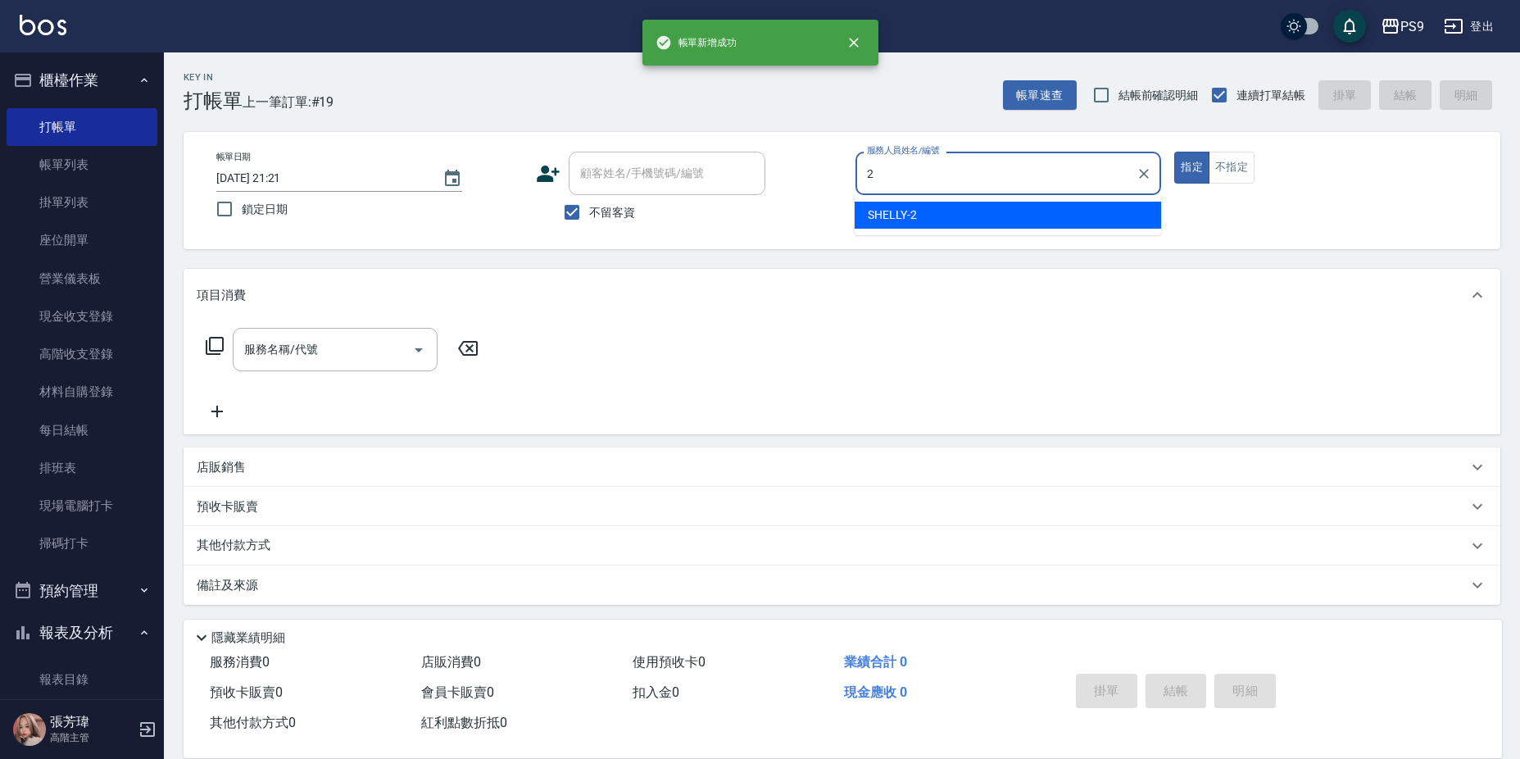
type input "SHELLY-2"
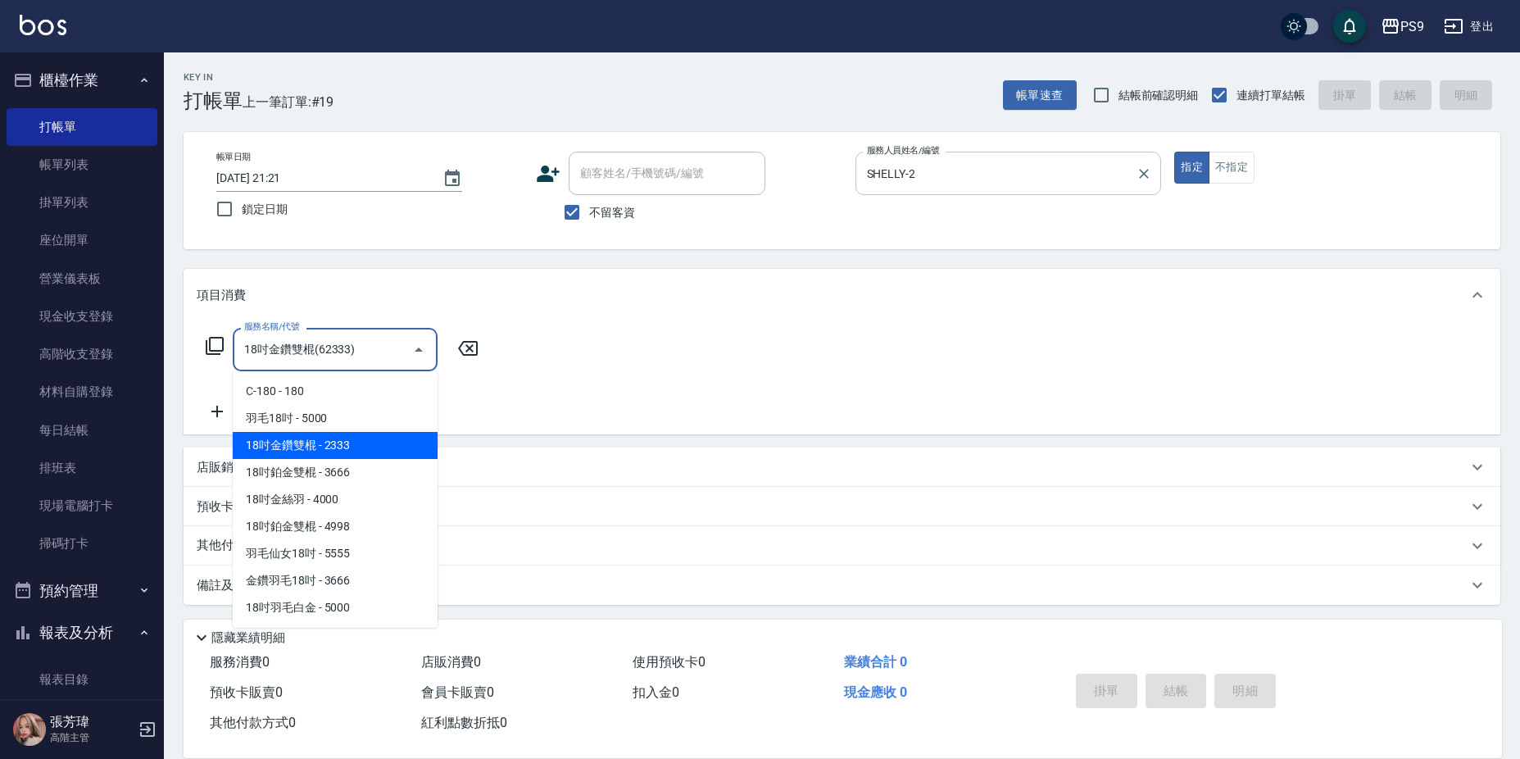
type input "18吋金鑽雙棍(62333)"
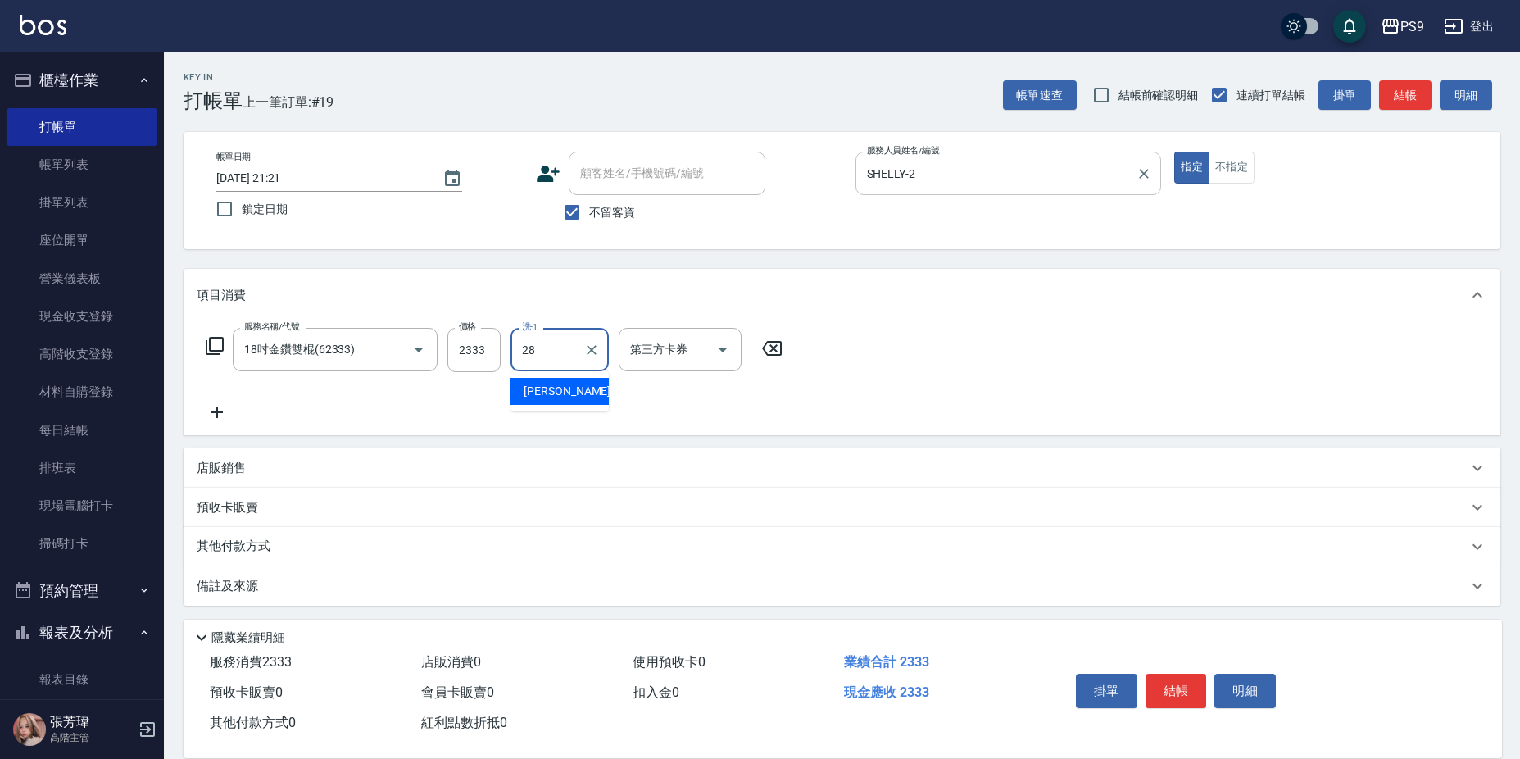
type input "[PERSON_NAME]-28"
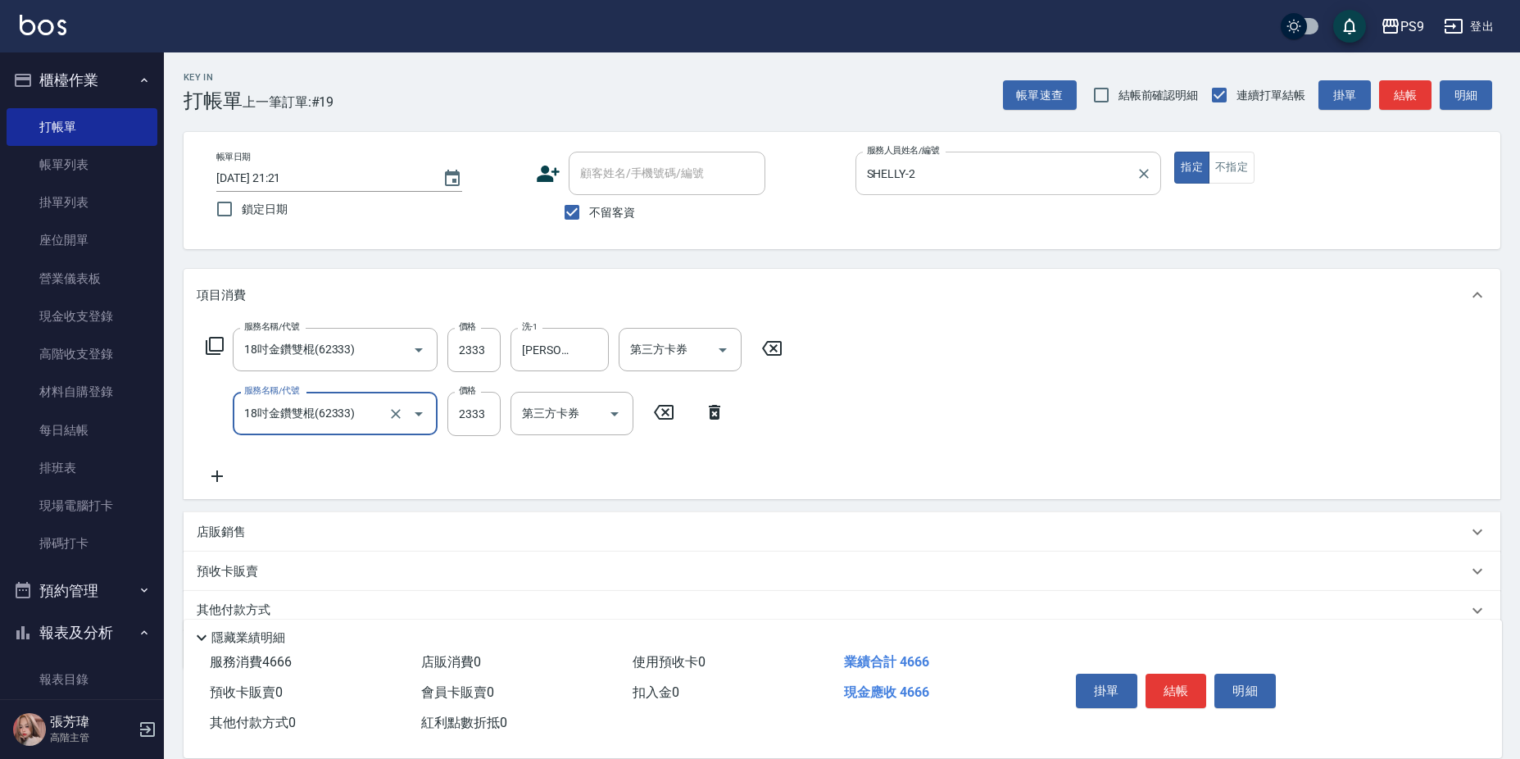
type input "18吋金鑽雙棍(62333)"
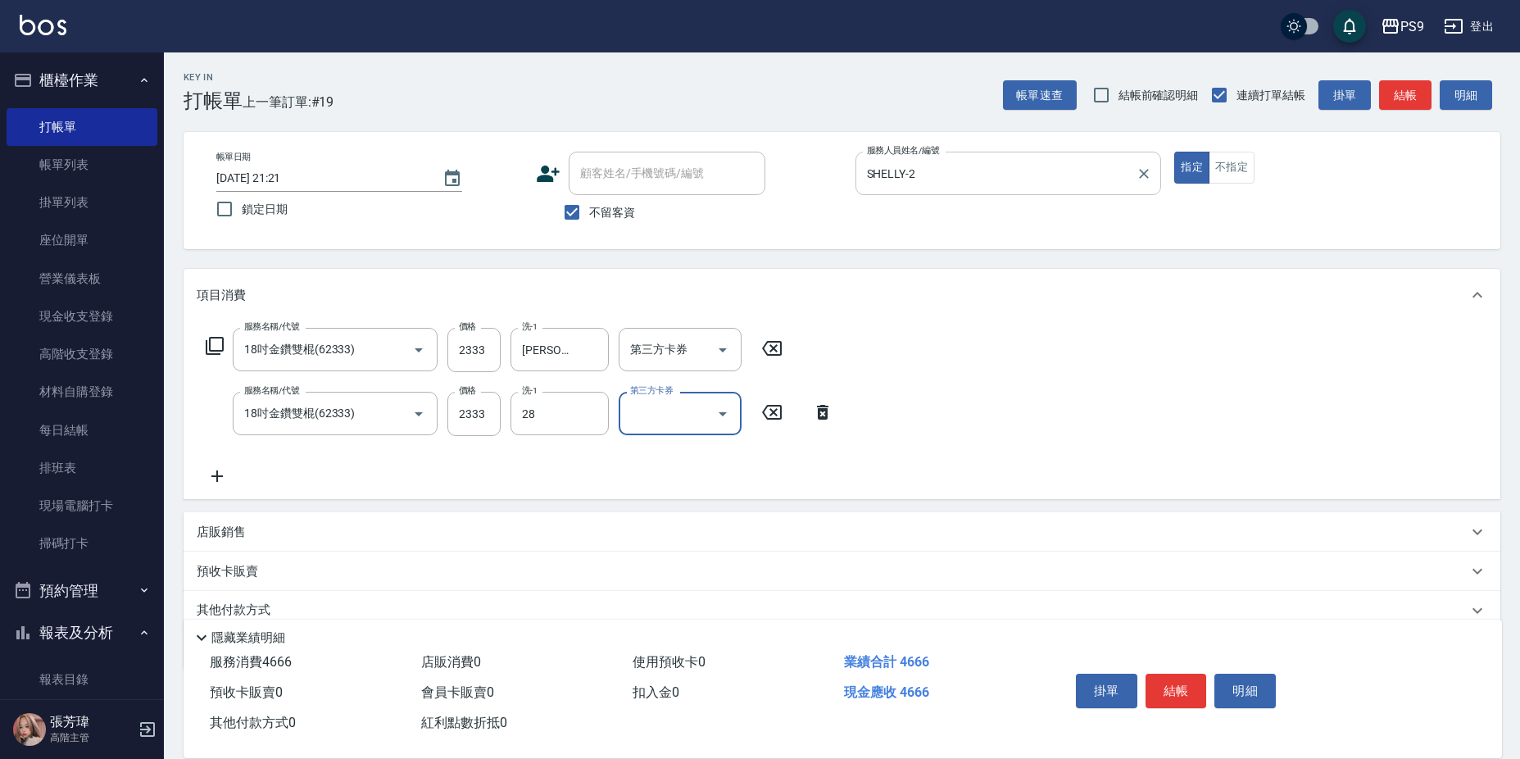
type input "[PERSON_NAME]-28"
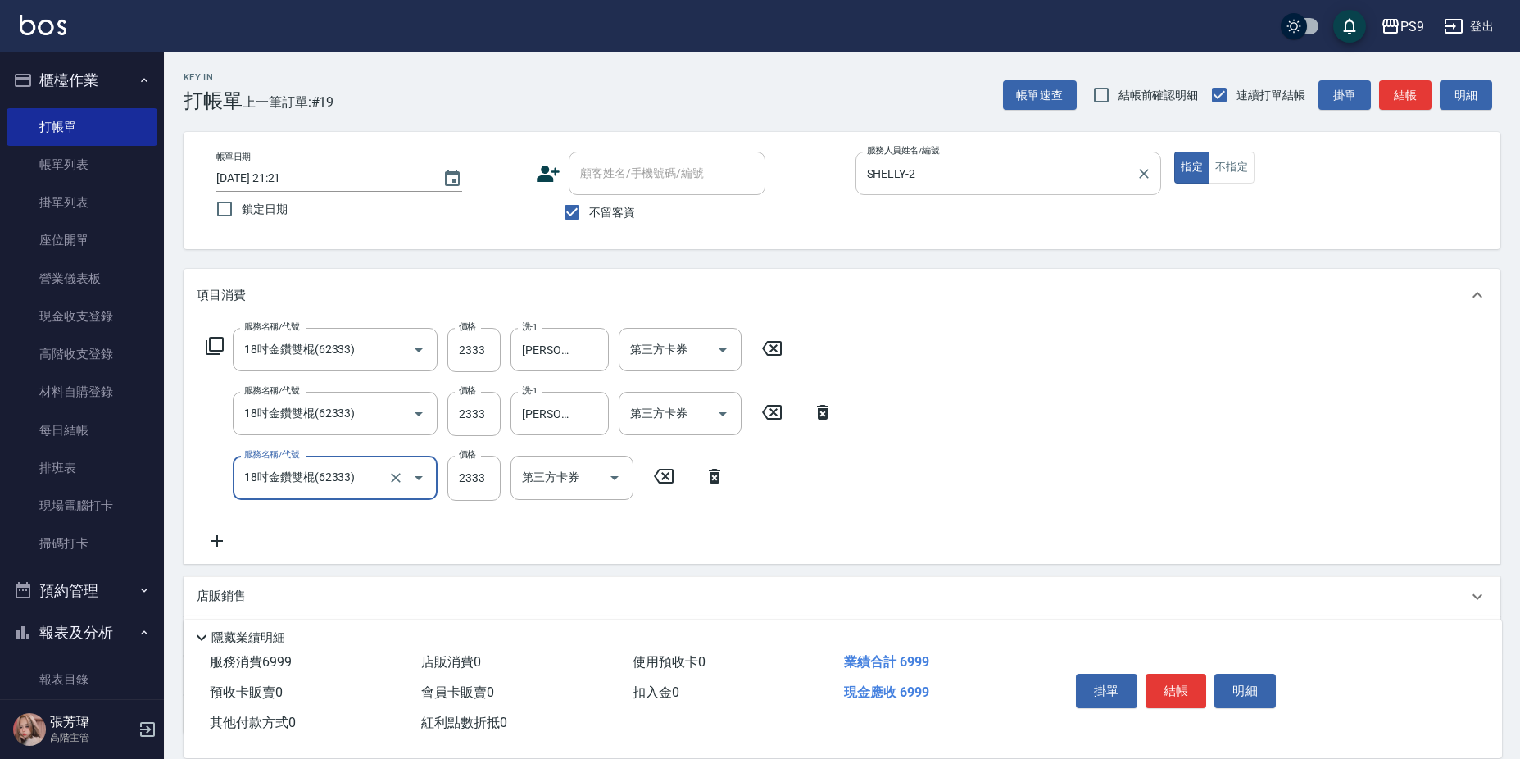
type input "18吋金鑽雙棍(62333)"
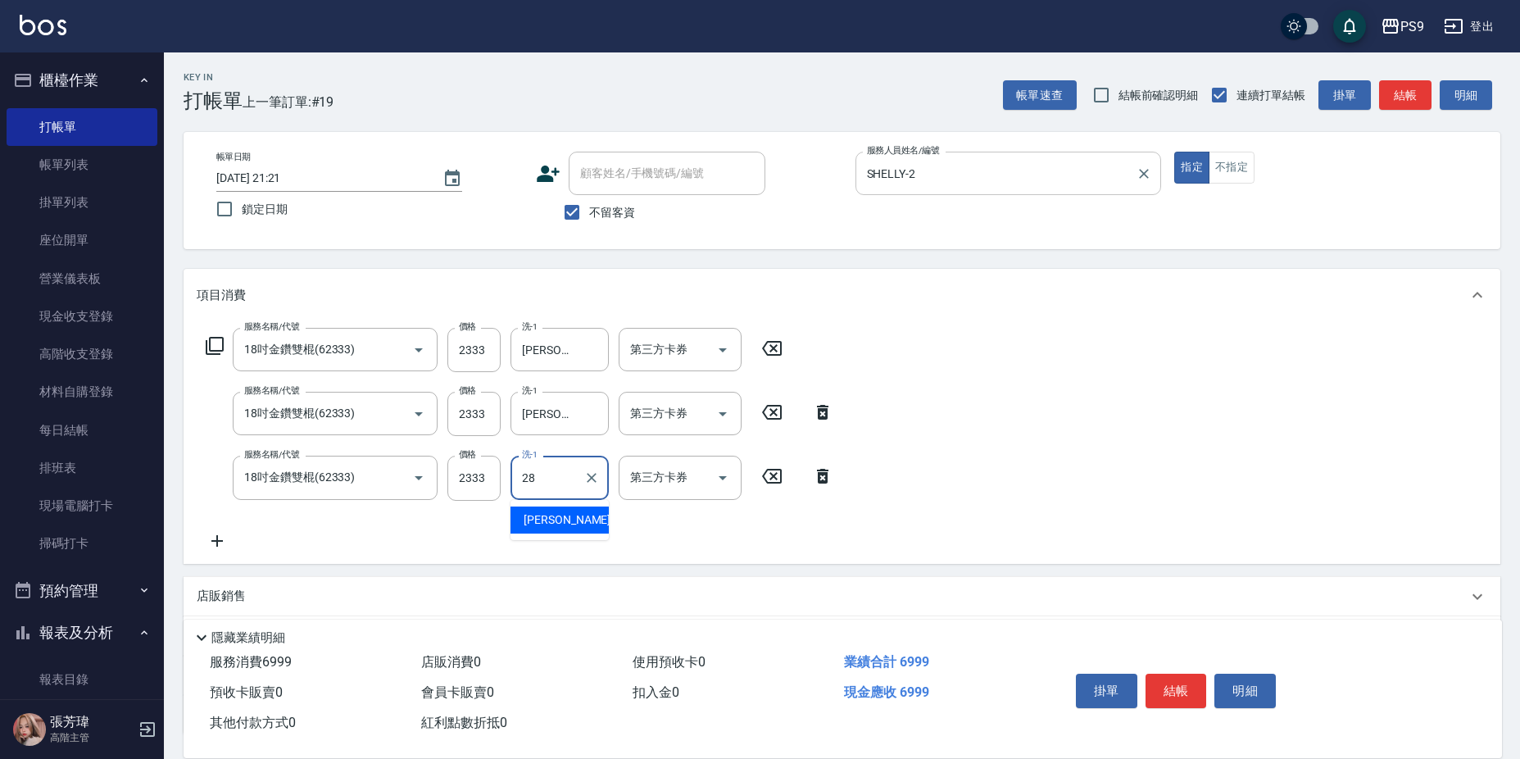
type input "[PERSON_NAME]-28"
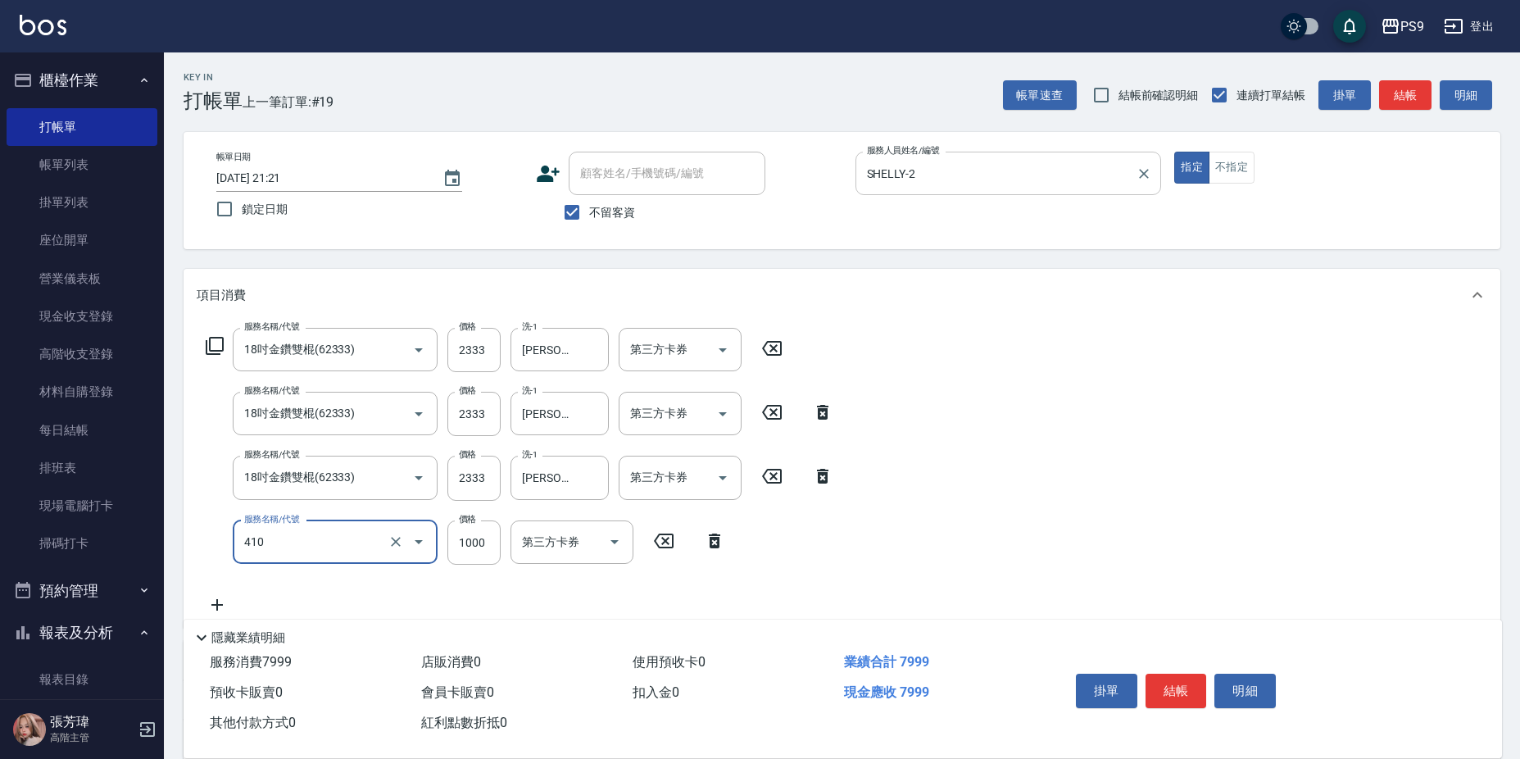
type input "鏡面護髮(燙染)(410)"
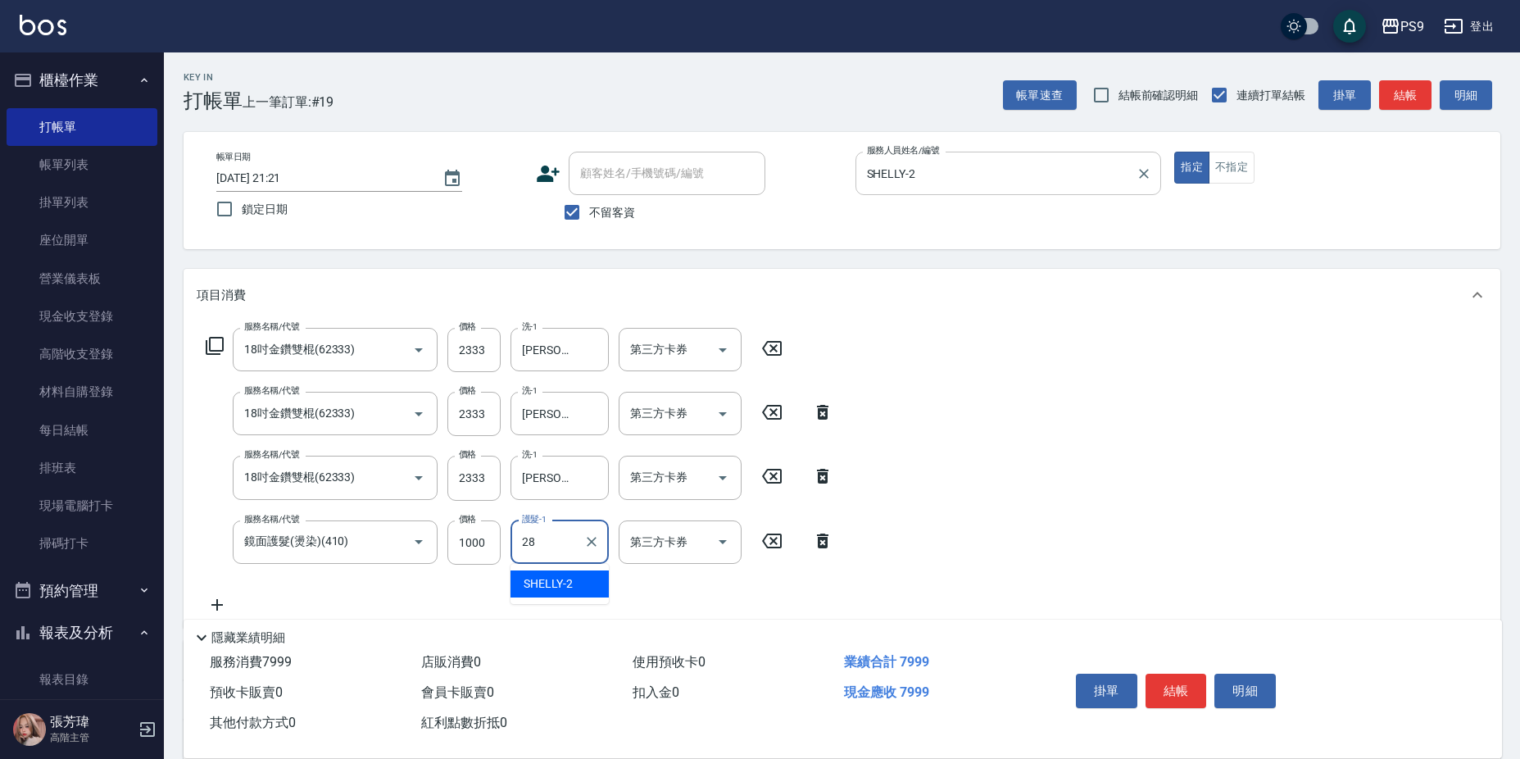
type input "[PERSON_NAME]-28"
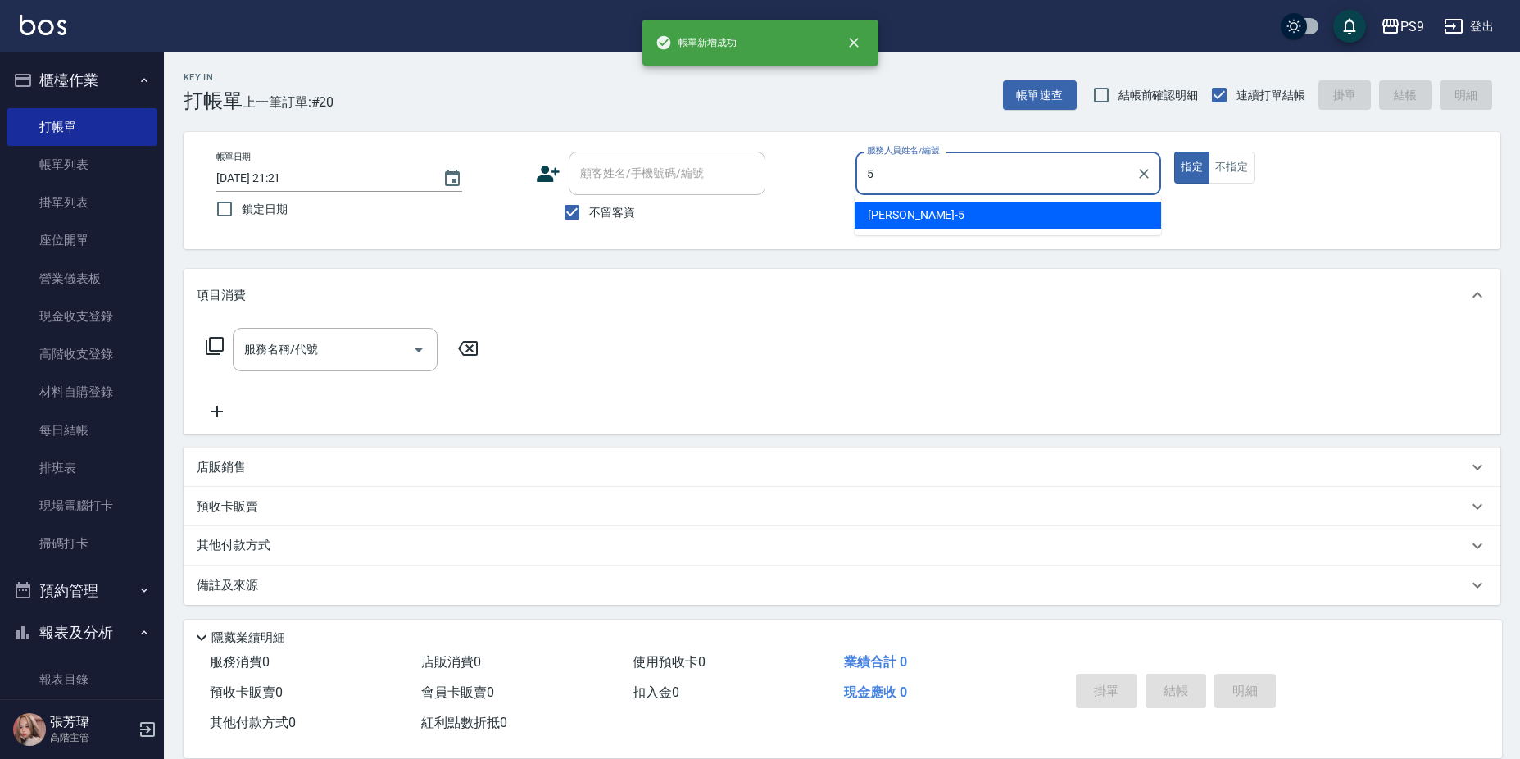
type input "[PERSON_NAME]-5"
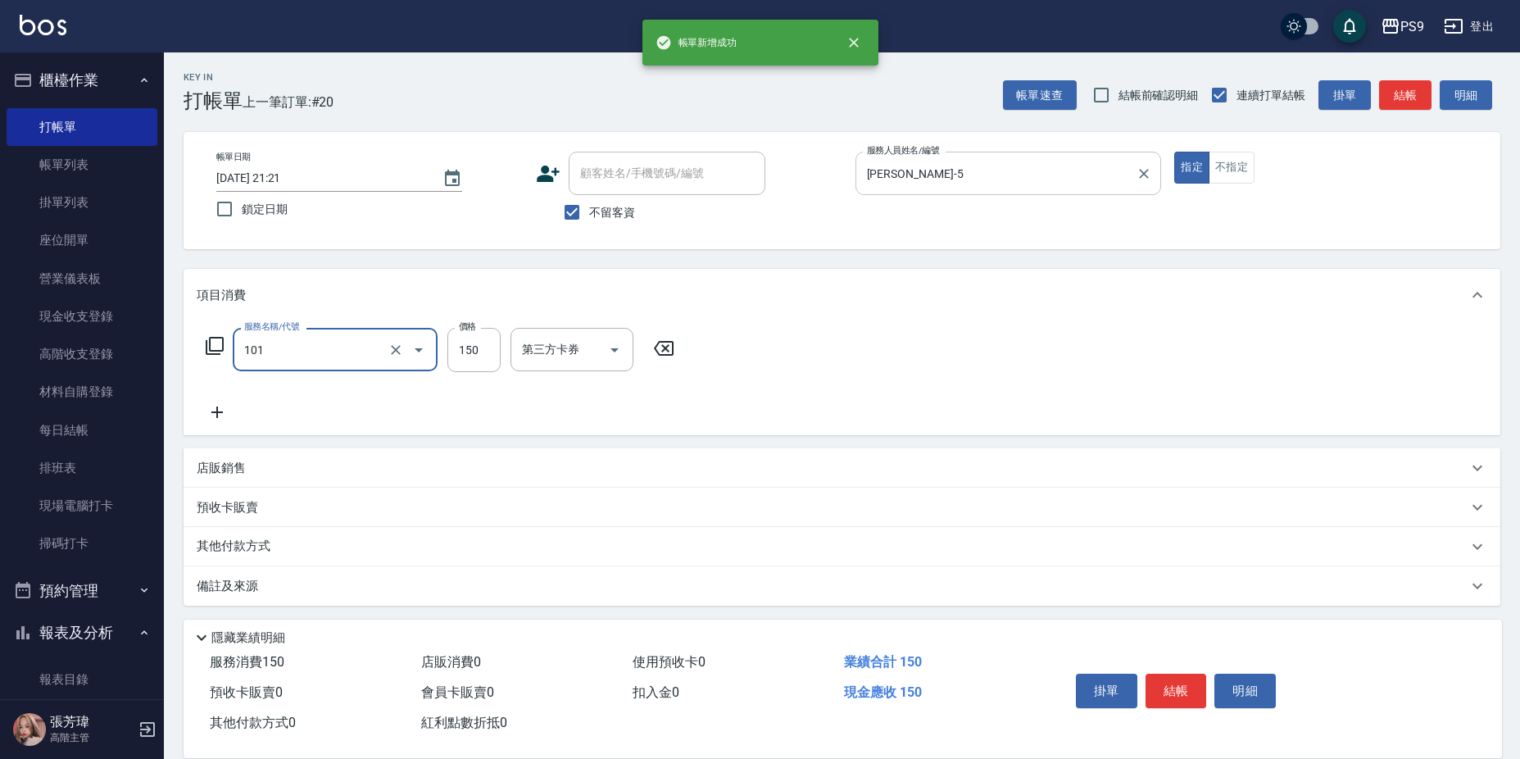
type input "洗髮(101)"
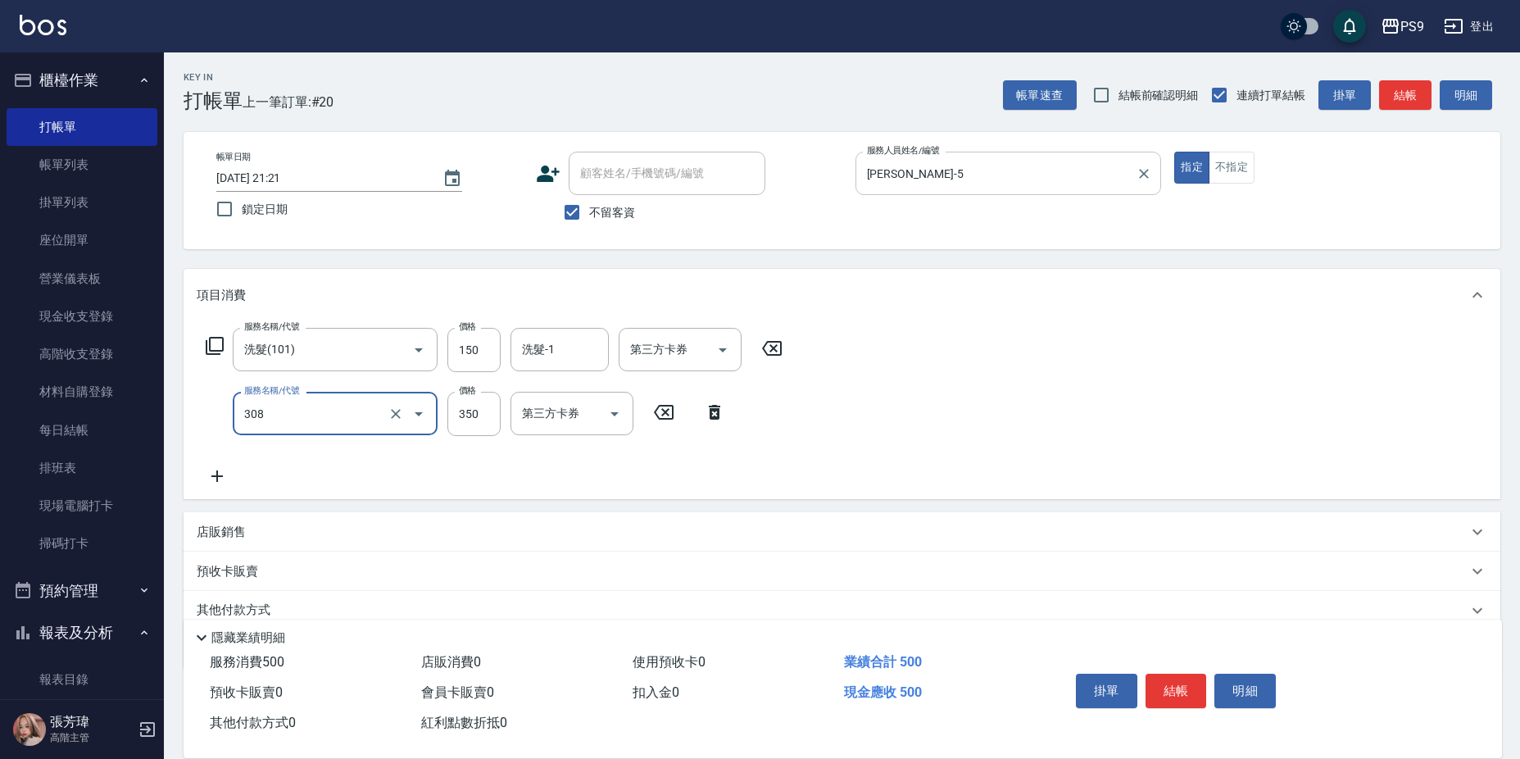
type input "剪-350(308)"
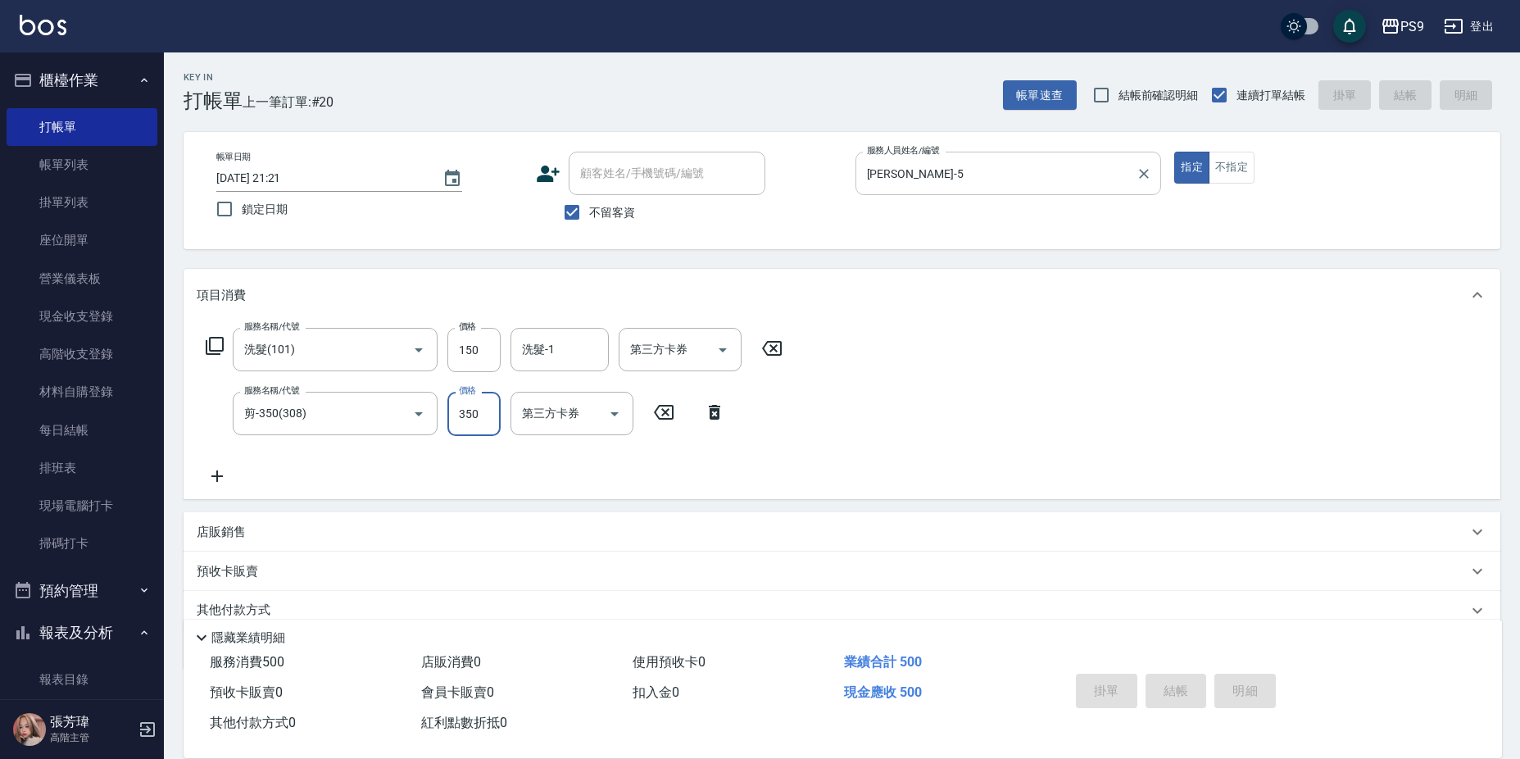
type input "[DATE] 21:22"
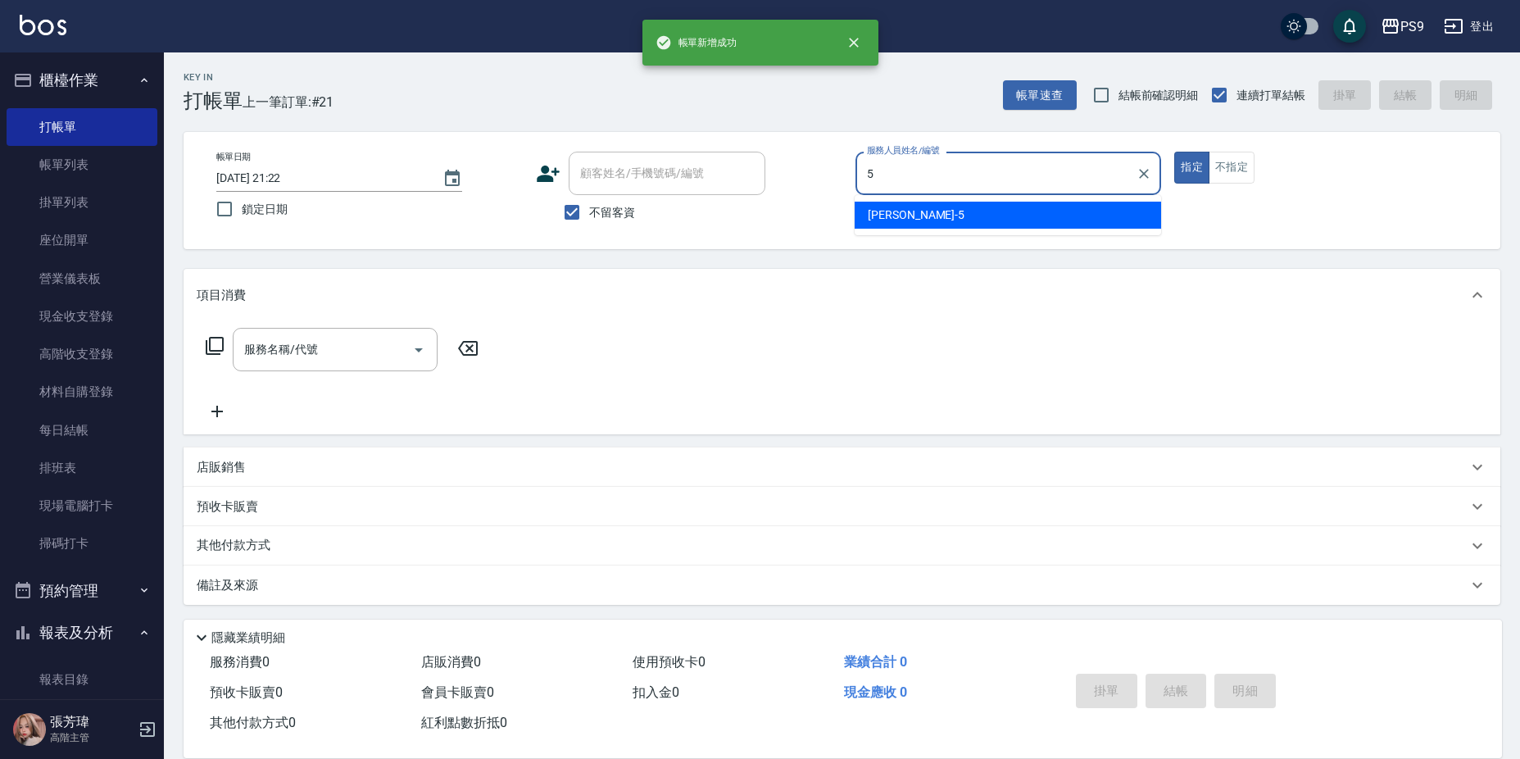
type input "[PERSON_NAME]-5"
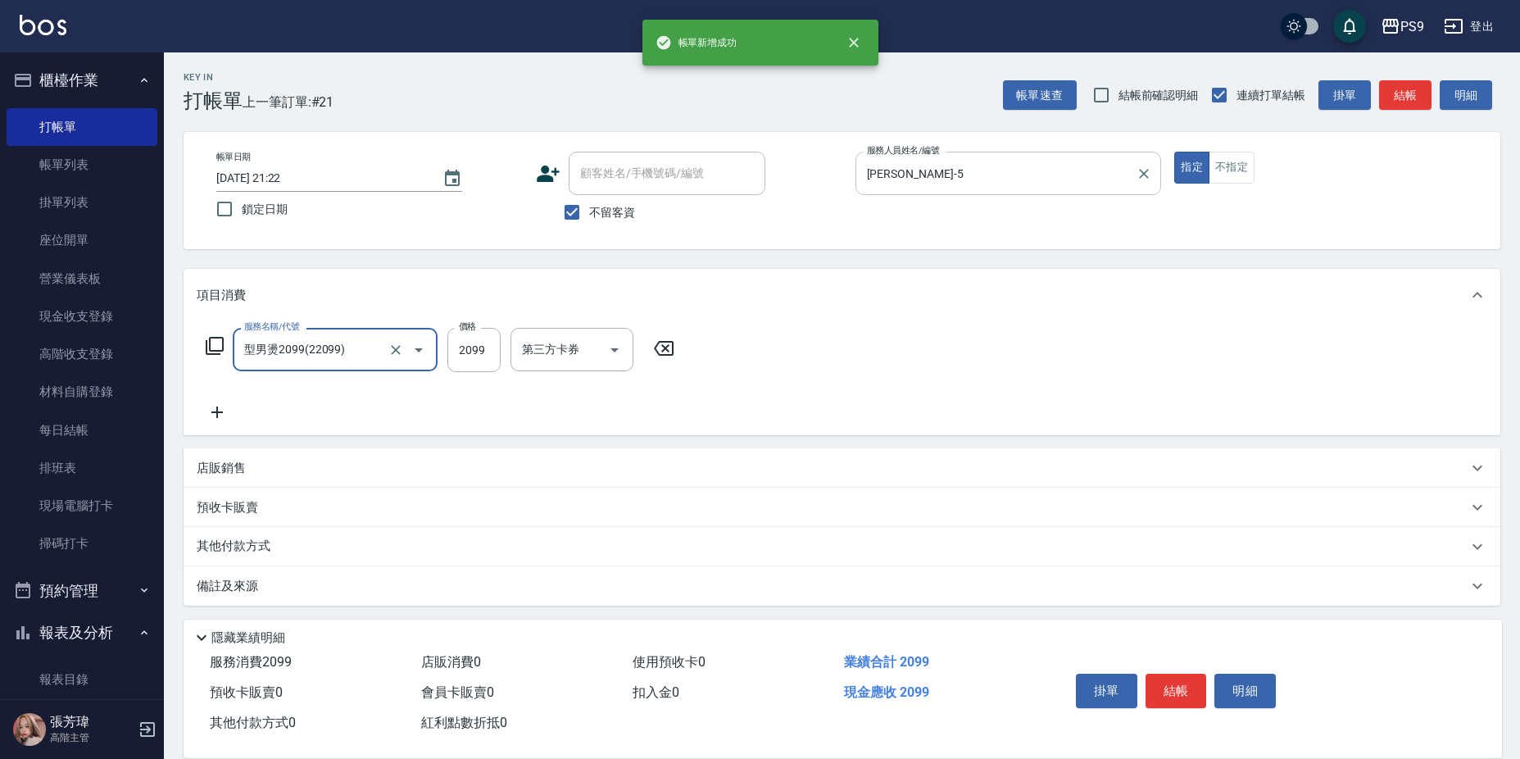
type input "型男燙2099(22099)"
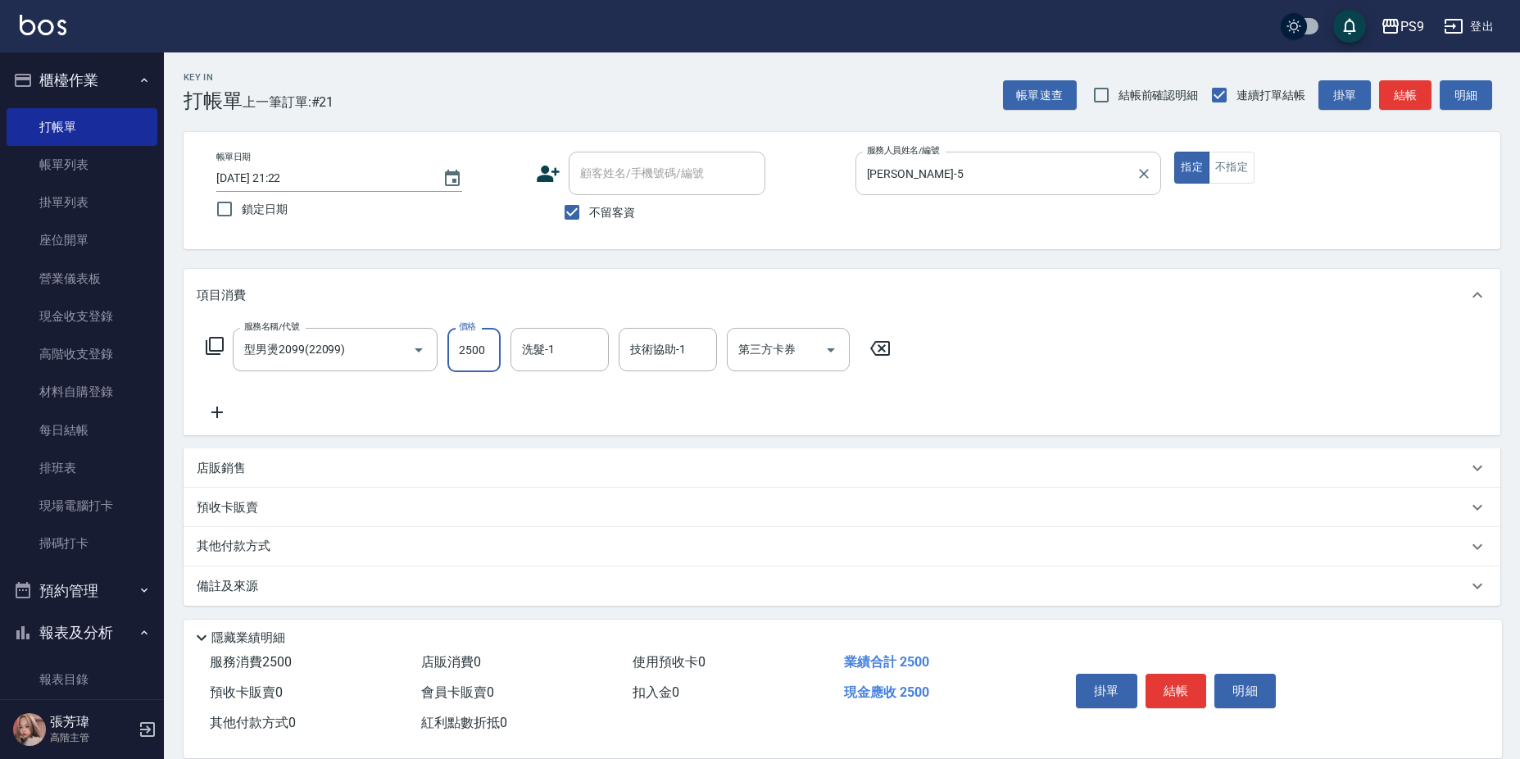
type input "2500"
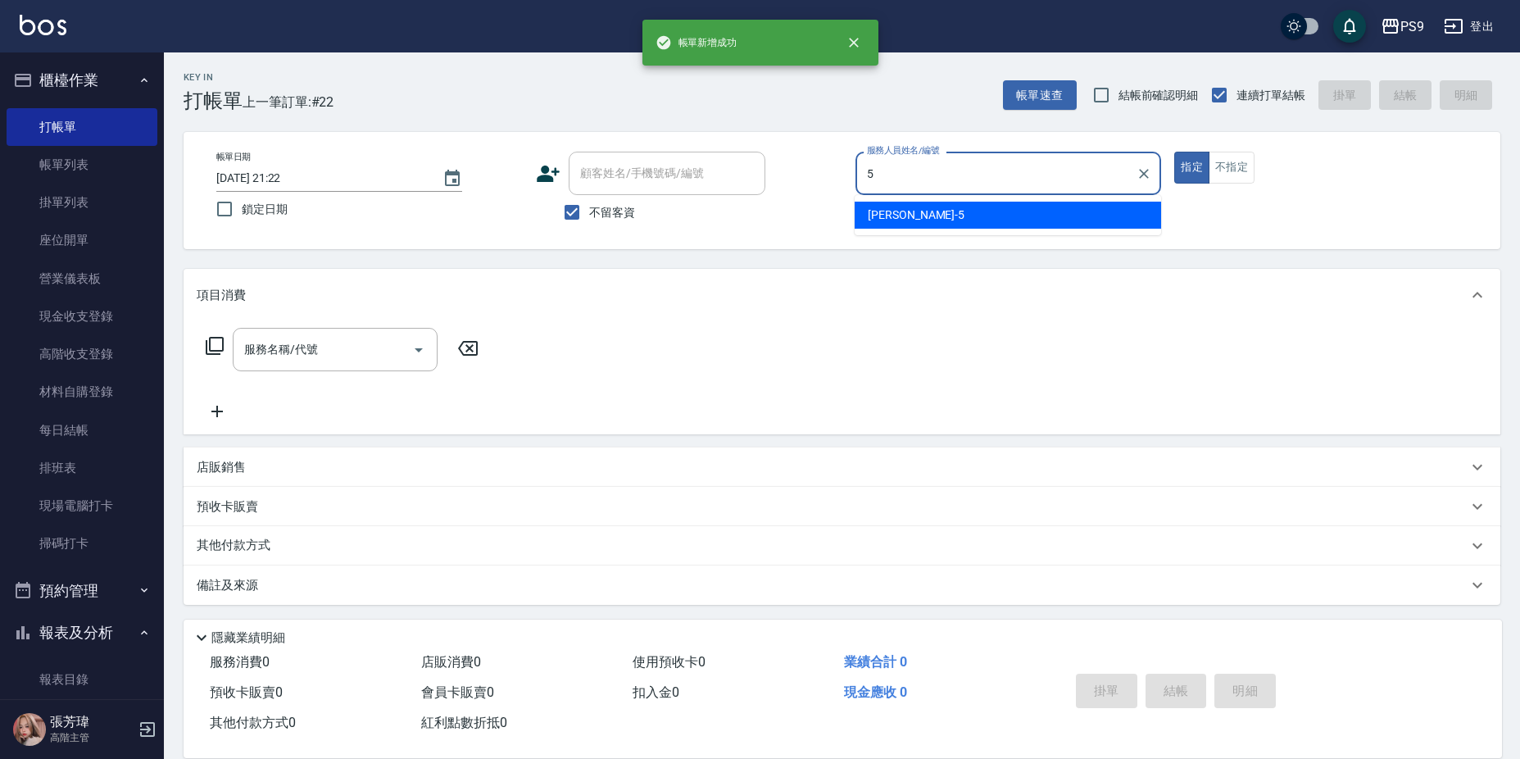
type input "[PERSON_NAME]-5"
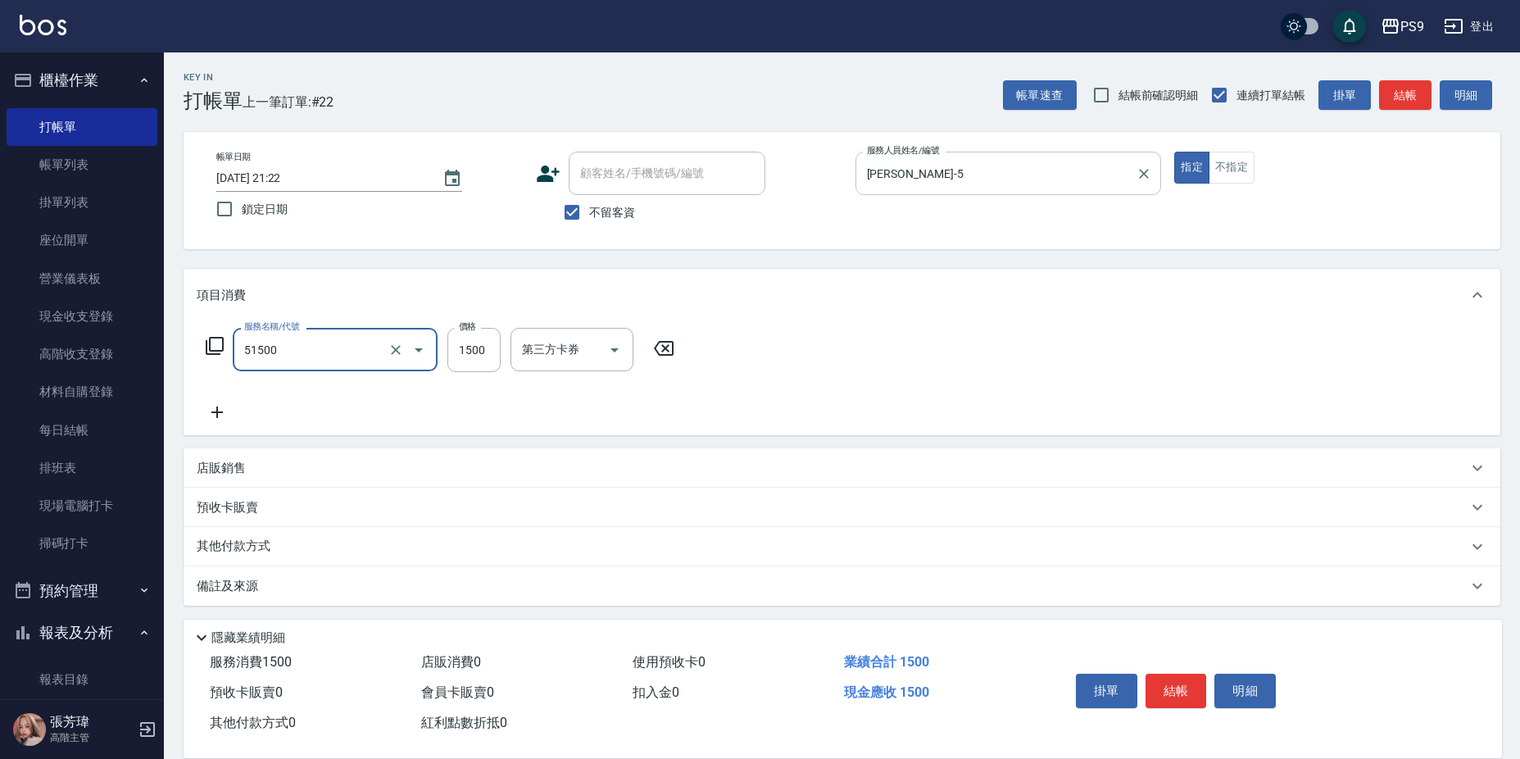
type input "燙髮(51500)"
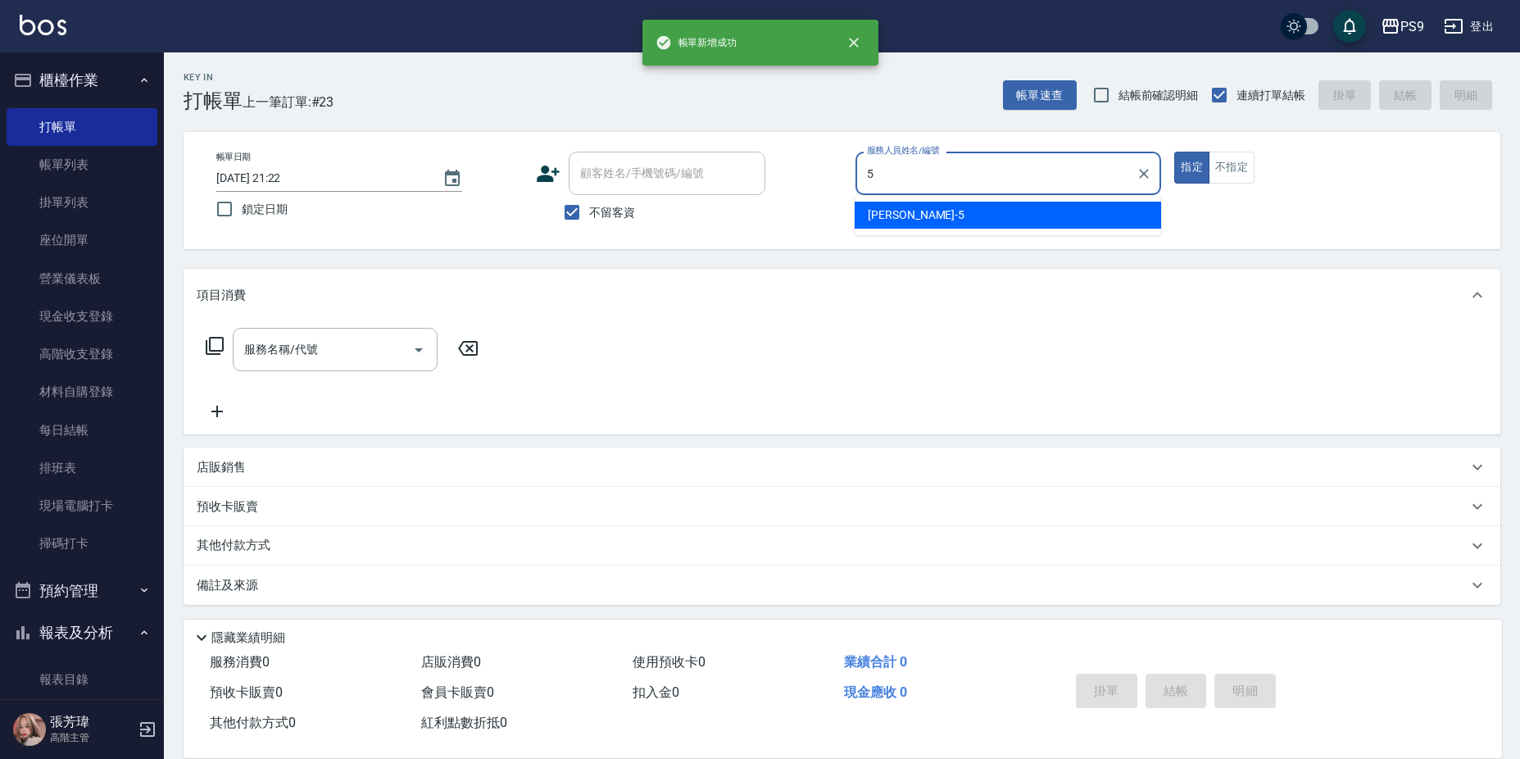
type input "[PERSON_NAME]-5"
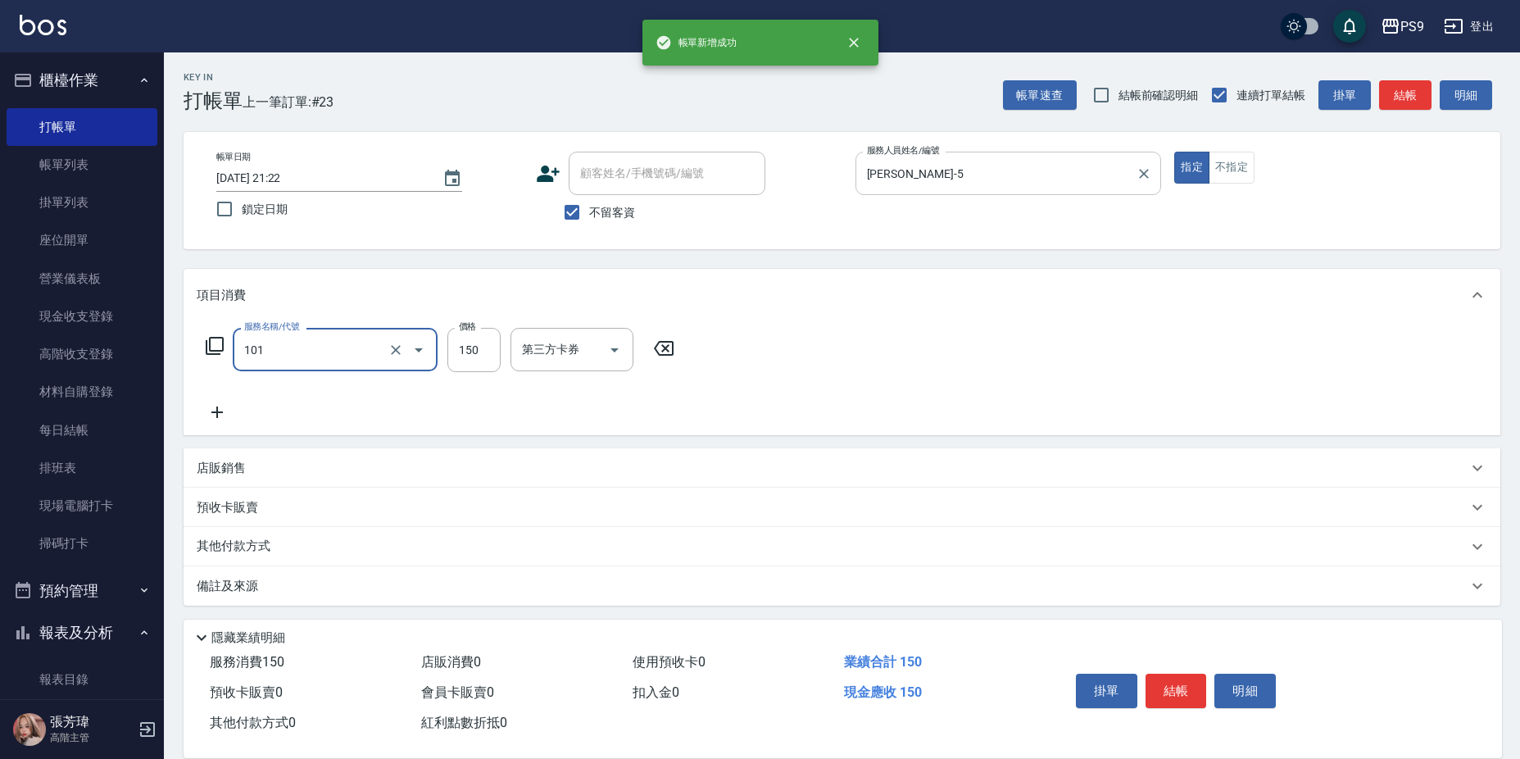
type input "洗髮(101)"
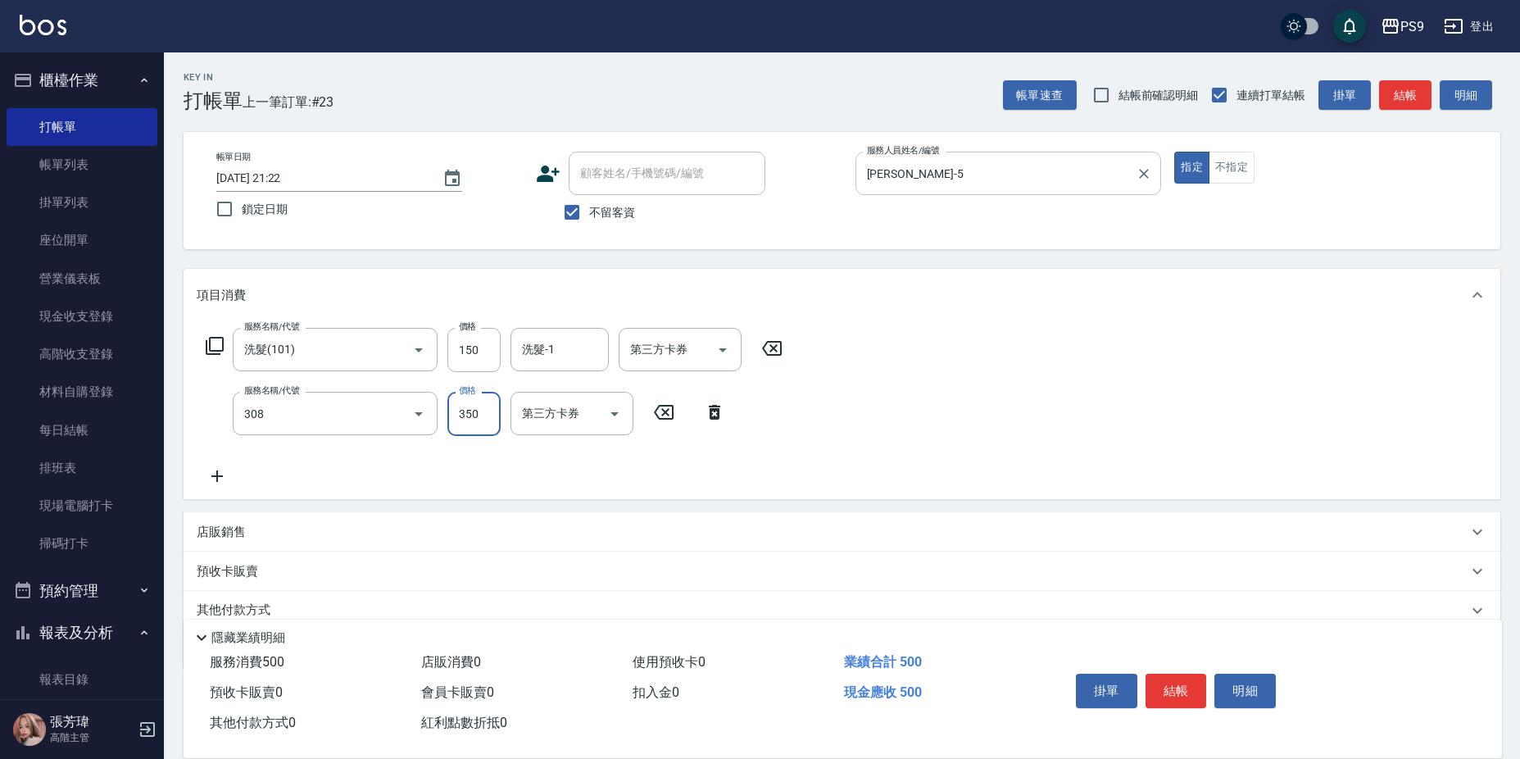
type input "剪-350(308)"
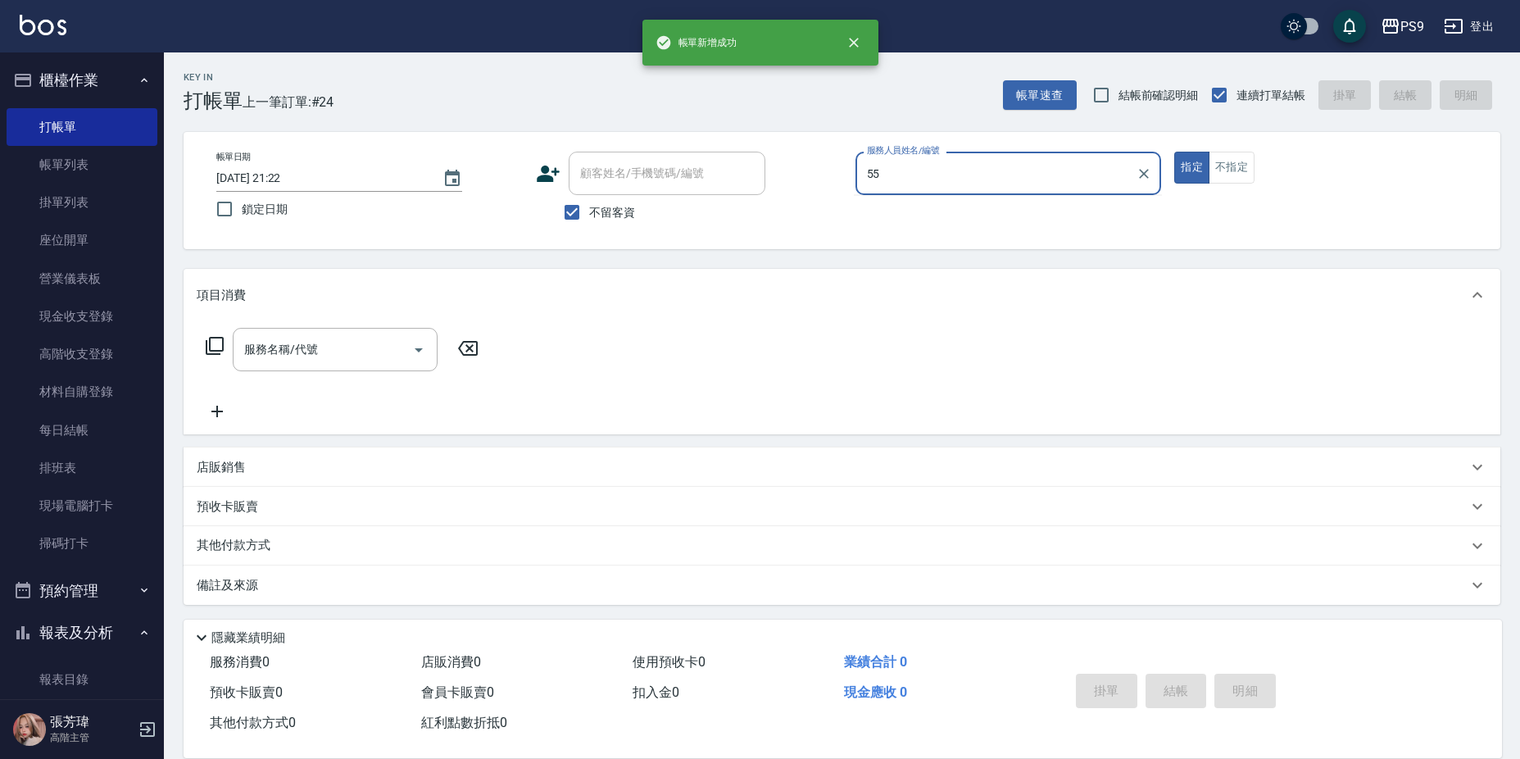
type input "55"
click at [1174, 152] on button "指定" at bounding box center [1191, 168] width 35 height 32
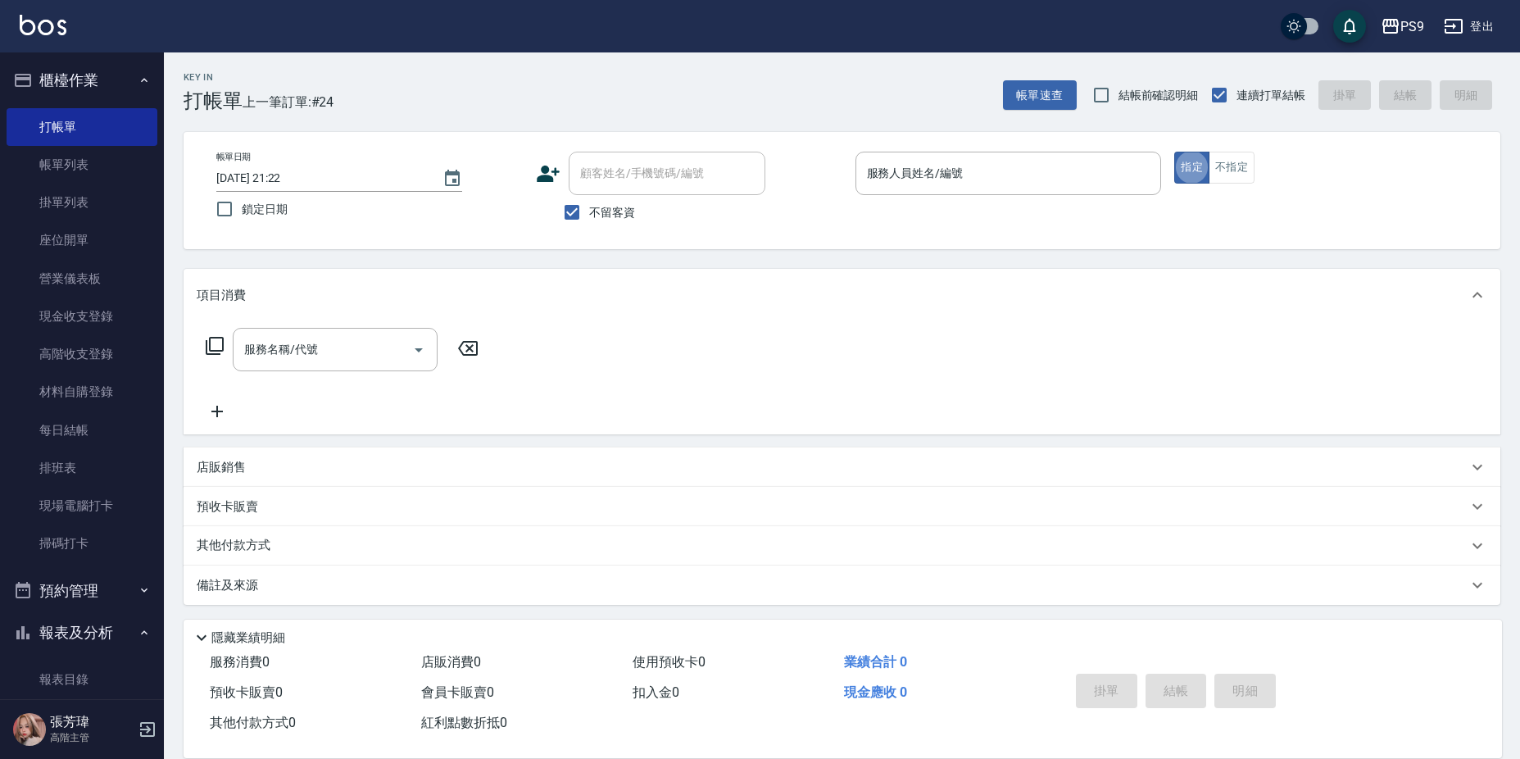
click at [937, 170] on div "服務人員姓名/編號 服務人員姓名/編號" at bounding box center [1009, 173] width 306 height 43
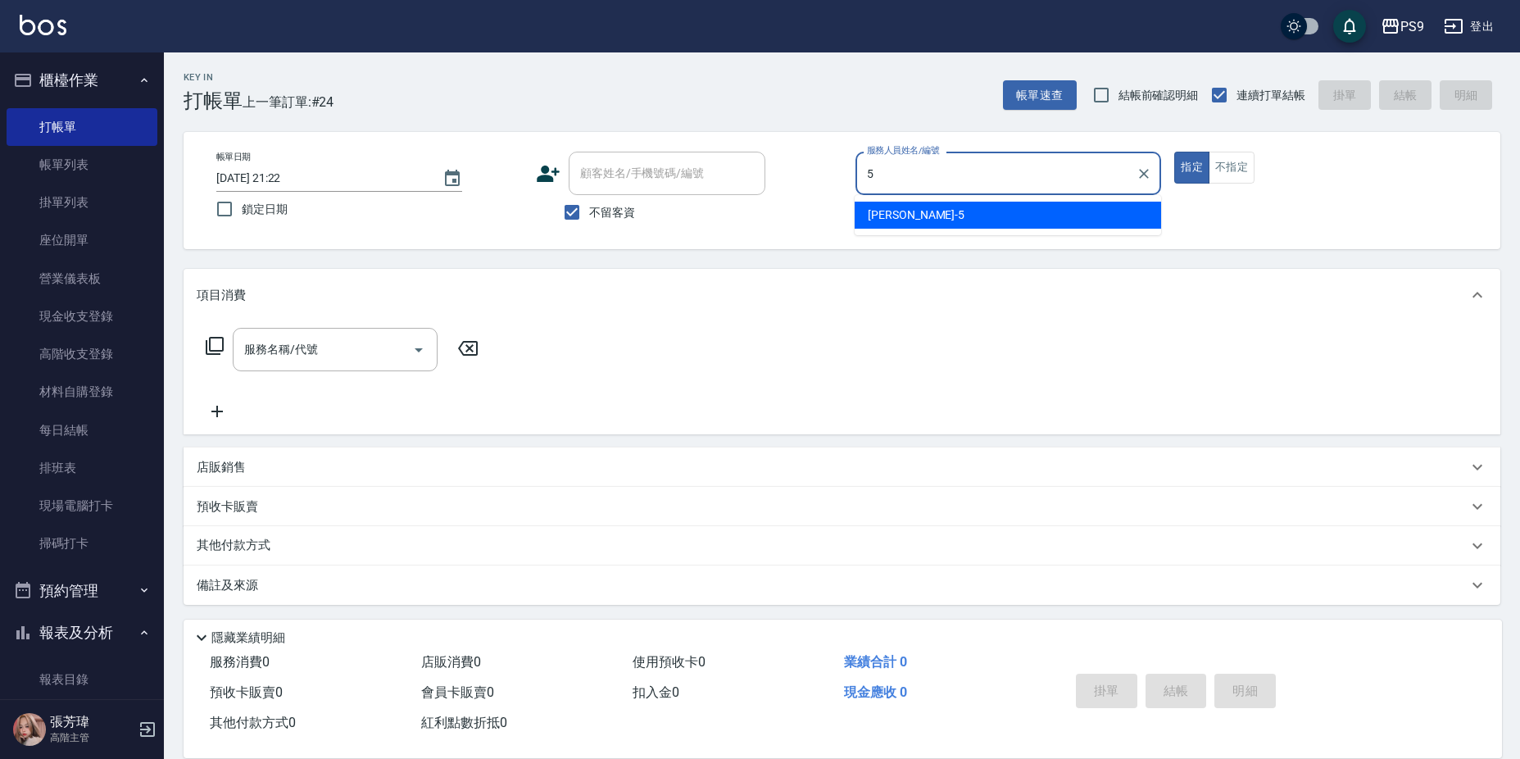
type input "[PERSON_NAME]-5"
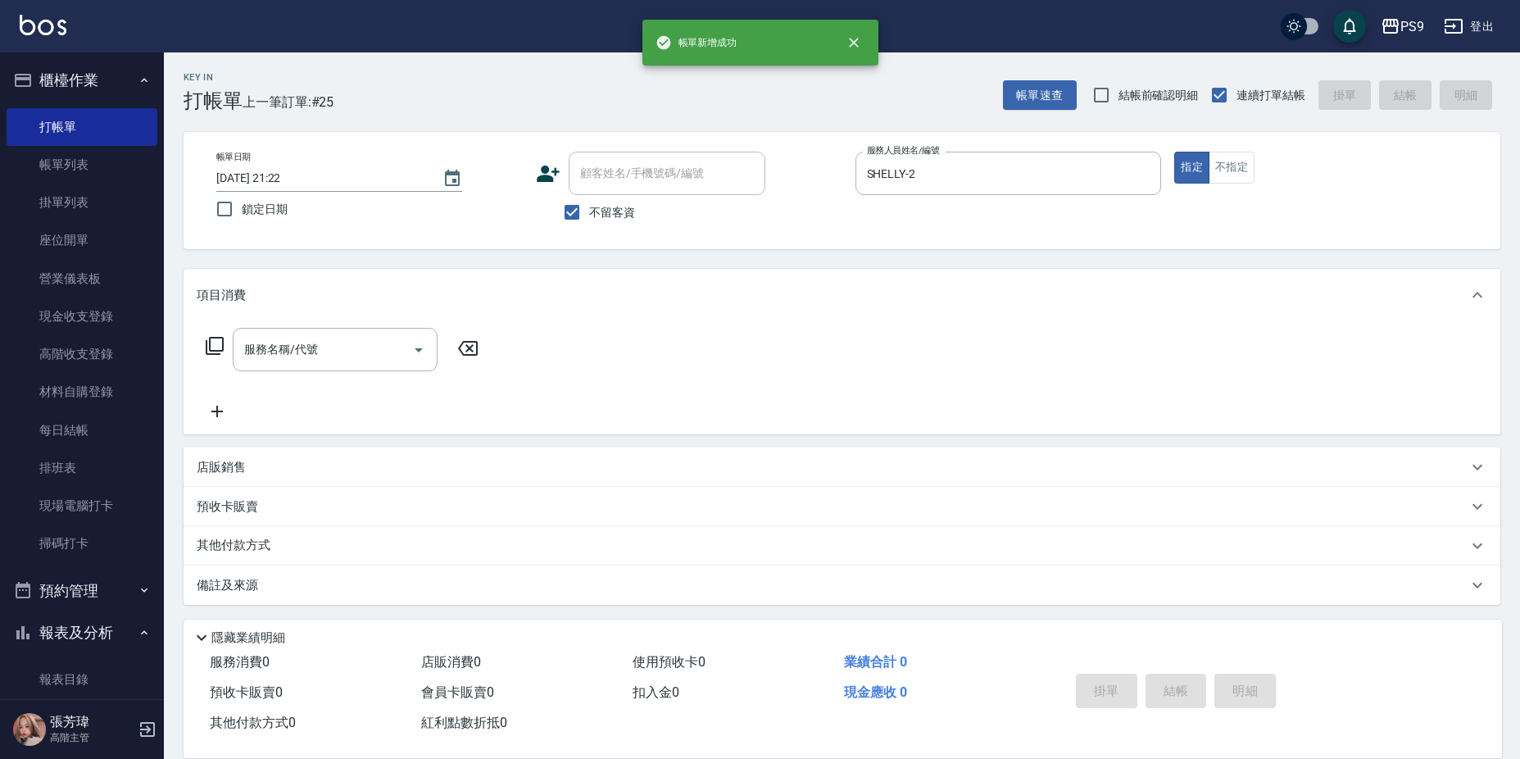
click at [632, 216] on span "不留客資" at bounding box center [612, 212] width 46 height 17
click at [589, 216] on input "不留客資" at bounding box center [572, 212] width 34 height 34
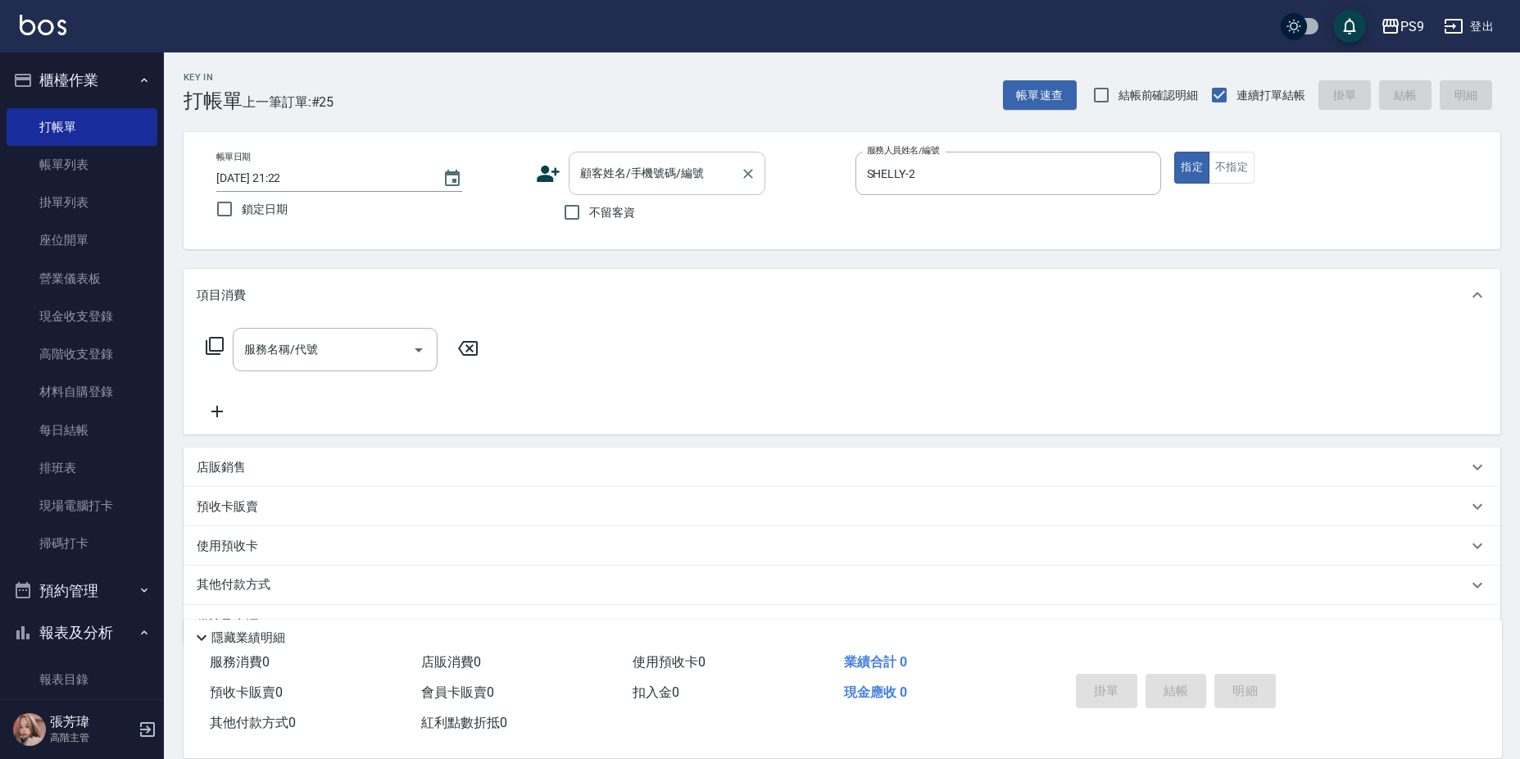
click at [638, 179] on input "顧客姓名/手機號碼/編號" at bounding box center [654, 173] width 157 height 29
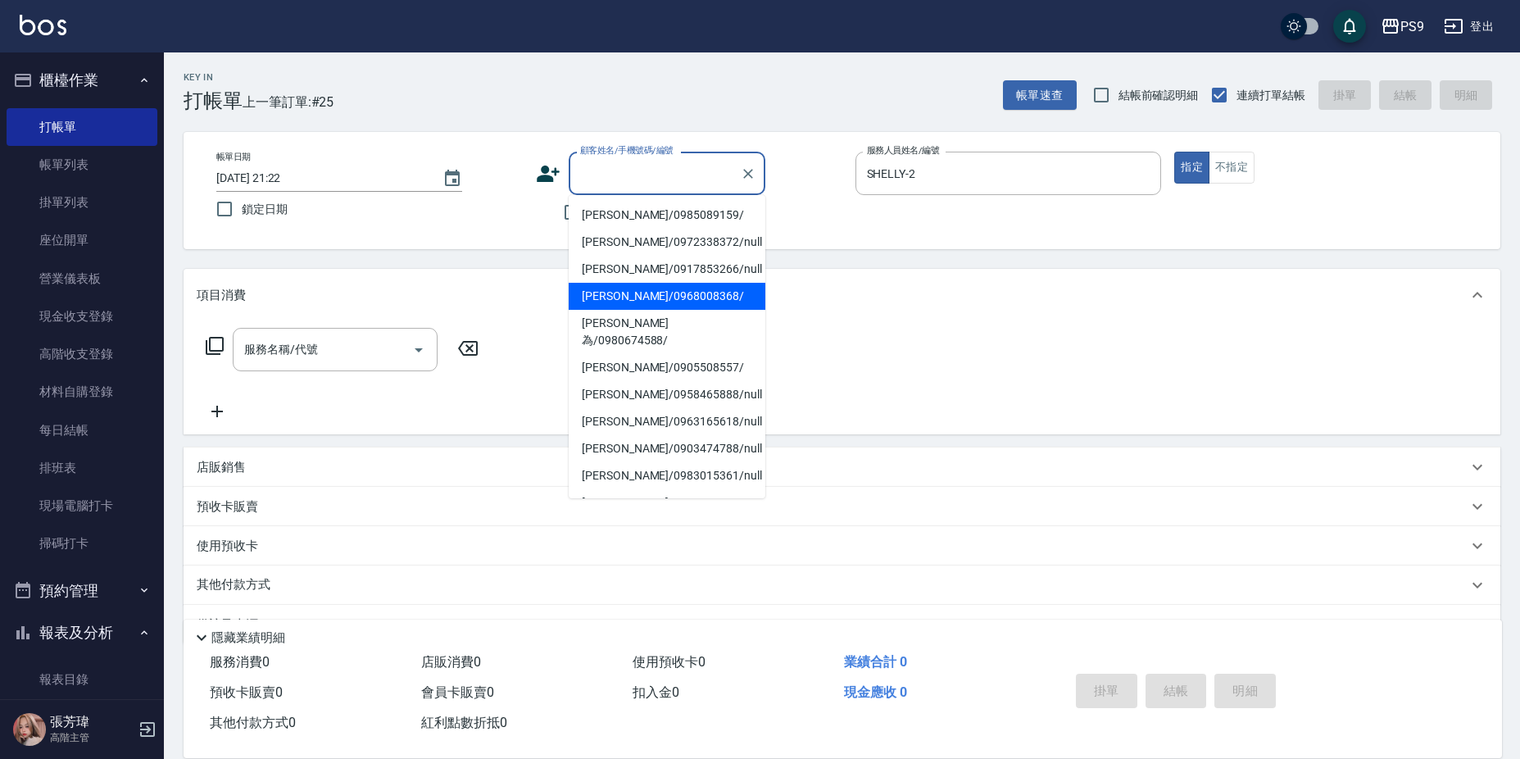
click at [622, 296] on li "[PERSON_NAME]/0968008368/" at bounding box center [667, 296] width 197 height 27
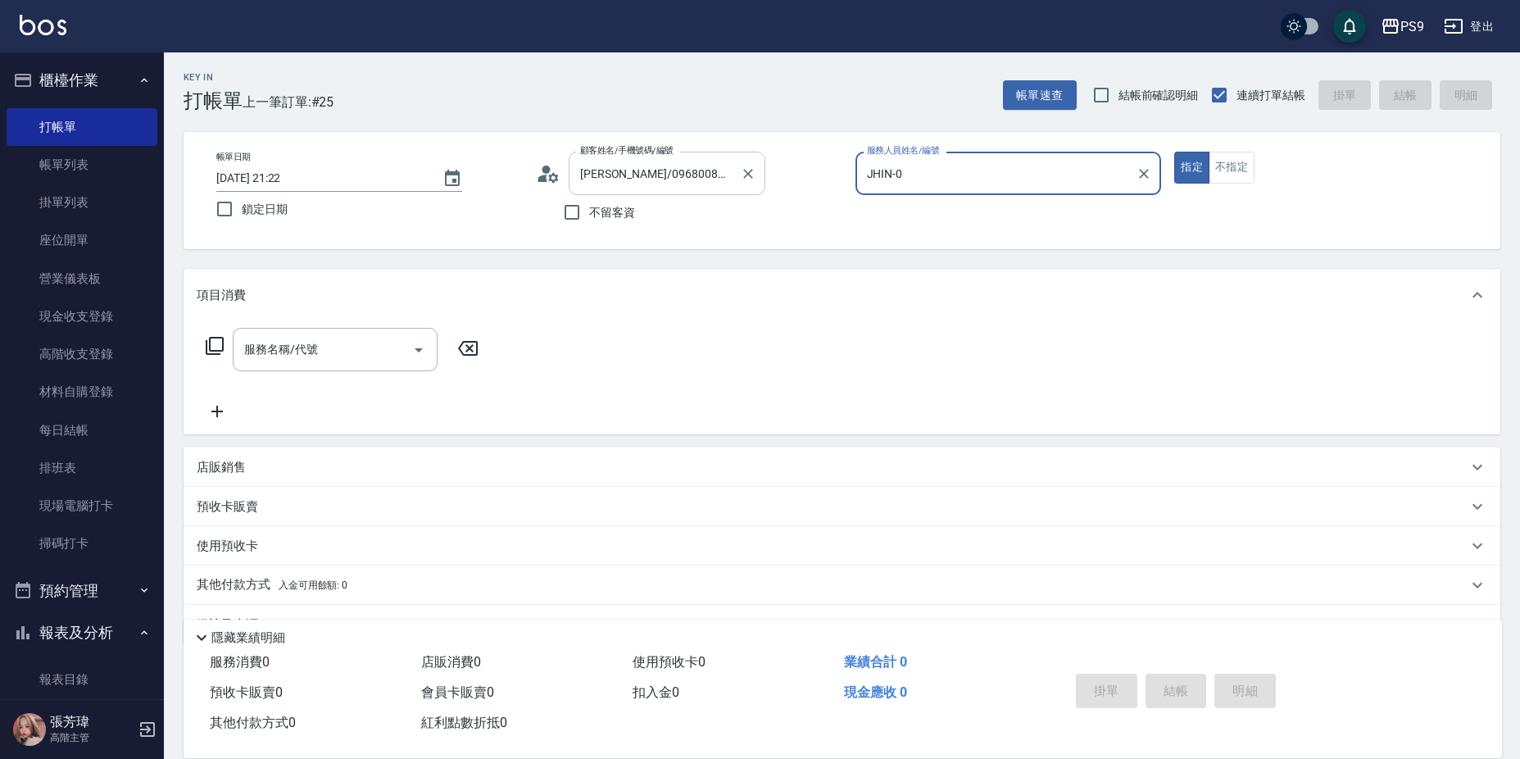
click at [687, 178] on input "[PERSON_NAME]/0968008368/" at bounding box center [654, 173] width 157 height 29
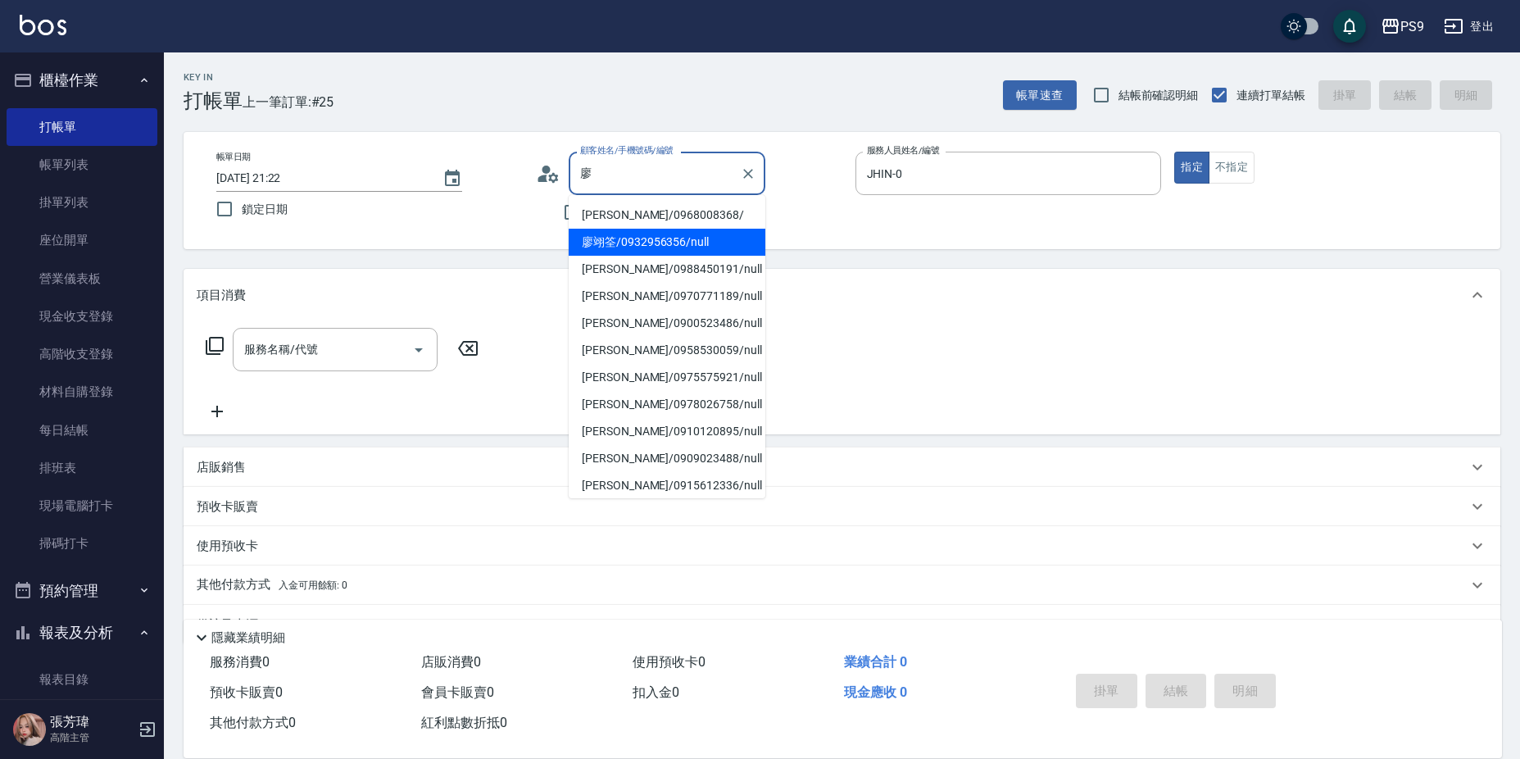
click at [675, 233] on li "廖翊筌/0932956356/null" at bounding box center [667, 242] width 197 height 27
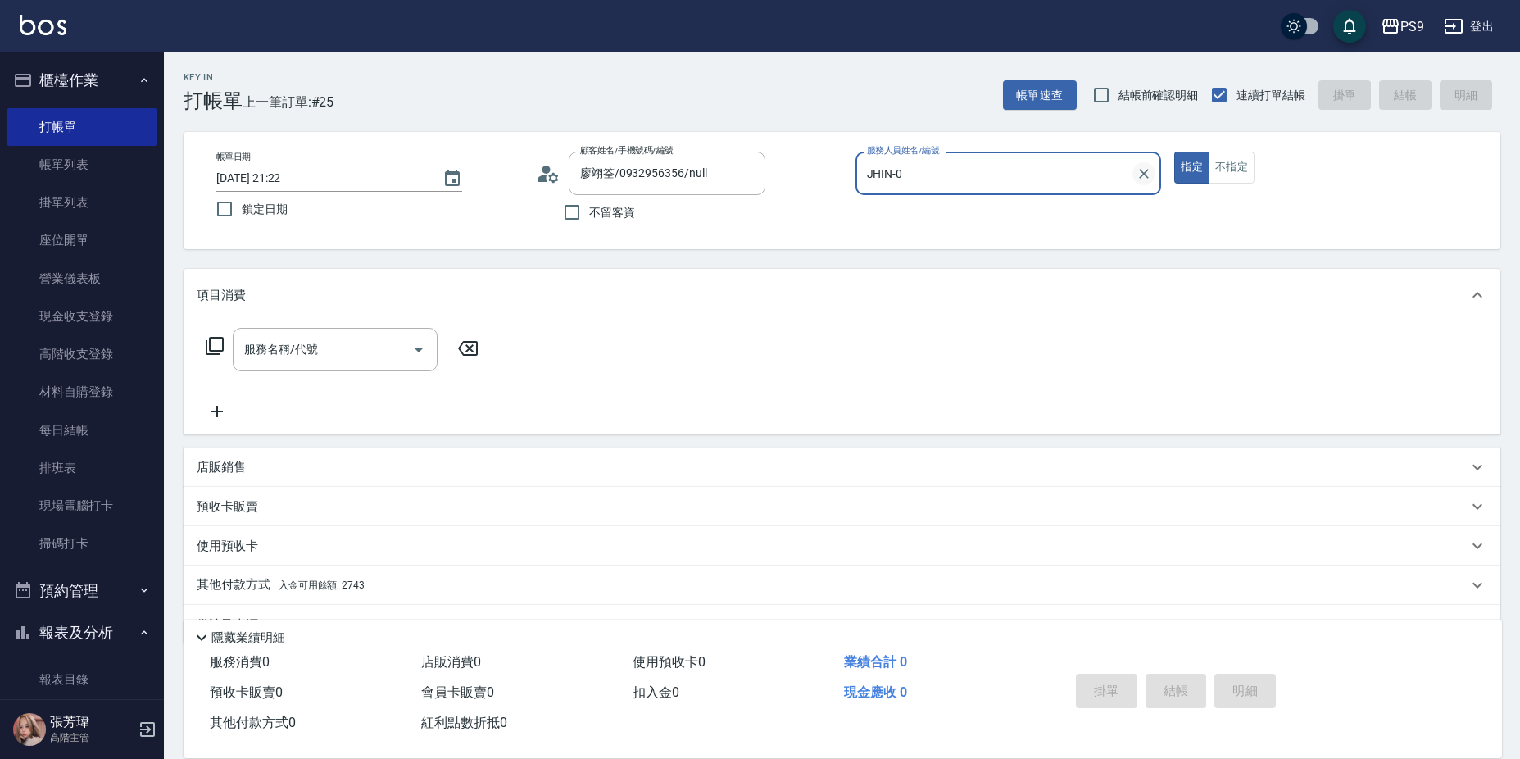
click at [1148, 177] on icon "Clear" at bounding box center [1144, 174] width 10 height 10
click at [974, 175] on input "服務人員姓名/編號" at bounding box center [1009, 173] width 292 height 29
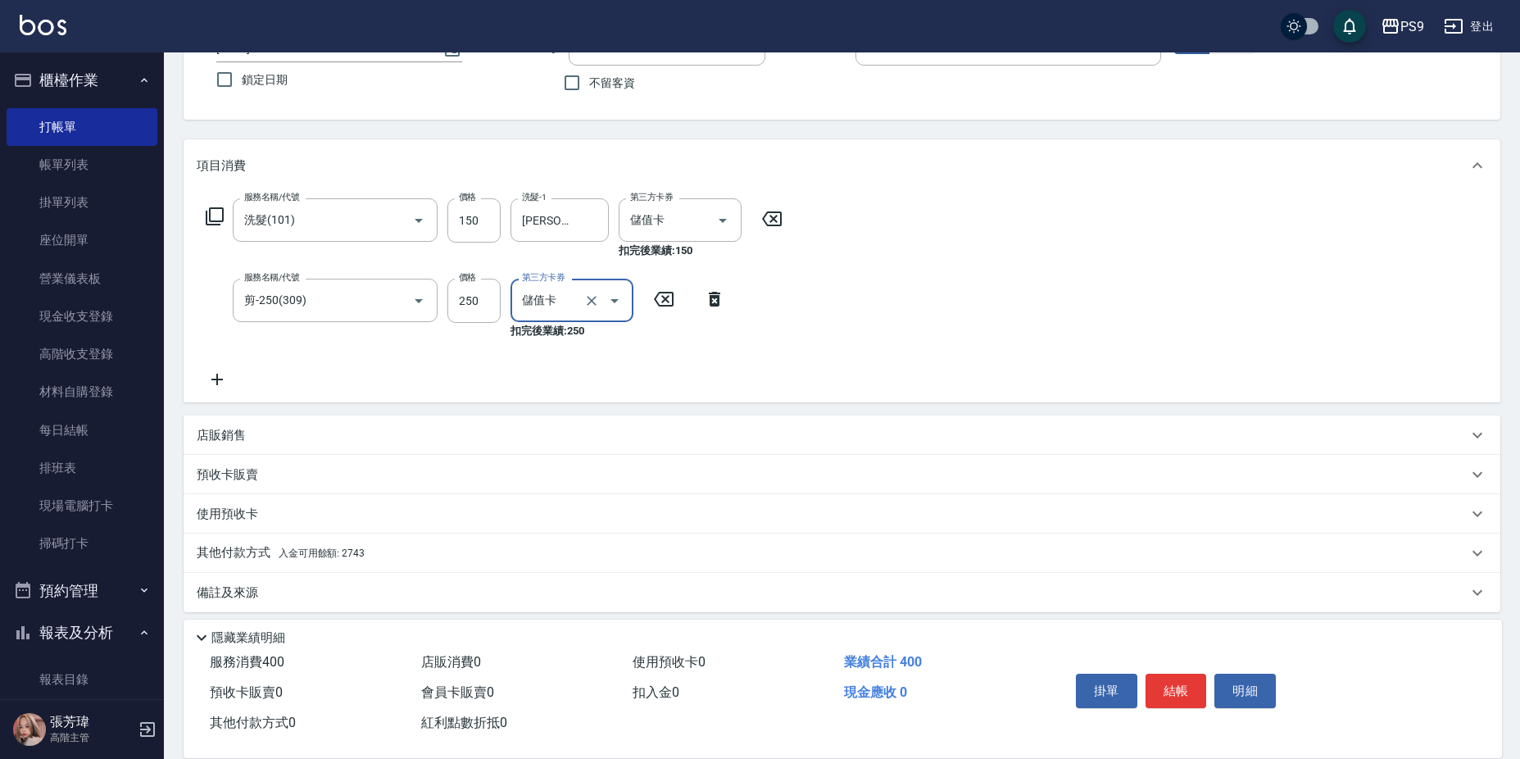
scroll to position [140, 0]
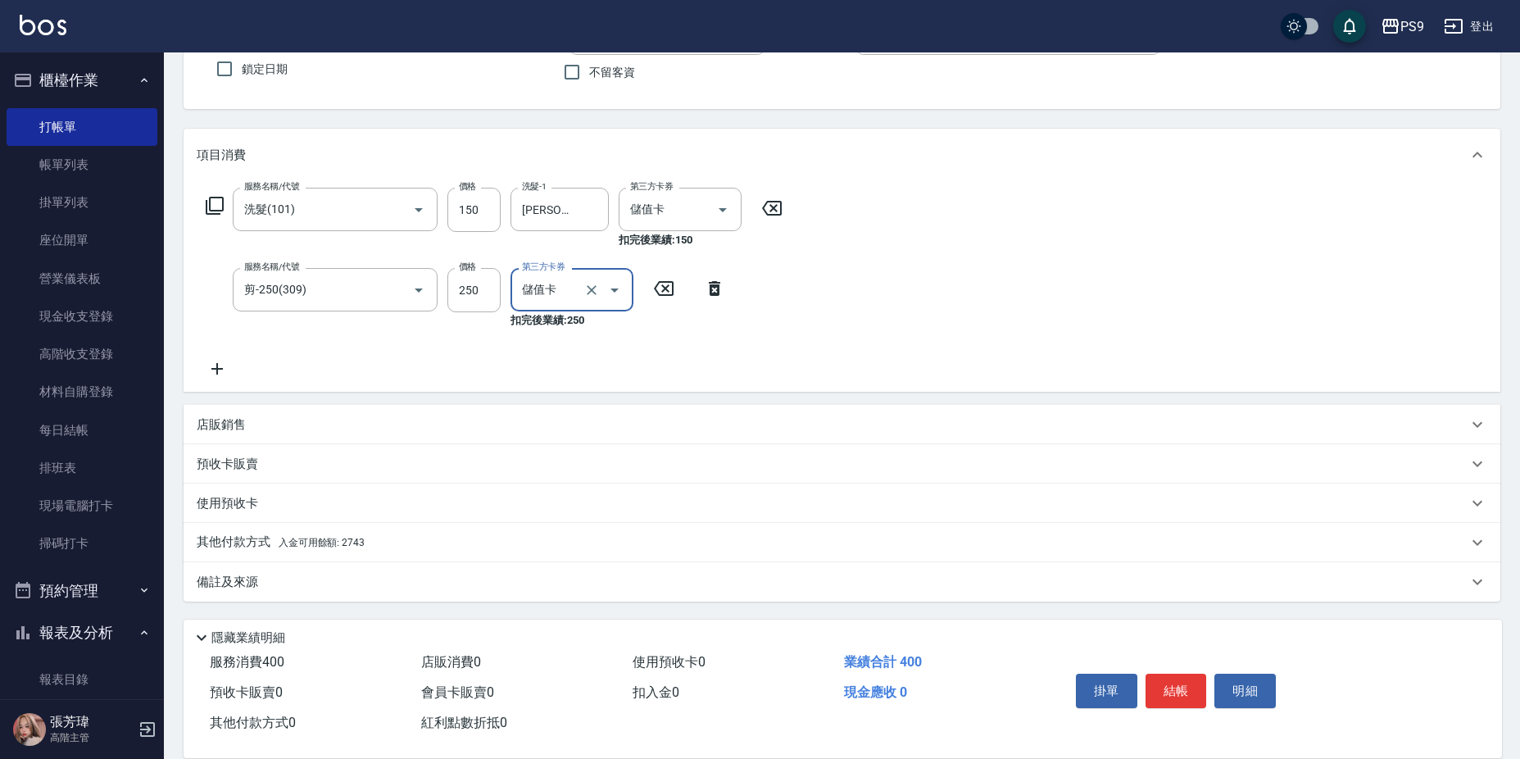
click at [362, 536] on p "其他付款方式 入金可用餘額: 2743" at bounding box center [281, 542] width 168 height 18
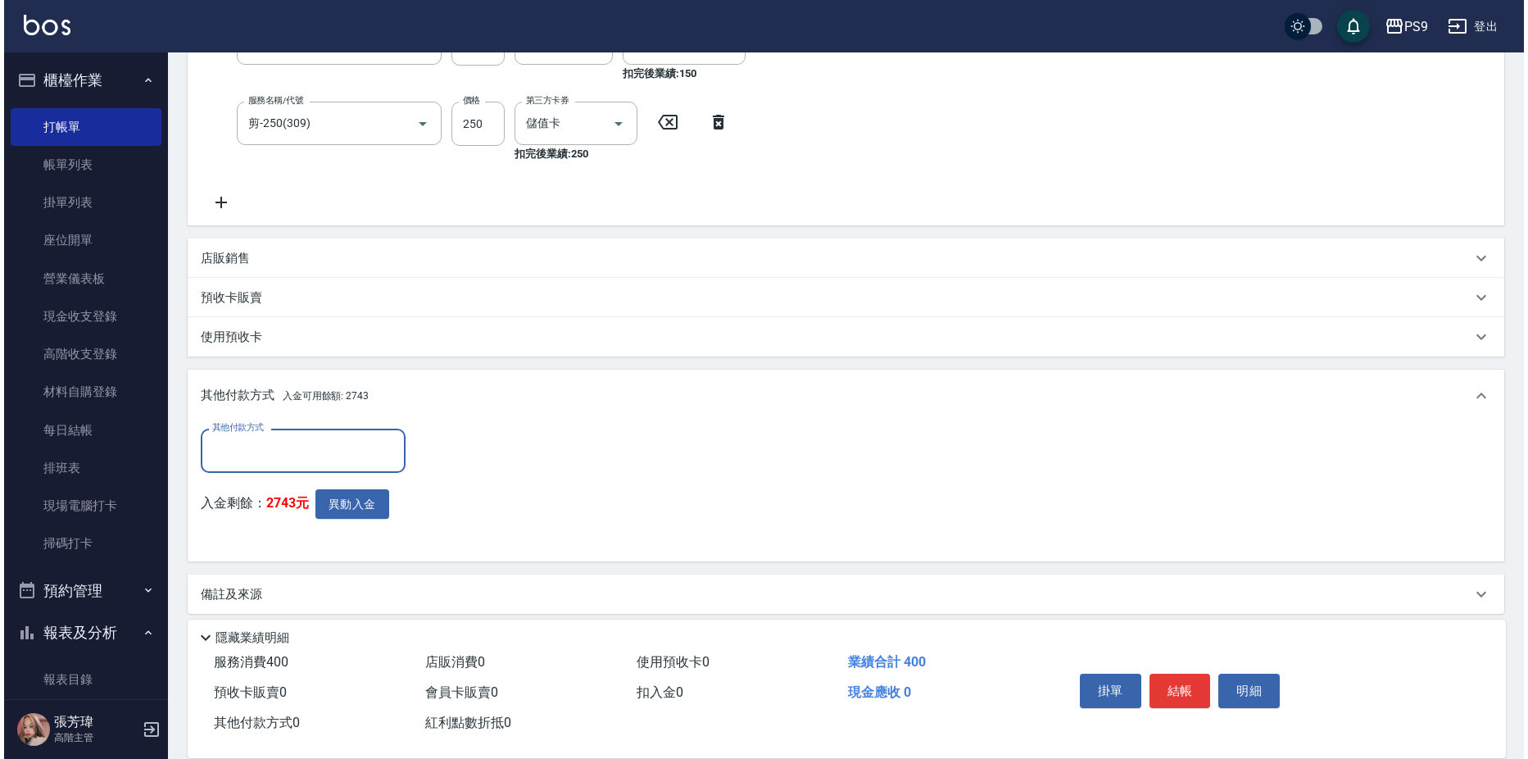
scroll to position [315, 0]
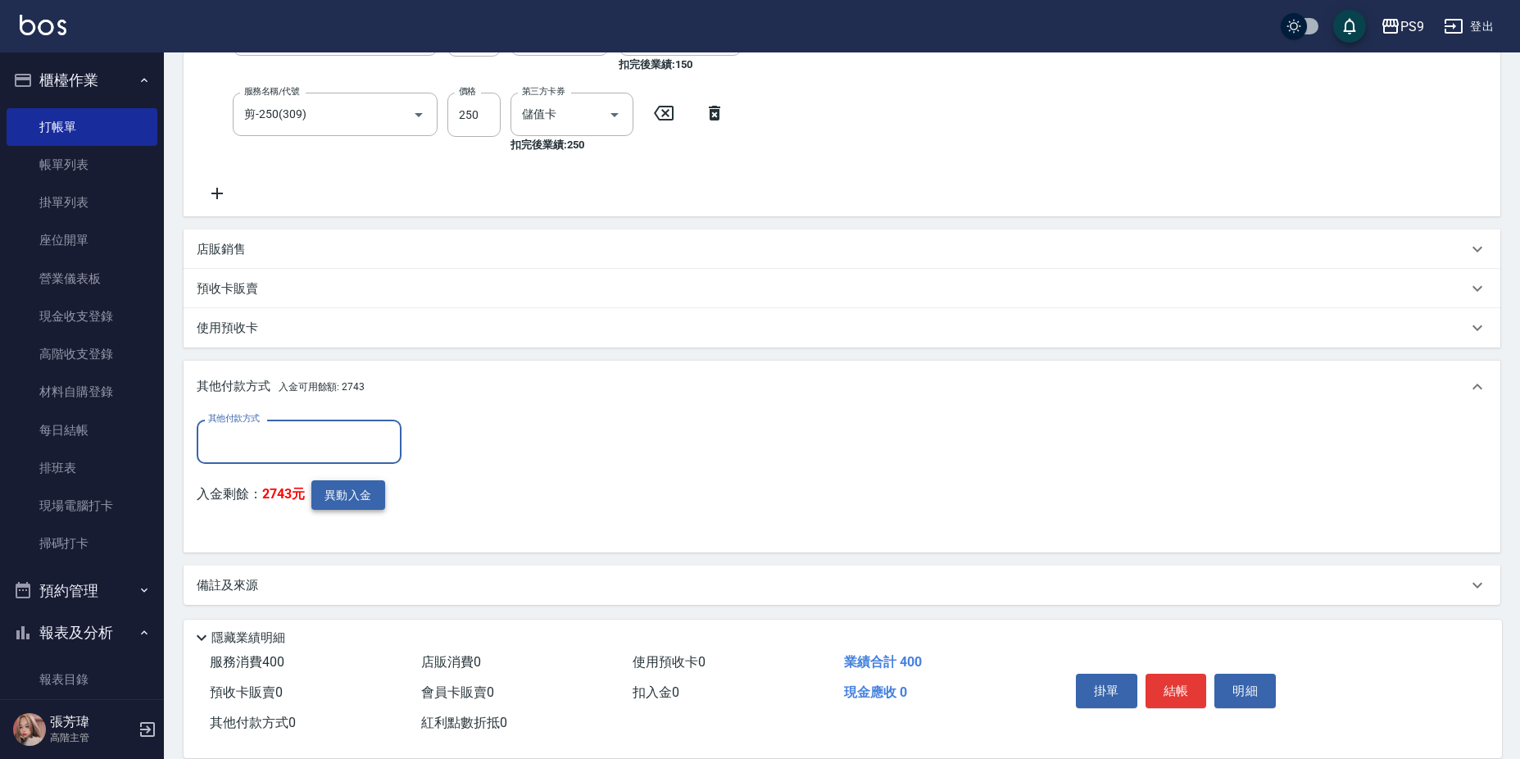
click at [358, 491] on button "異動入金" at bounding box center [348, 495] width 74 height 30
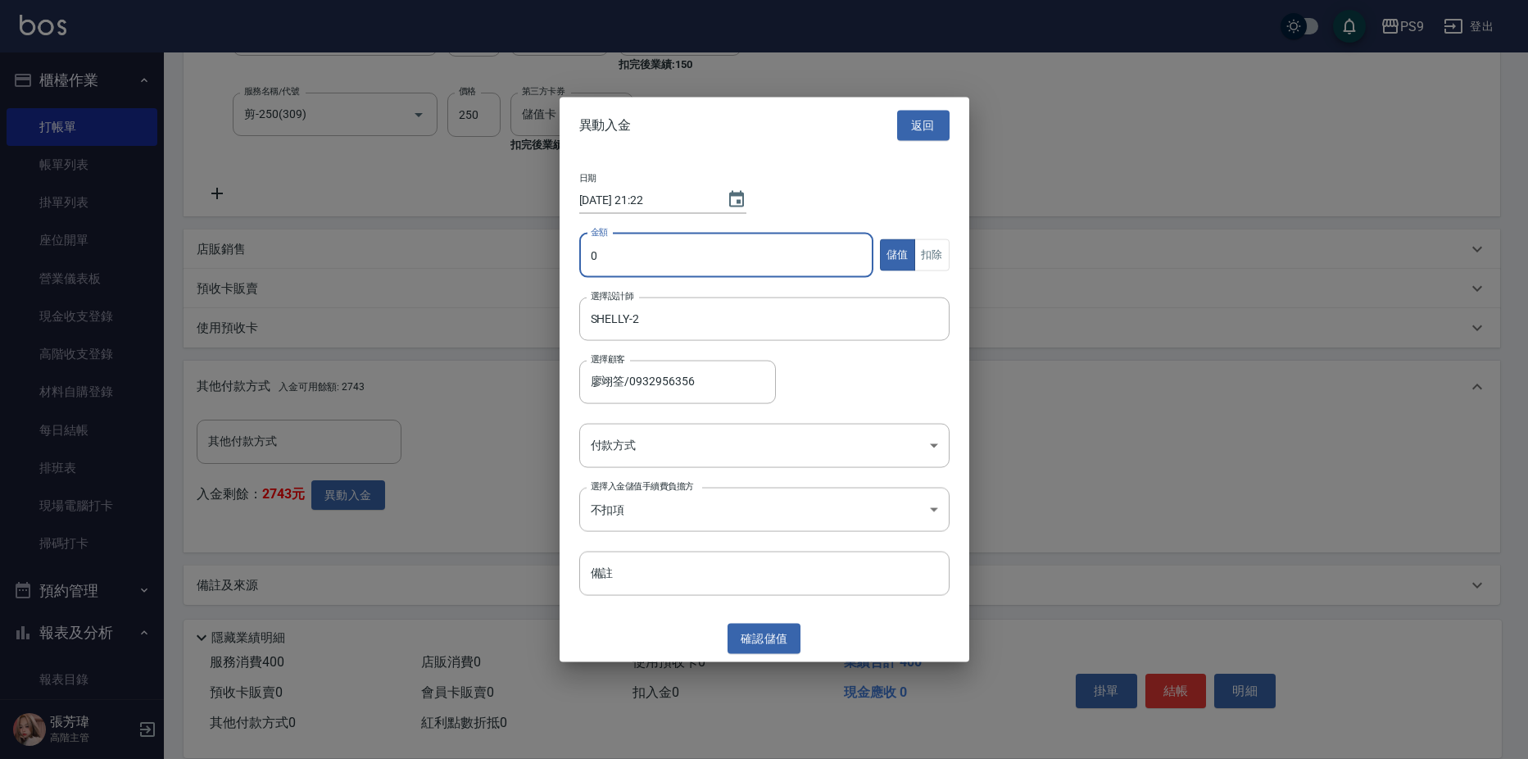
click at [622, 246] on input "0" at bounding box center [726, 255] width 295 height 44
click at [934, 250] on button "扣除" at bounding box center [932, 255] width 35 height 32
click at [866, 433] on body "PS9 登出 櫃檯作業 打帳單 帳單列表 掛單列表 座位開單 營業儀表板 現金收支登錄 高階收支登錄 材料自購登錄 每日結帳 排班表 現場電腦打卡 掃碼打卡 …" at bounding box center [764, 224] width 1528 height 1078
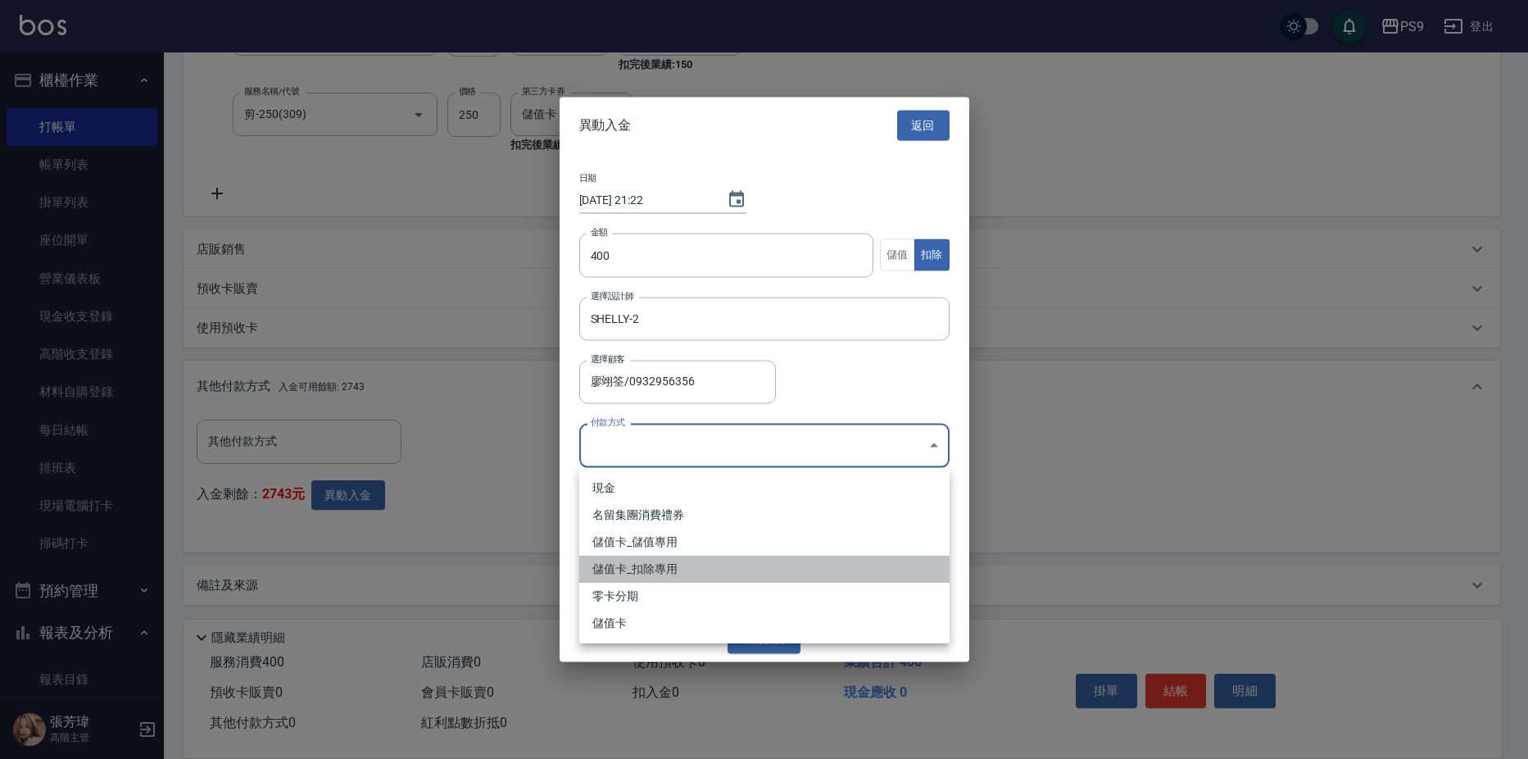
click at [747, 556] on li "儲值卡_扣除專用" at bounding box center [764, 569] width 370 height 27
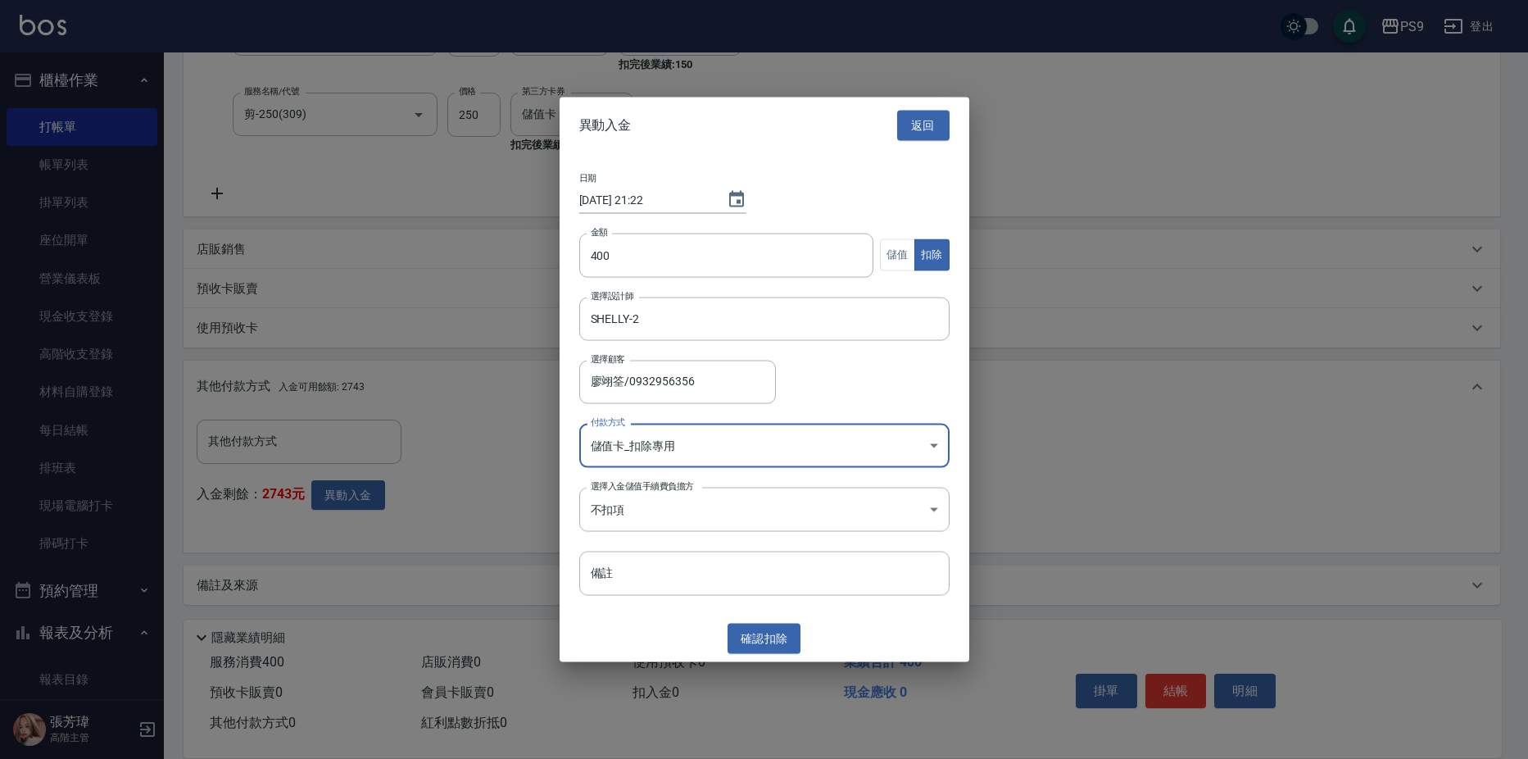
click at [751, 648] on button "確認 扣除" at bounding box center [765, 639] width 74 height 30
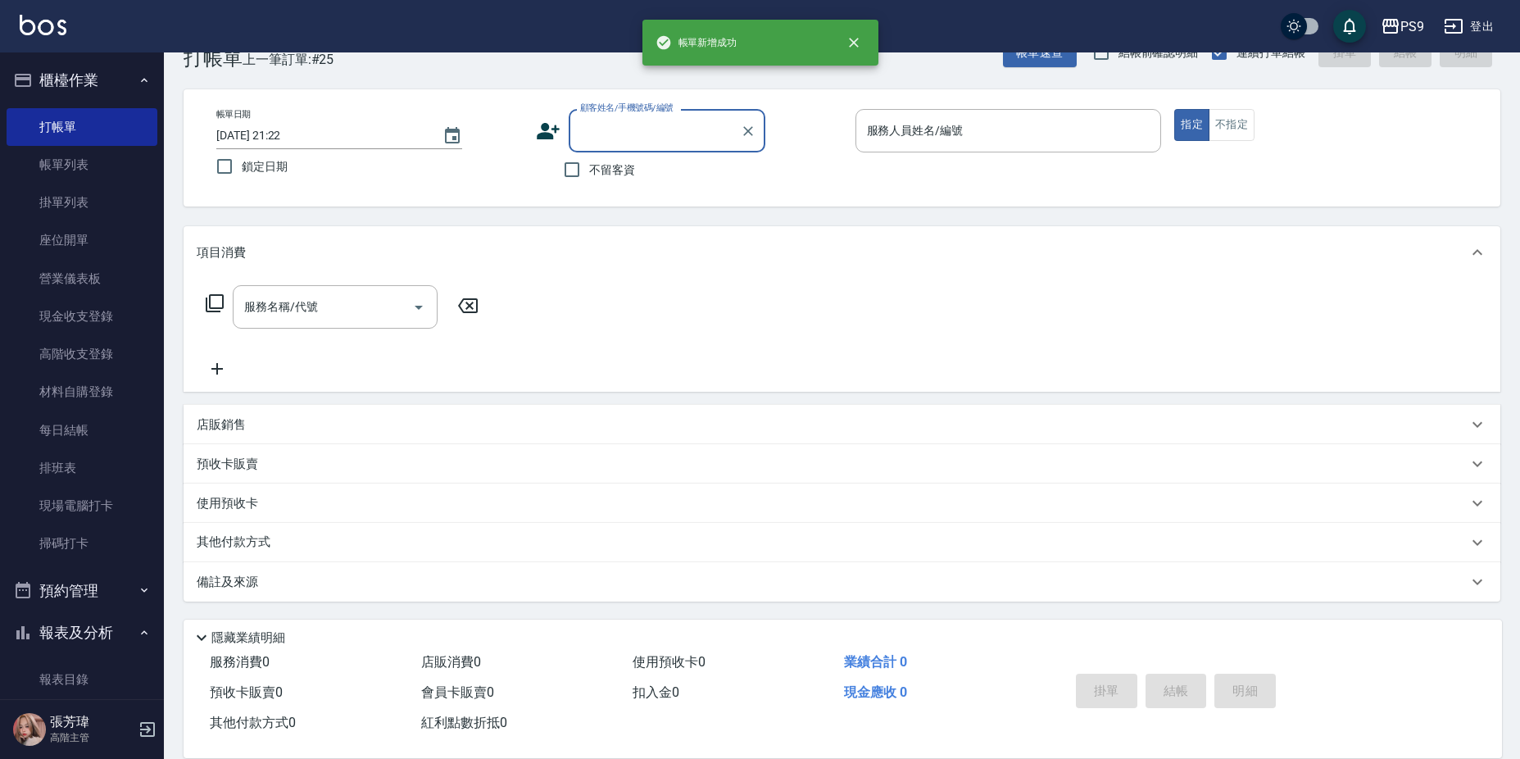
scroll to position [0, 0]
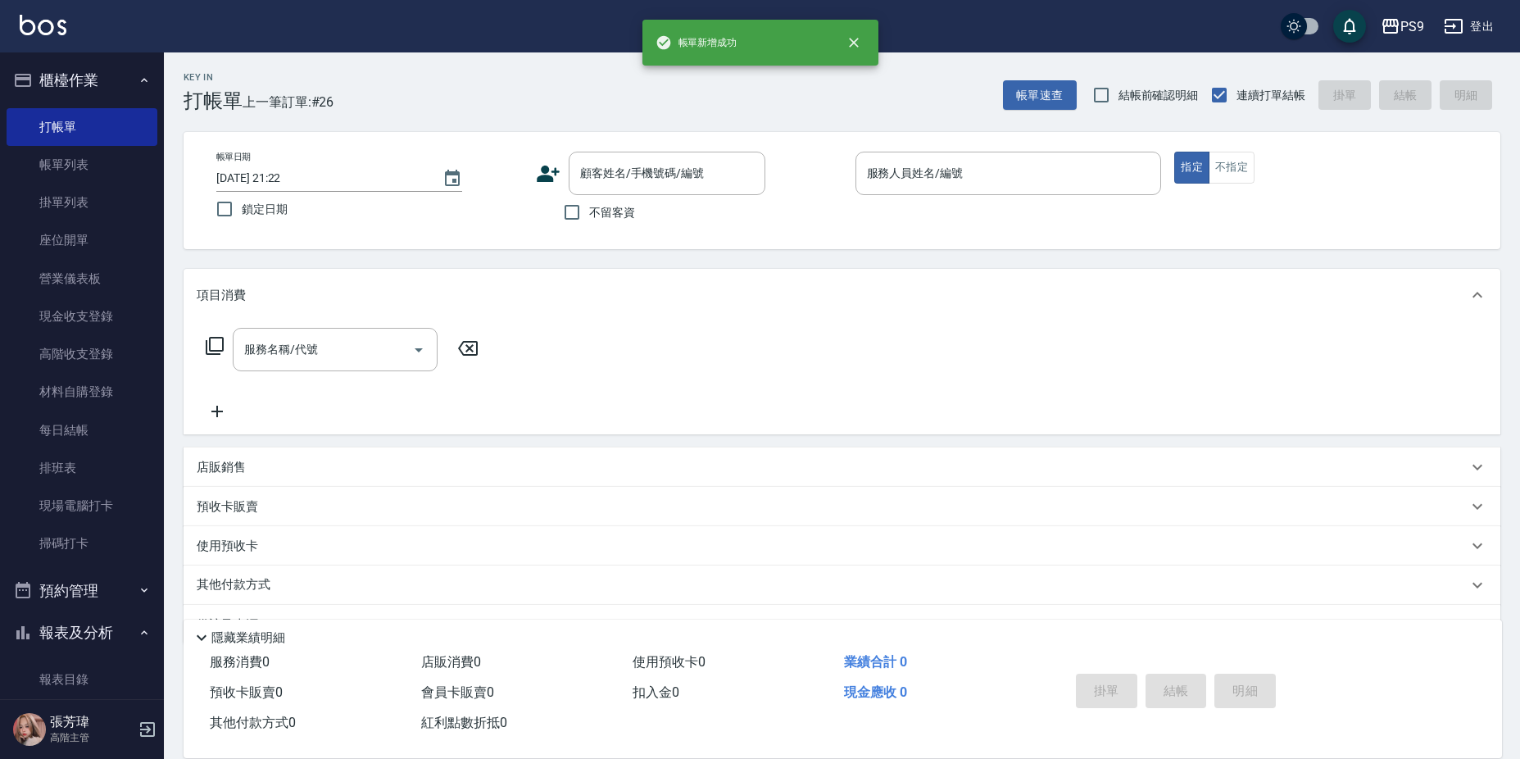
drag, startPoint x: 930, startPoint y: 343, endPoint x: 660, endPoint y: 231, distance: 292.5
click at [930, 342] on div "服務名稱/代號 服務名稱/代號" at bounding box center [842, 377] width 1317 height 113
drag, startPoint x: 615, startPoint y: 218, endPoint x: 636, endPoint y: 224, distance: 22.1
click at [617, 220] on span "不留客資" at bounding box center [612, 212] width 46 height 17
click at [589, 220] on input "不留客資" at bounding box center [572, 212] width 34 height 34
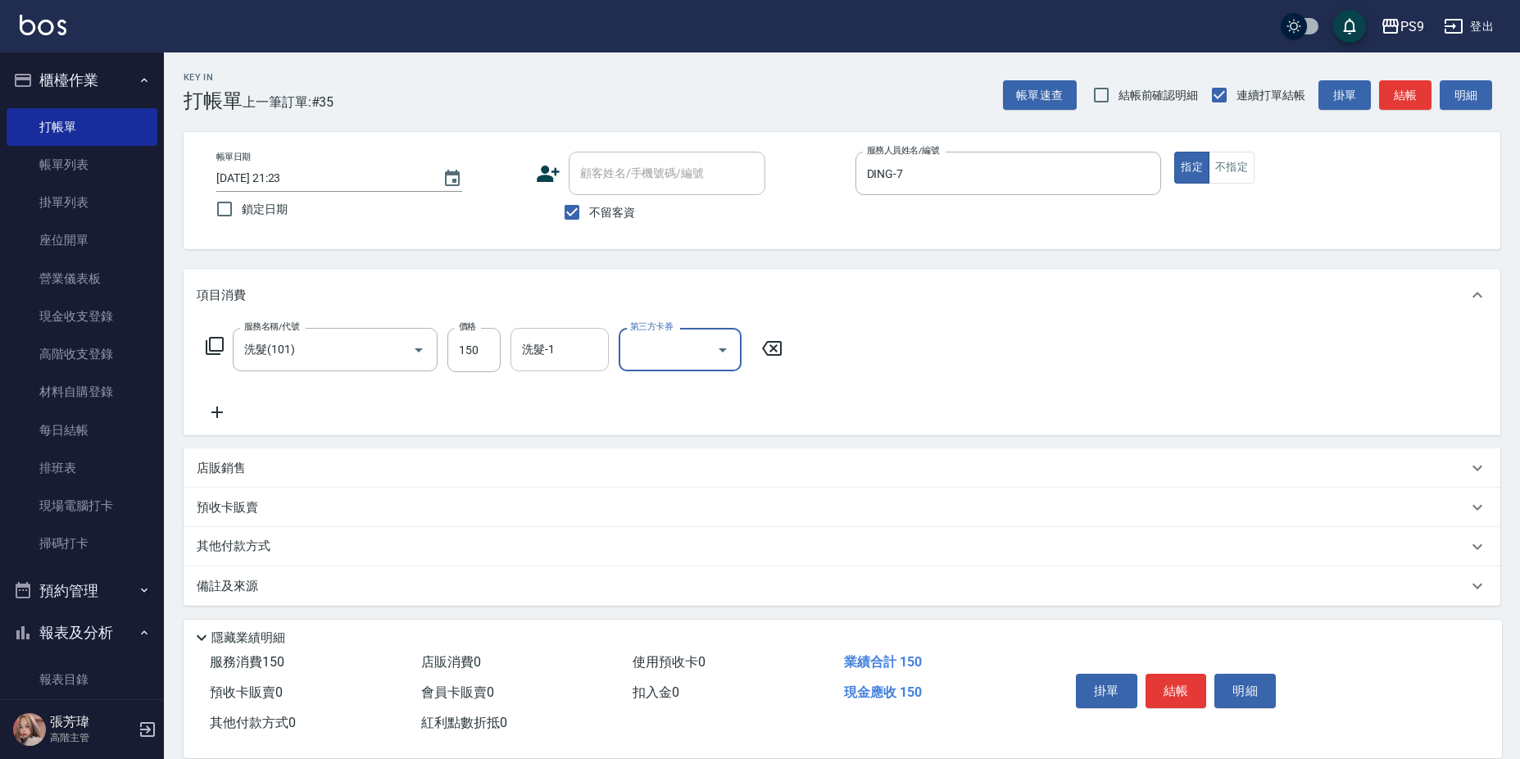
click at [531, 355] on input "洗髮-1" at bounding box center [560, 349] width 84 height 29
drag, startPoint x: 537, startPoint y: 361, endPoint x: 536, endPoint y: 347, distance: 14.8
click at [537, 356] on input "染髮-1" at bounding box center [560, 349] width 84 height 29
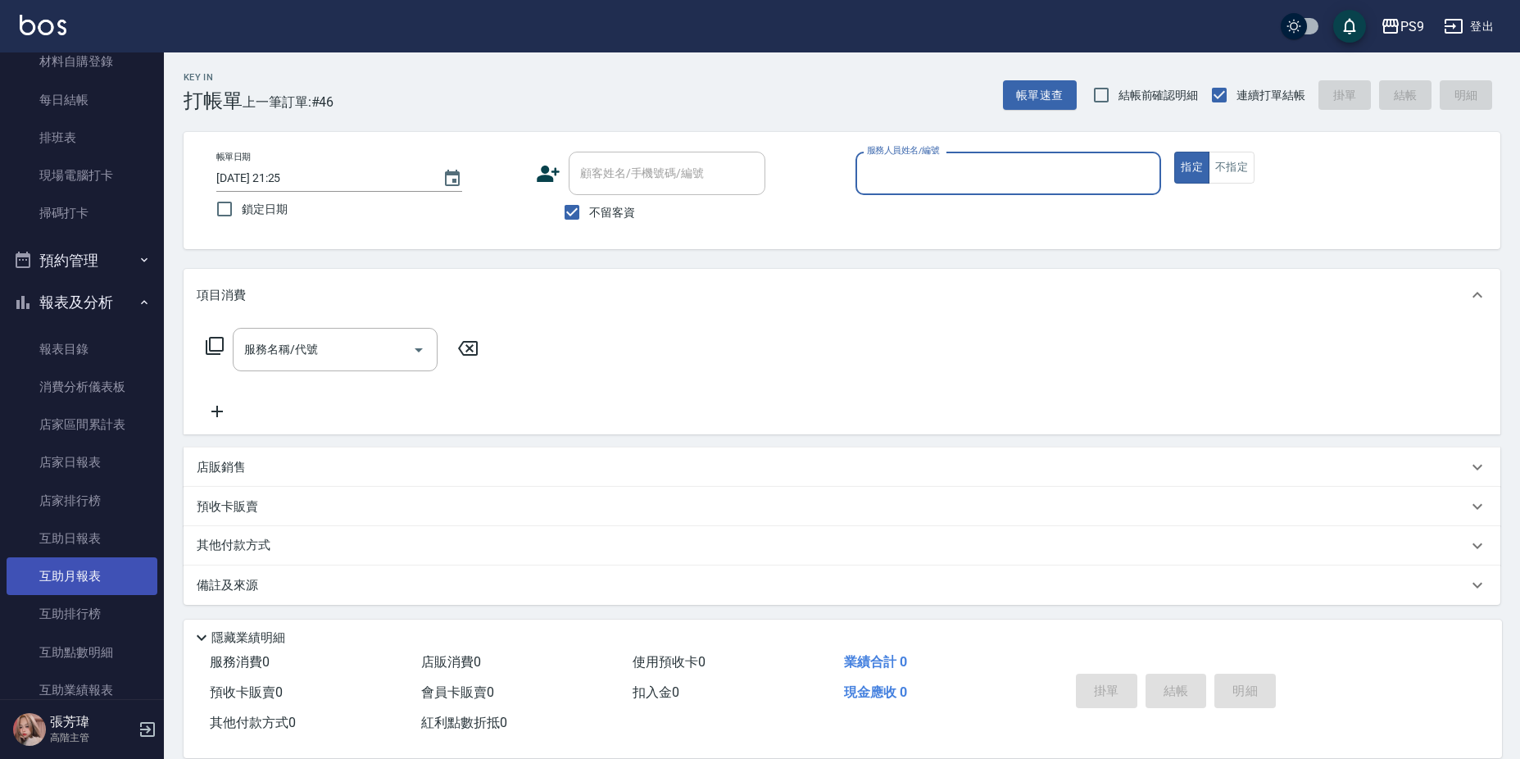
scroll to position [410, 0]
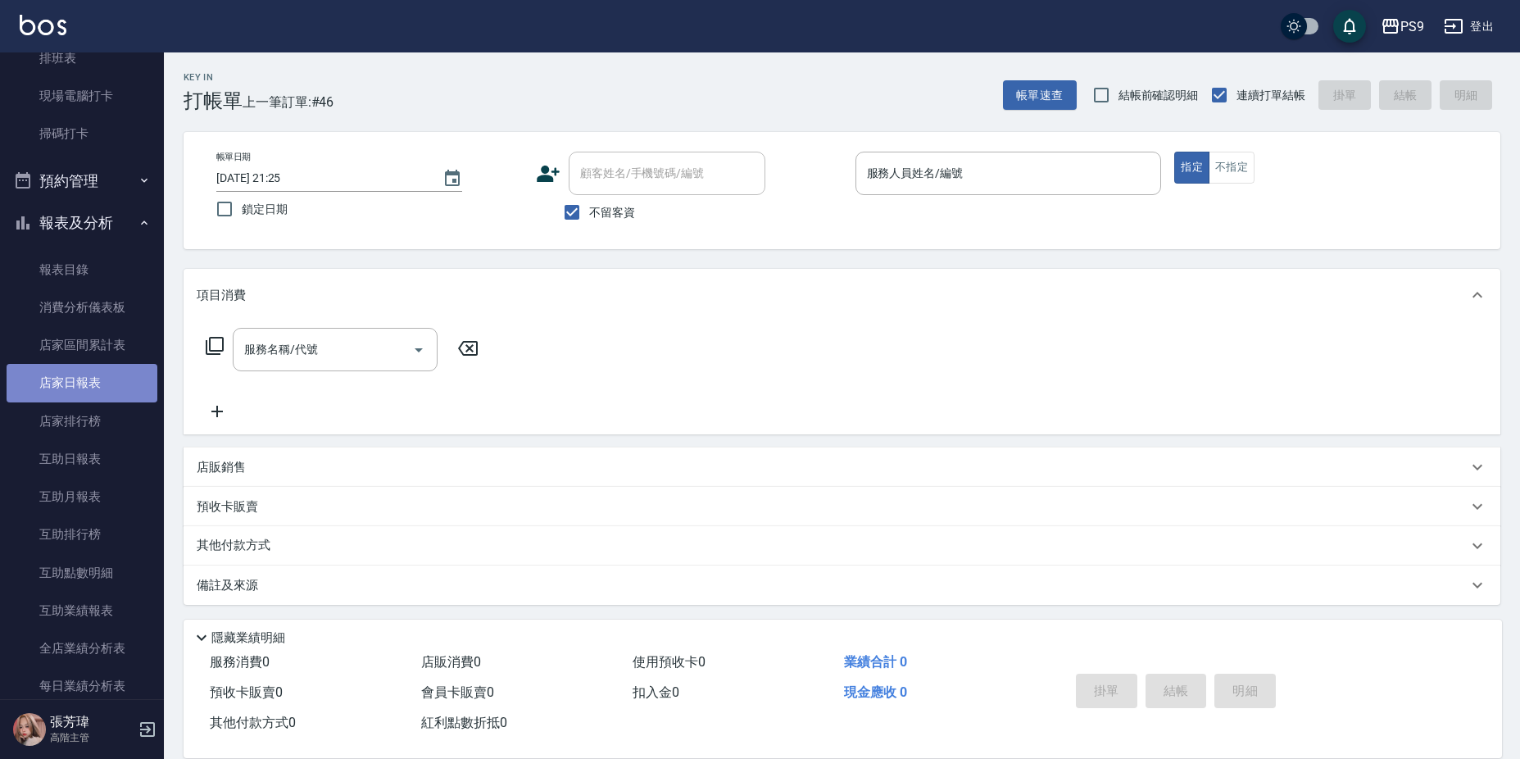
click at [87, 384] on link "店家日報表" at bounding box center [82, 383] width 151 height 38
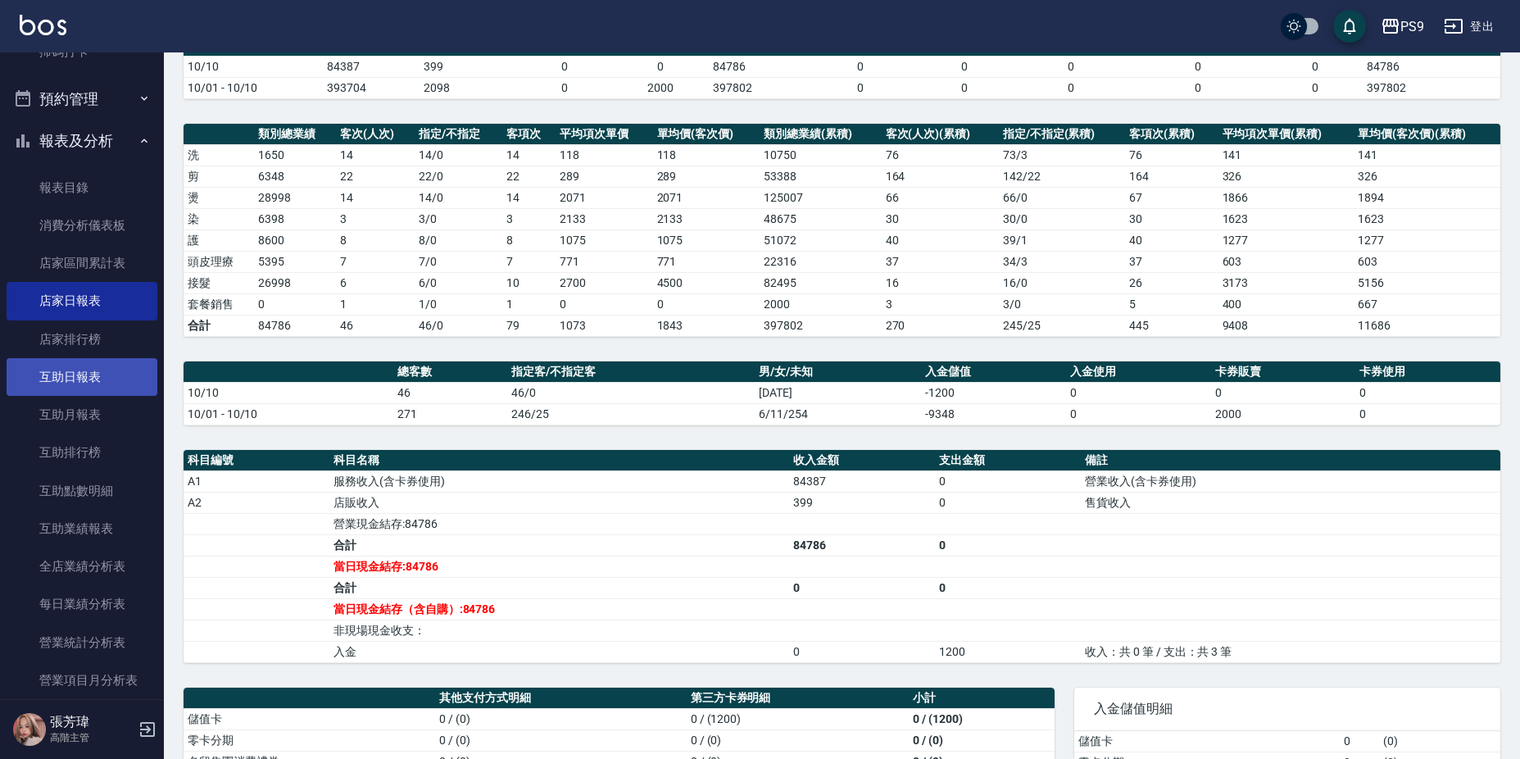
scroll to position [819, 0]
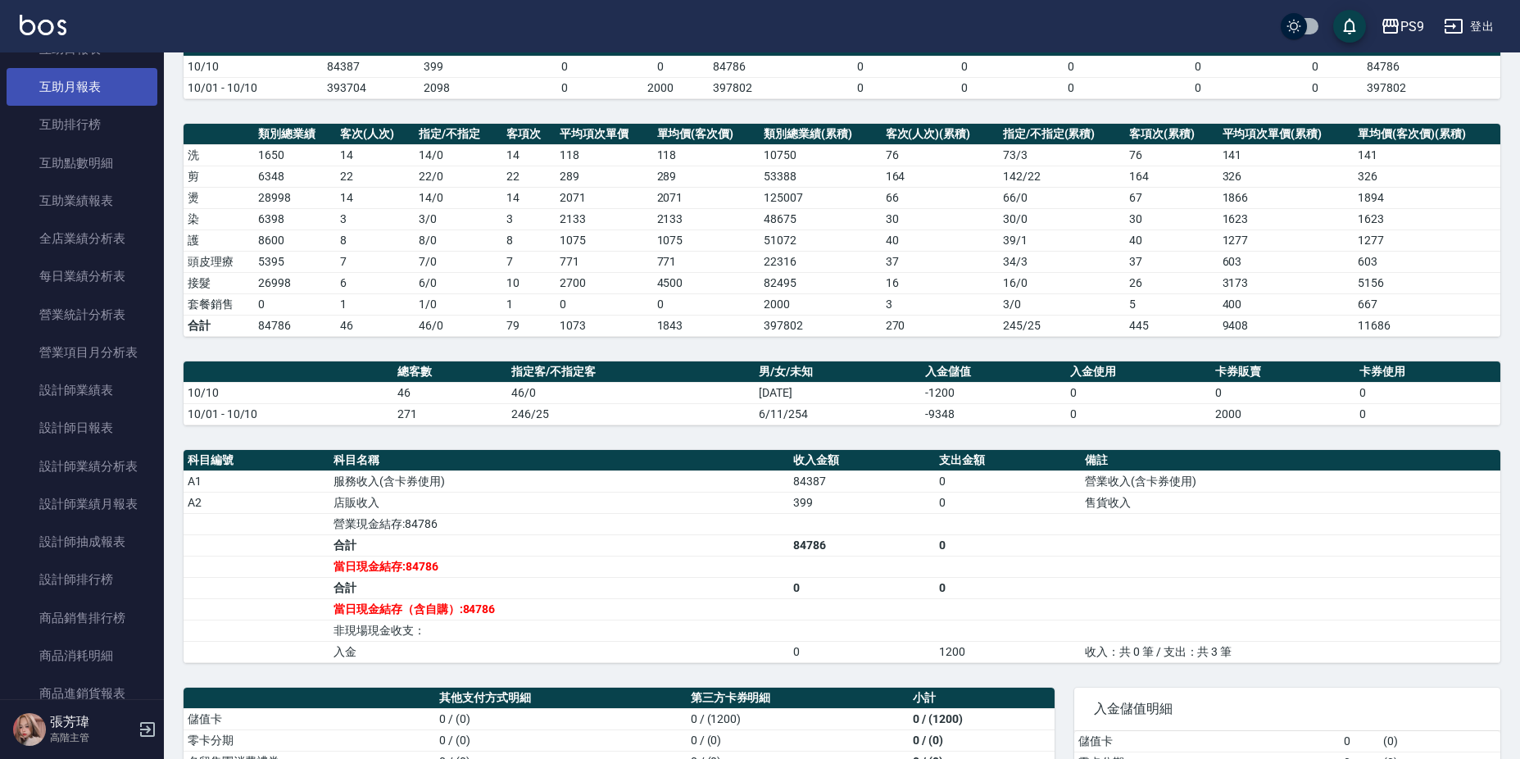
click at [47, 70] on link "互助月報表" at bounding box center [82, 87] width 151 height 38
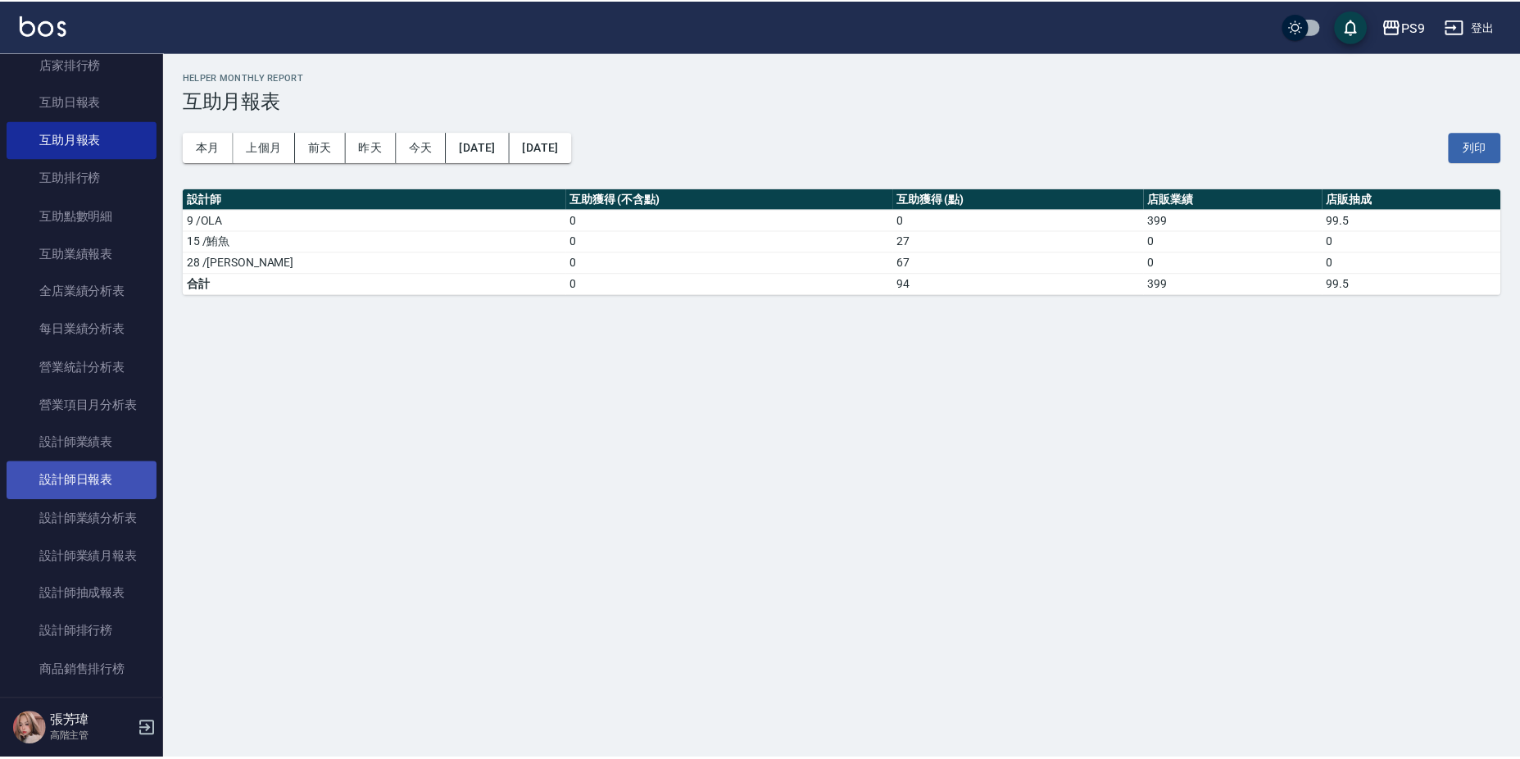
scroll to position [983, 0]
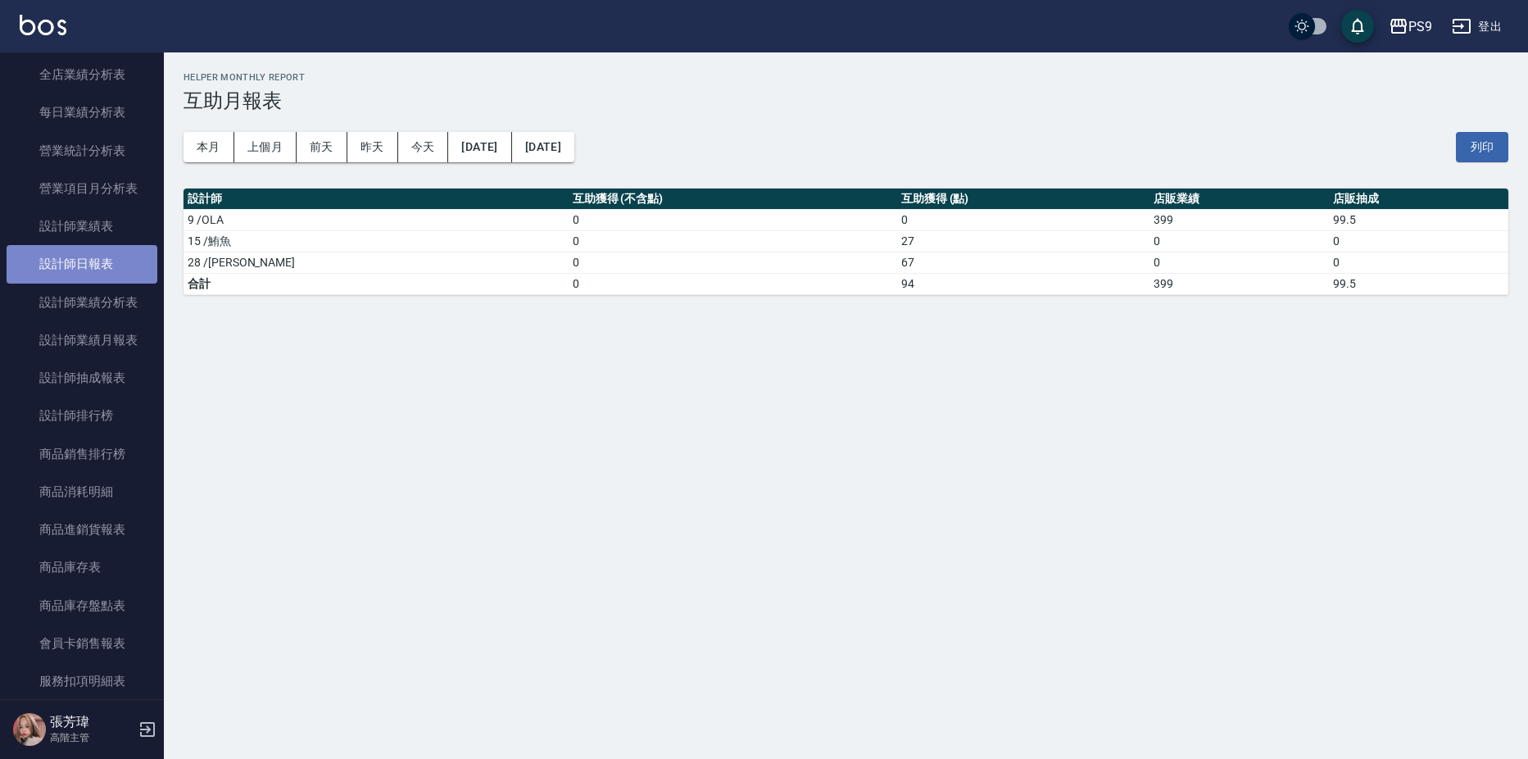
click at [97, 252] on link "設計師日報表" at bounding box center [82, 264] width 151 height 38
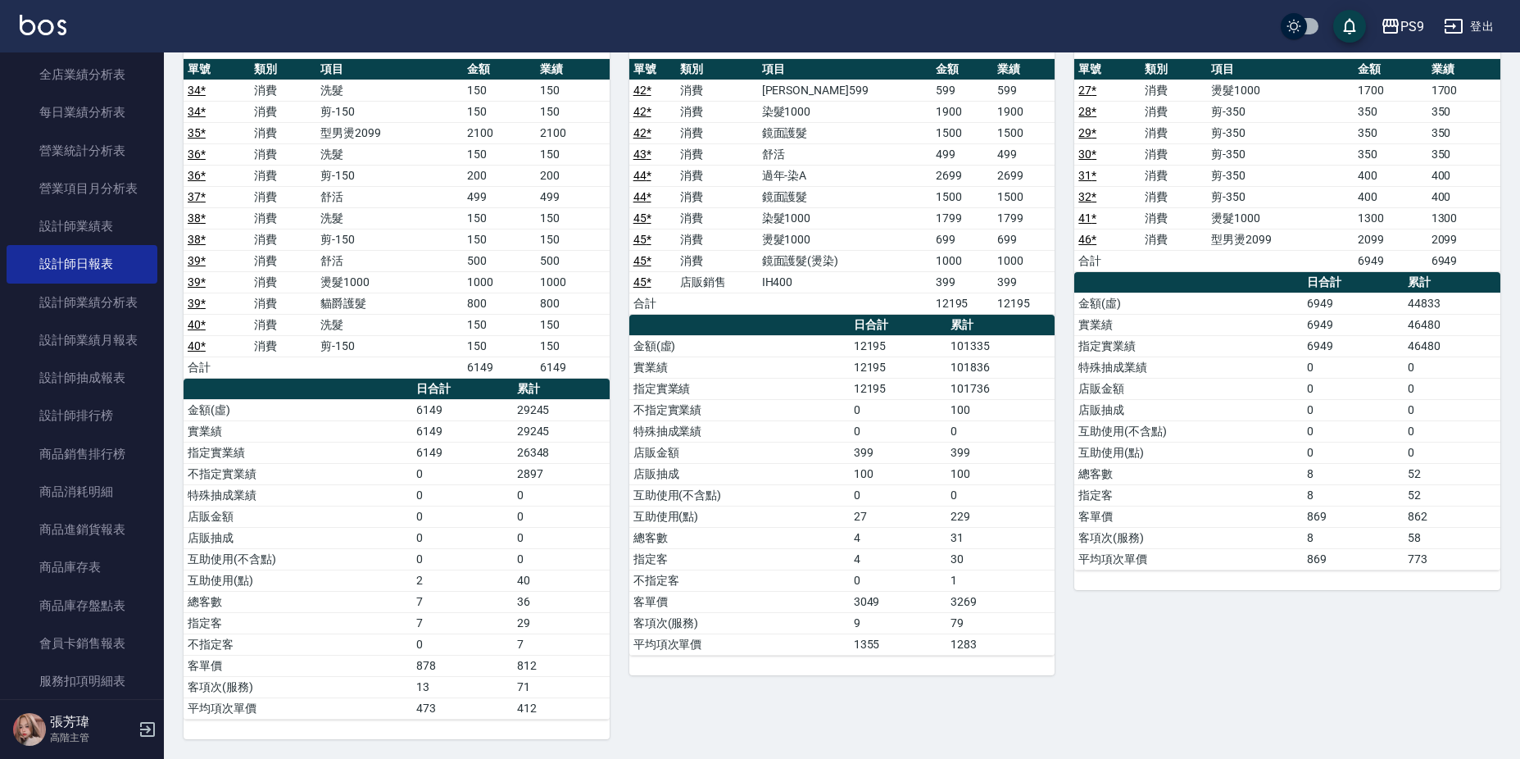
scroll to position [874, 0]
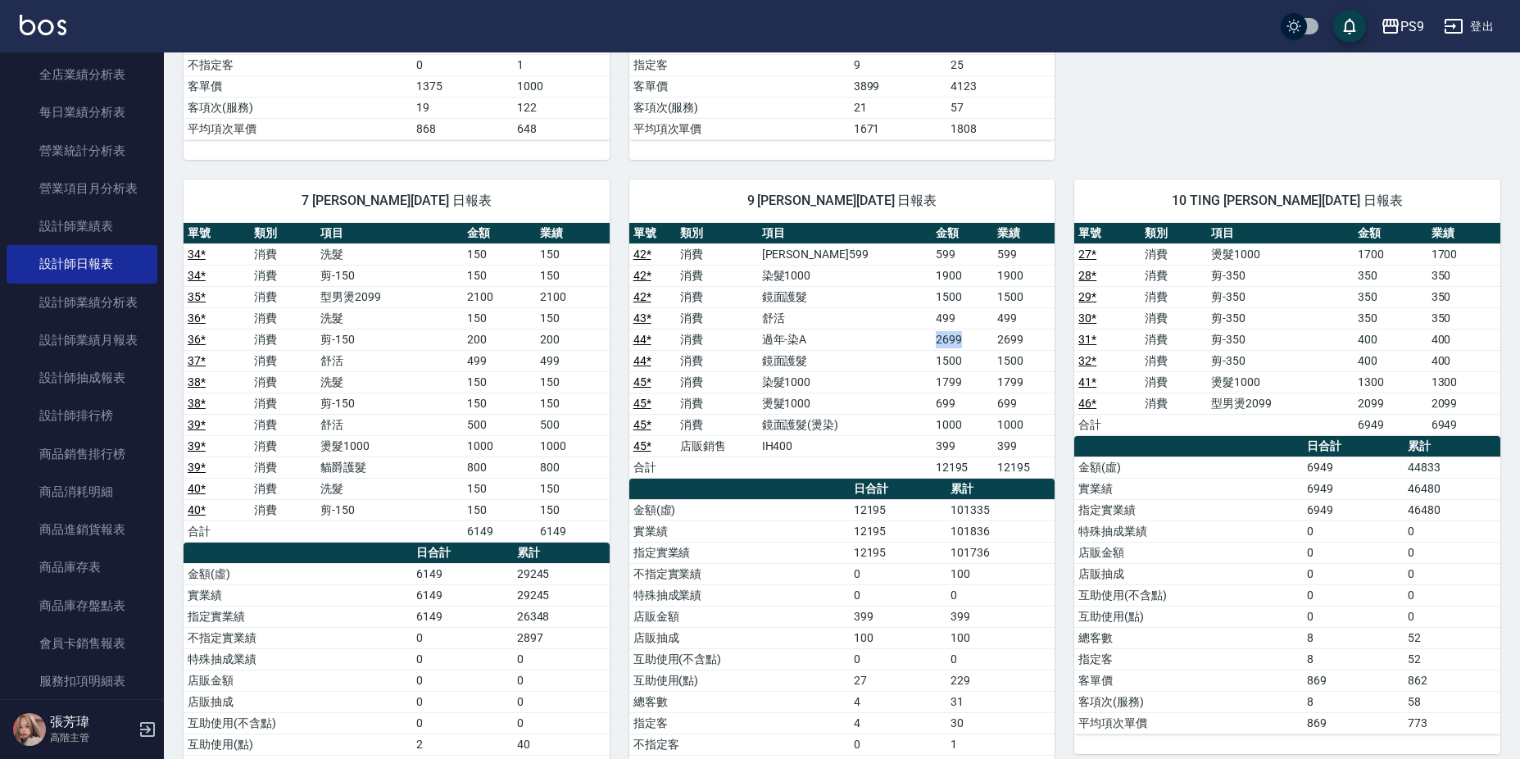
drag, startPoint x: 921, startPoint y: 339, endPoint x: 958, endPoint y: 338, distance: 36.9
click at [958, 338] on td "2699" at bounding box center [962, 339] width 61 height 21
drag, startPoint x: 958, startPoint y: 338, endPoint x: 950, endPoint y: 379, distance: 41.0
click at [950, 379] on tr "45 * 消費 染髮1000 1799 1799" at bounding box center [842, 381] width 426 height 21
drag, startPoint x: 950, startPoint y: 379, endPoint x: 968, endPoint y: 279, distance: 100.8
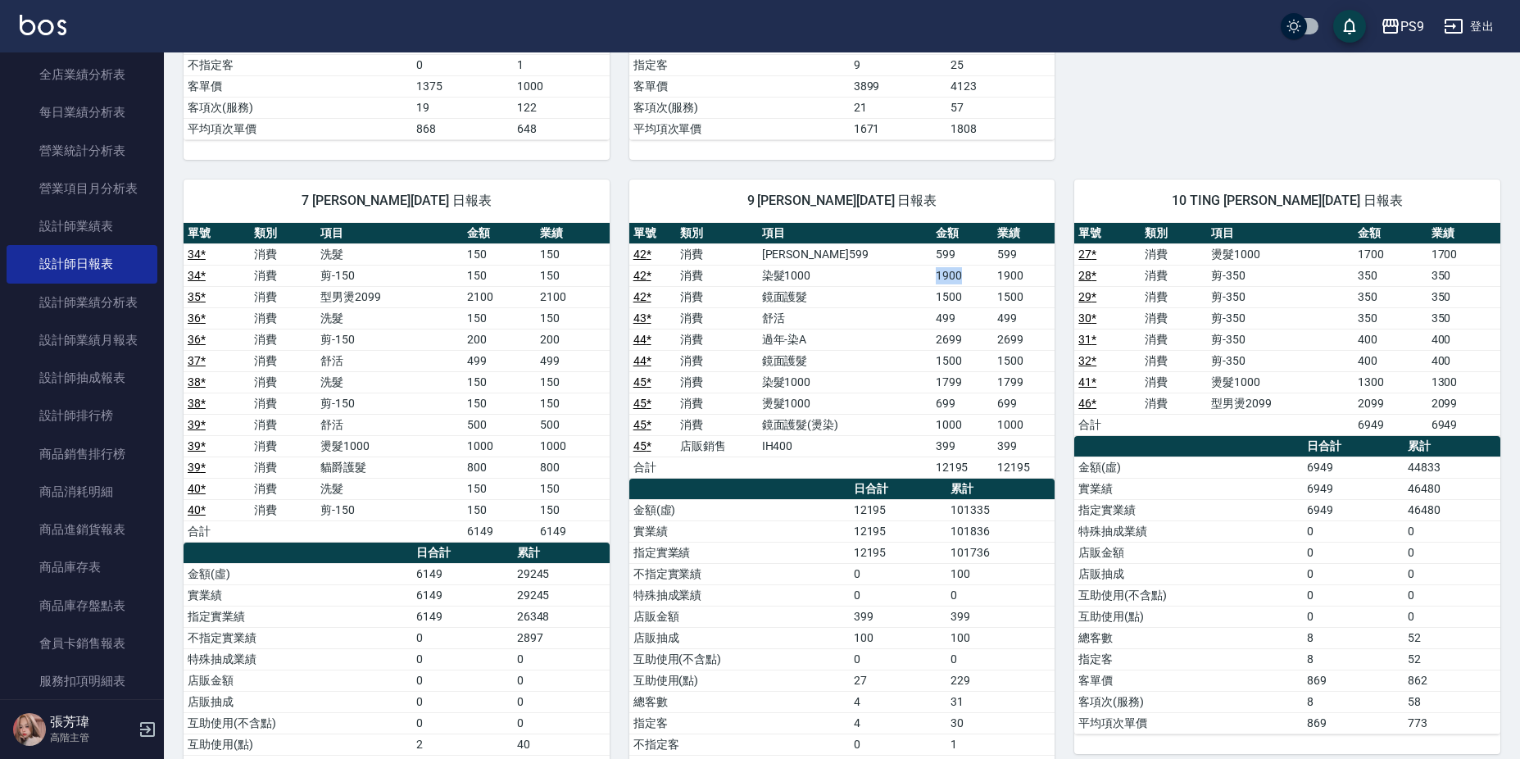
click at [968, 279] on td "1900" at bounding box center [962, 275] width 61 height 21
drag, startPoint x: 968, startPoint y: 279, endPoint x: 954, endPoint y: 333, distance: 55.1
click at [955, 333] on td "2699" at bounding box center [962, 339] width 61 height 21
drag, startPoint x: 951, startPoint y: 531, endPoint x: 990, endPoint y: 531, distance: 39.3
click at [990, 531] on td "101836" at bounding box center [1000, 530] width 108 height 21
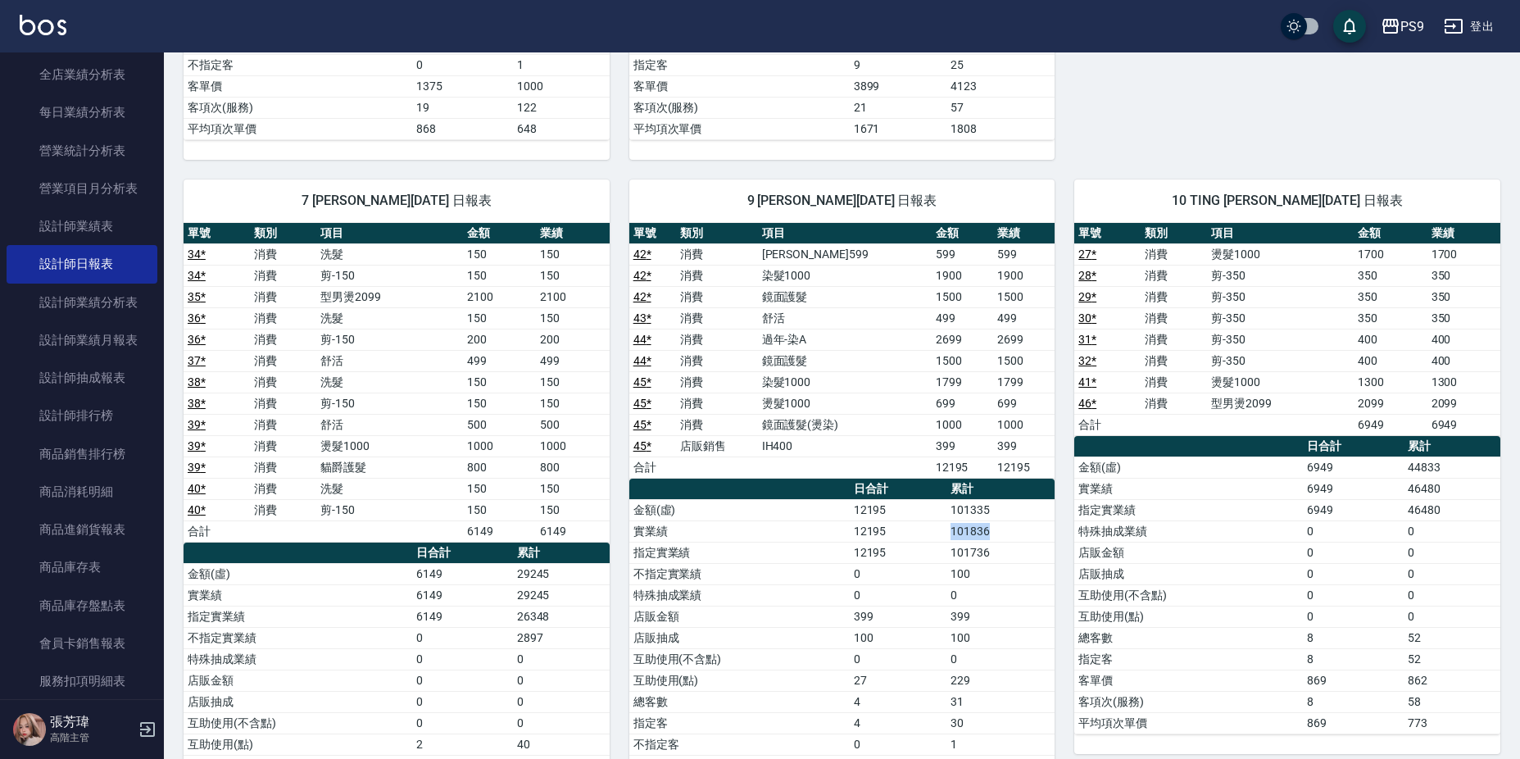
drag, startPoint x: 990, startPoint y: 531, endPoint x: 1006, endPoint y: 522, distance: 18.7
click at [1006, 522] on td "101836" at bounding box center [1000, 530] width 108 height 21
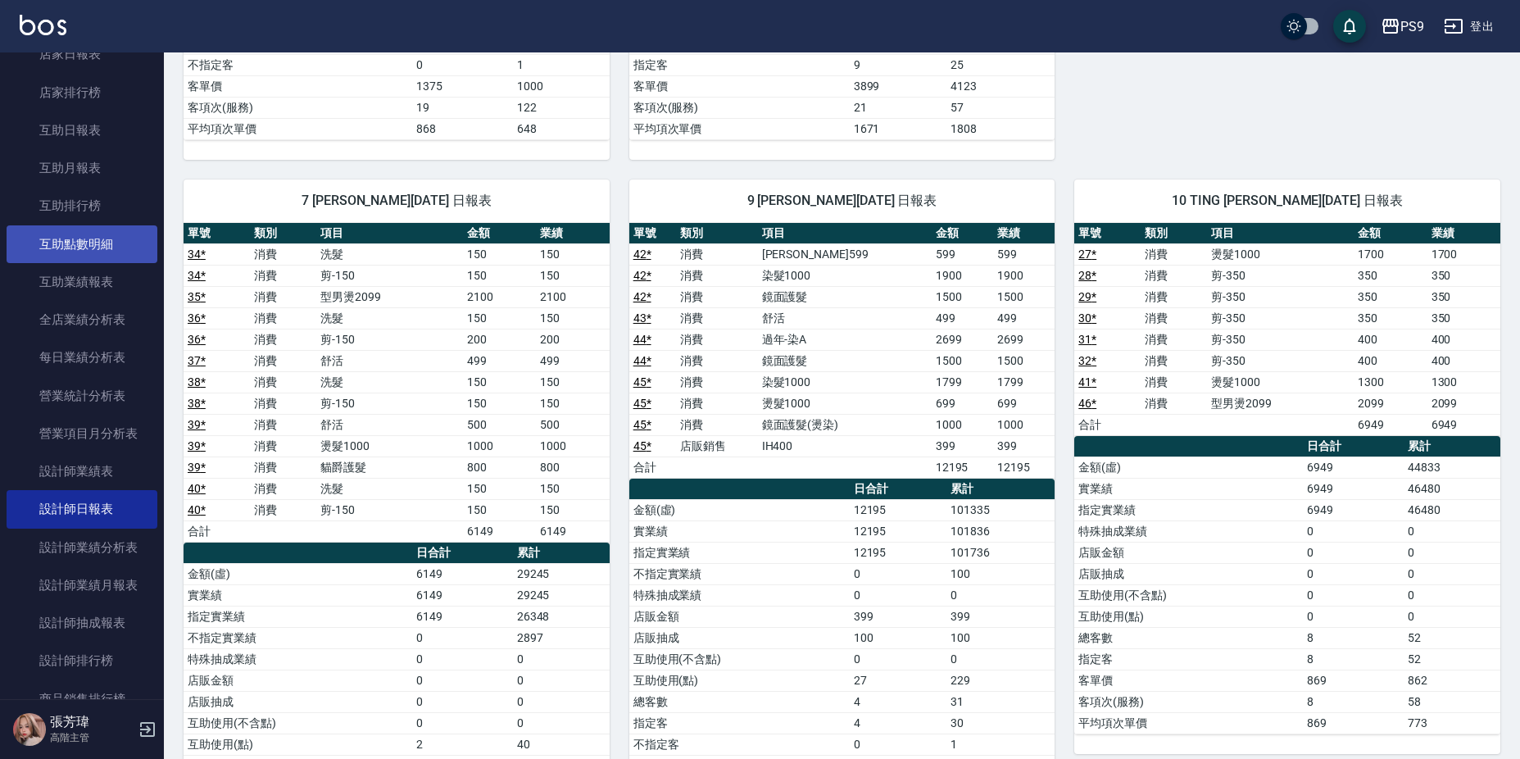
scroll to position [738, 0]
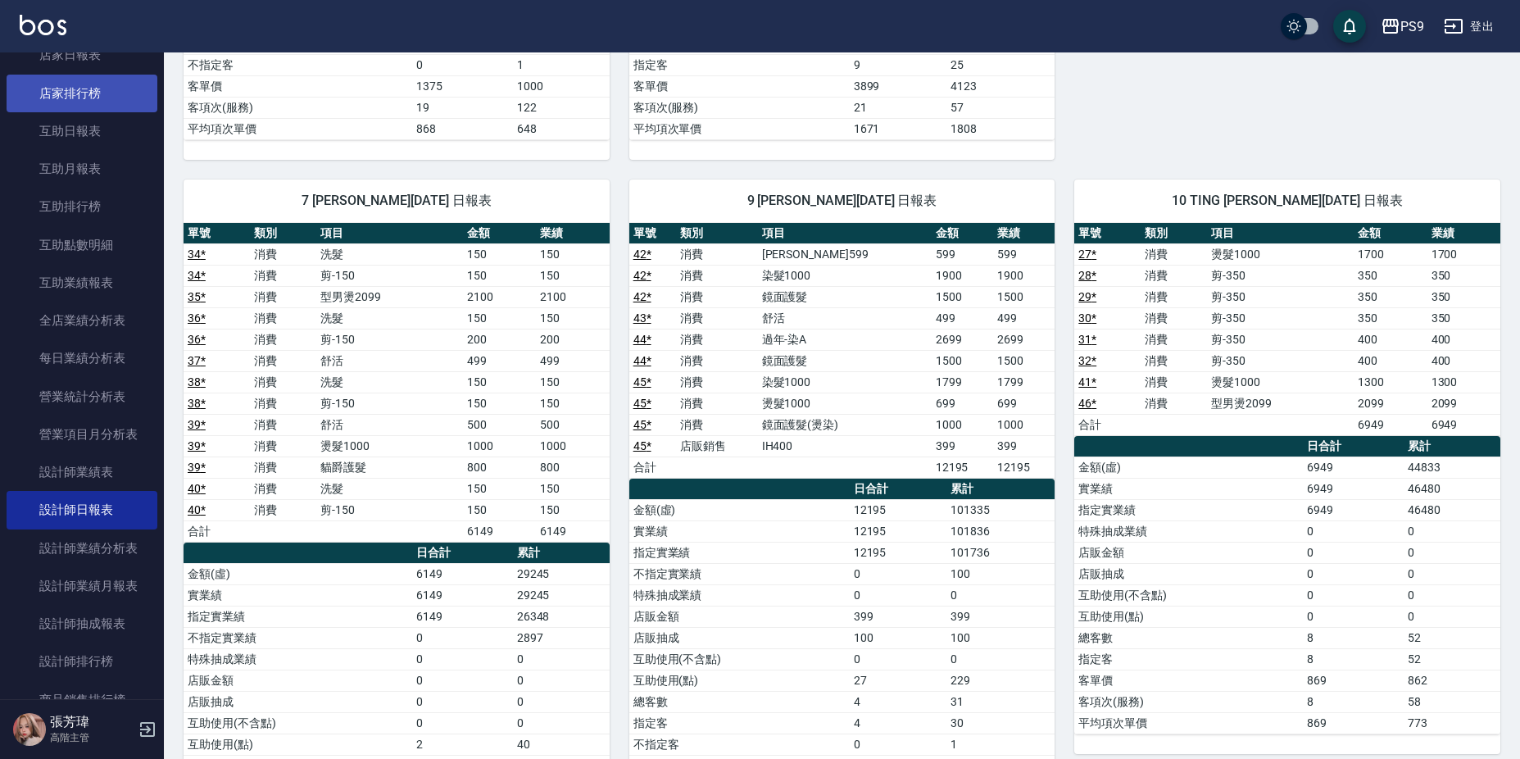
drag, startPoint x: 66, startPoint y: 126, endPoint x: 66, endPoint y: 107, distance: 18.8
click at [66, 126] on link "互助日報表" at bounding box center [82, 131] width 151 height 38
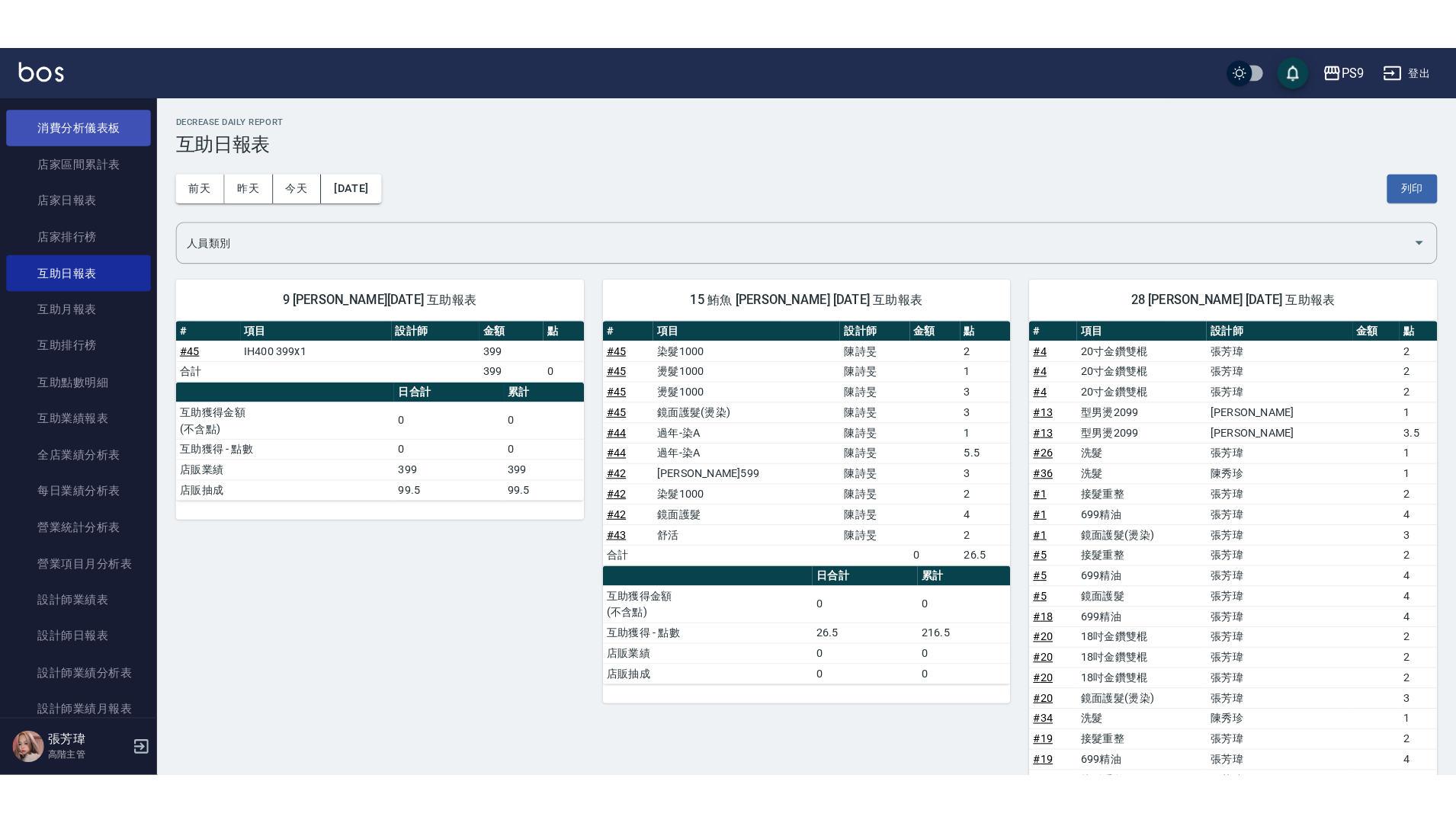
scroll to position [534, 0]
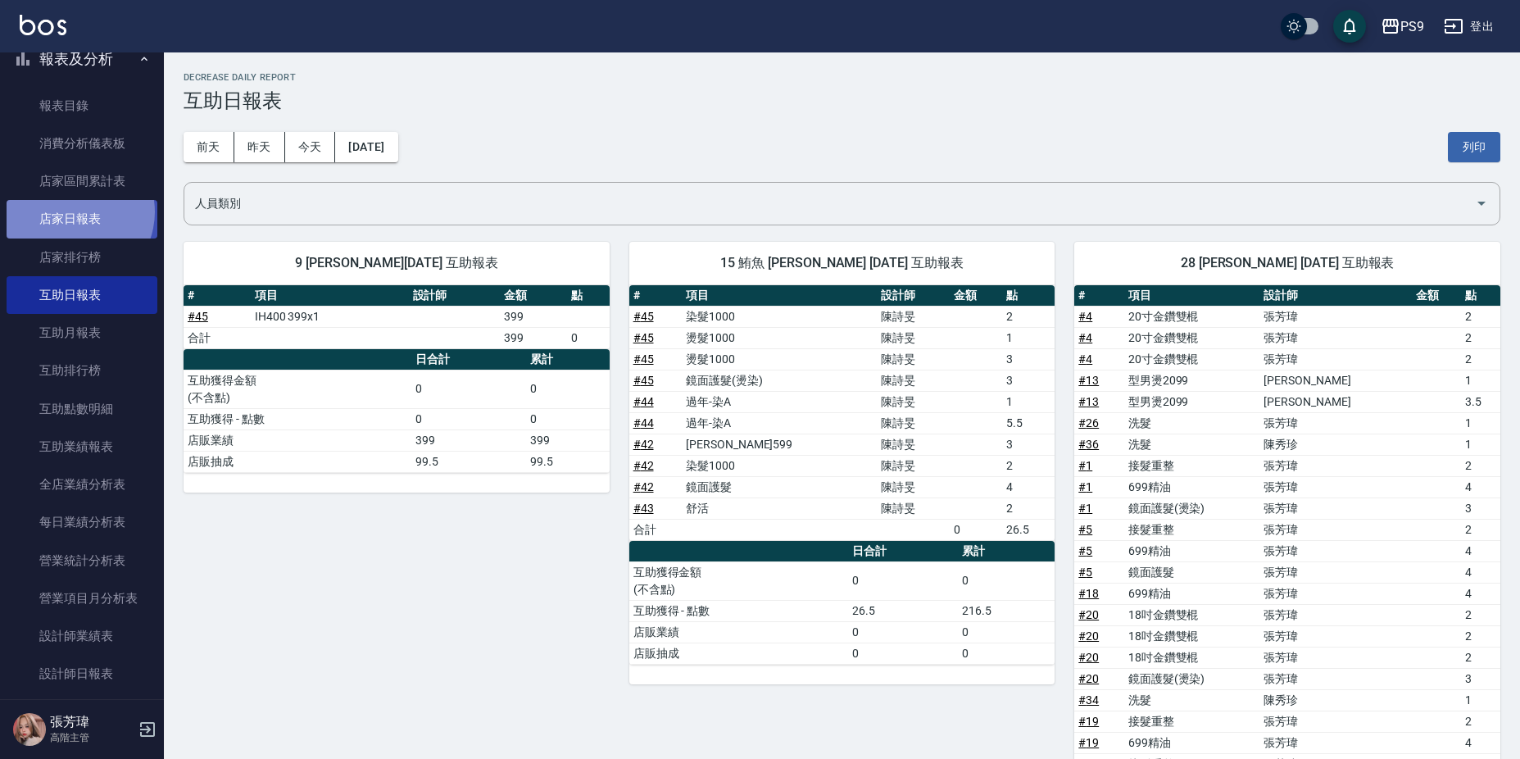
click at [71, 211] on link "店家日報表" at bounding box center [82, 219] width 151 height 38
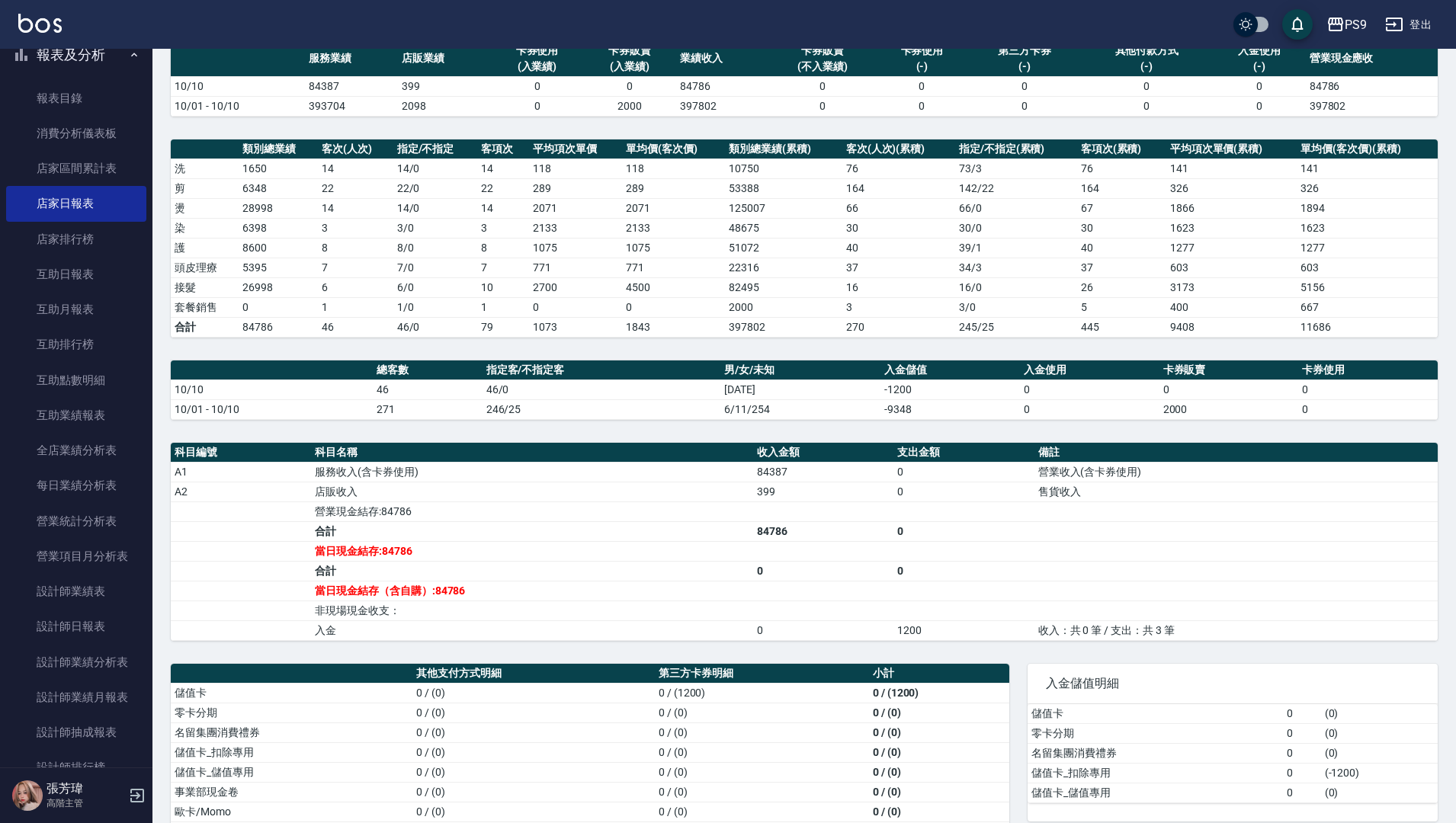
scroll to position [166, 0]
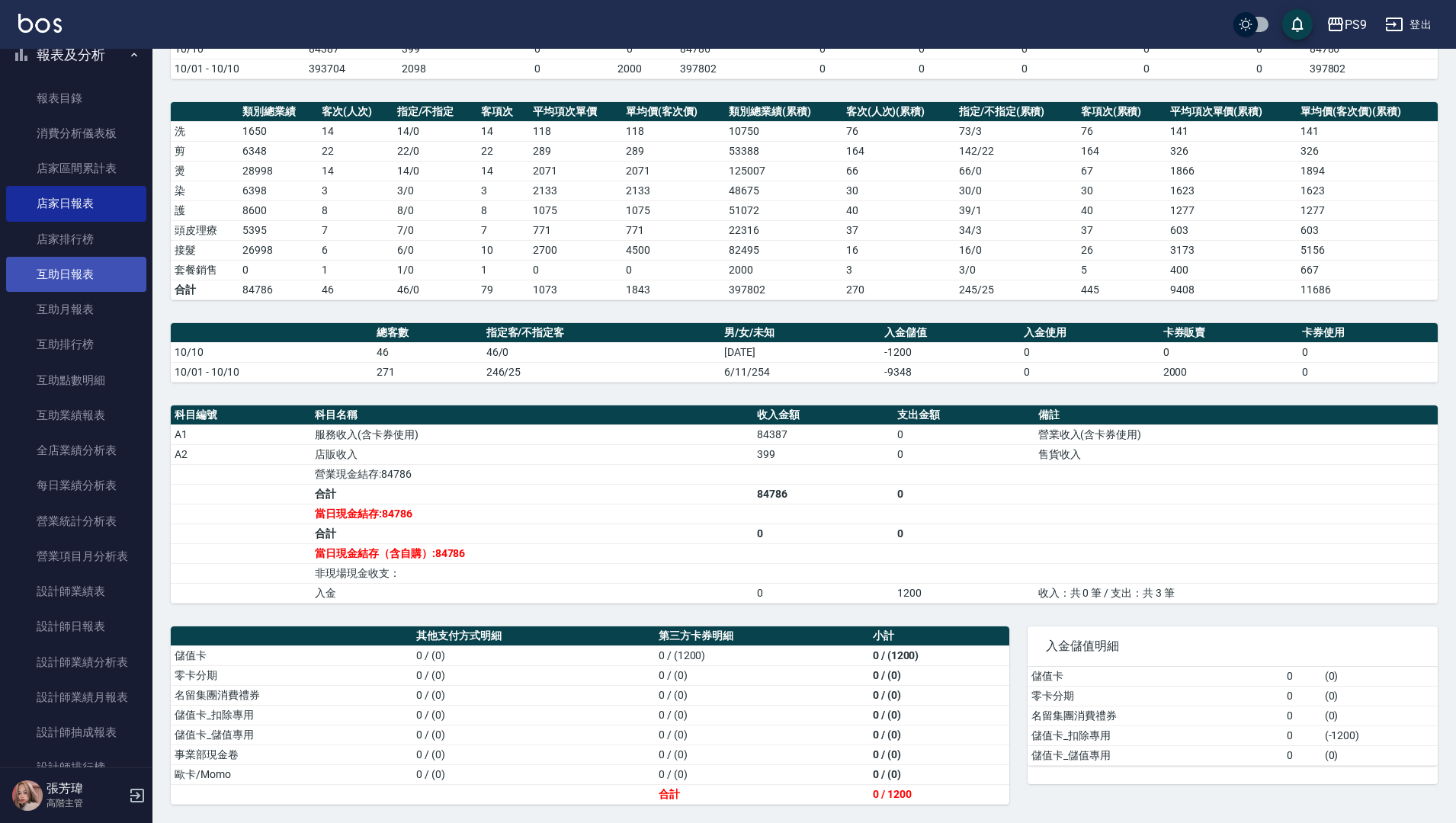
click at [87, 278] on link "互助日報表" at bounding box center [76, 274] width 140 height 35
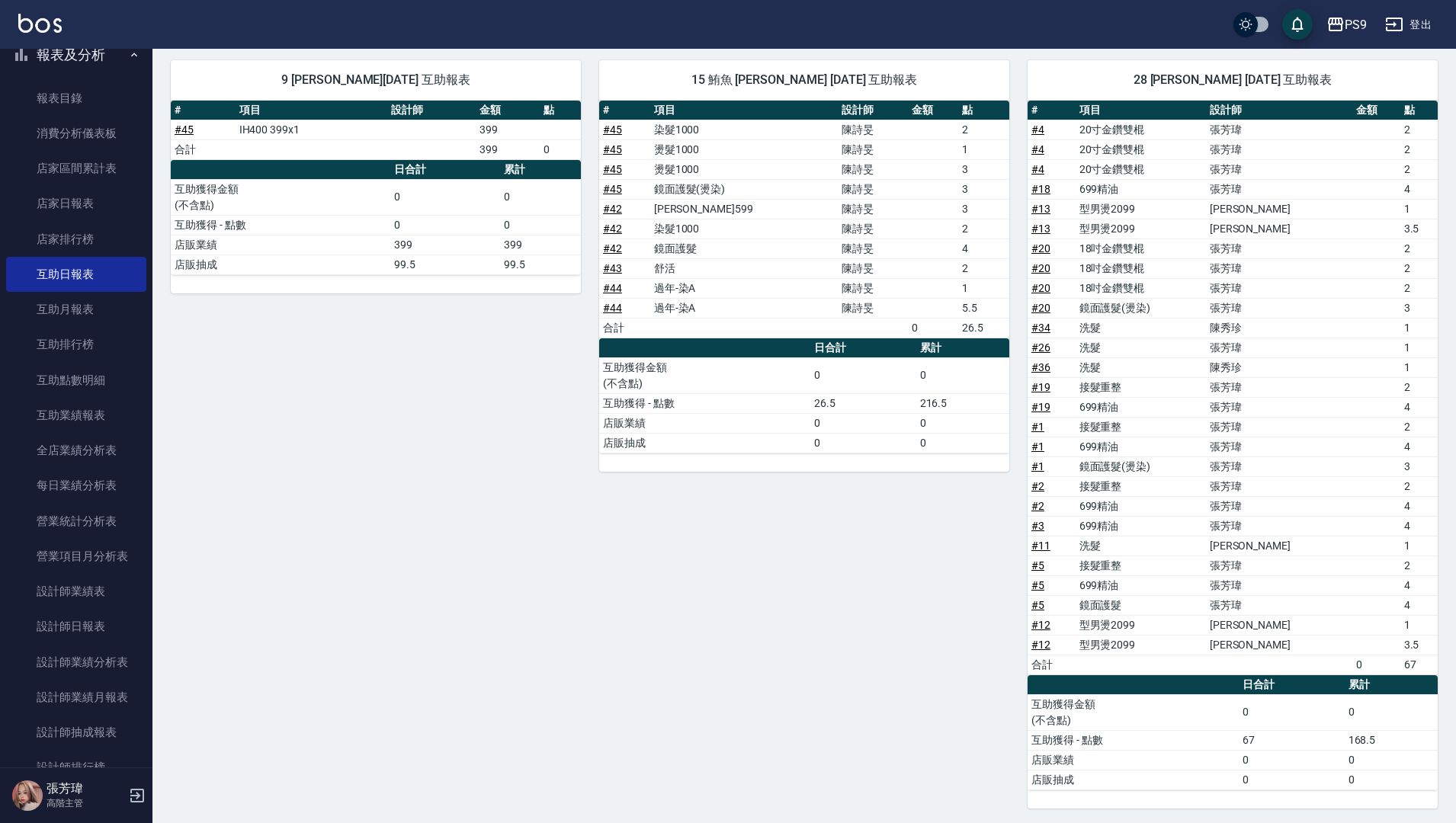
scroll to position [168, 0]
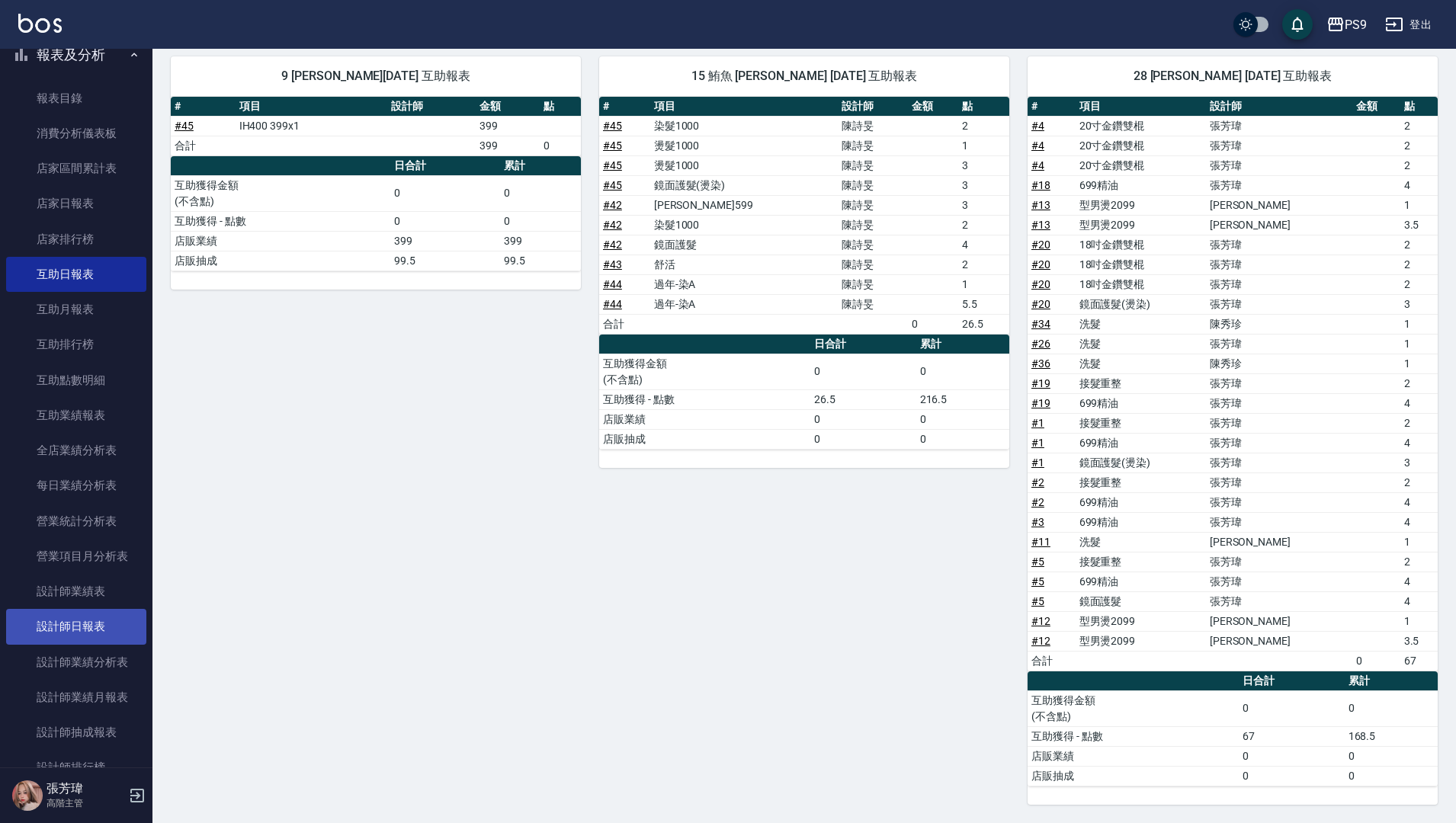
click at [97, 619] on link "設計師日報表" at bounding box center [76, 627] width 140 height 35
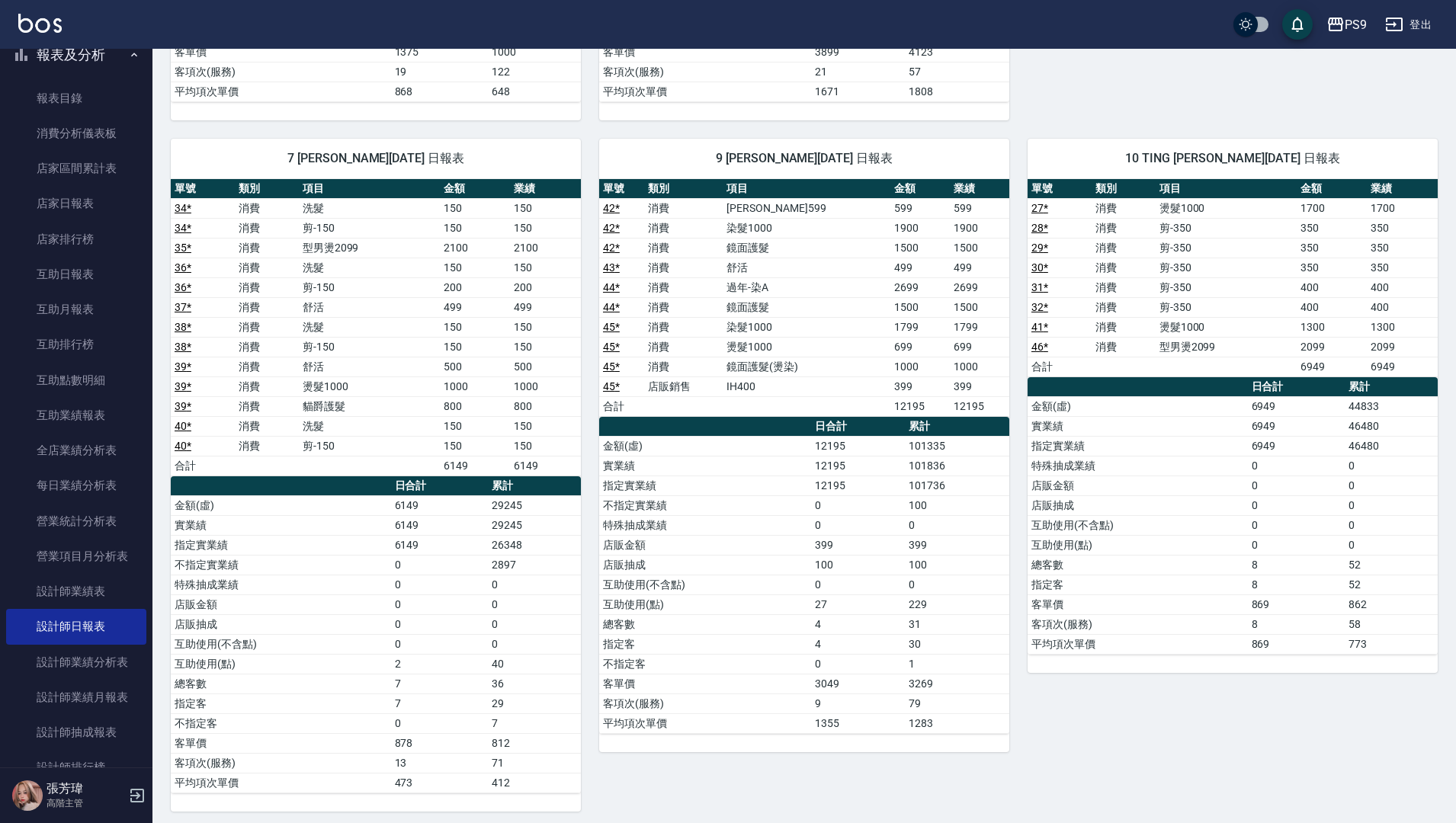
scroll to position [847, 0]
